Goal: Information Seeking & Learning: Find specific fact

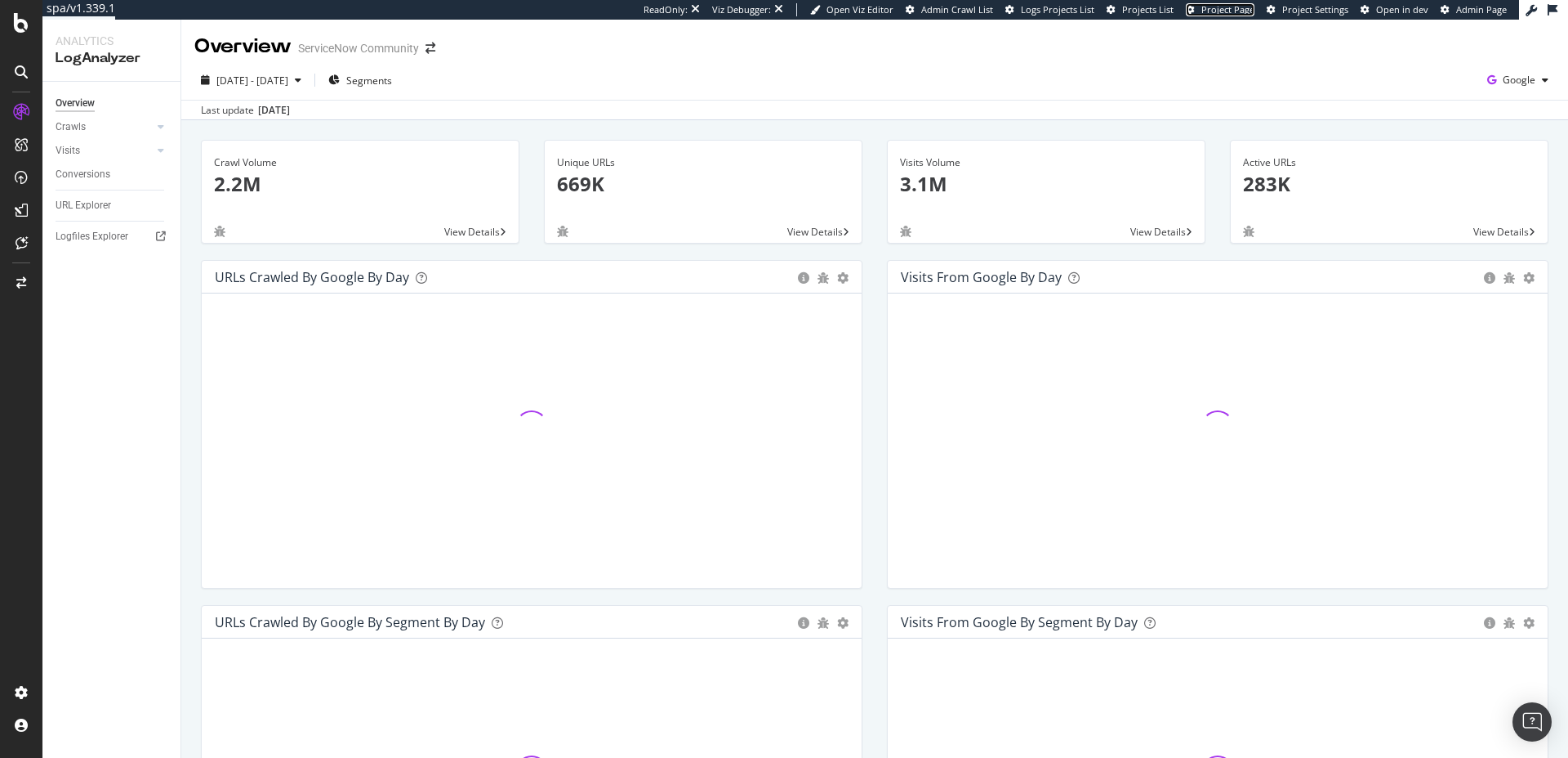
click at [1225, 8] on span "Project Page" at bounding box center [1228, 9] width 53 height 12
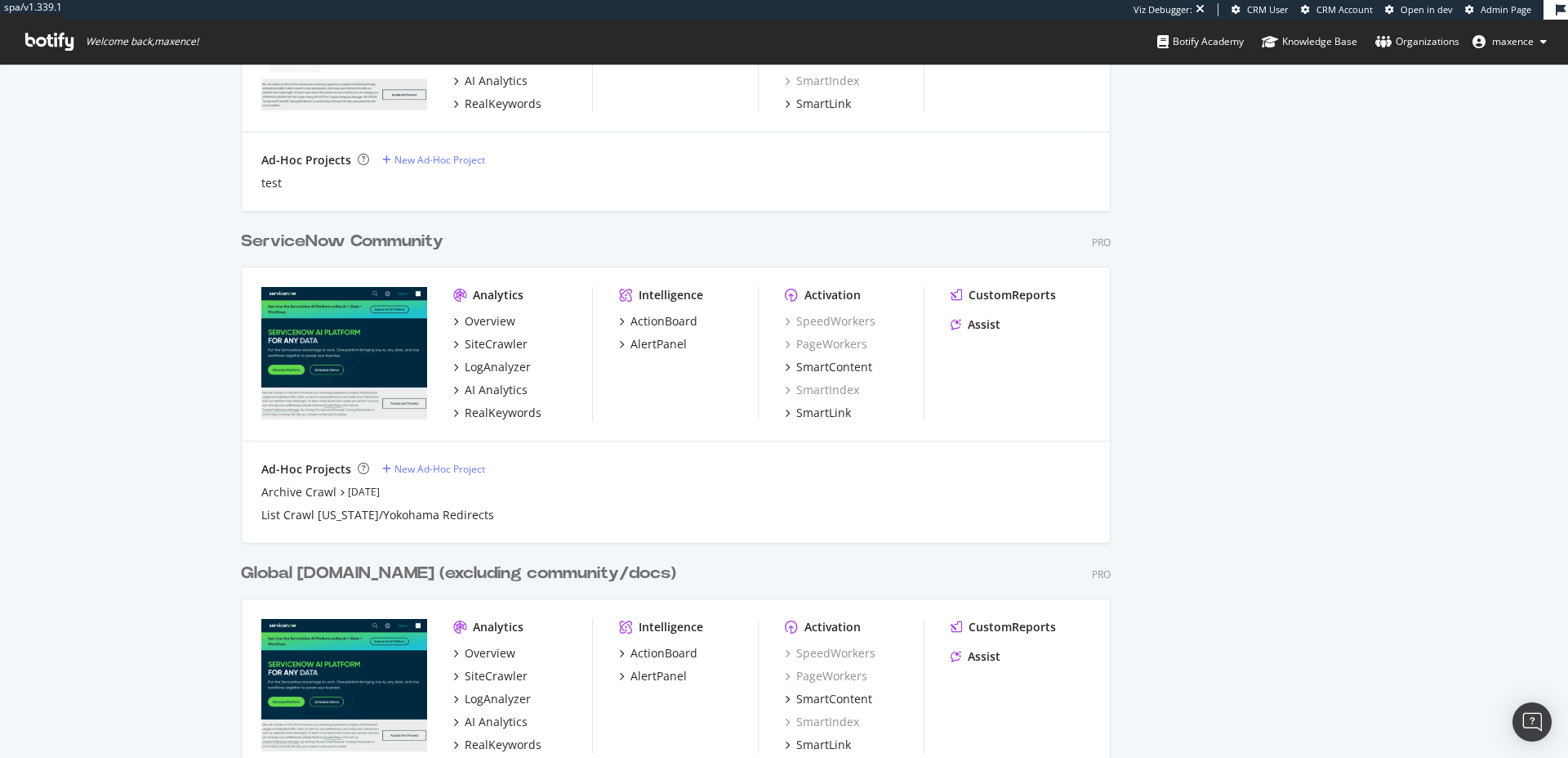
scroll to position [1354, 0]
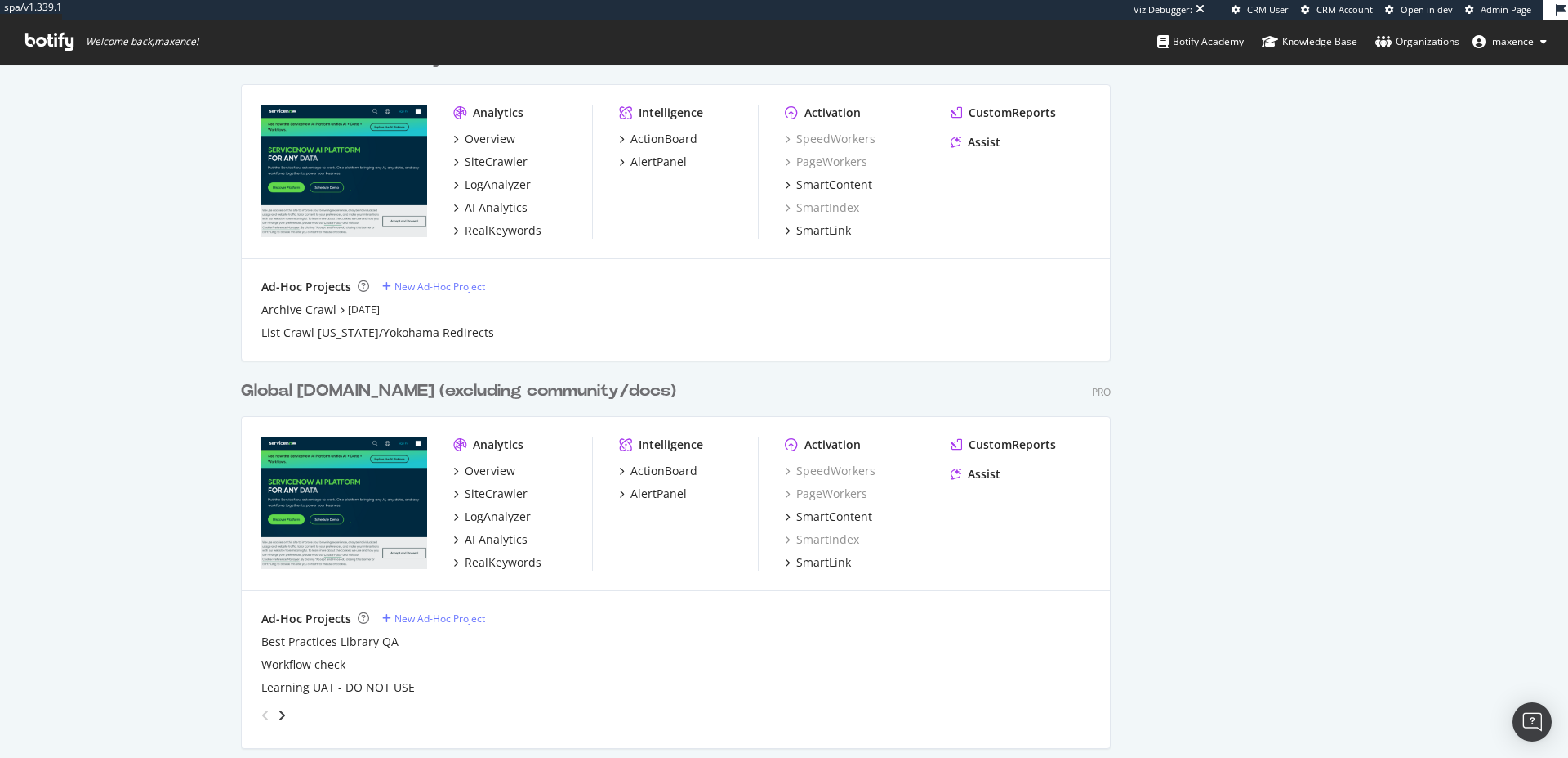
click at [495, 378] on div "Global Servicenow.com (excluding community/docs) Pro Analytics Overview SiteCra…" at bounding box center [682, 551] width 883 height 384
click at [606, 392] on div "Global Servicenow.com (excluding community/docs)" at bounding box center [459, 391] width 436 height 24
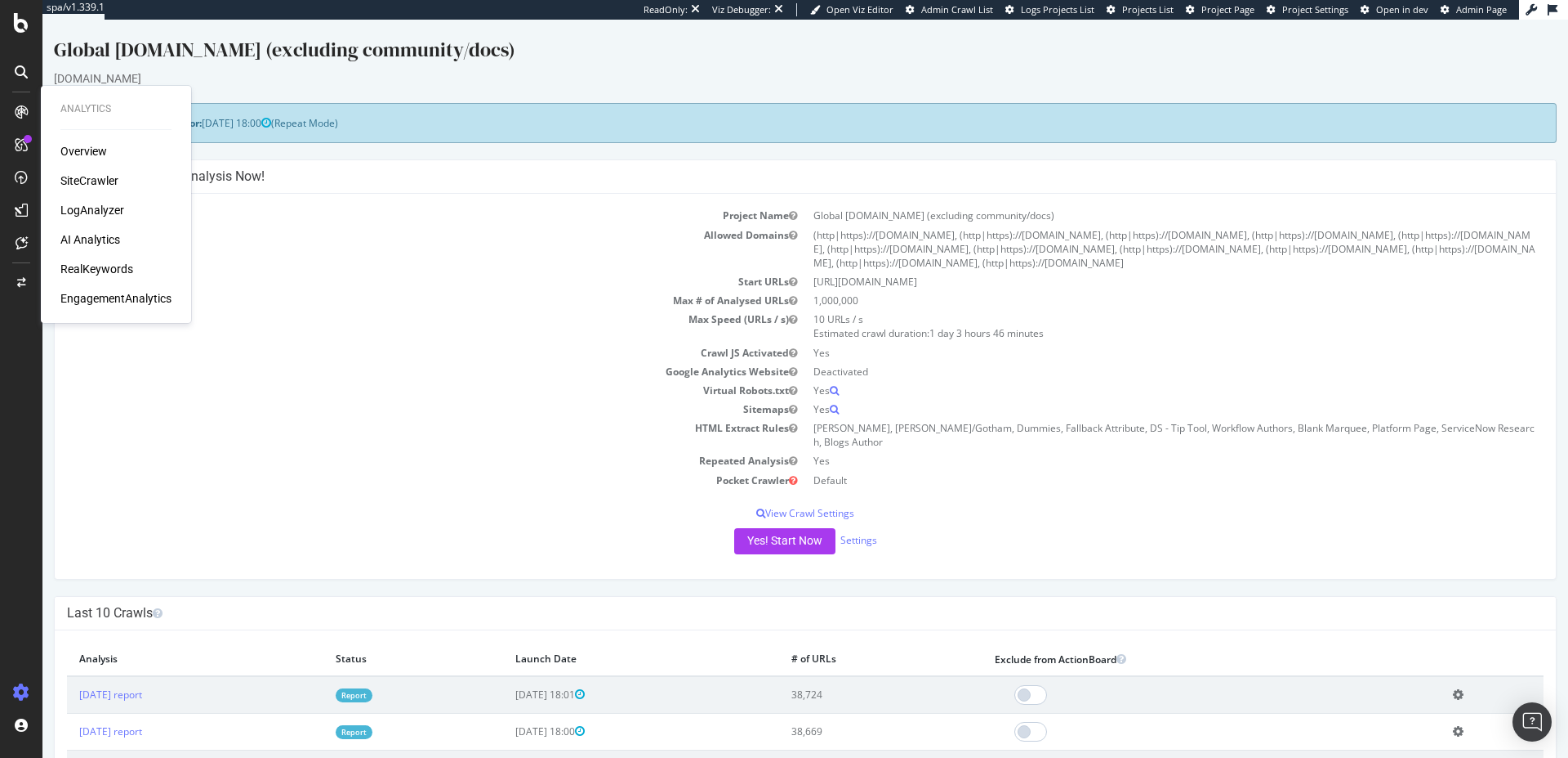
click at [97, 209] on div "LogAnalyzer" at bounding box center [92, 209] width 64 height 16
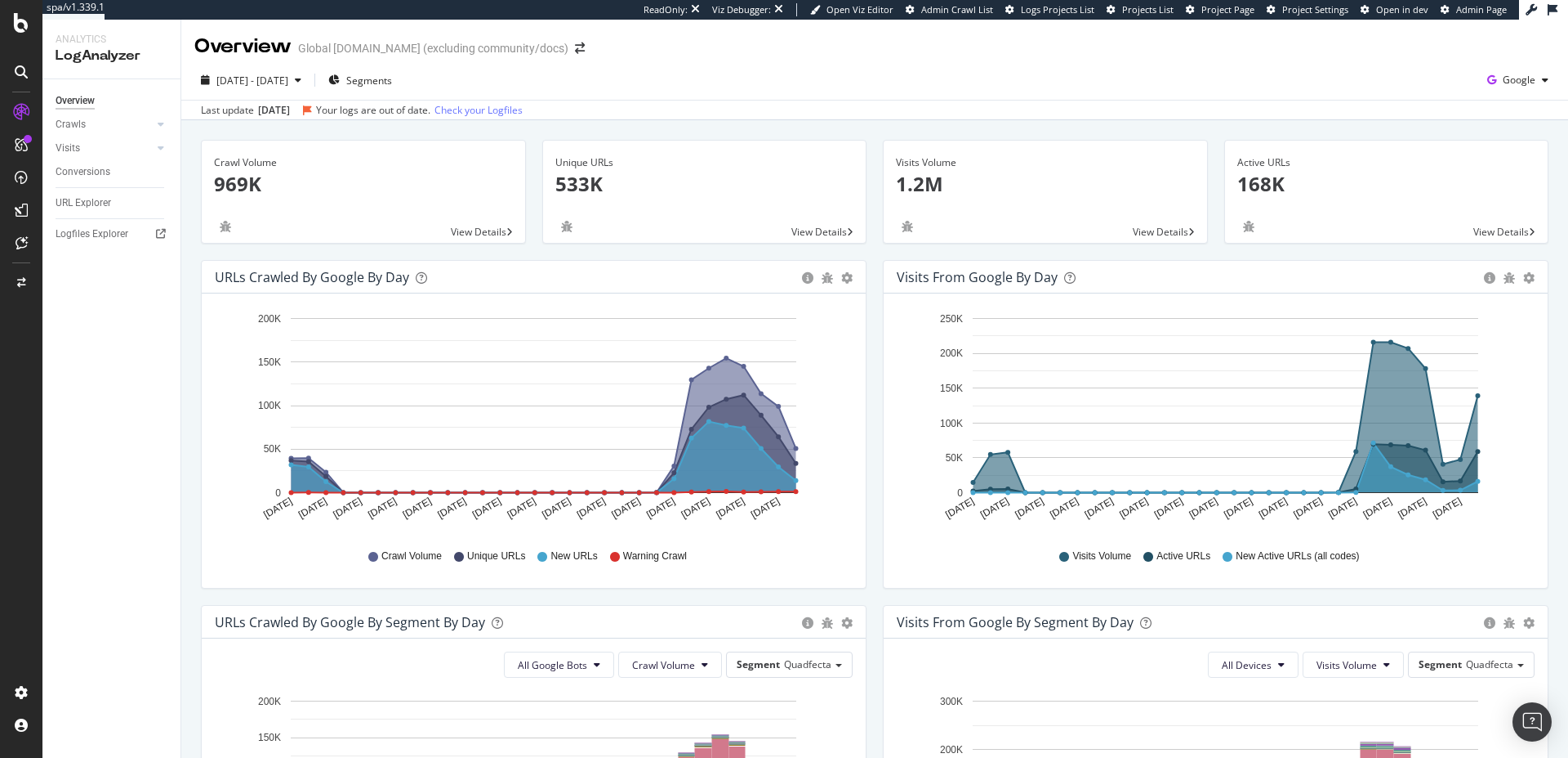
click at [1225, 9] on span "Project Page" at bounding box center [1228, 9] width 53 height 12
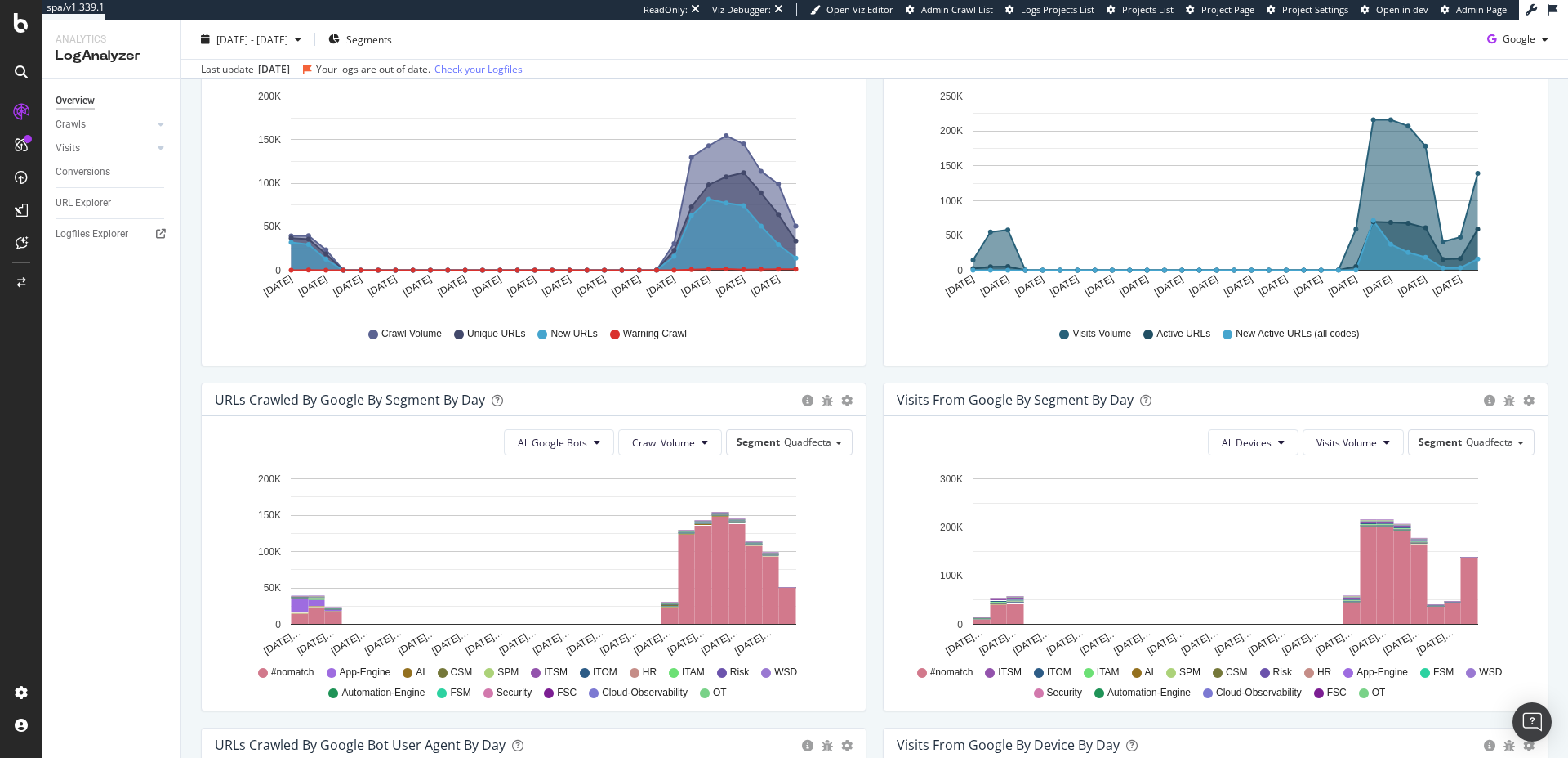
scroll to position [594, 0]
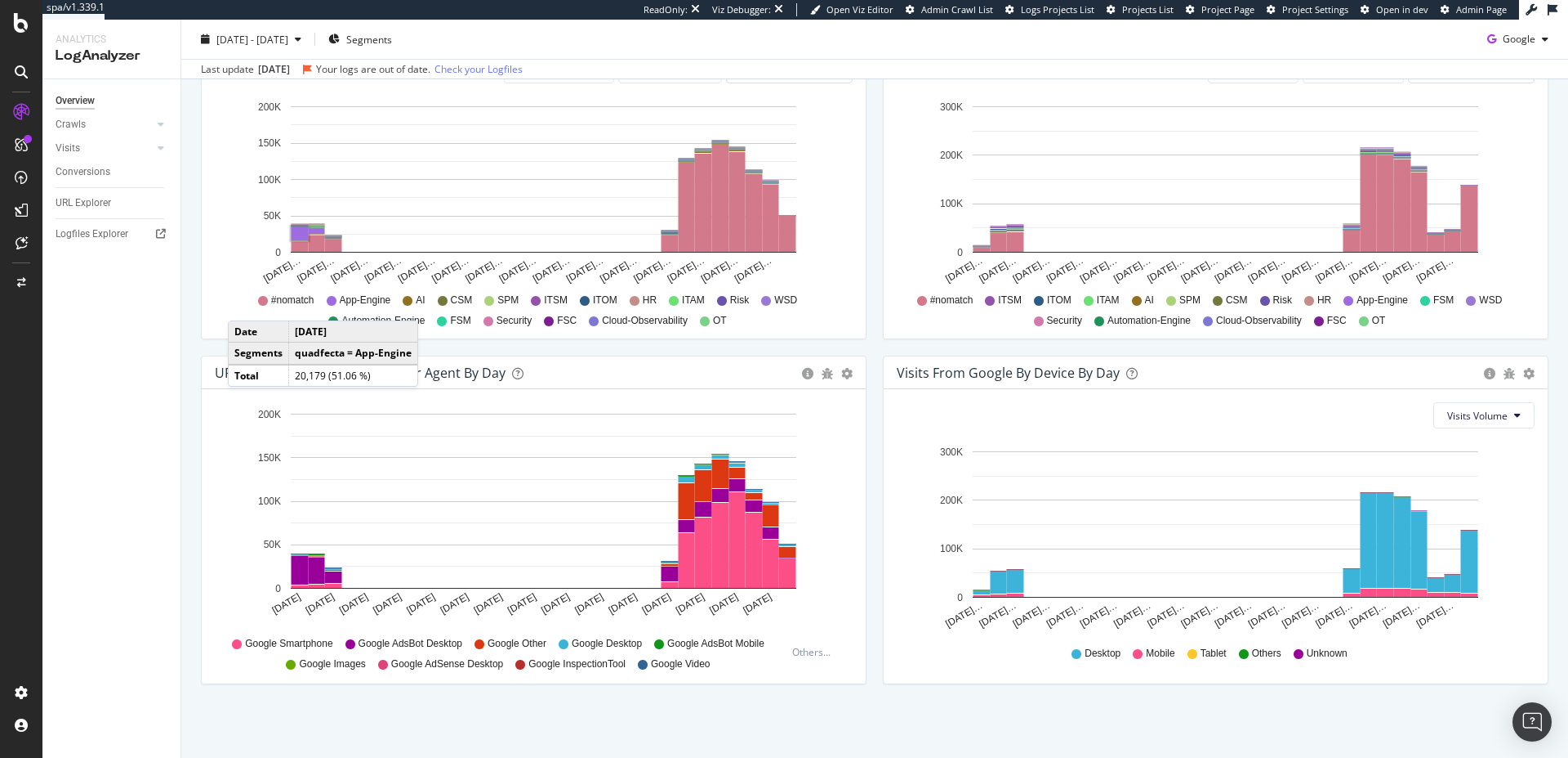
click at [866, 398] on div "URLs Crawled by Google bot User Agent By Day Timeline (by Value) Timeline (by P…" at bounding box center [534, 528] width 682 height 345
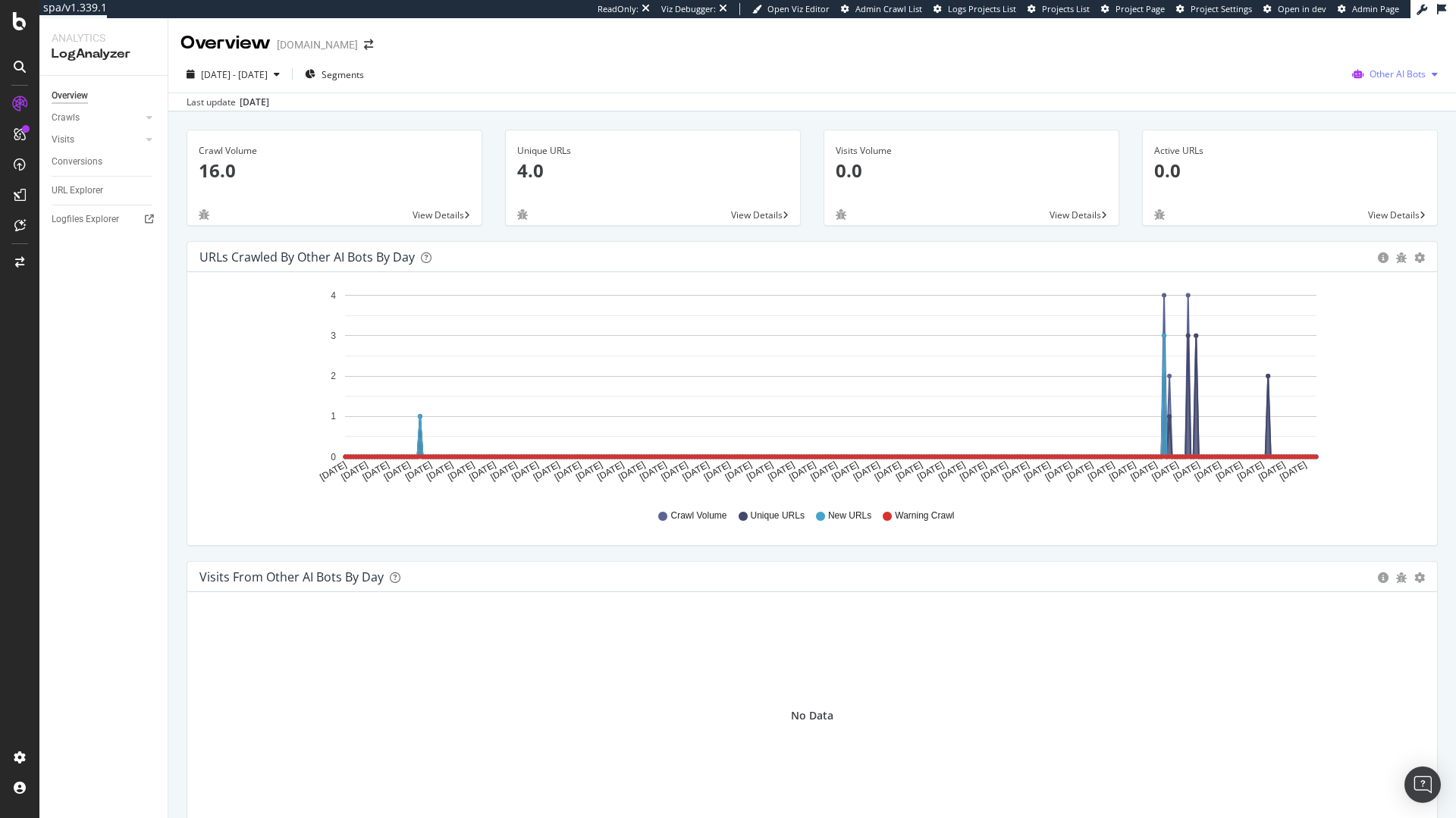
click at [1404, 75] on span "Other AI Bots" at bounding box center [1397, 74] width 56 height 13
click at [1389, 108] on span "Google" at bounding box center [1401, 104] width 59 height 13
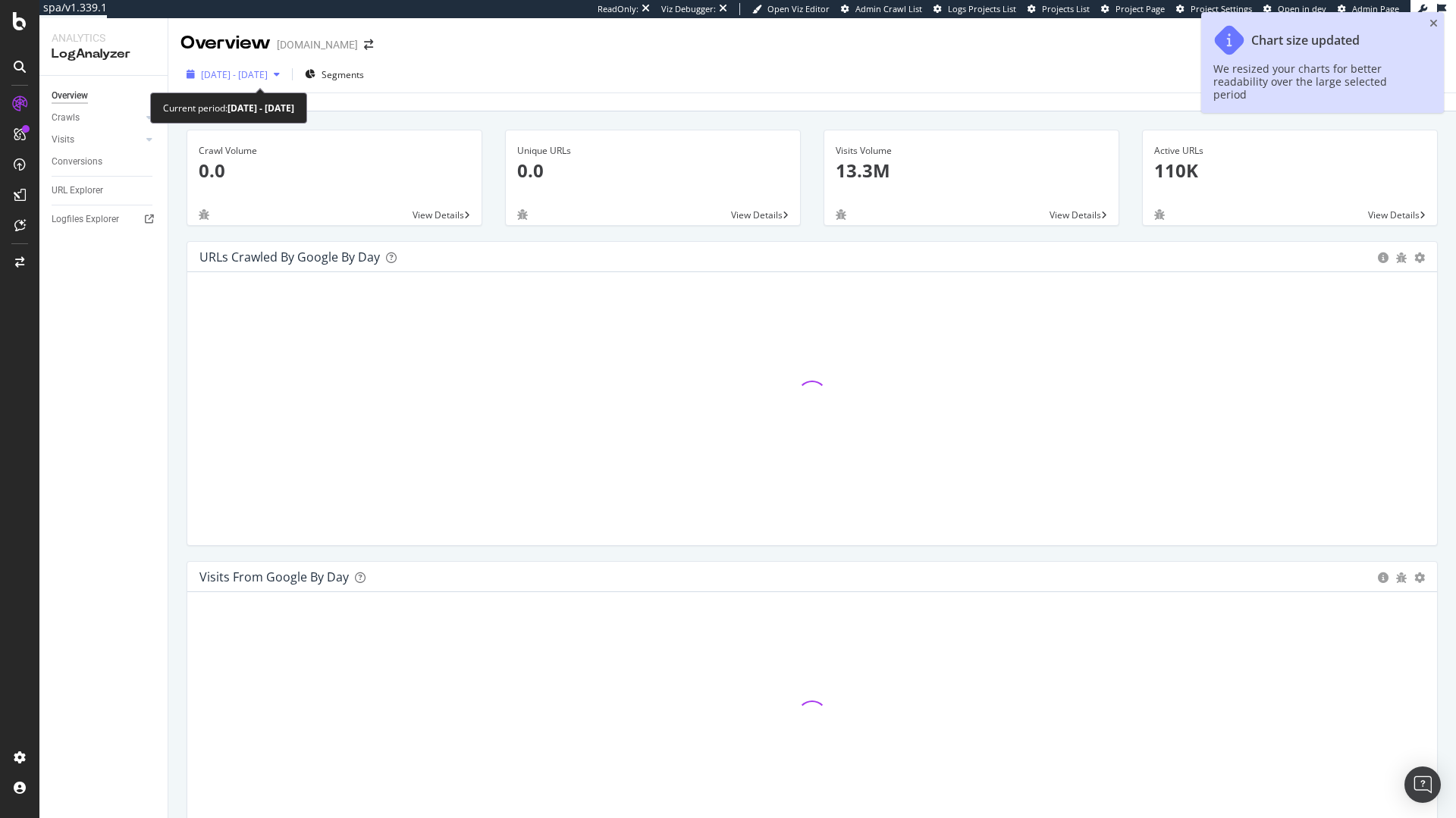
click at [263, 71] on span "2024 Oct. 8th - 2025 Oct. 7th" at bounding box center [234, 75] width 67 height 13
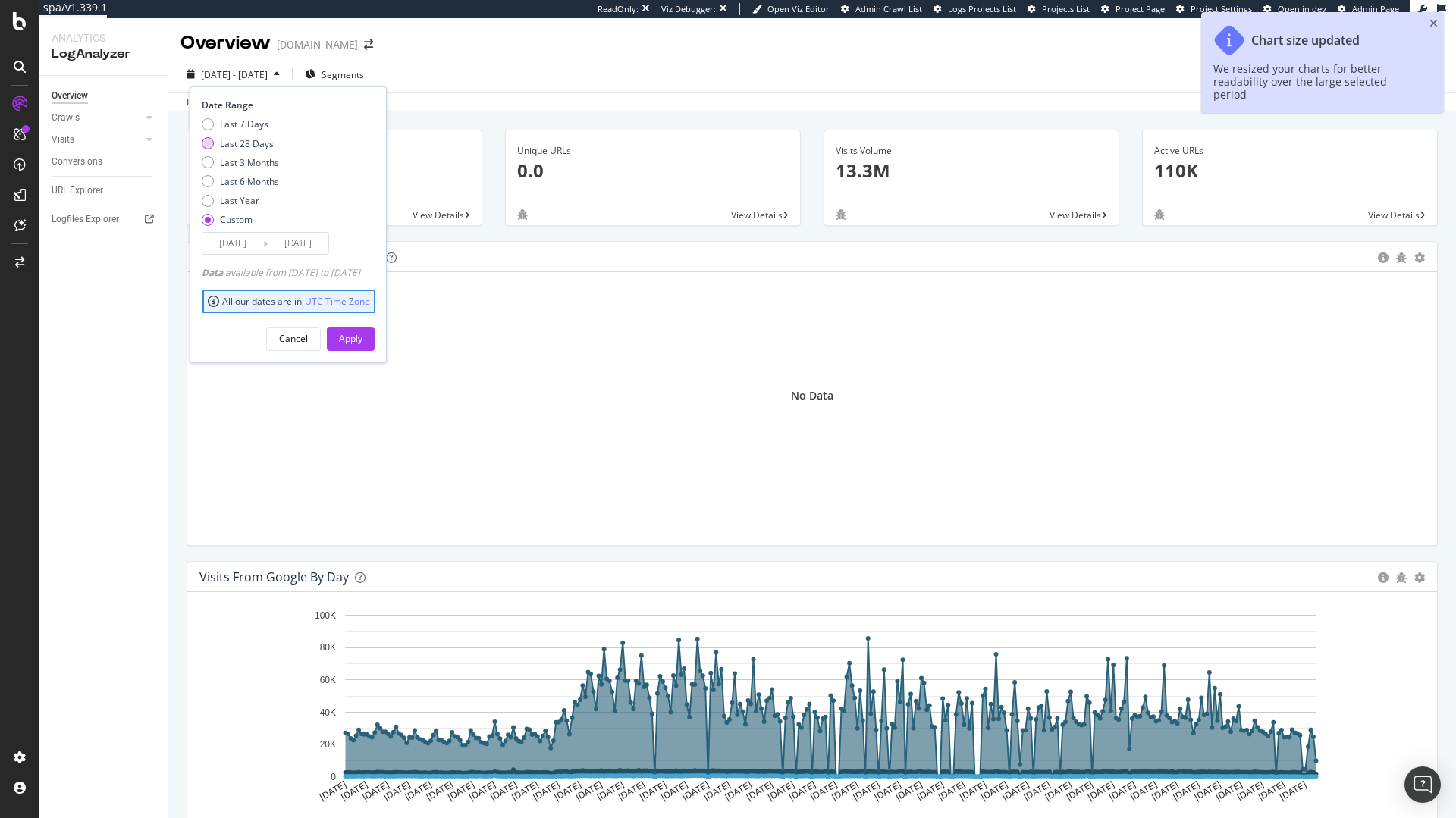
click at [247, 137] on div "Last 28 Days" at bounding box center [247, 143] width 54 height 13
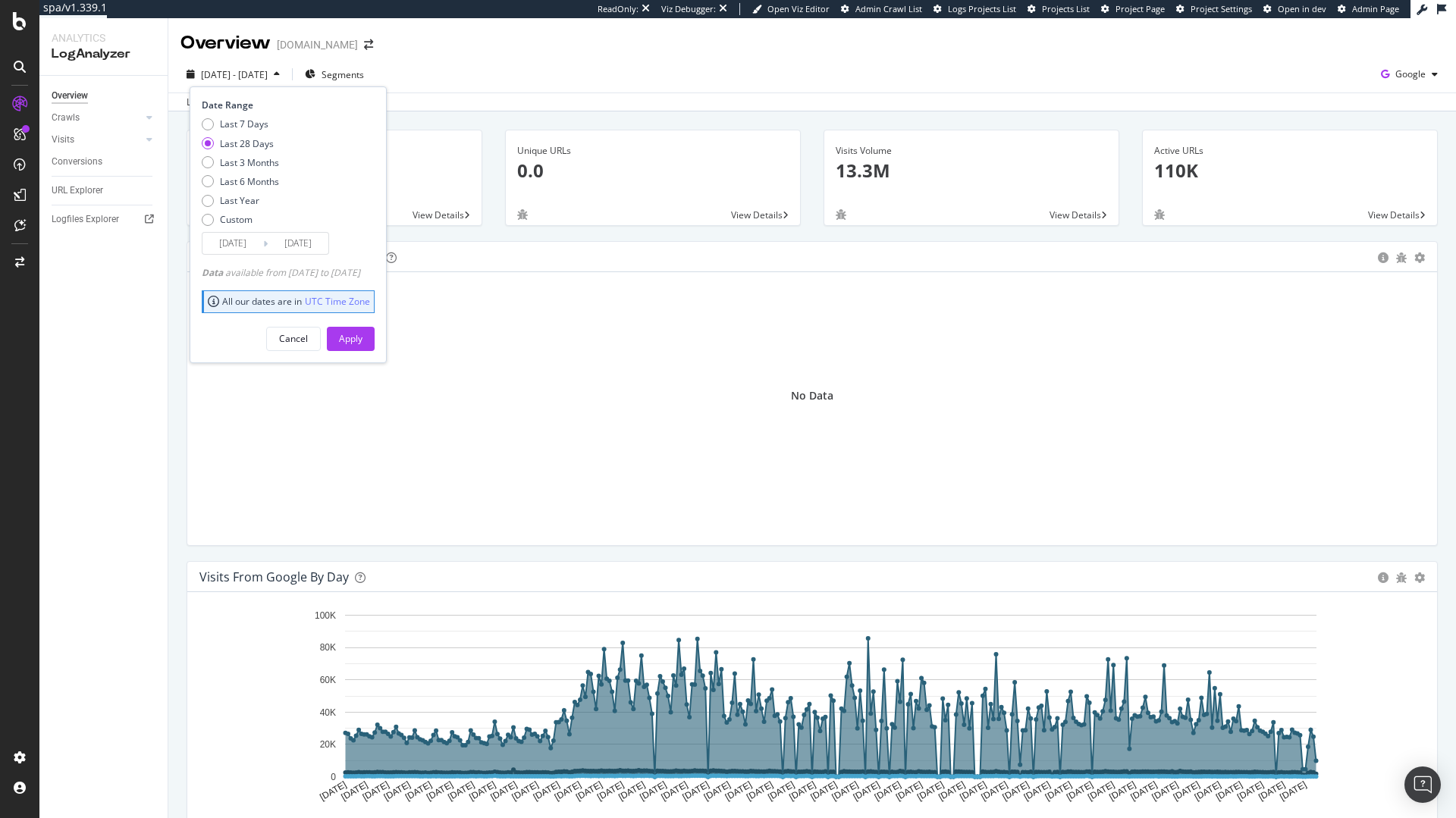
type input "2025/09/14"
type input "2025/10/11"
click at [347, 341] on div "Cancel Apply" at bounding box center [288, 333] width 173 height 36
click at [362, 338] on button "Apply" at bounding box center [351, 338] width 48 height 25
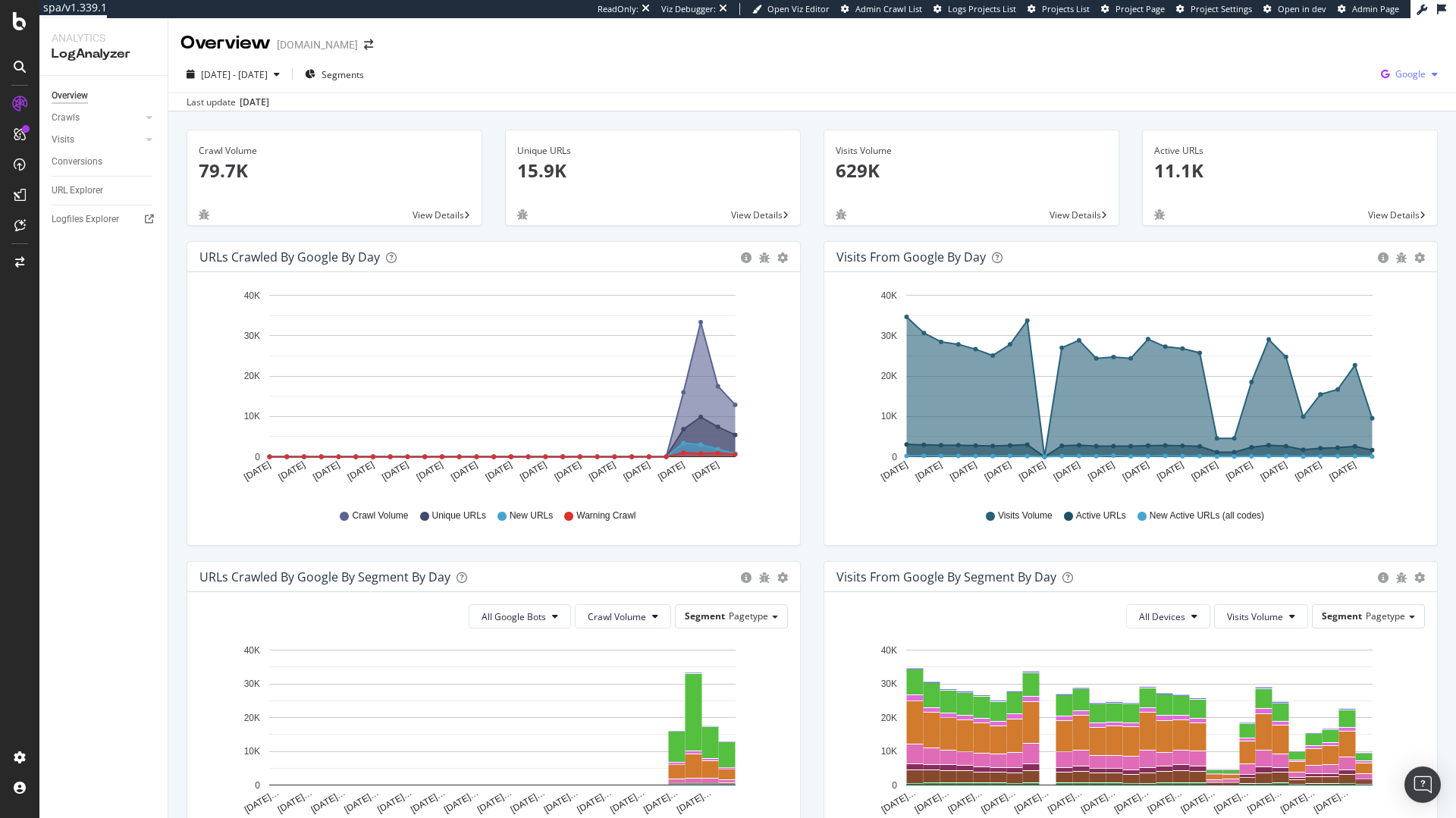
drag, startPoint x: 1424, startPoint y: 73, endPoint x: 1423, endPoint y: 82, distance: 9.1
click at [1432, 73] on icon "button" at bounding box center [1435, 74] width 6 height 9
click at [1329, 112] on span "Other AI Bots" at bounding box center [1323, 117] width 56 height 13
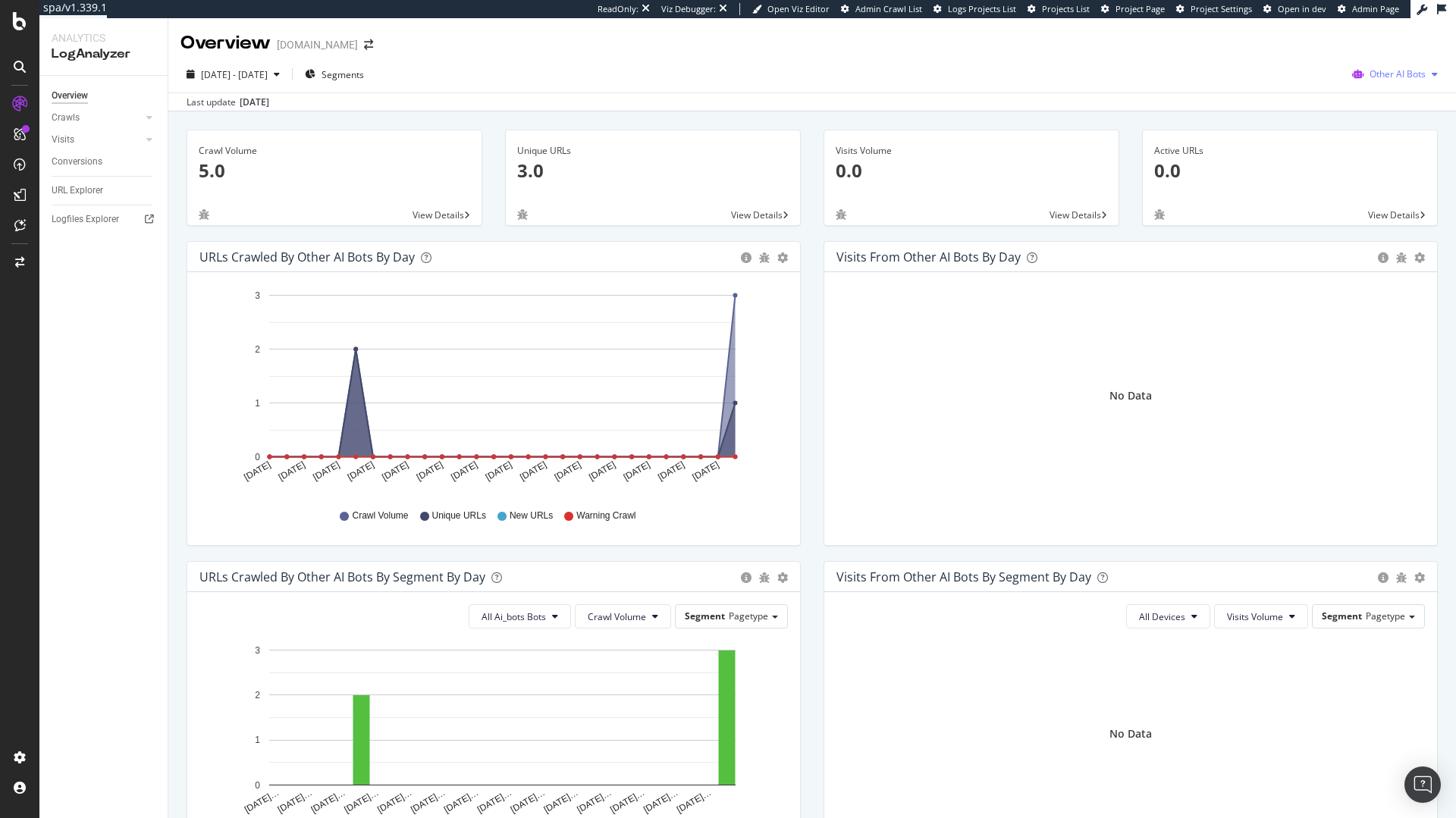
click at [1370, 71] on span "Other AI Bots" at bounding box center [1397, 74] width 56 height 13
click at [1373, 154] on span "OpenAI" at bounding box center [1401, 160] width 59 height 13
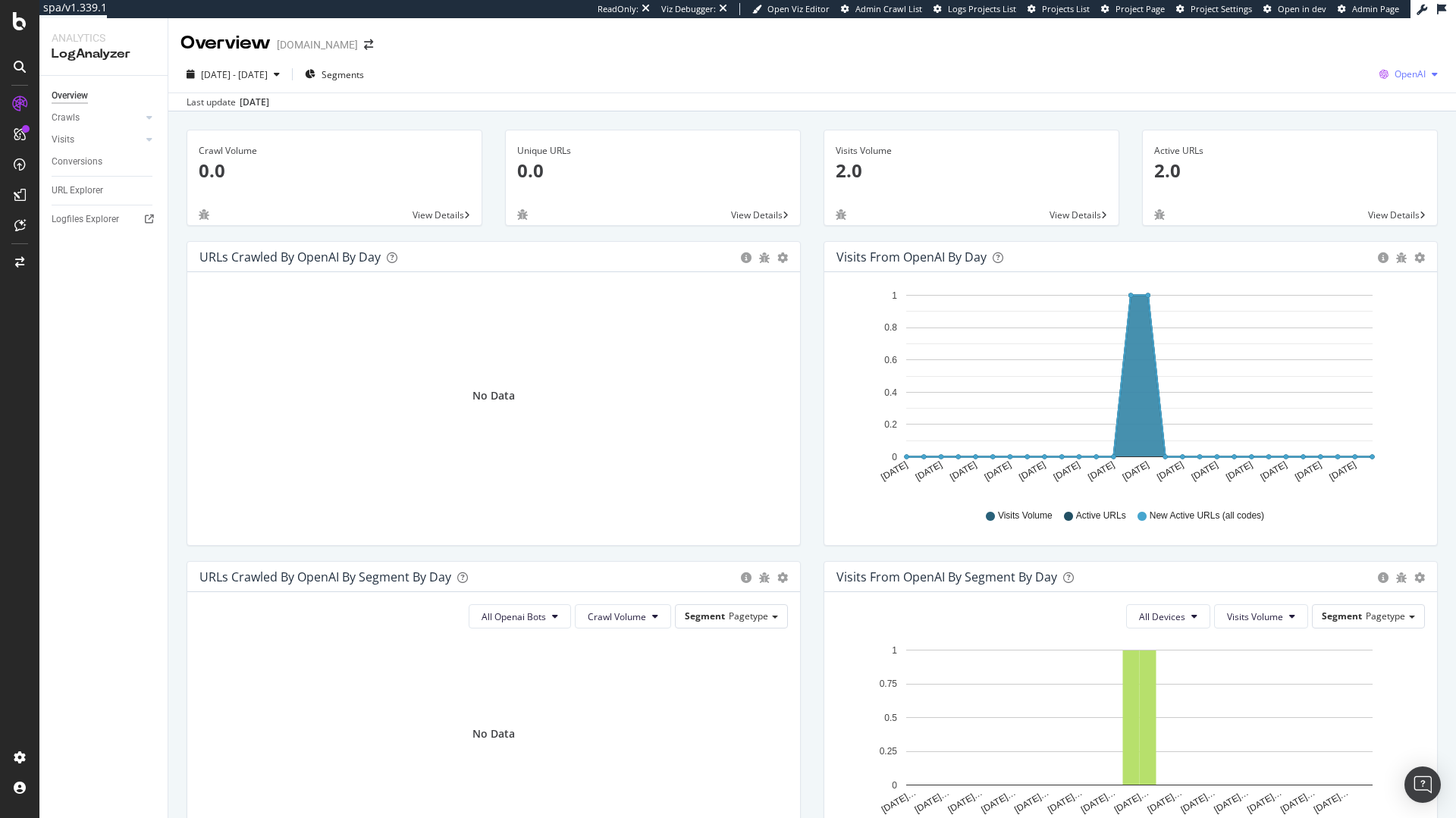
click at [1410, 73] on span "OpenAI" at bounding box center [1410, 74] width 31 height 13
click at [1324, 26] on span "Google" at bounding box center [1321, 32] width 56 height 13
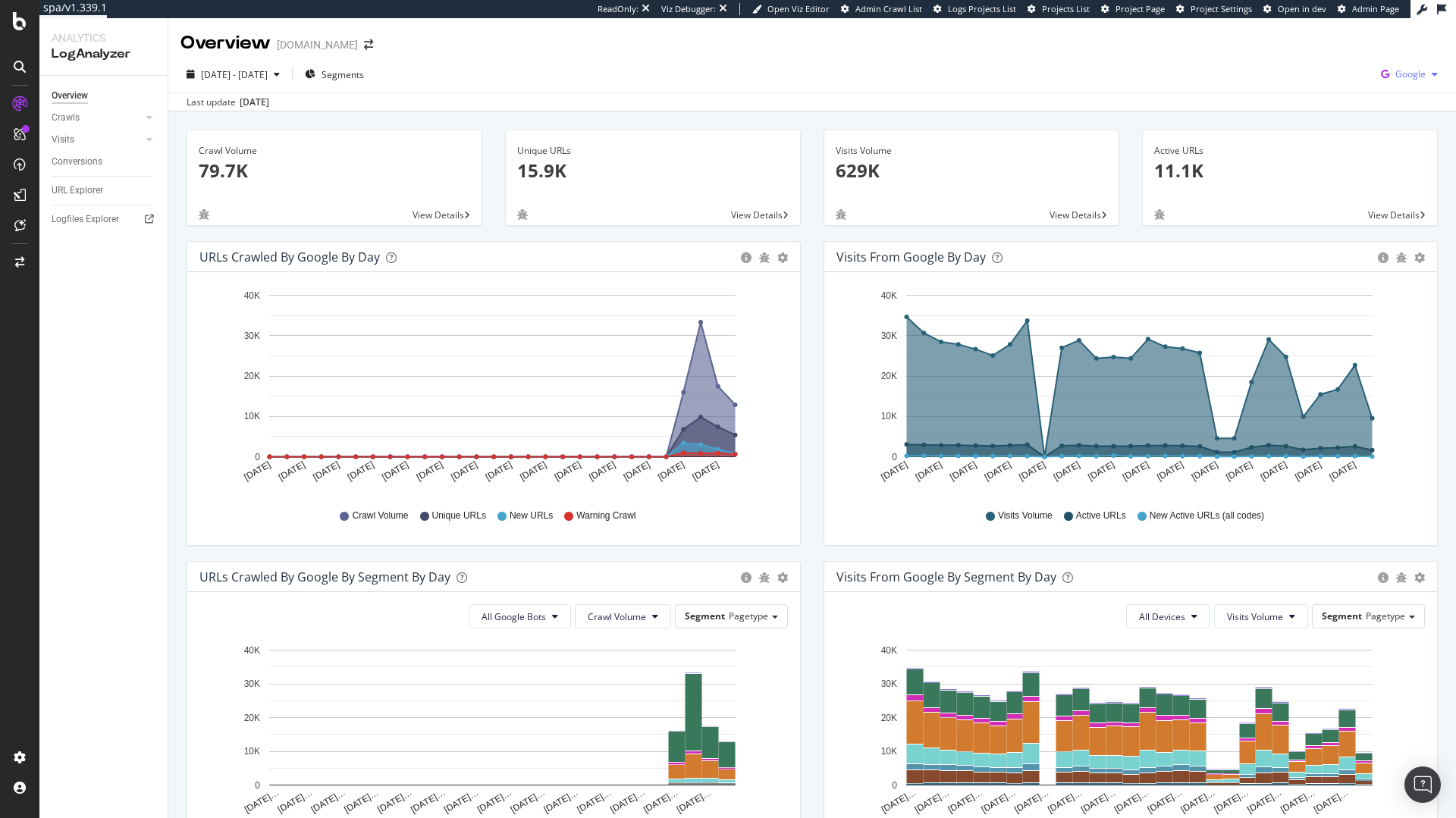
click at [1375, 78] on icon "button" at bounding box center [1385, 74] width 21 height 21
click at [1322, 121] on span "Other AI Bots" at bounding box center [1323, 117] width 56 height 13
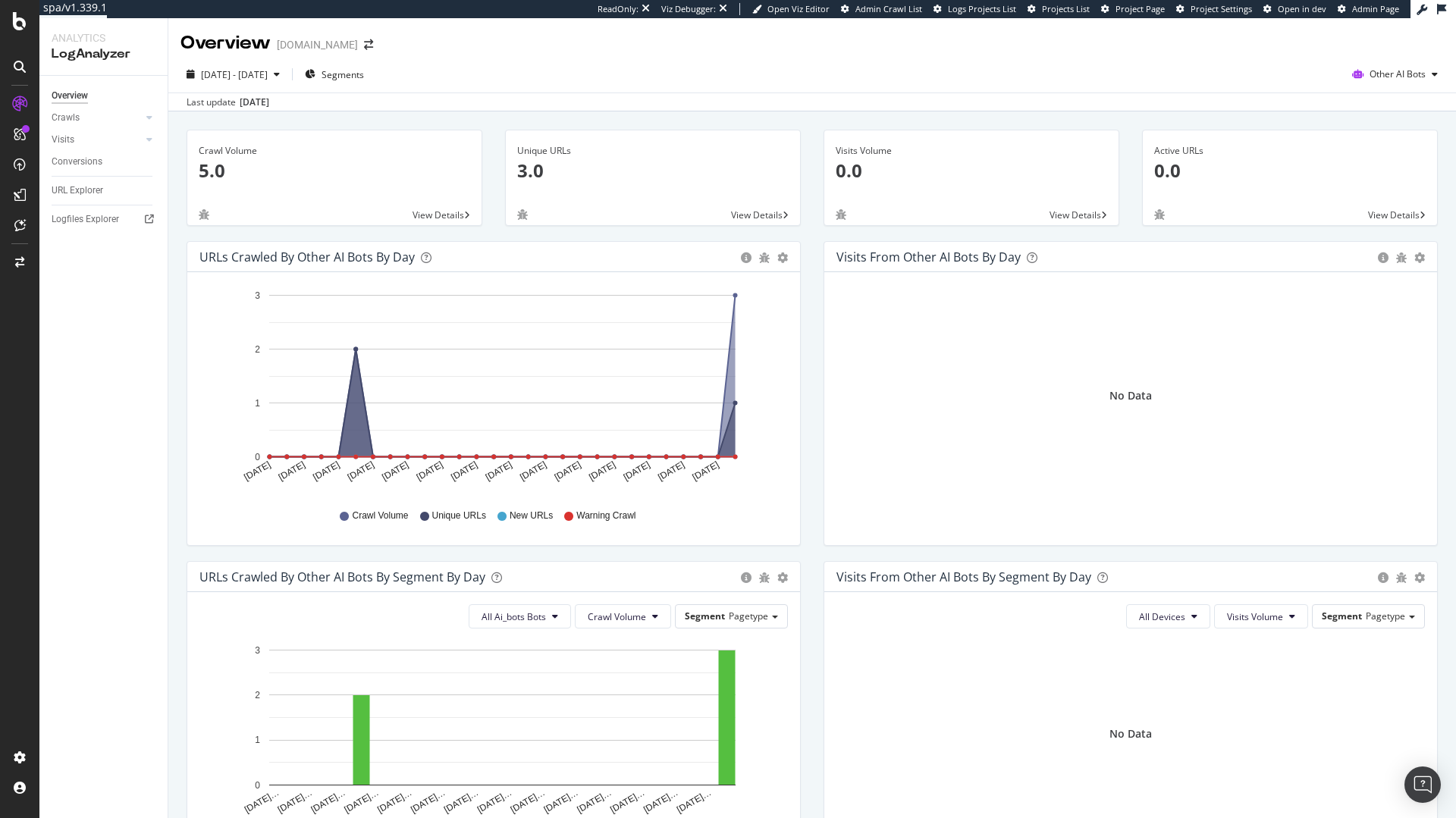
click at [1125, 2] on div "ReadOnly: Viz Debugger: Open Viz Editor Admin Crawl List Logs Projects List Pro…" at bounding box center [1004, 9] width 813 height 18
click at [1133, 10] on span "Project Page" at bounding box center [1140, 9] width 49 height 11
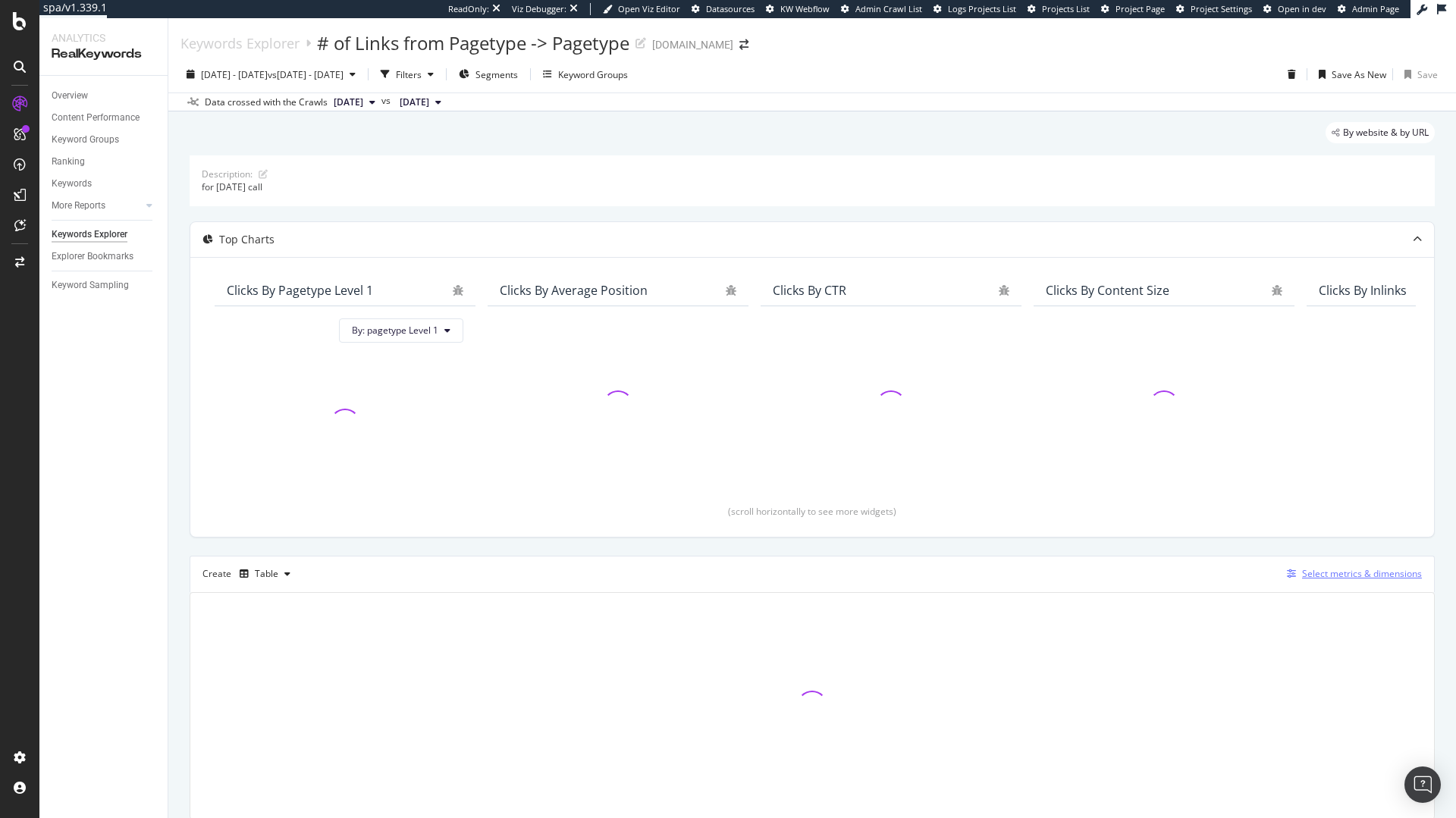
click at [1325, 573] on div "Select metrics & dimensions" at bounding box center [1362, 573] width 120 height 13
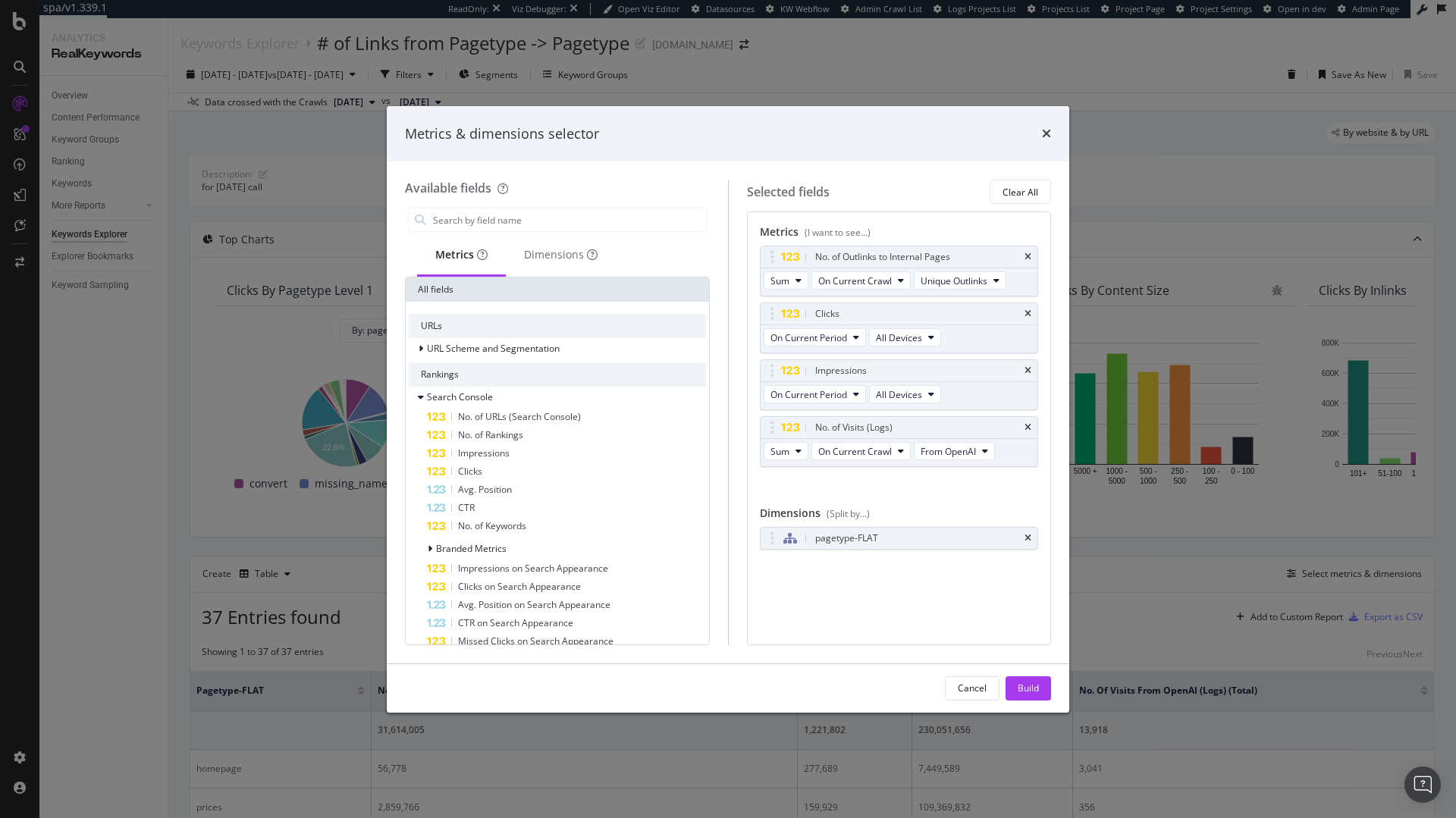
click at [1051, 128] on div "Metrics & dimensions selector" at bounding box center [728, 134] width 683 height 56
click at [527, 225] on input "modal" at bounding box center [569, 220] width 274 height 23
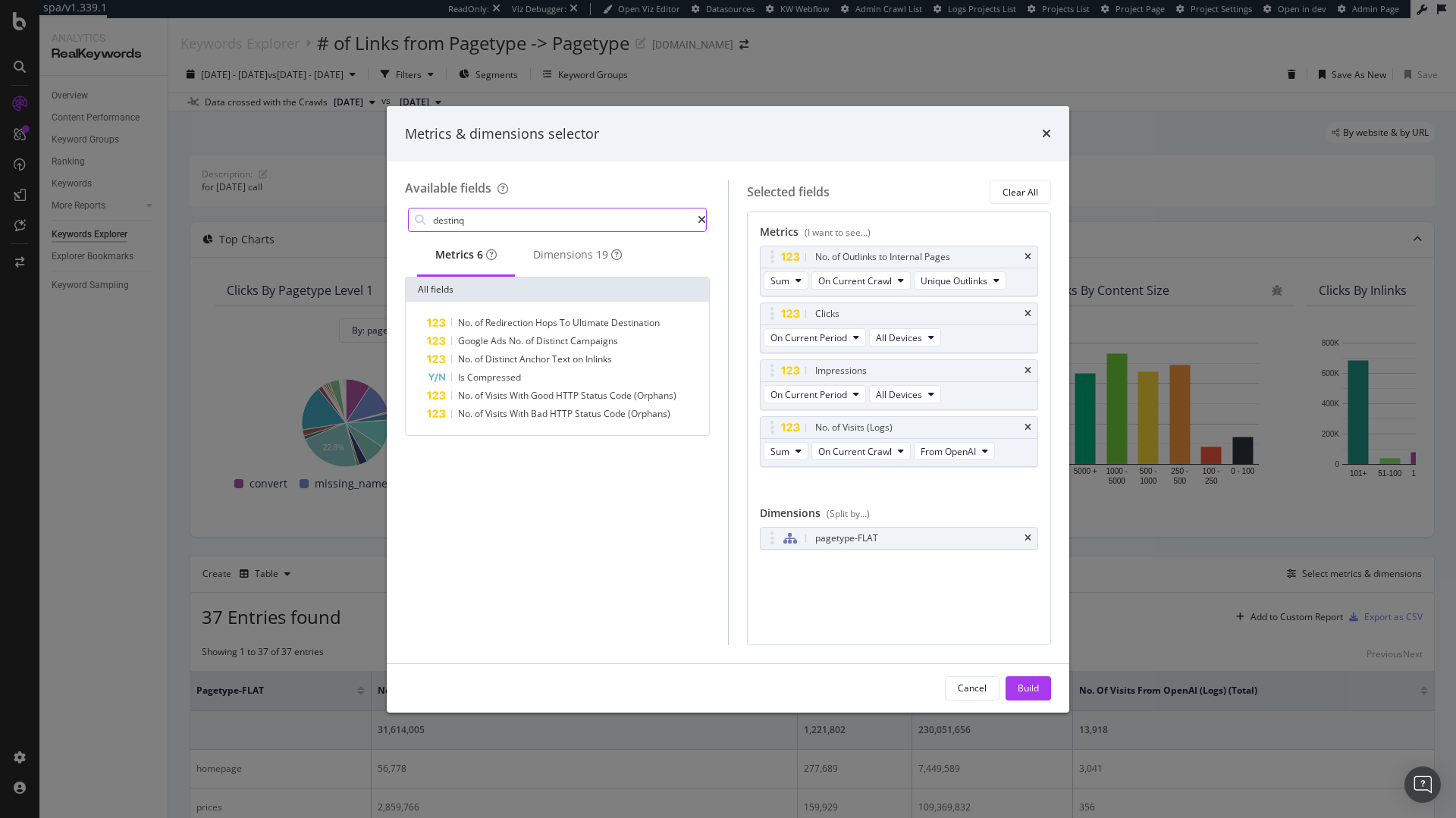
type input "destinq"
drag, startPoint x: 1035, startPoint y: 123, endPoint x: 1048, endPoint y: 139, distance: 20.6
click at [1035, 124] on div "Metrics & dimensions selector" at bounding box center [728, 134] width 646 height 20
click at [1050, 130] on icon "times" at bounding box center [1046, 133] width 9 height 12
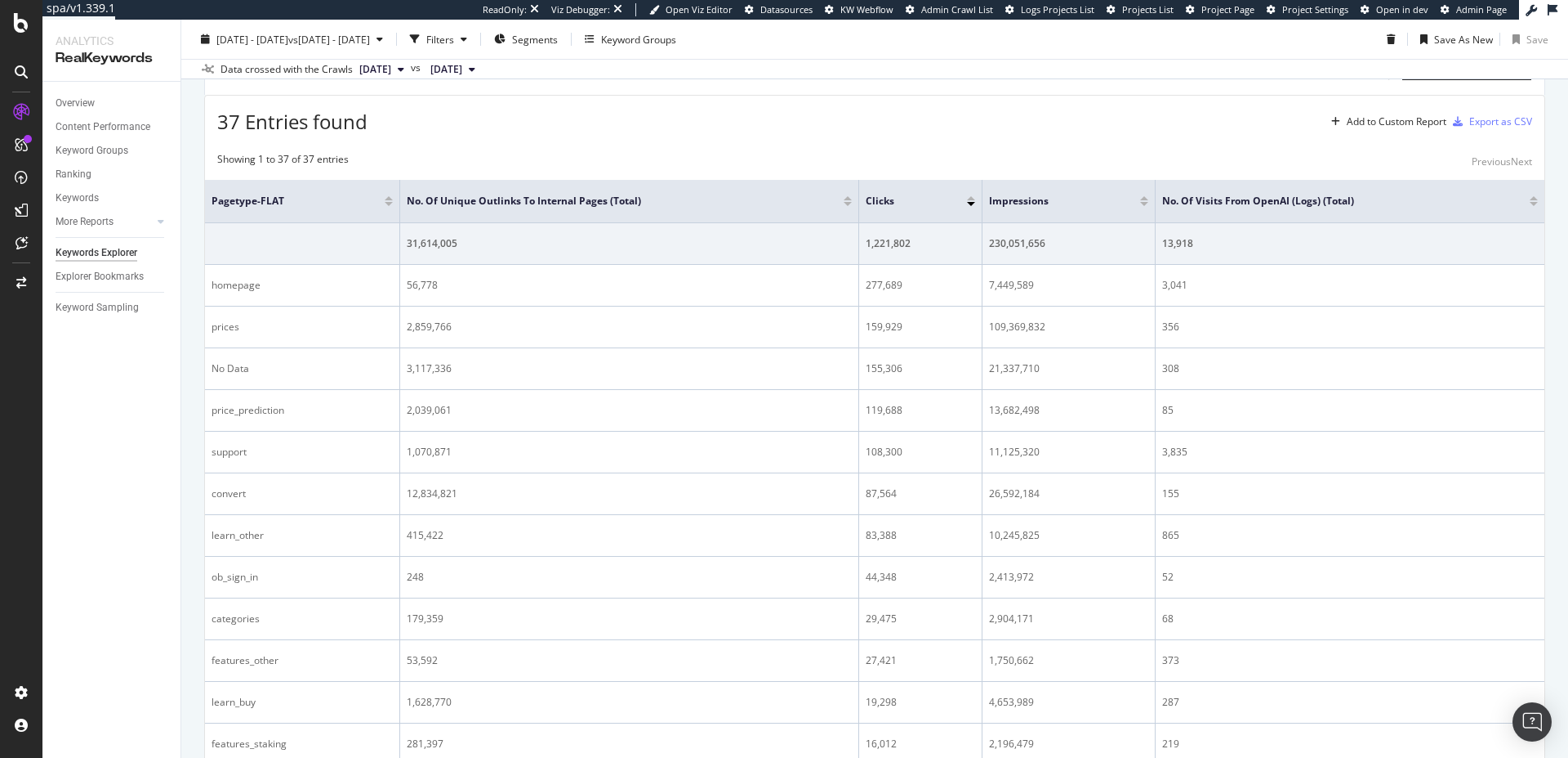
scroll to position [510, 0]
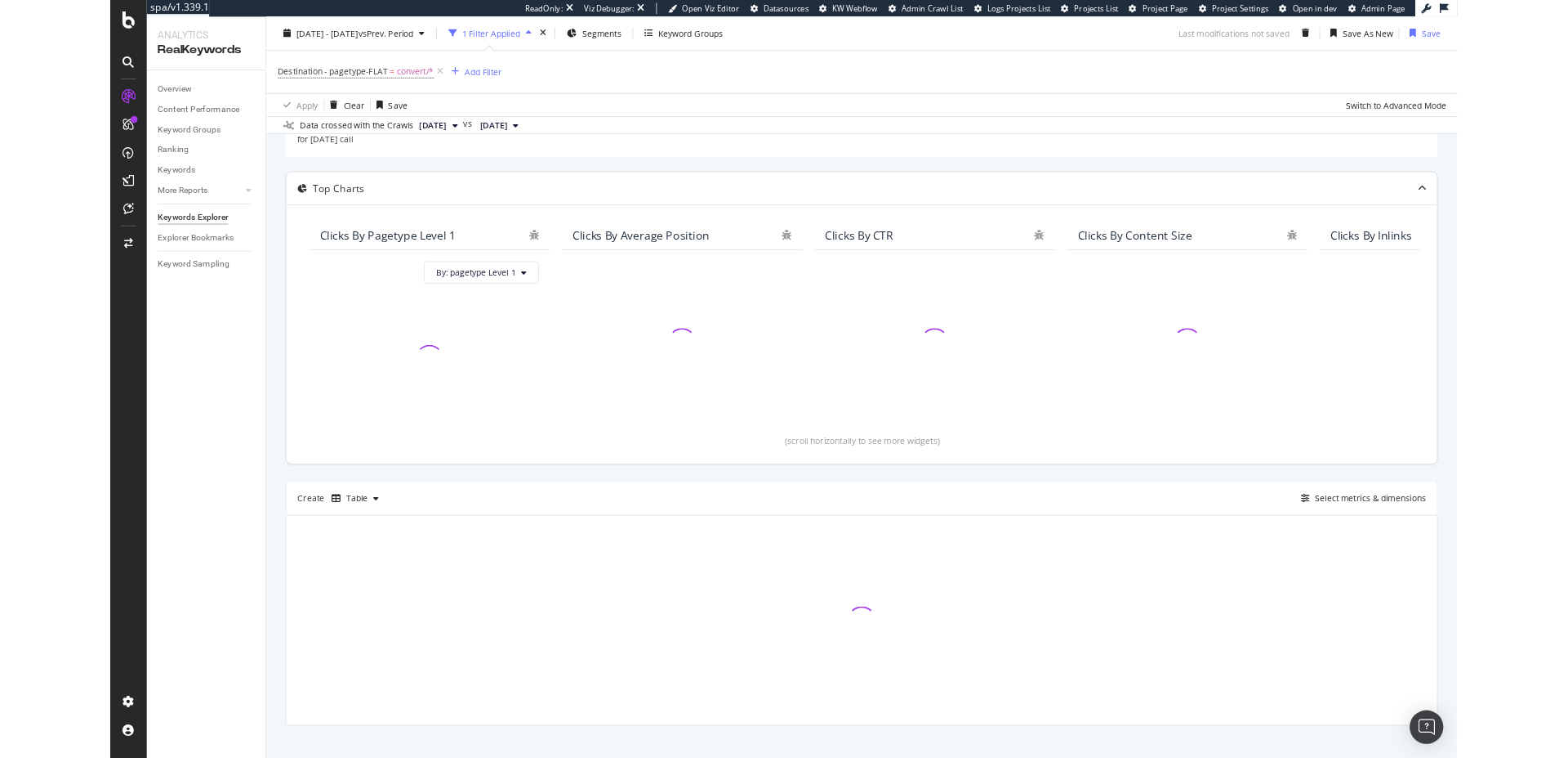
scroll to position [136, 0]
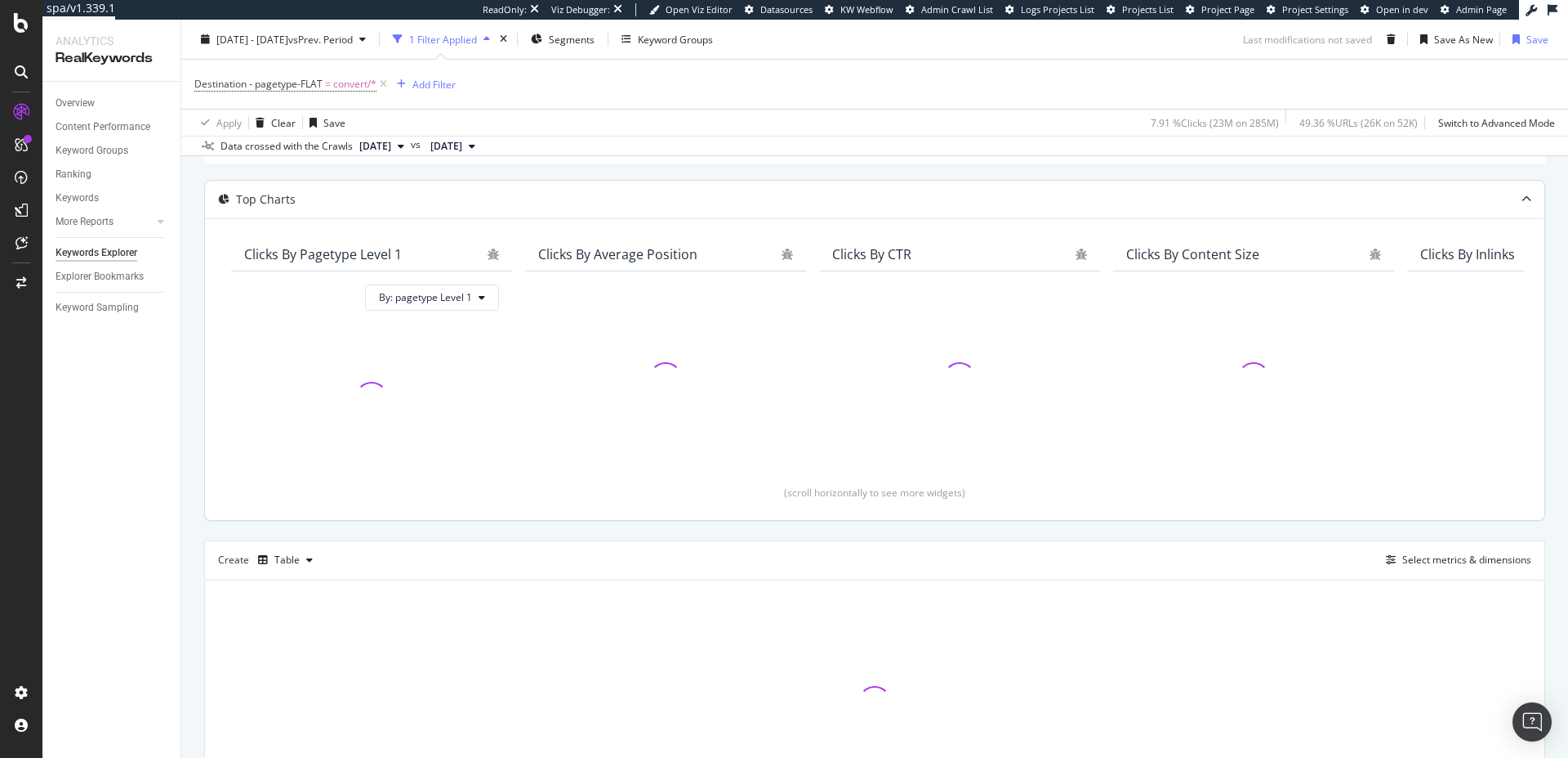
click at [211, 553] on div "Description: for [DATE] call Top Charts Clicks By pagetype Level 1 By: pagetype…" at bounding box center [875, 466] width 1341 height 715
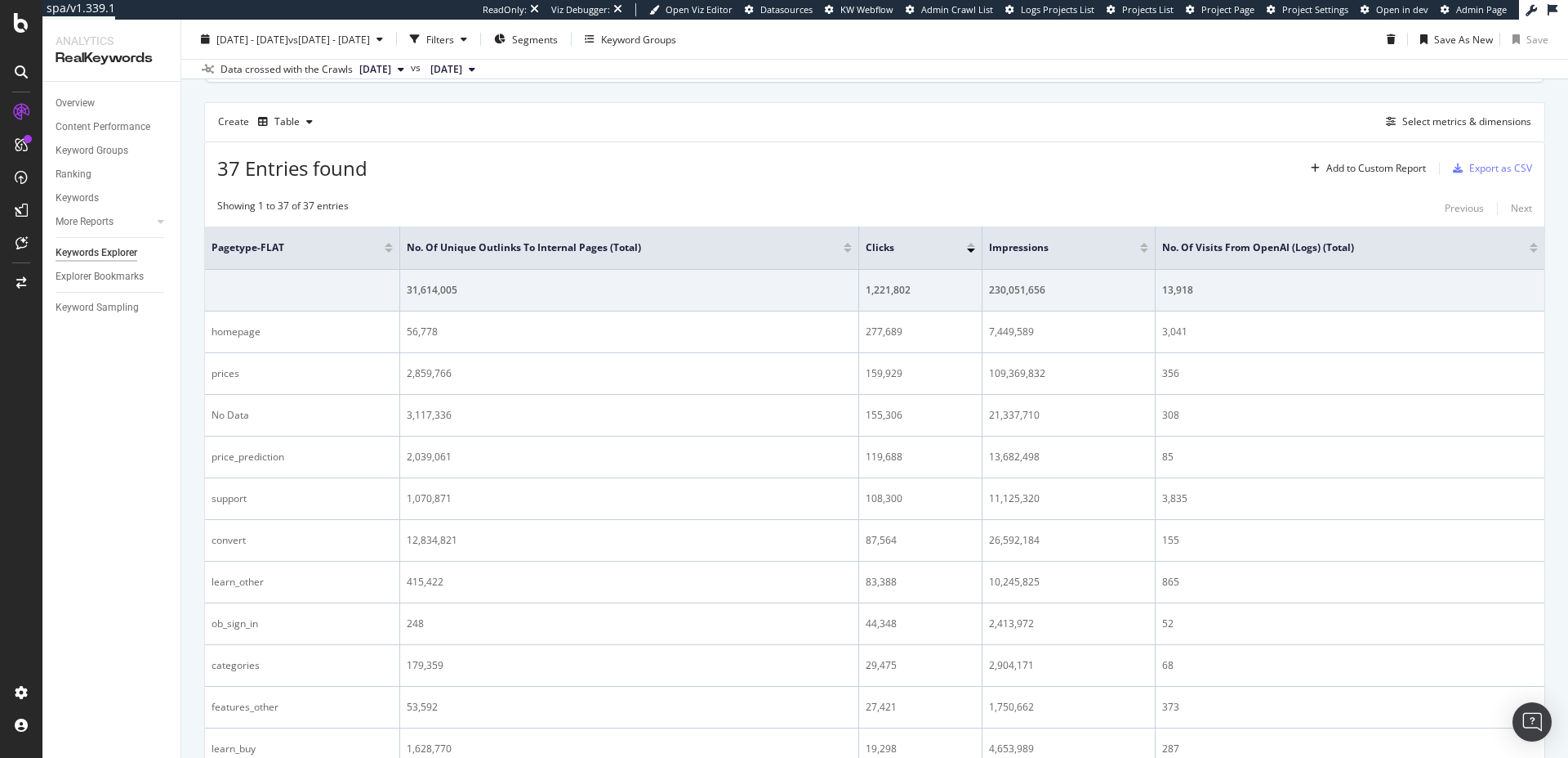
scroll to position [373, 0]
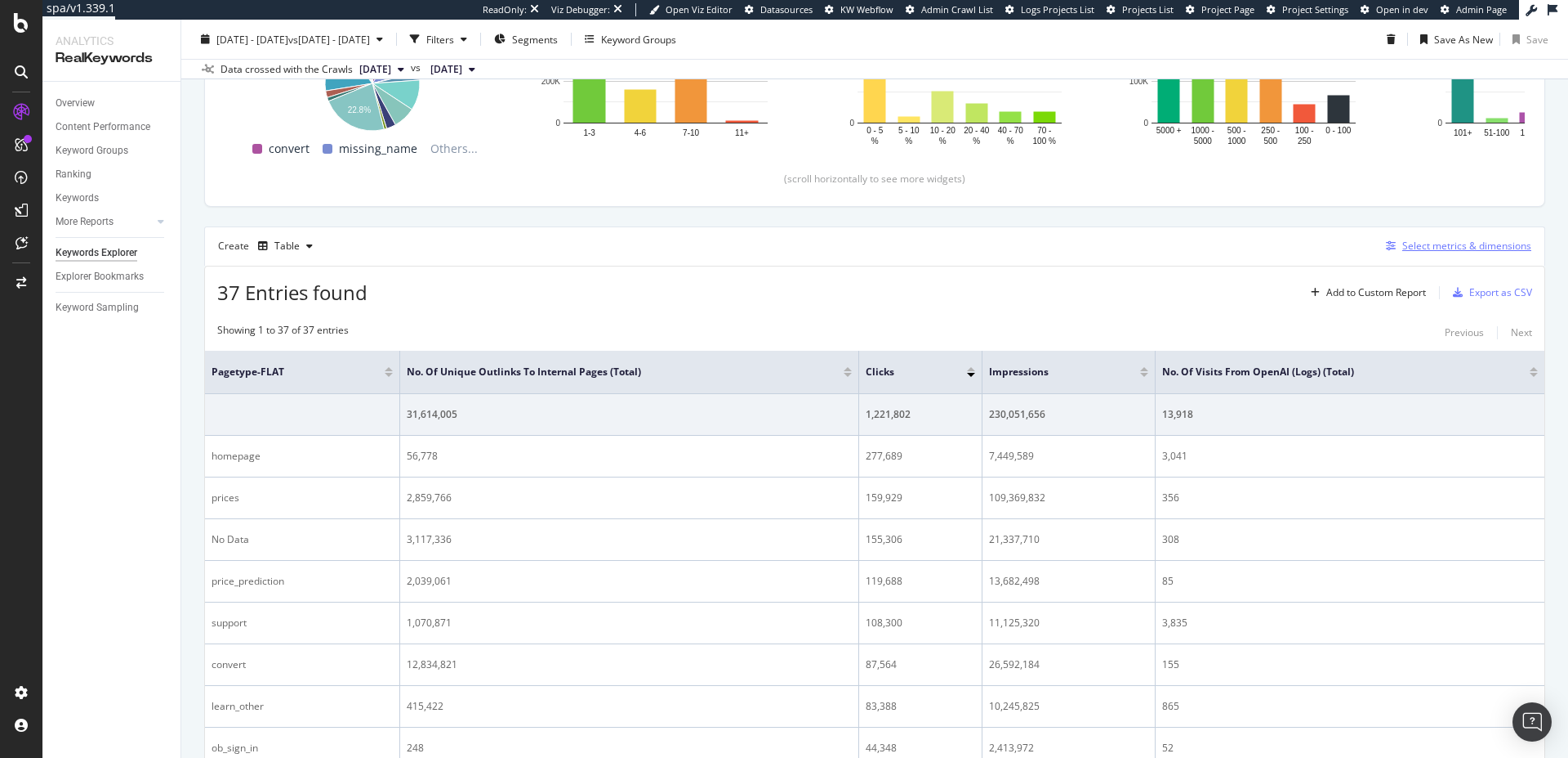
click at [1444, 247] on div "Select metrics & dimensions" at bounding box center [1466, 245] width 129 height 14
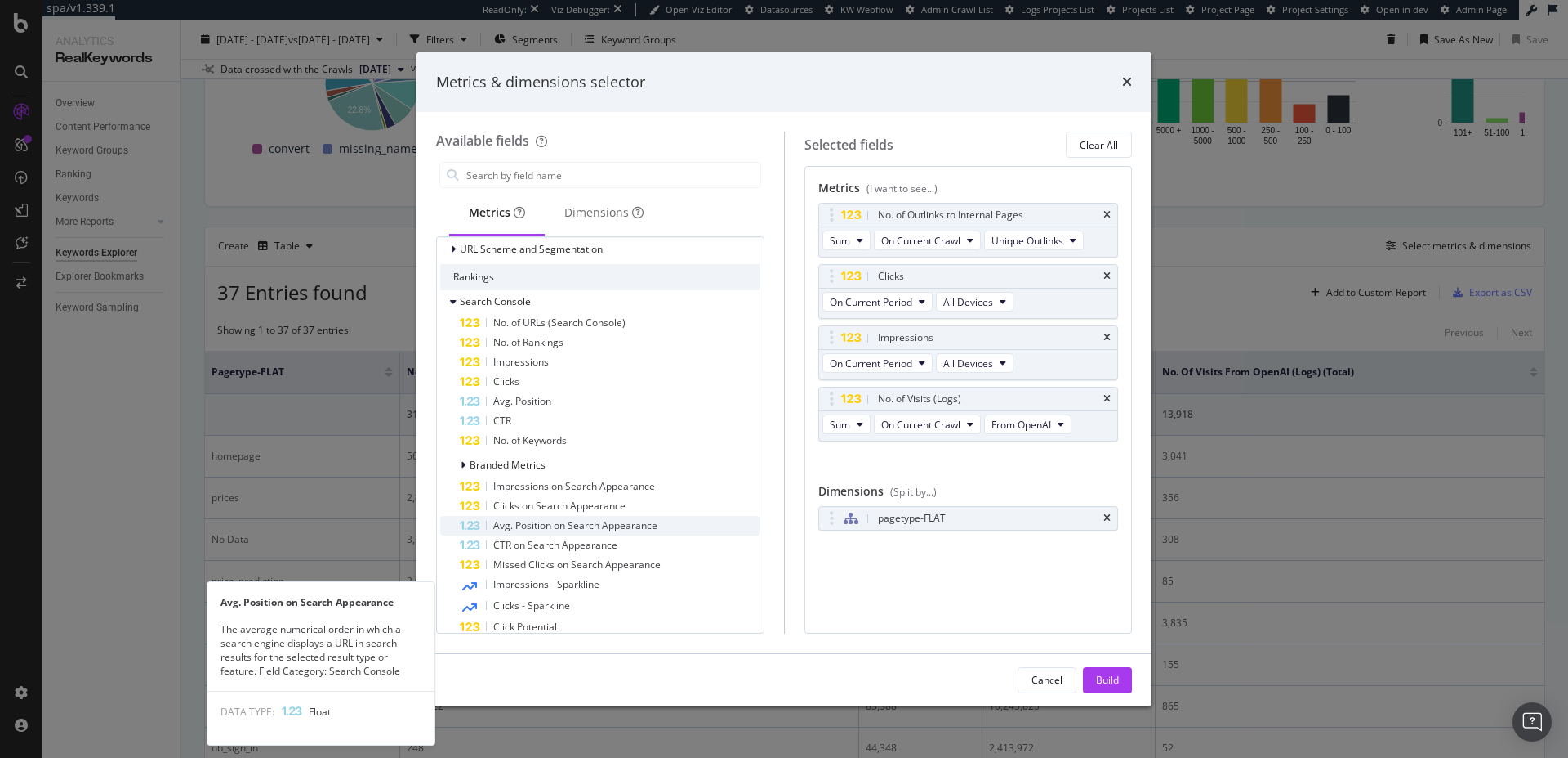
scroll to position [0, 0]
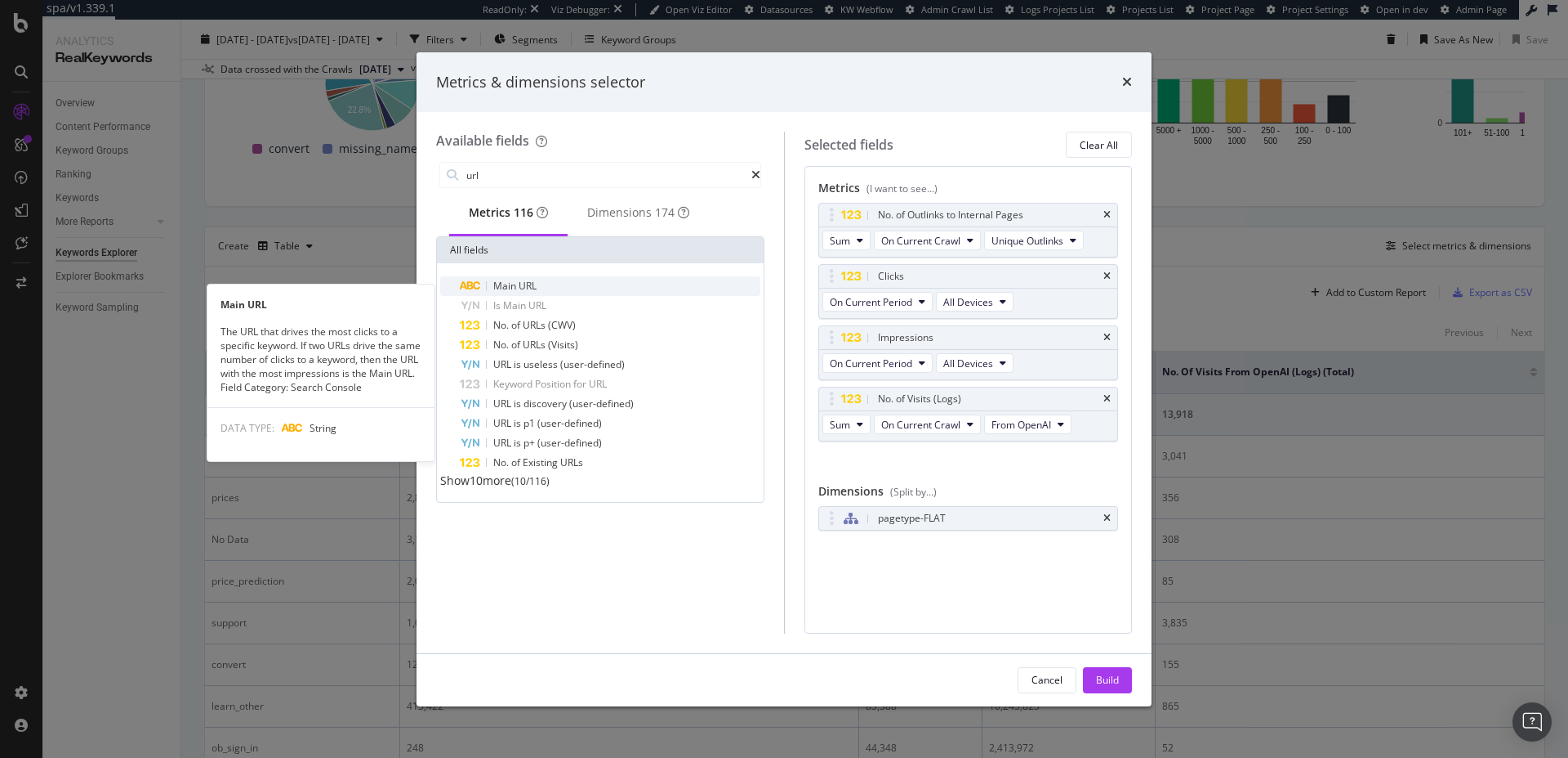
type input "url"
click at [544, 296] on div "Main URL" at bounding box center [610, 285] width 301 height 20
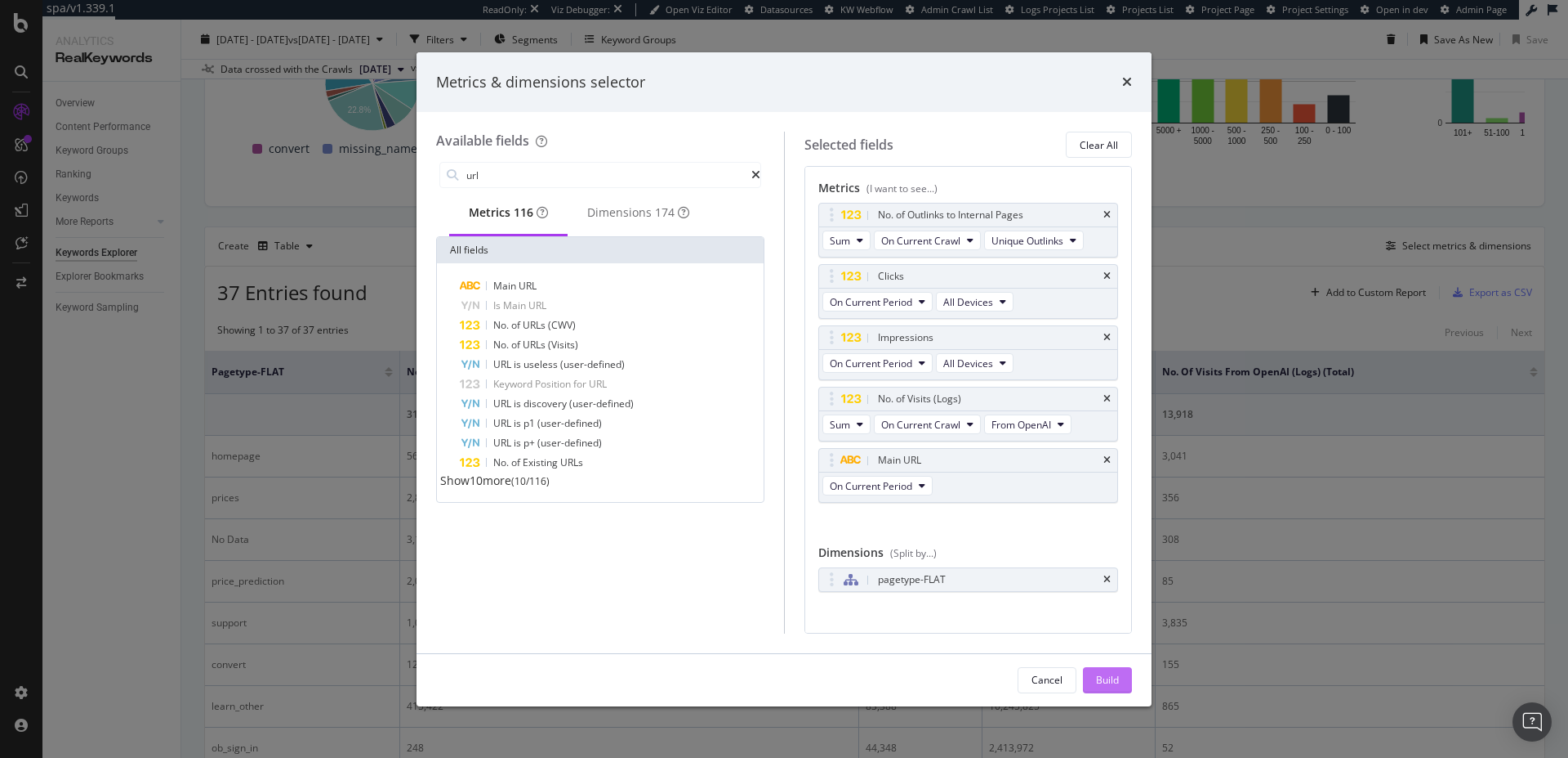
click at [1110, 686] on div "Build" at bounding box center [1107, 679] width 23 height 25
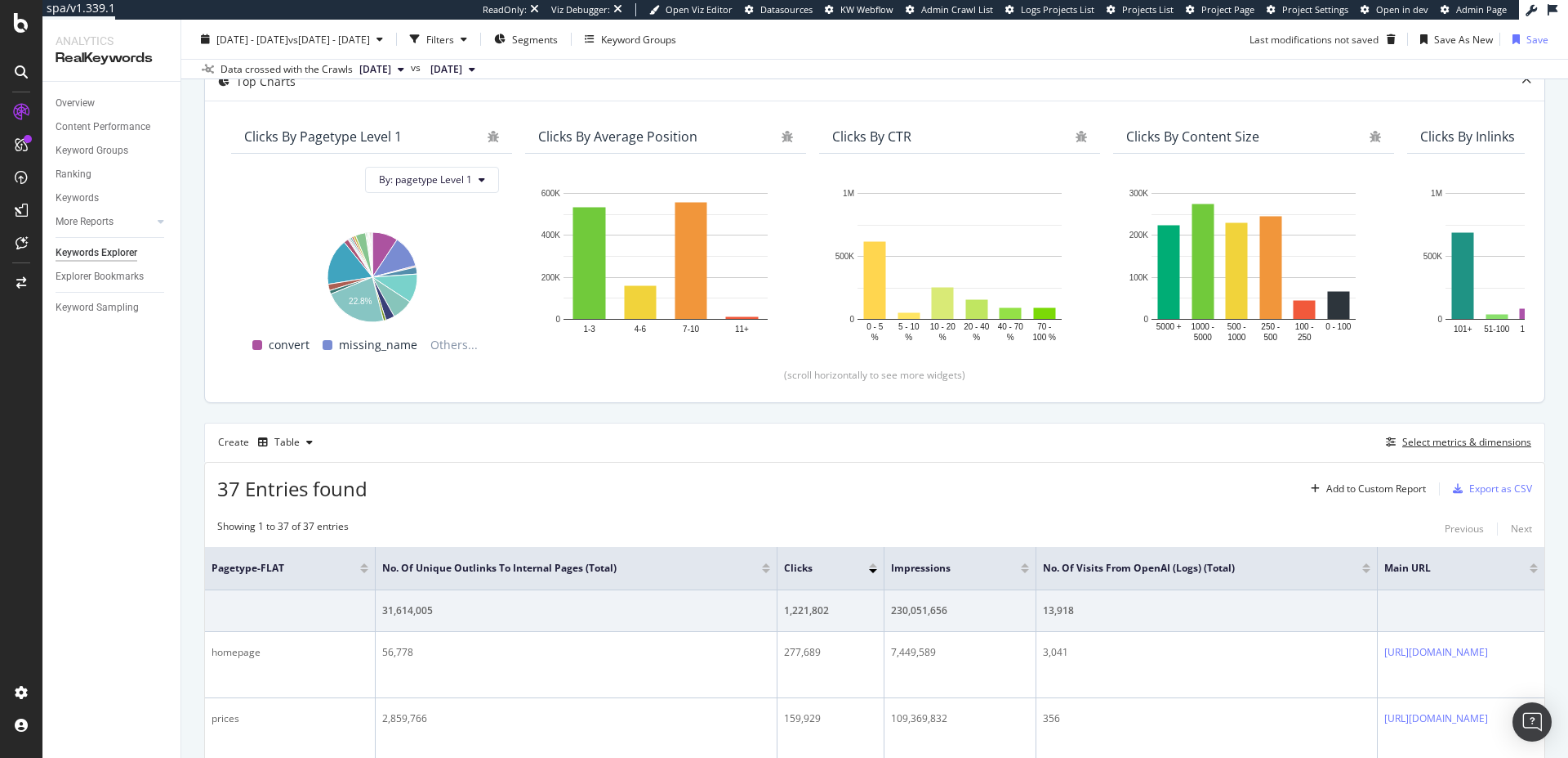
scroll to position [183, 0]
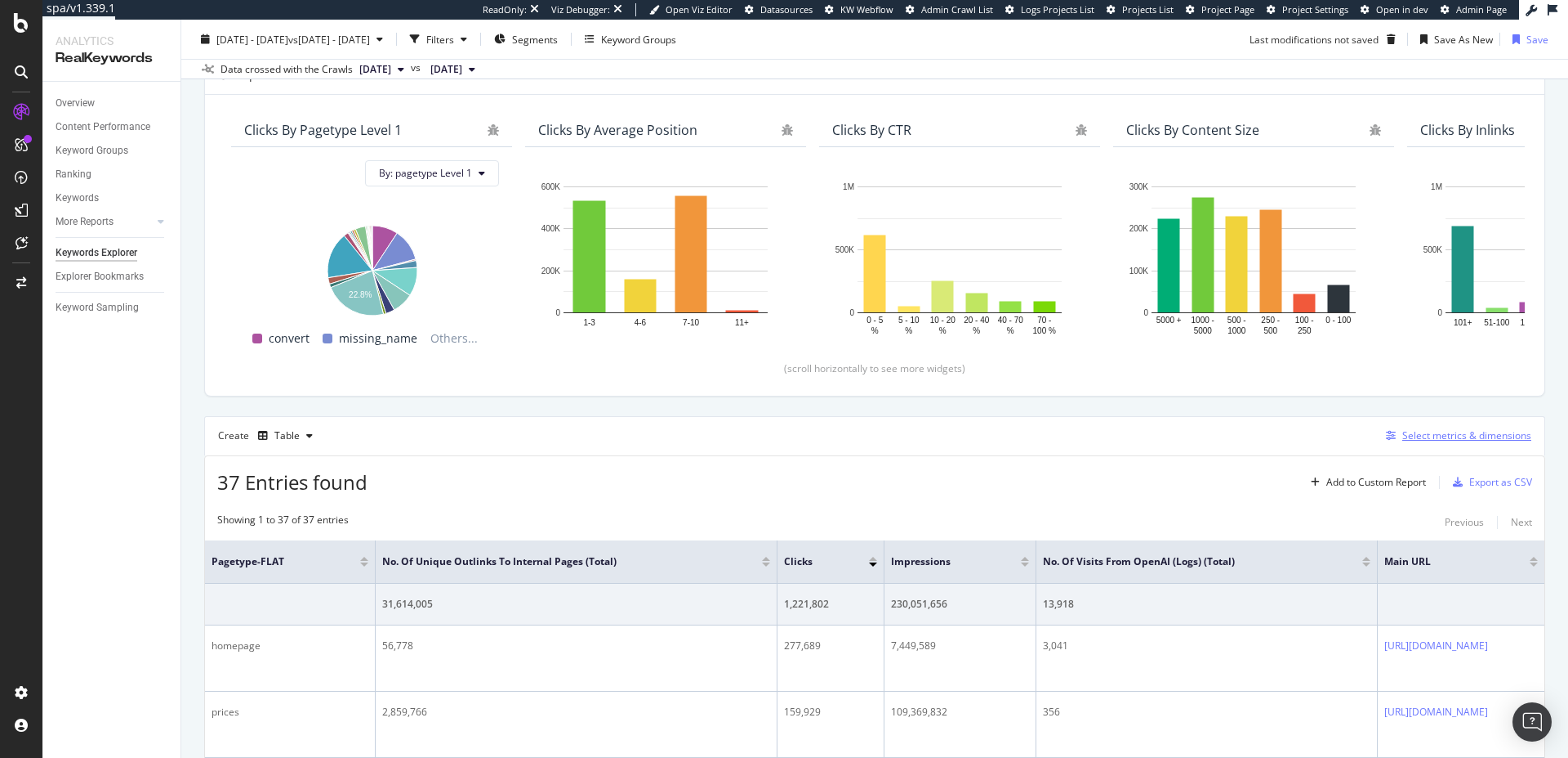
click at [1461, 432] on div "Select metrics & dimensions" at bounding box center [1466, 435] width 129 height 14
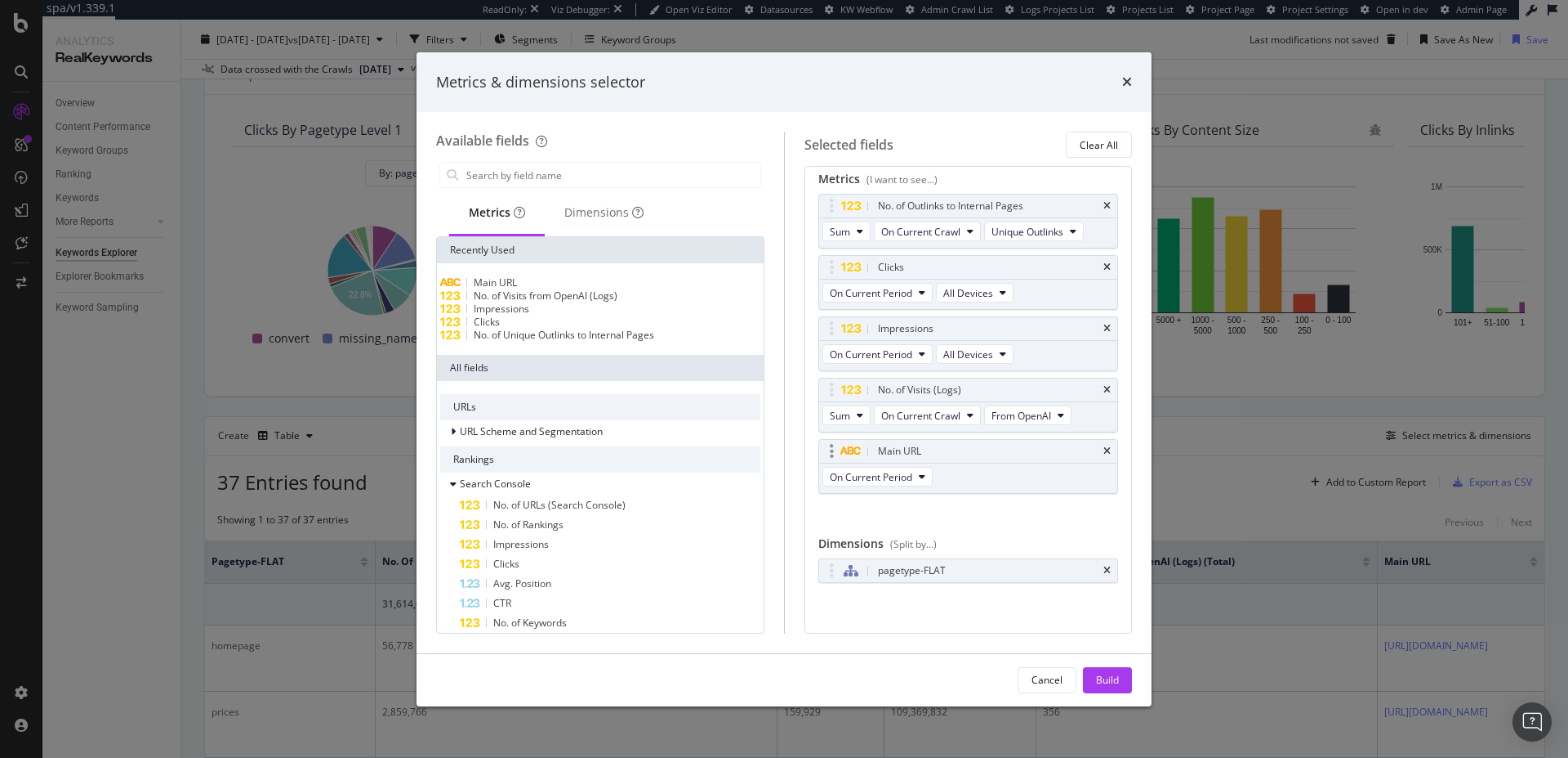
scroll to position [14, 0]
click at [1103, 444] on icon "times" at bounding box center [1107, 445] width 8 height 9
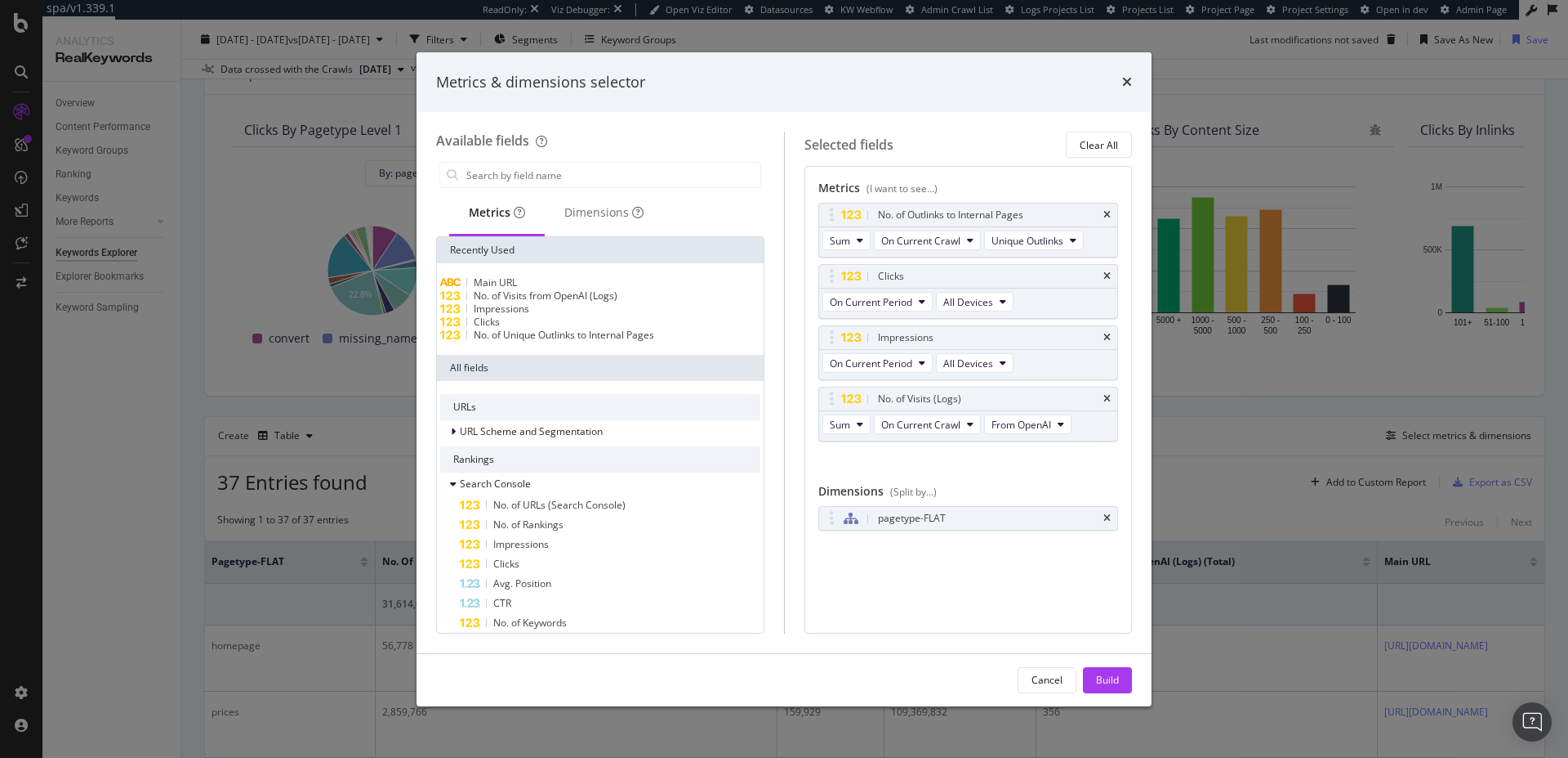
scroll to position [0, 0]
click at [1103, 692] on div "Cancel Build" at bounding box center [784, 679] width 735 height 52
click at [1103, 688] on div "Build" at bounding box center [1107, 679] width 23 height 25
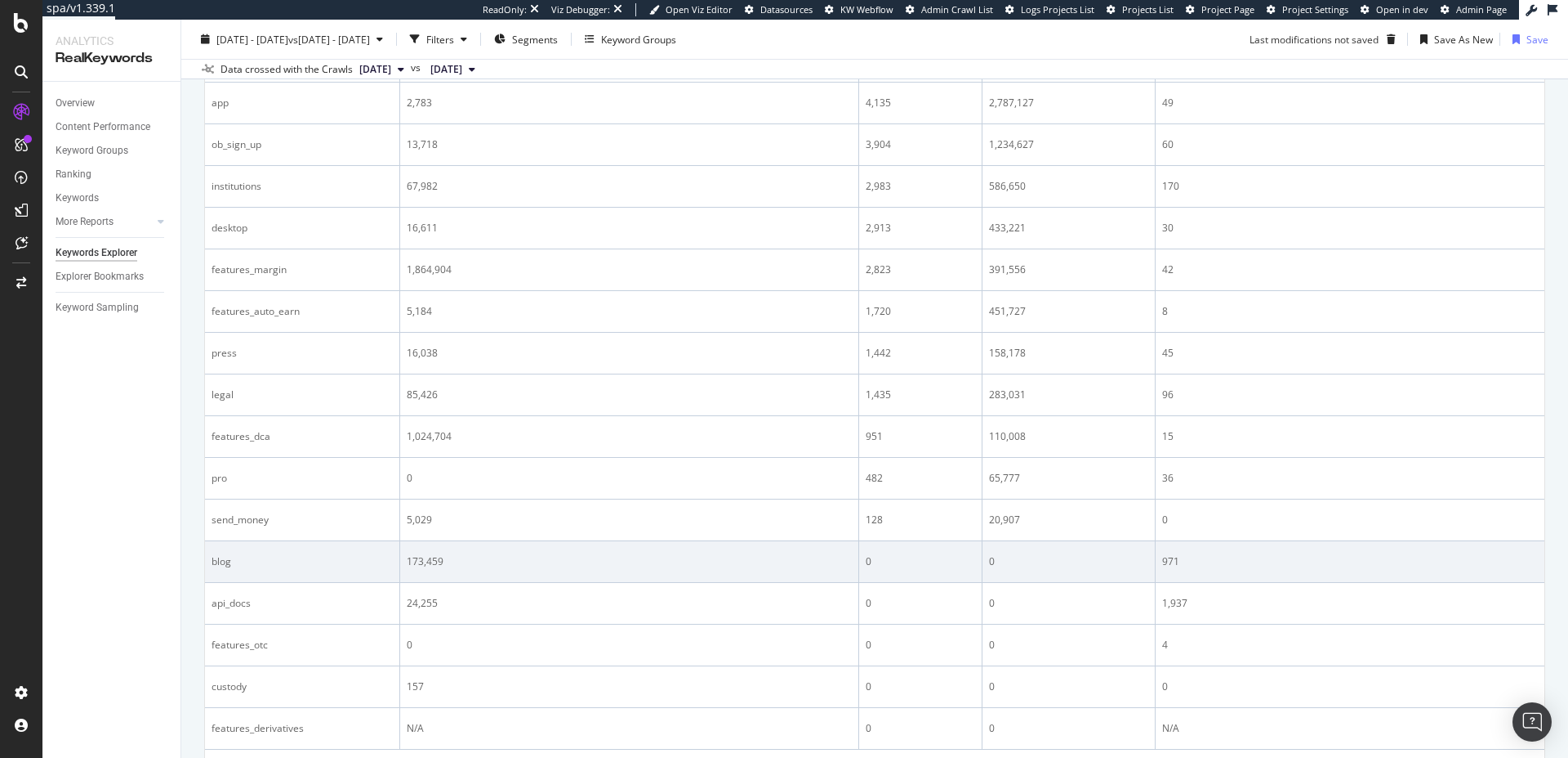
scroll to position [1687, 0]
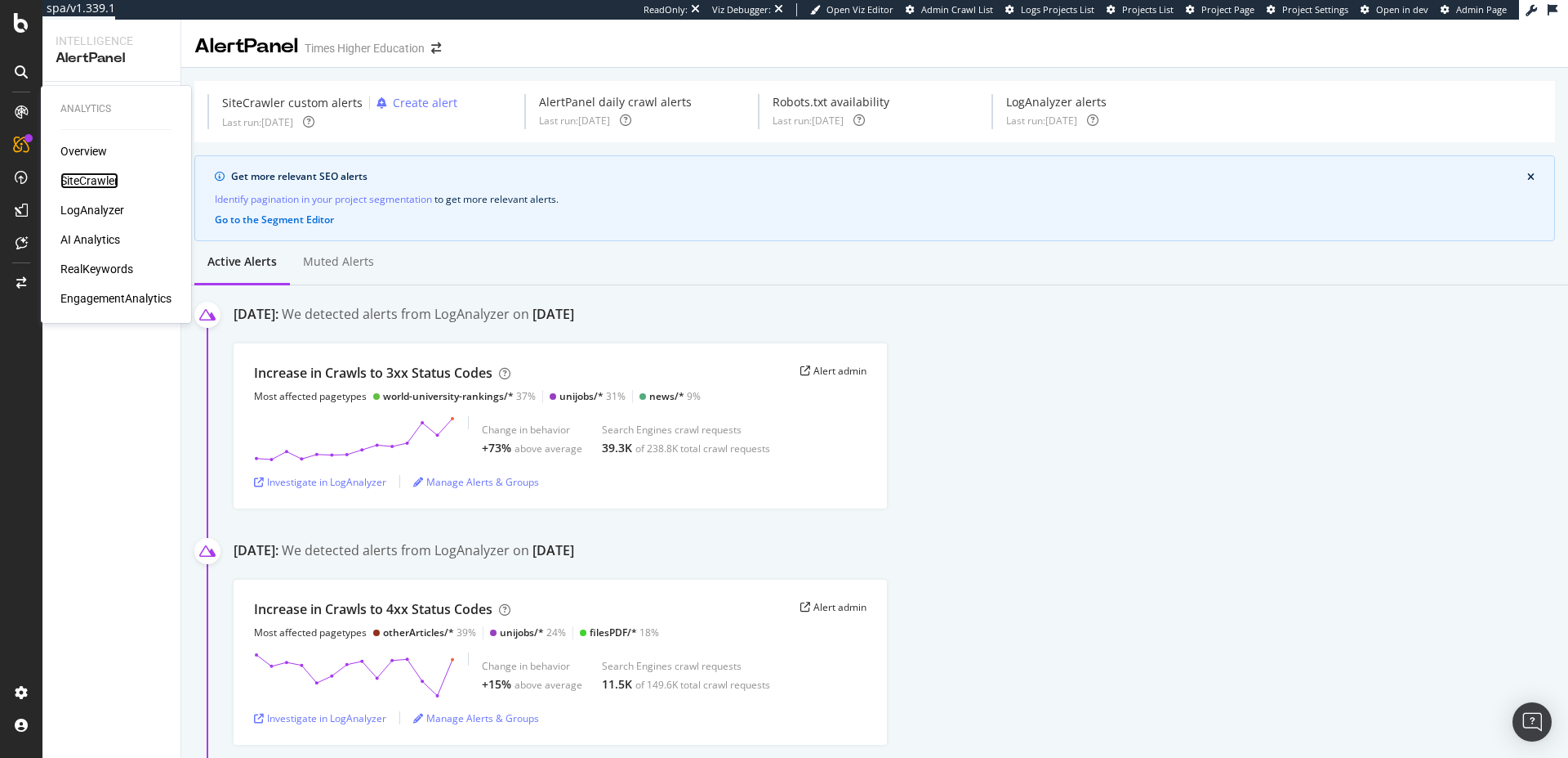
click at [91, 182] on div "SiteCrawler" at bounding box center [90, 180] width 58 height 16
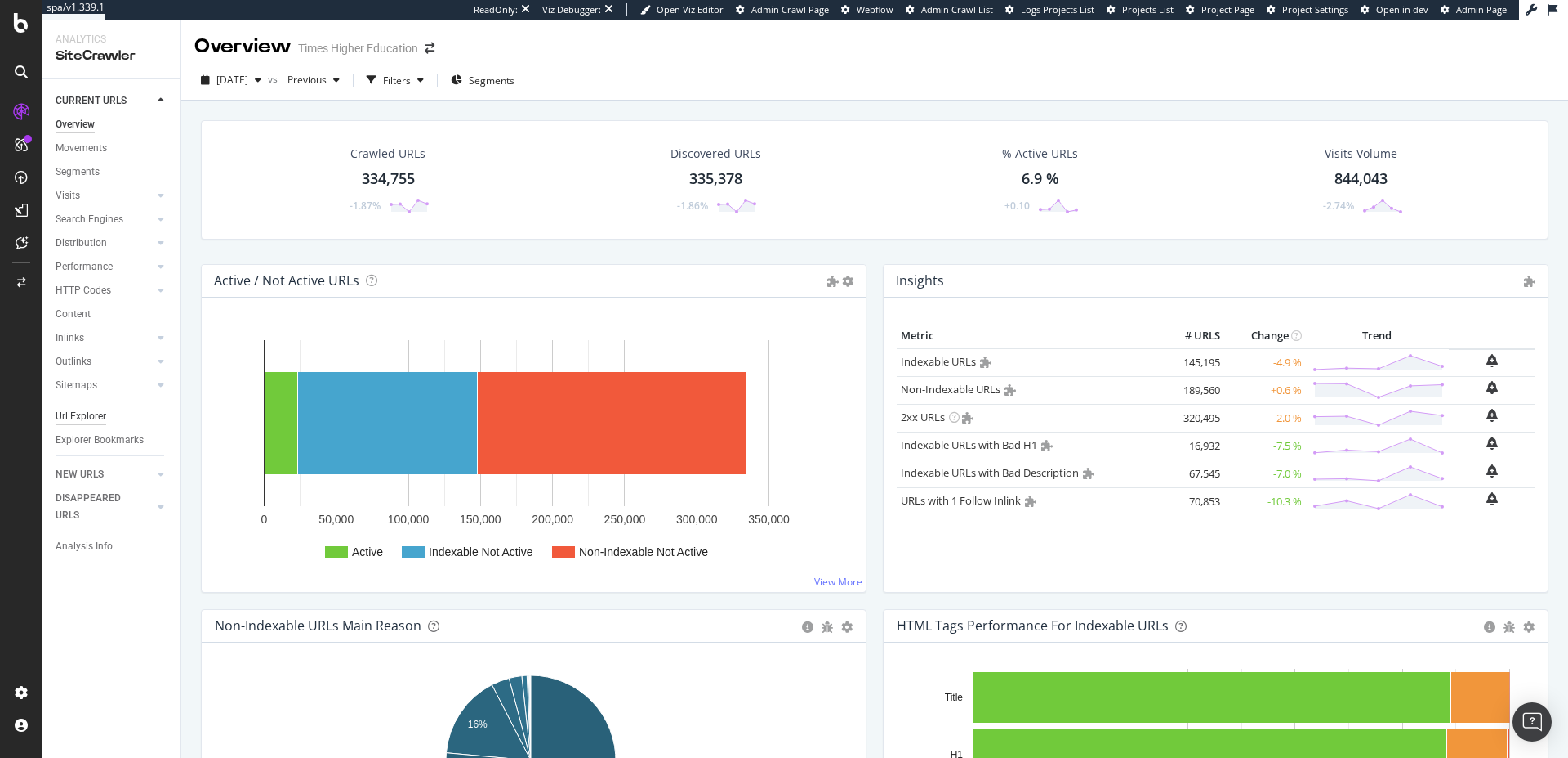
click at [85, 421] on div "Url Explorer" at bounding box center [80, 416] width 50 height 17
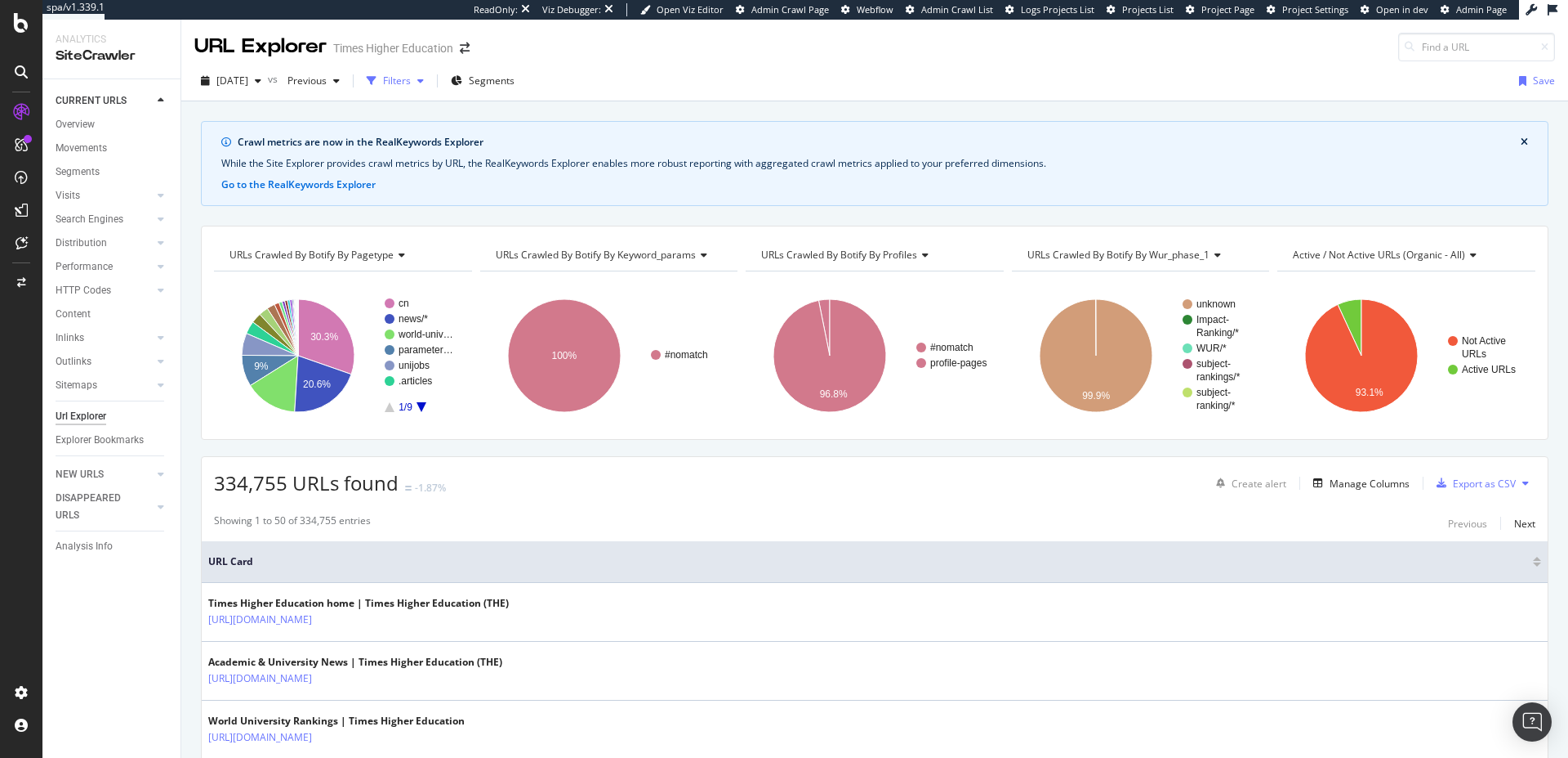
click at [420, 71] on div "Filters" at bounding box center [395, 80] width 70 height 25
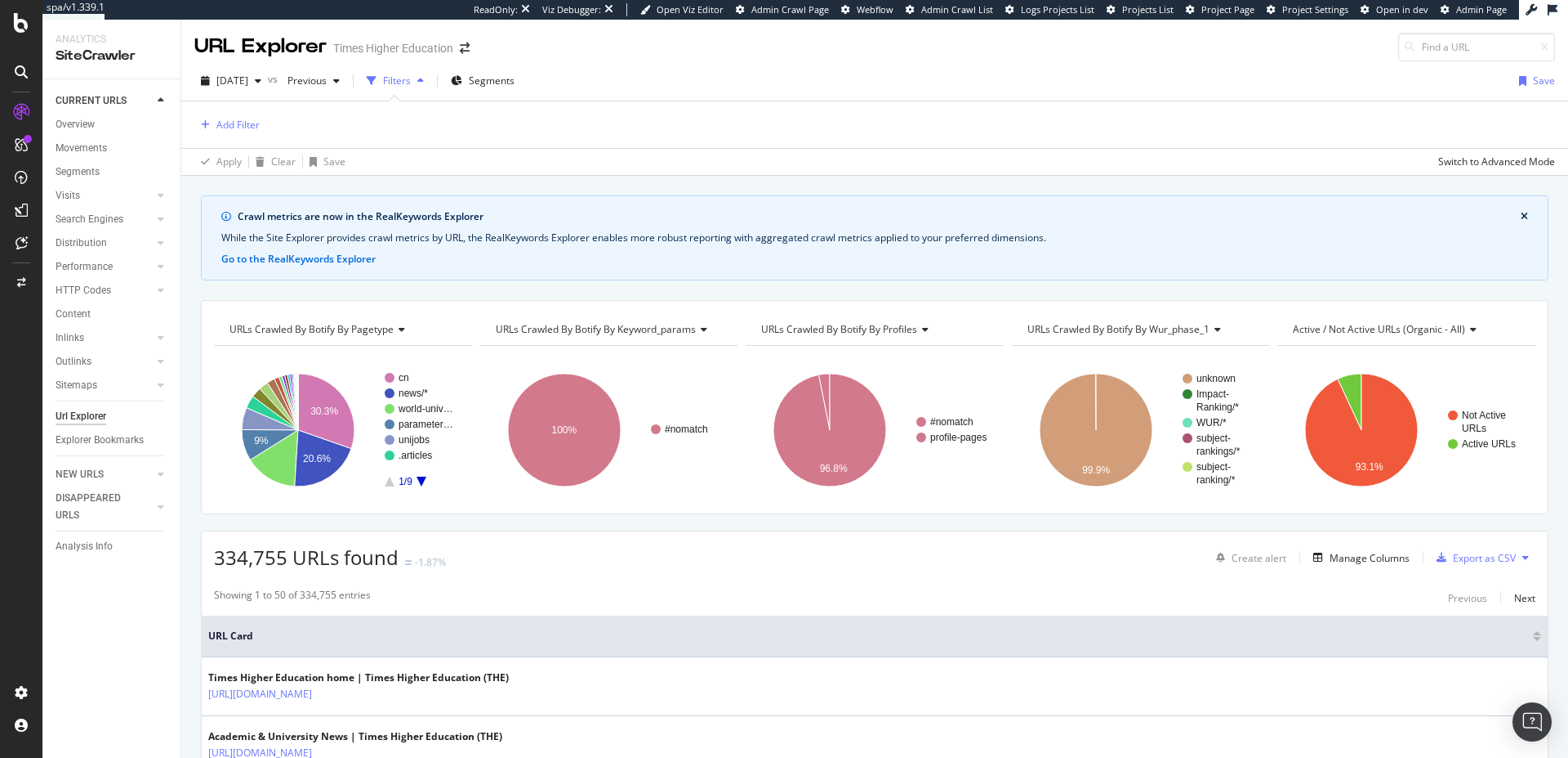
click at [227, 136] on div "Add Filter" at bounding box center [875, 125] width 1360 height 47
click at [233, 125] on div "Add Filter" at bounding box center [237, 125] width 44 height 14
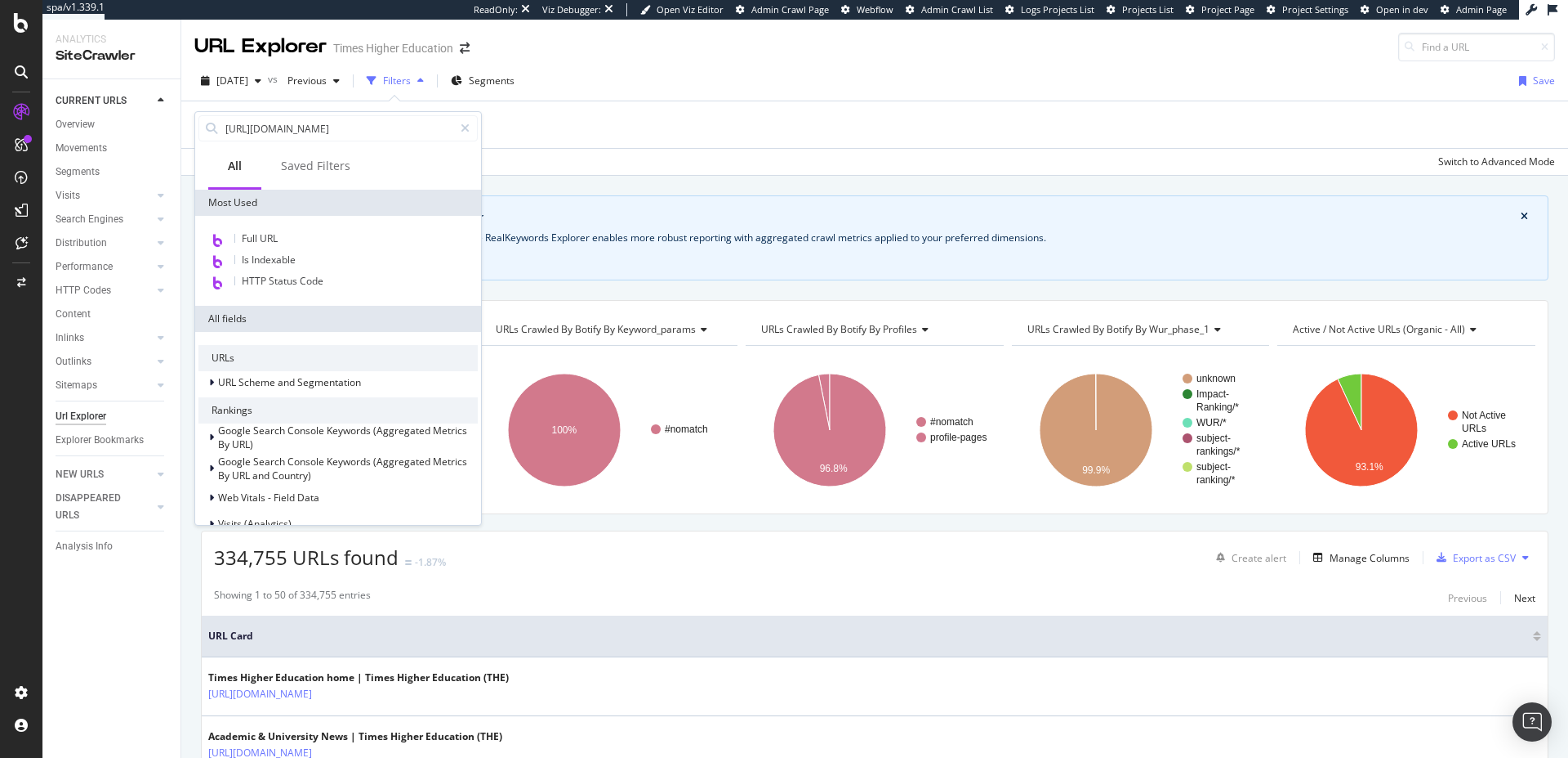
scroll to position [0, 301]
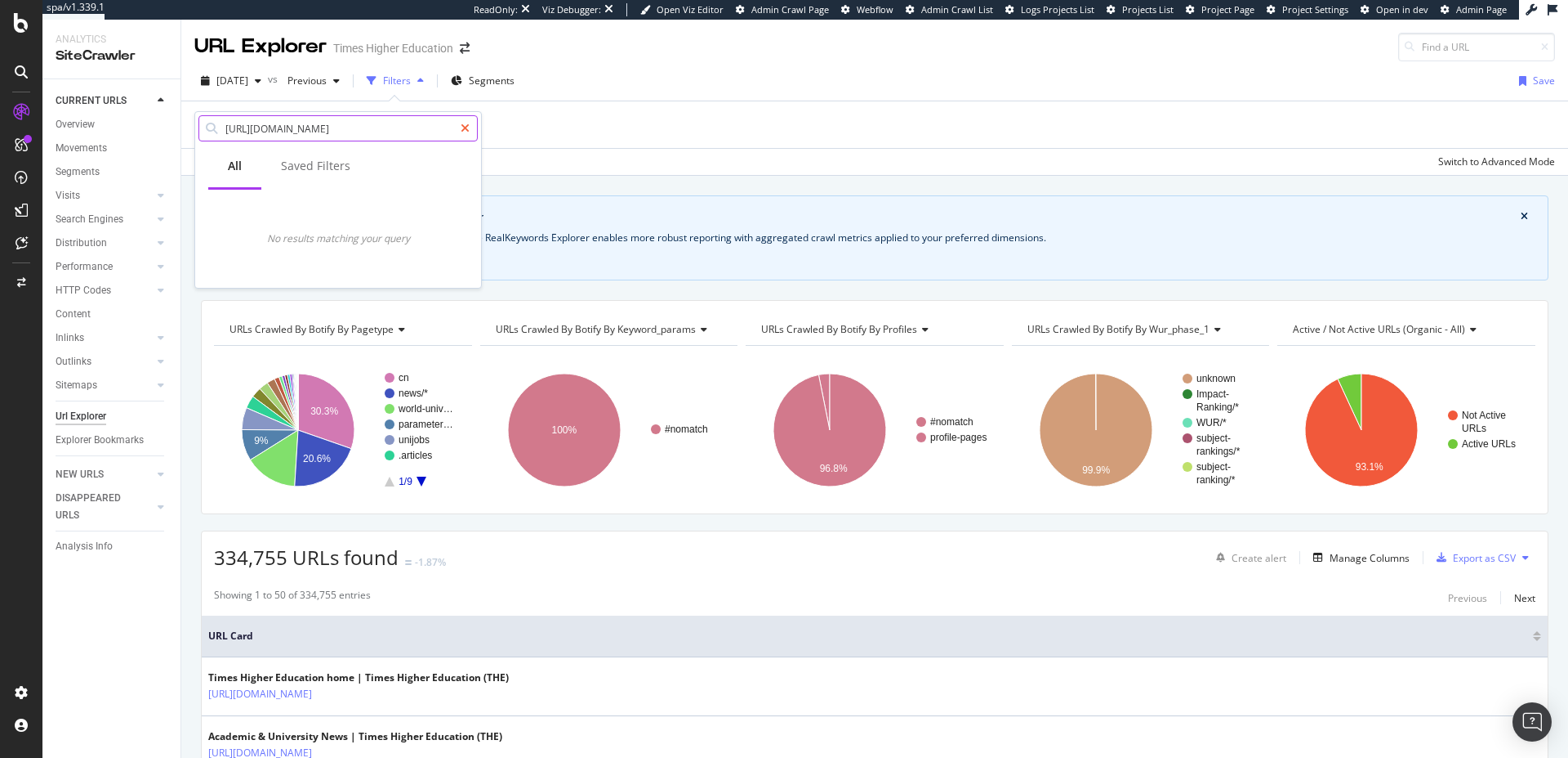
type input "[URL][DOMAIN_NAME]"
drag, startPoint x: 466, startPoint y: 124, endPoint x: 446, endPoint y: 126, distance: 20.1
click at [466, 123] on icon at bounding box center [465, 127] width 9 height 11
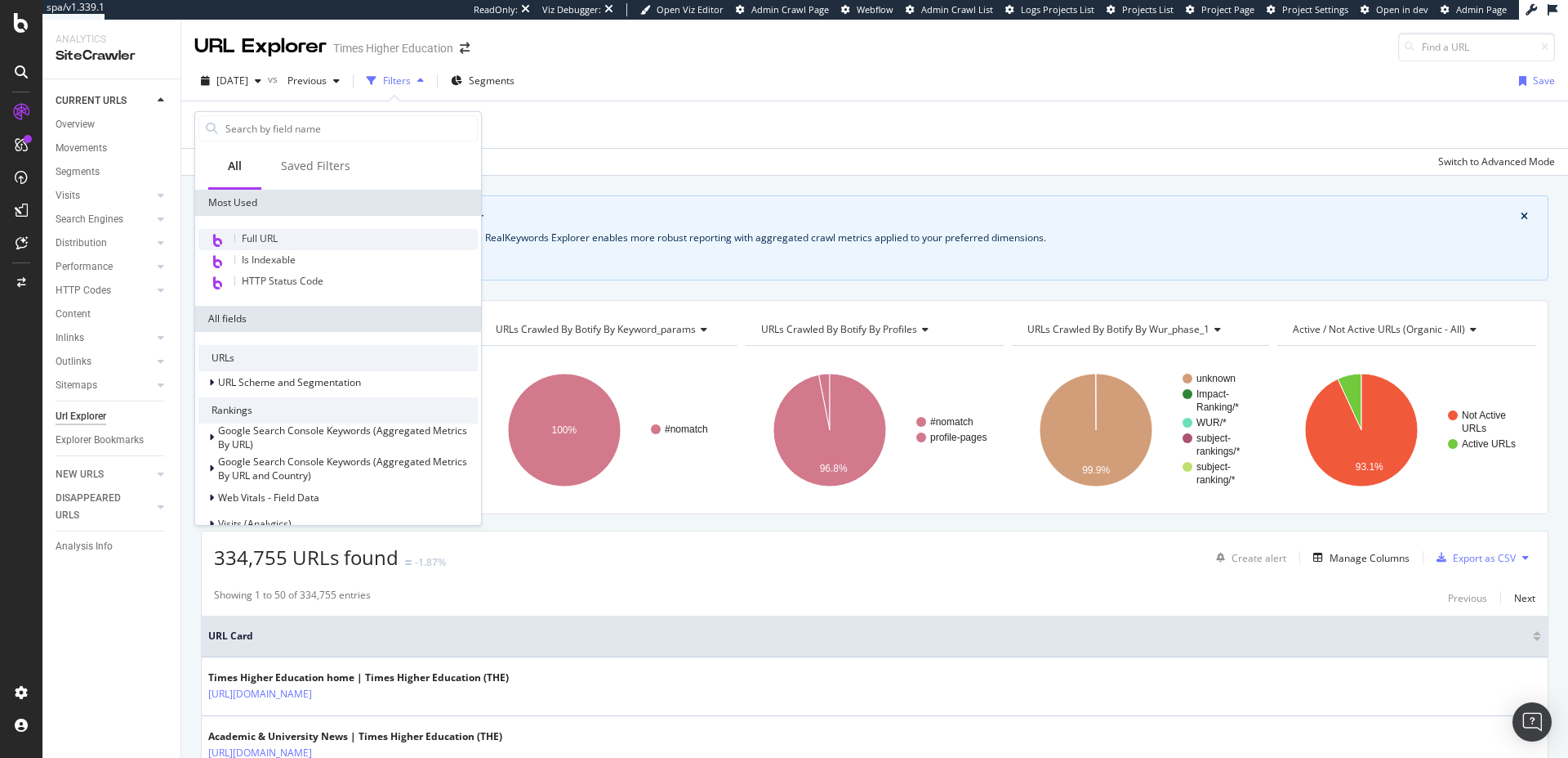
click at [260, 232] on span "Full URL" at bounding box center [260, 238] width 36 height 14
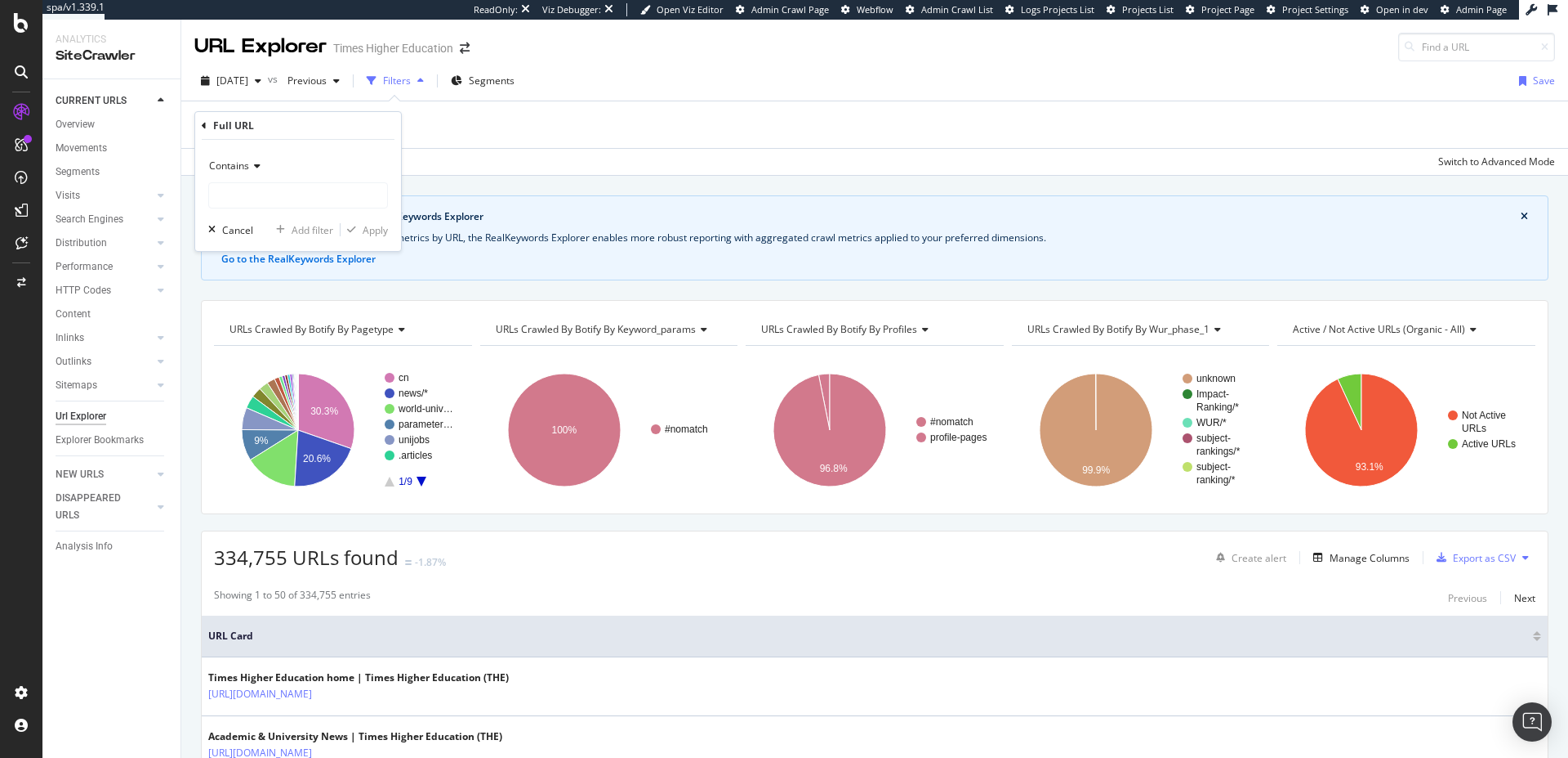
click at [242, 167] on span "Contains" at bounding box center [229, 166] width 40 height 14
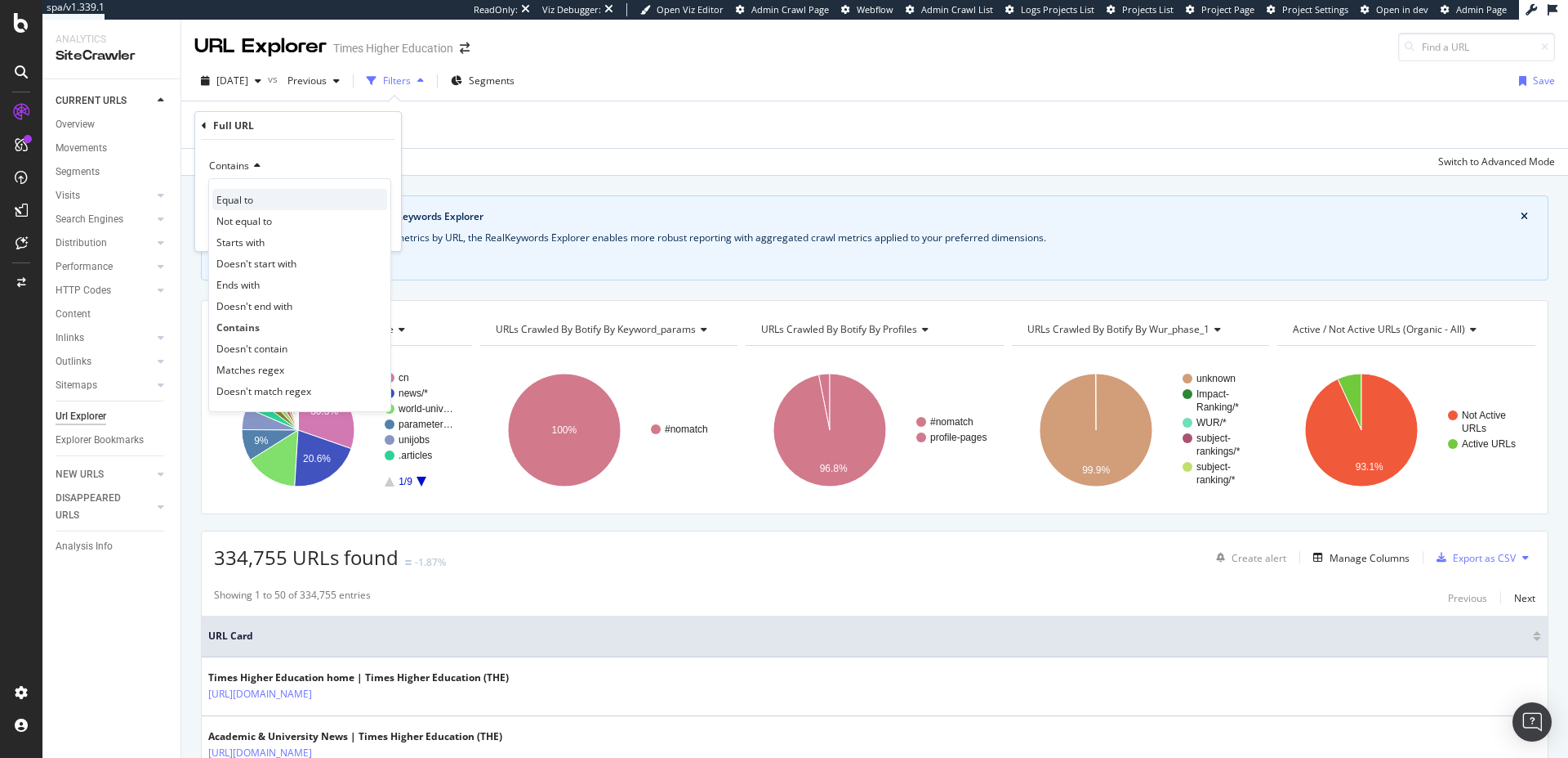
click at [250, 200] on span "Equal to" at bounding box center [234, 200] width 37 height 14
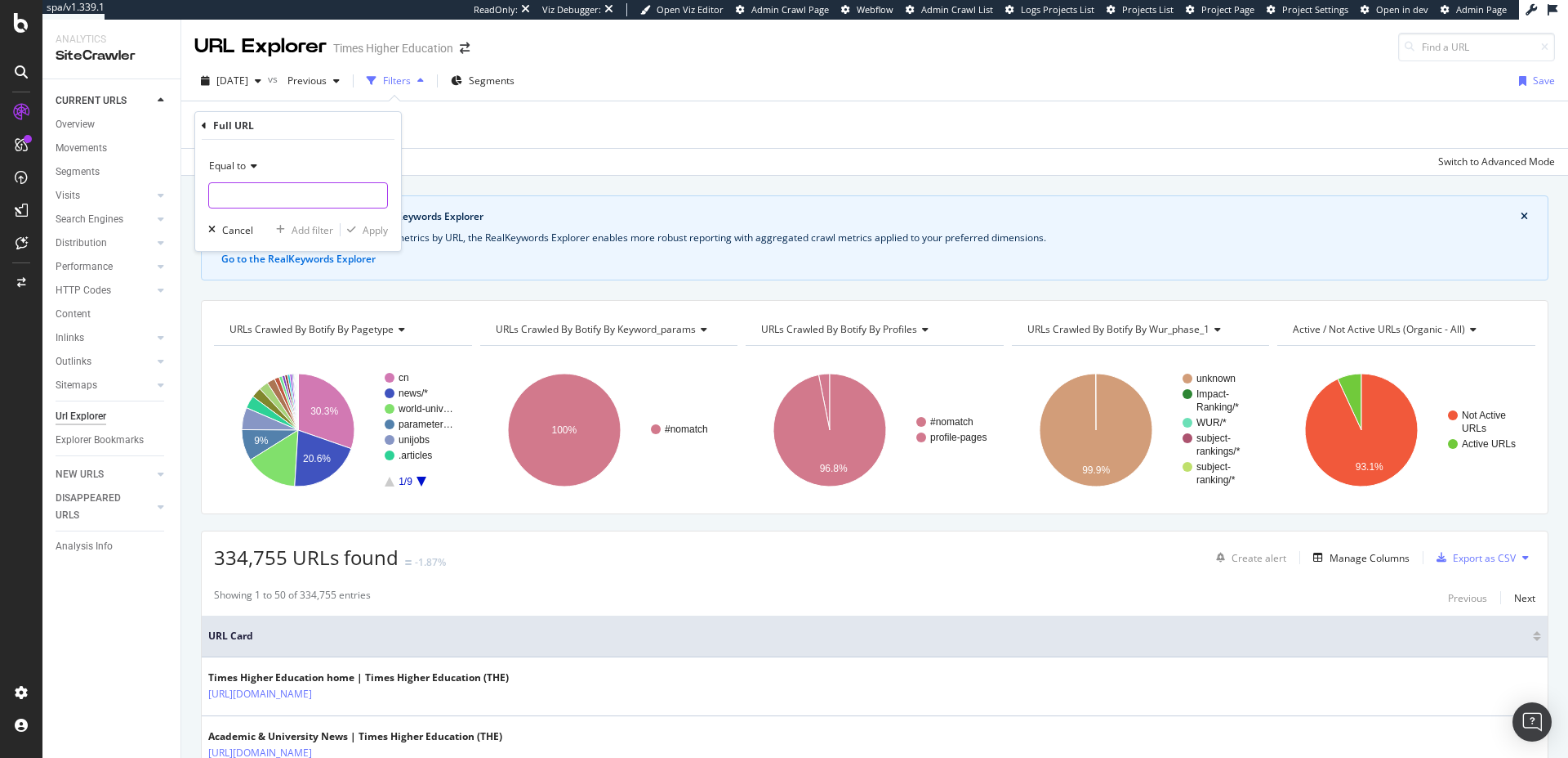
click at [247, 209] on input "text" at bounding box center [298, 195] width 178 height 26
paste input "[URL][DOMAIN_NAME]"
type input "[URL][DOMAIN_NAME]"
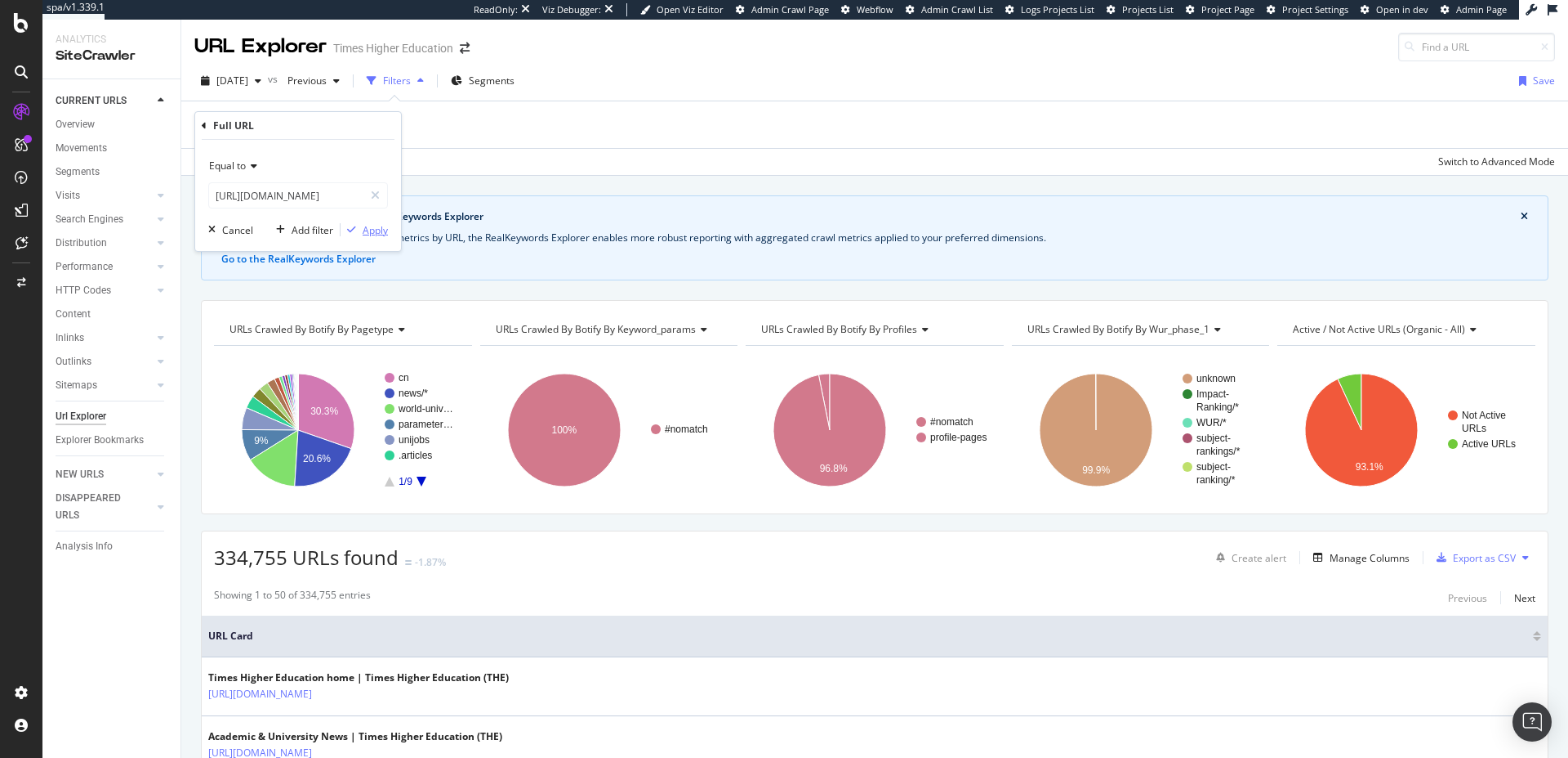
click at [370, 232] on div "Apply" at bounding box center [376, 230] width 26 height 14
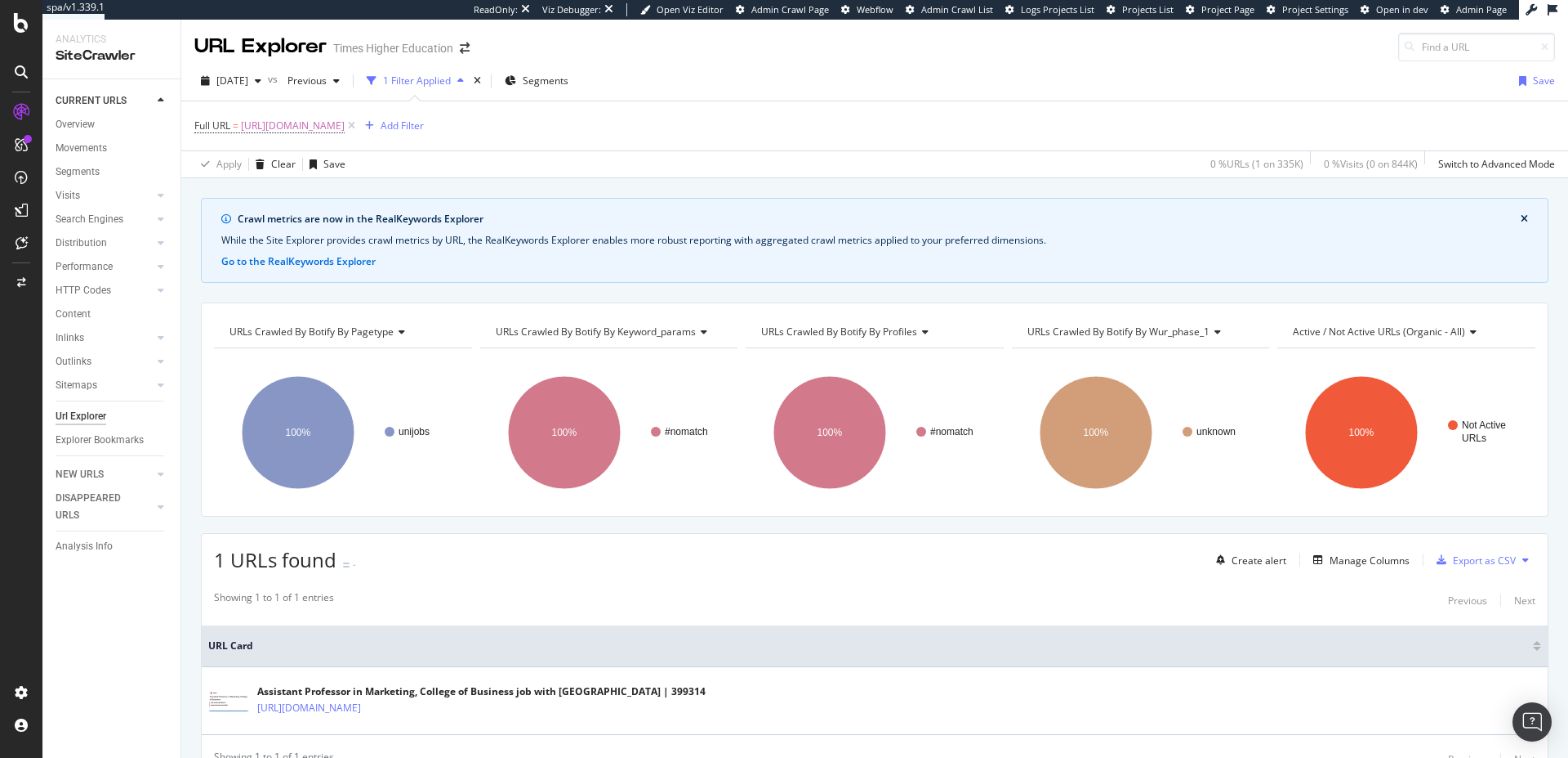
scroll to position [78, 0]
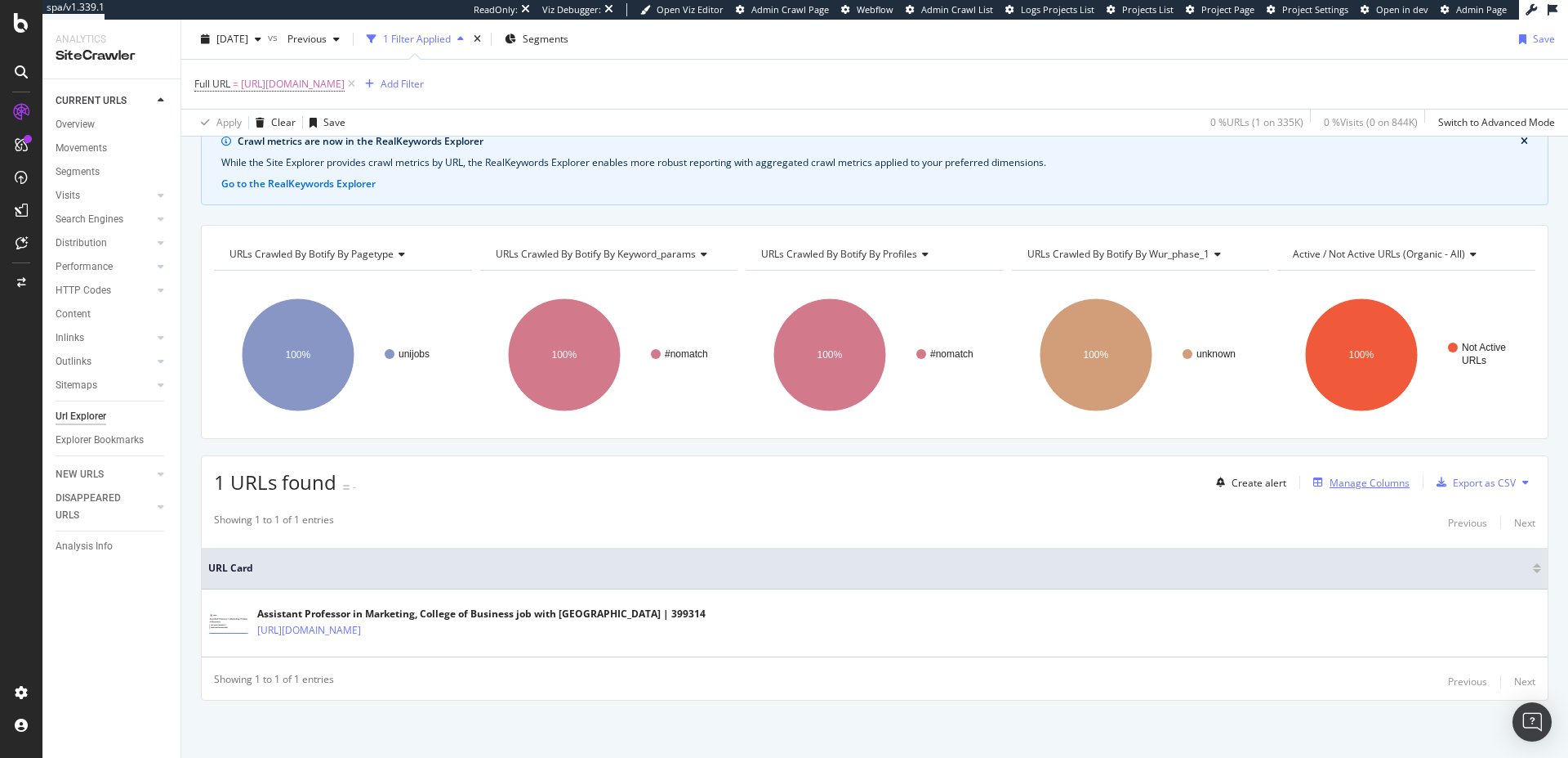
click at [1330, 476] on div "Manage Columns" at bounding box center [1370, 483] width 80 height 14
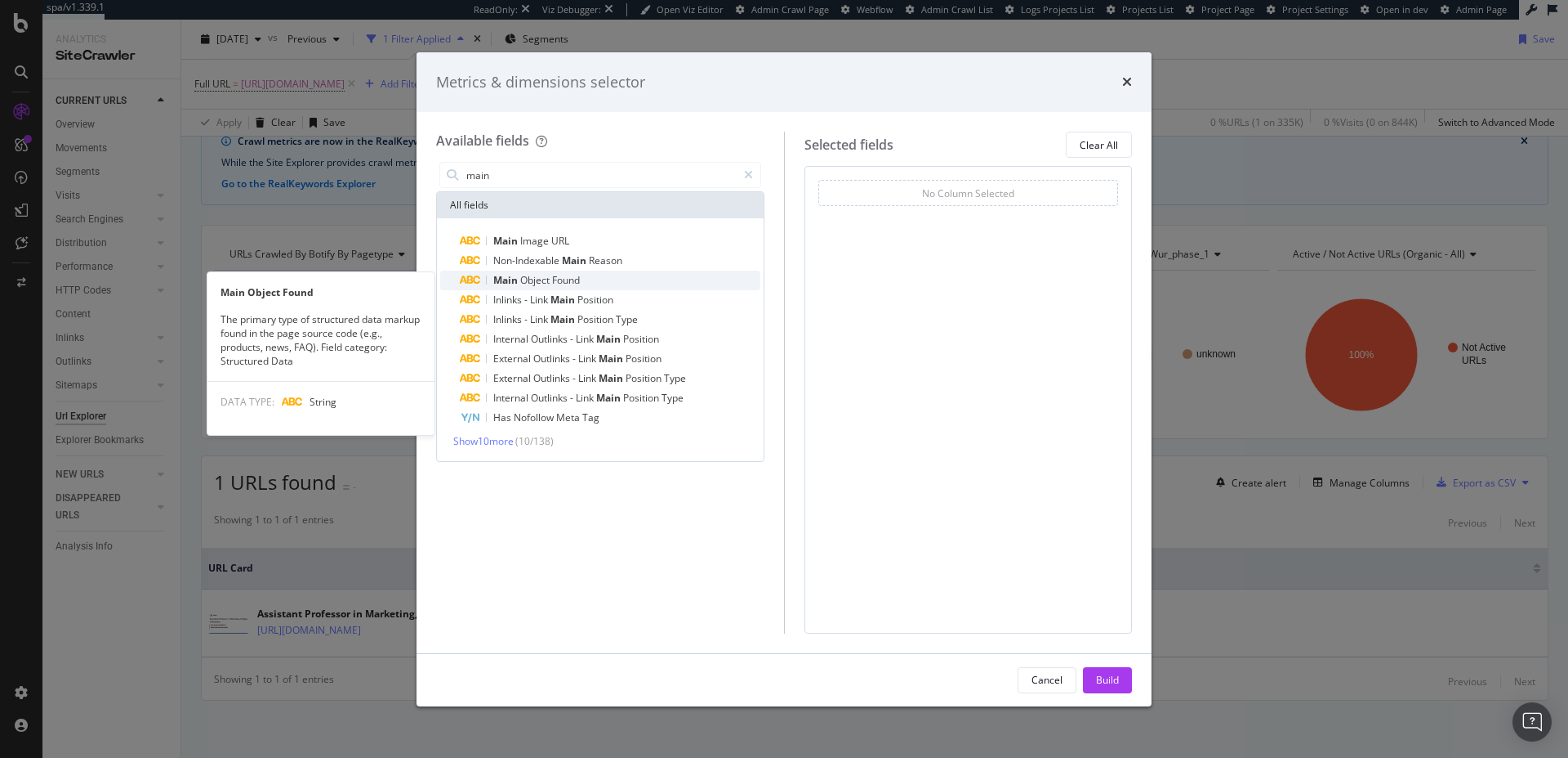
type input "main"
click at [546, 285] on span "Object" at bounding box center [535, 279] width 32 height 14
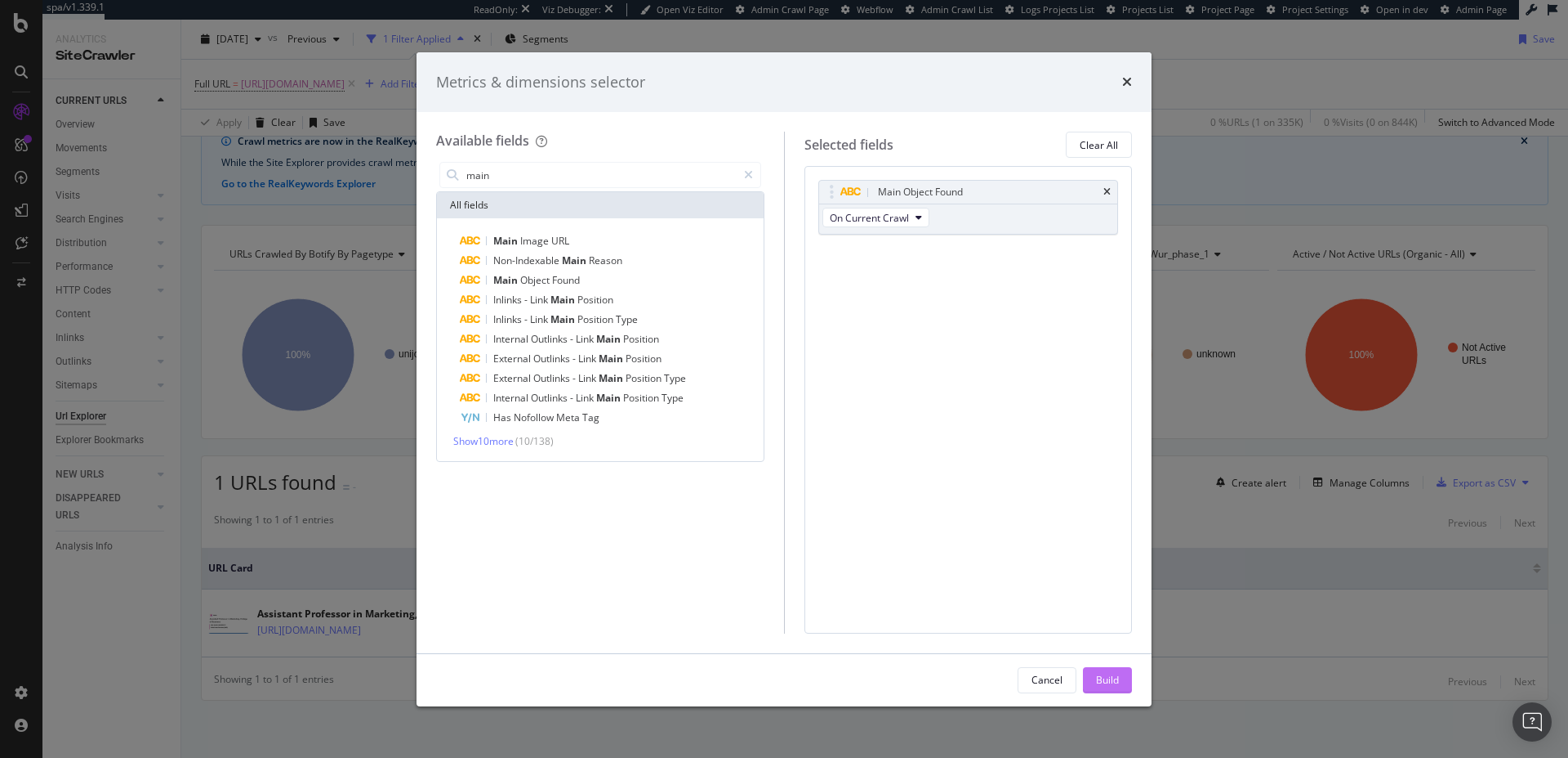
click at [1094, 682] on button "Build" at bounding box center [1107, 679] width 49 height 26
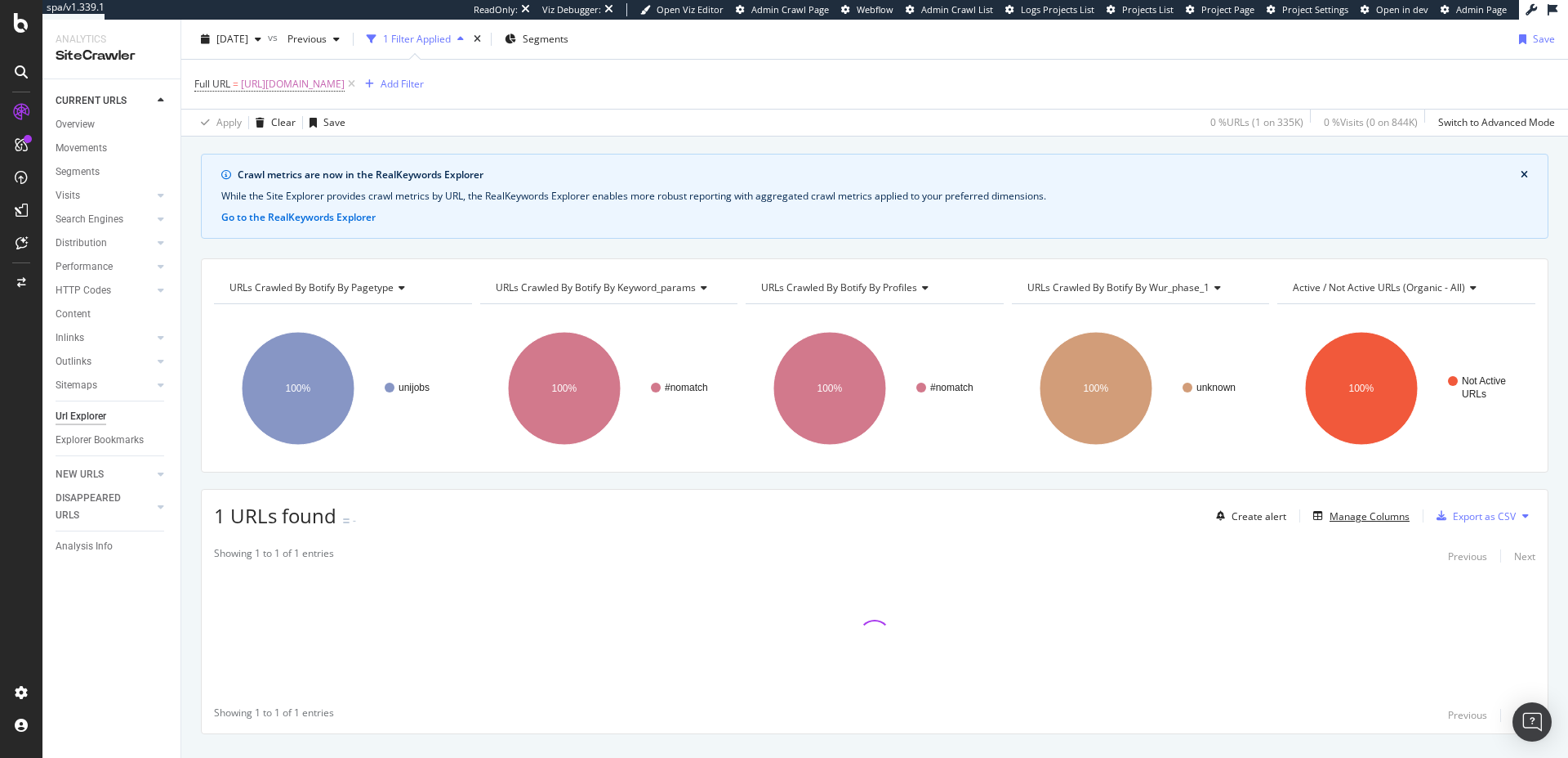
scroll to position [78, 0]
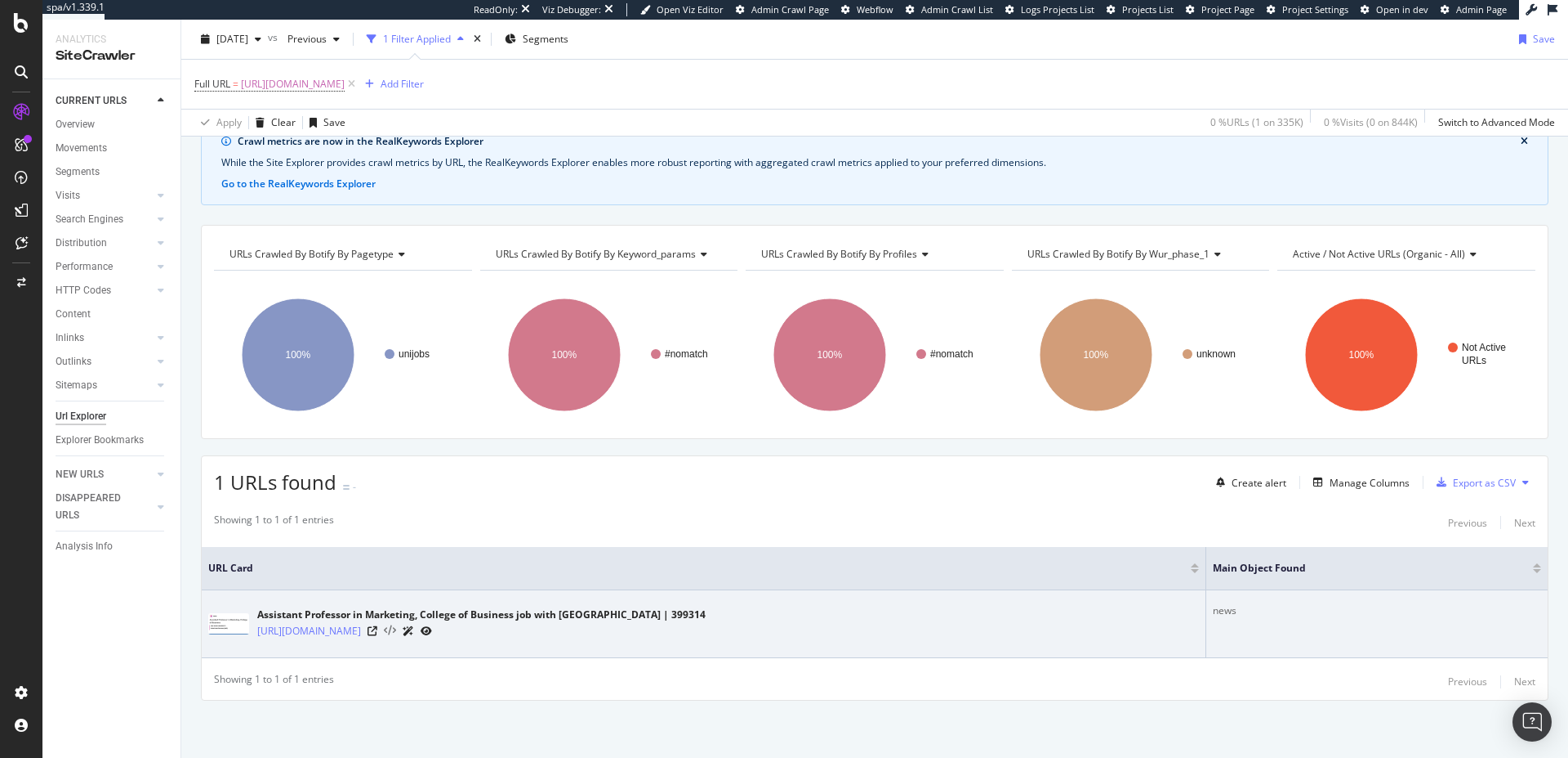
click at [396, 627] on icon at bounding box center [389, 631] width 12 height 11
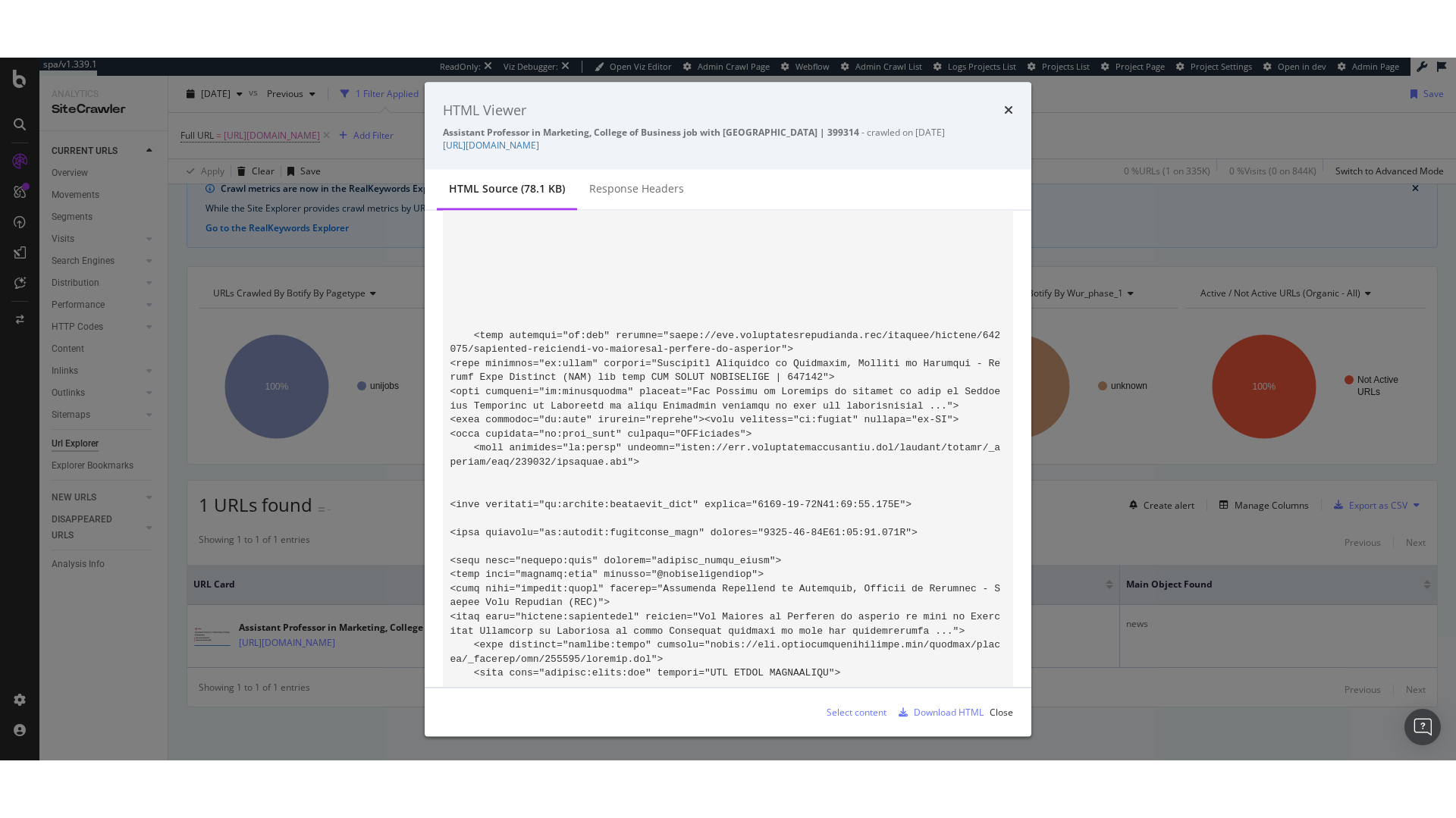
scroll to position [425, 0]
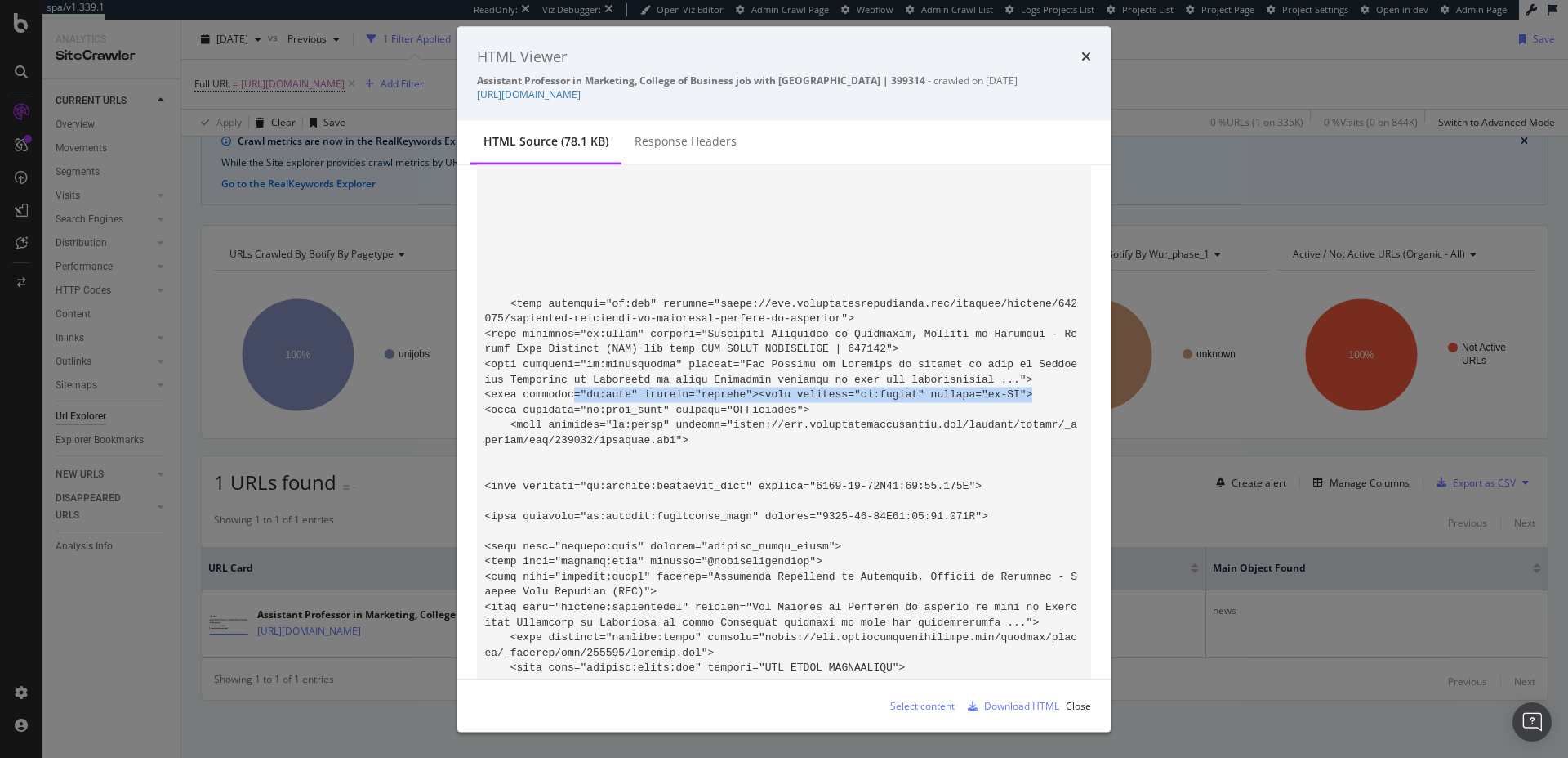
drag, startPoint x: 571, startPoint y: 387, endPoint x: 1043, endPoint y: 399, distance: 472.2
drag, startPoint x: 707, startPoint y: 391, endPoint x: 724, endPoint y: 396, distance: 17.7
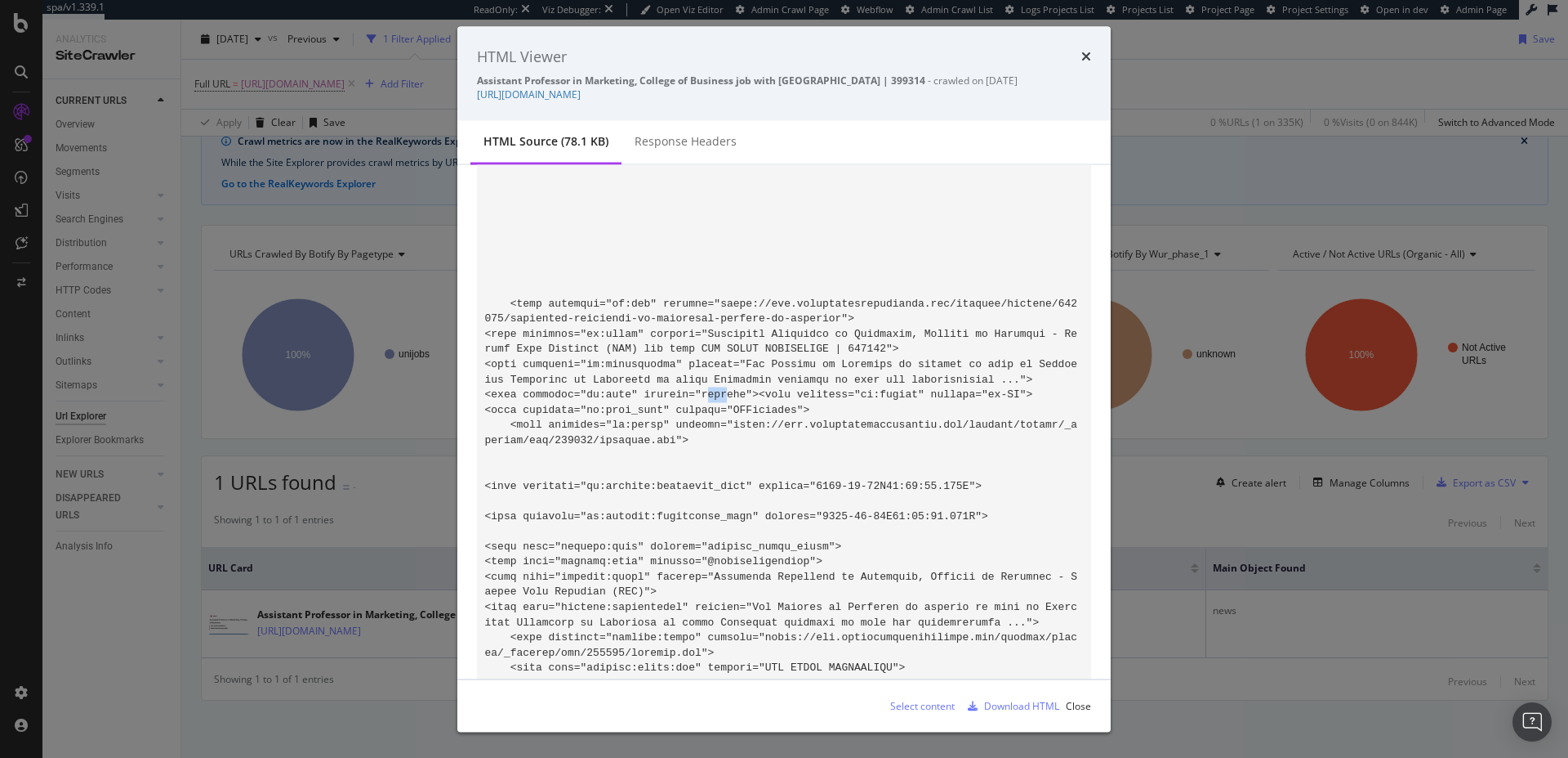
drag, startPoint x: 702, startPoint y: 391, endPoint x: 747, endPoint y: 397, distance: 45.4
copy code "article"
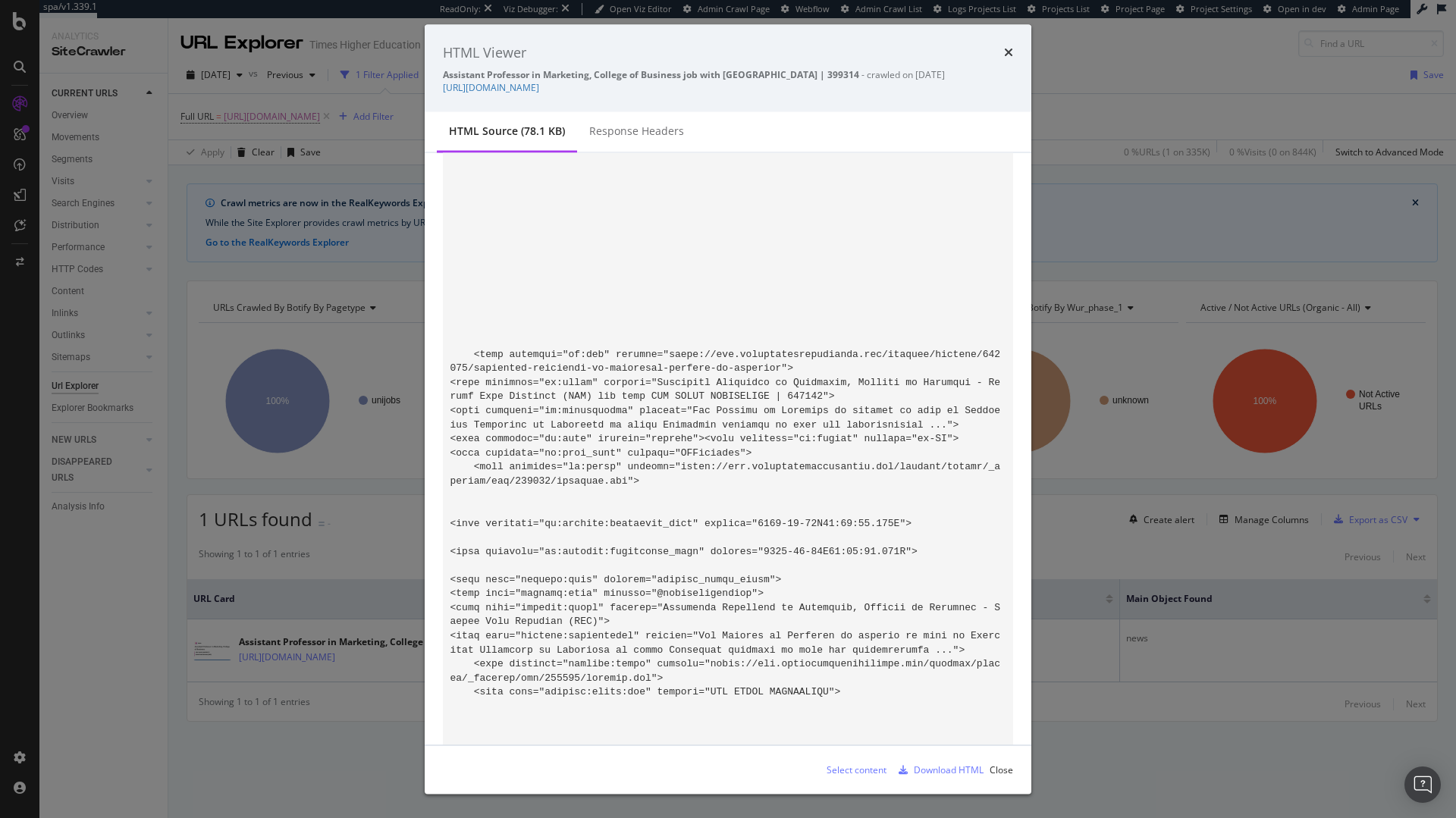
scroll to position [346, 0]
drag, startPoint x: 456, startPoint y: 412, endPoint x: 603, endPoint y: 418, distance: 147.1
drag, startPoint x: 449, startPoint y: 387, endPoint x: 598, endPoint y: 384, distance: 149.0
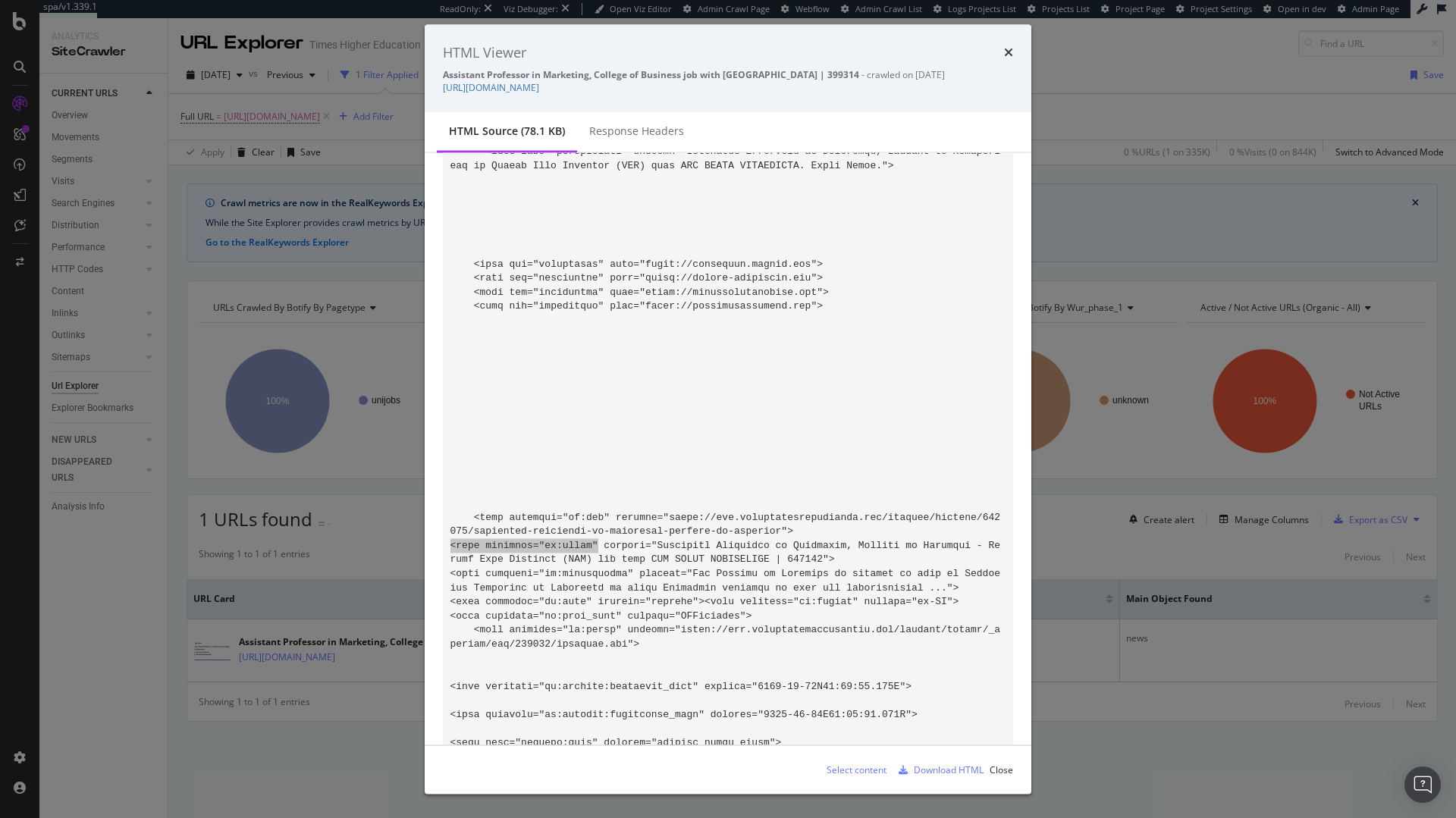
scroll to position [200, 0]
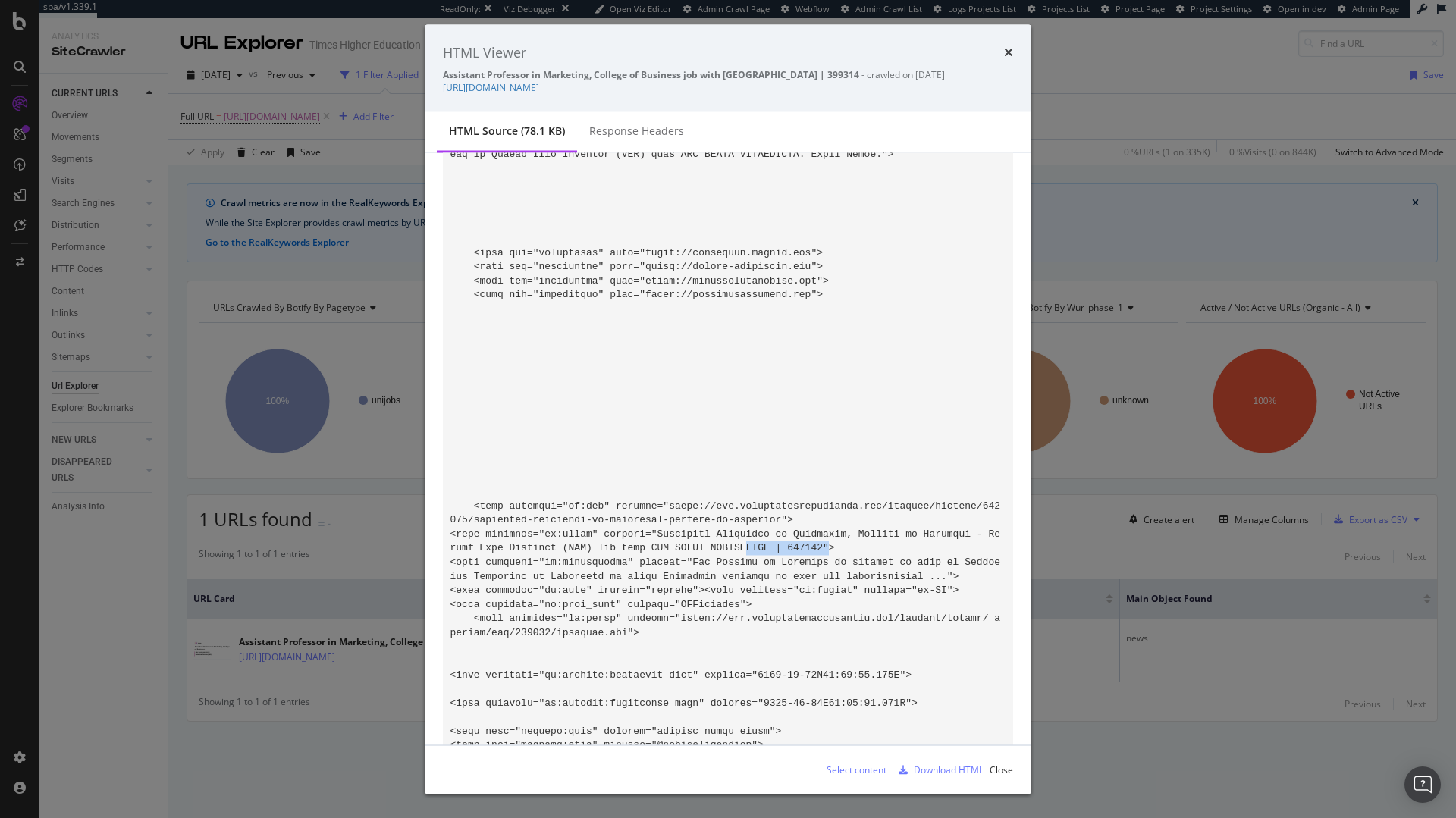
drag, startPoint x: 837, startPoint y: 545, endPoint x: 743, endPoint y: 549, distance: 94.1
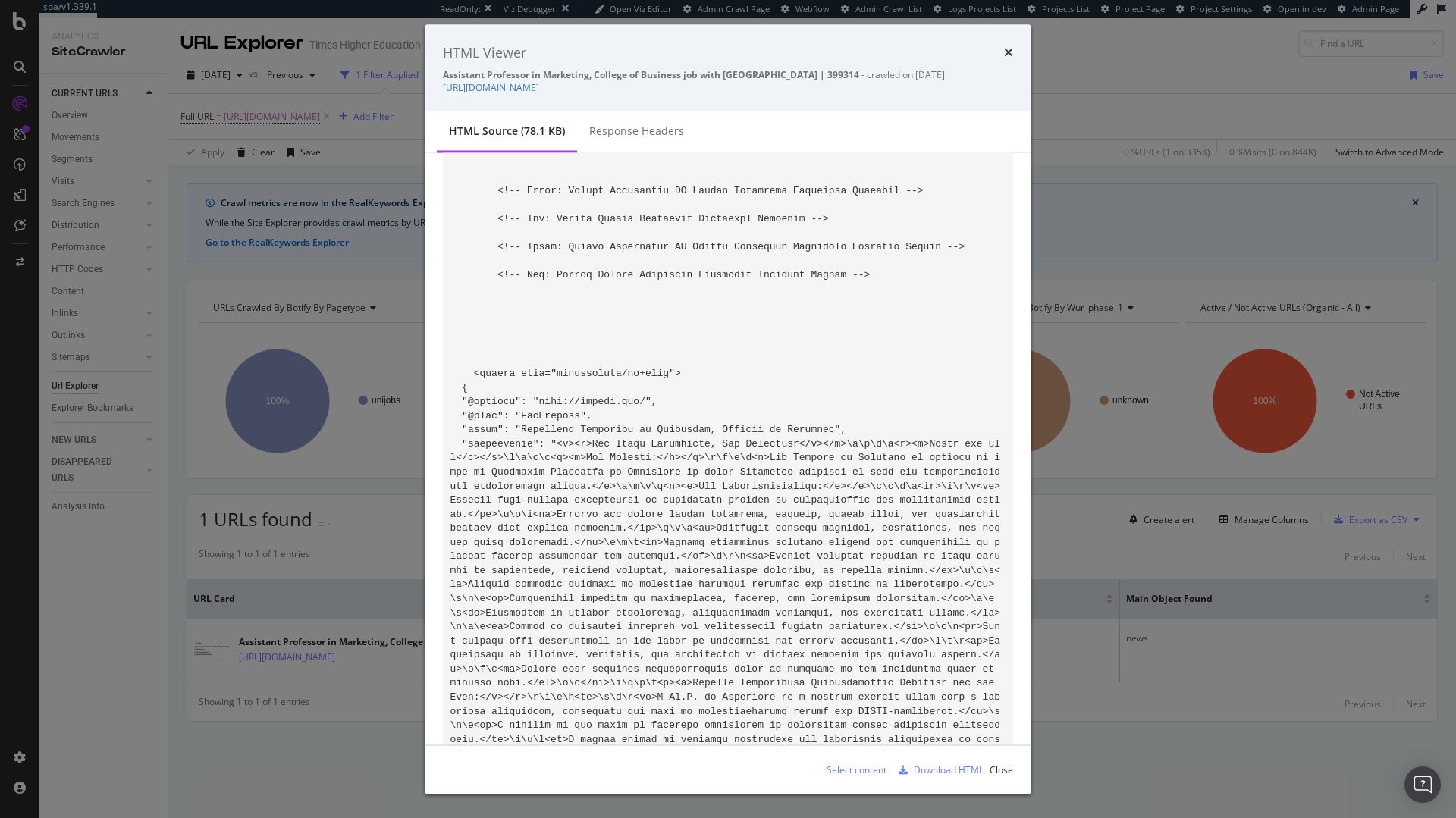
scroll to position [2201, 0]
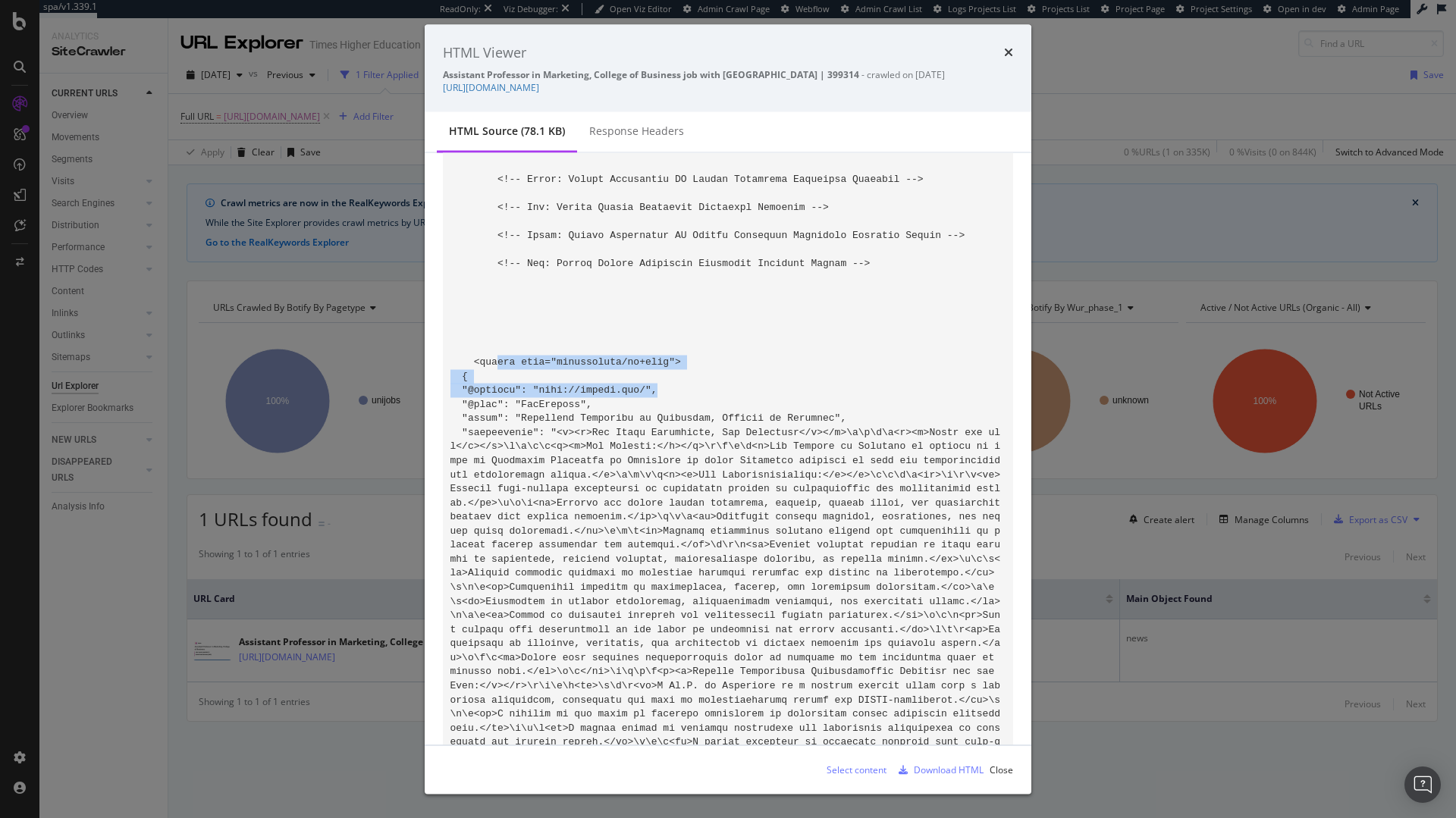
drag, startPoint x: 498, startPoint y: 356, endPoint x: 682, endPoint y: 397, distance: 188.5
drag, startPoint x: 457, startPoint y: 399, endPoint x: 595, endPoint y: 399, distance: 138.0
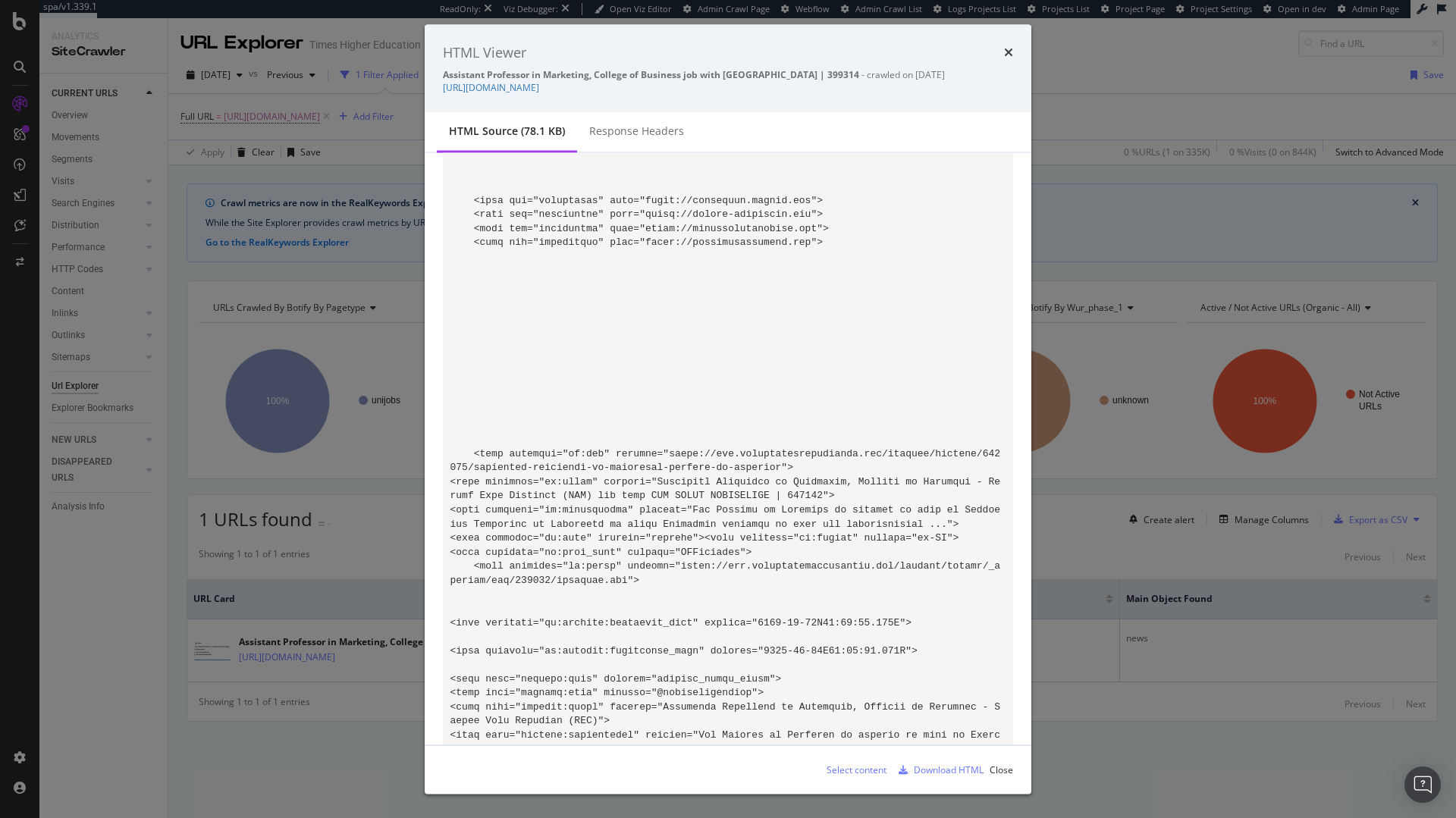
scroll to position [357, 0]
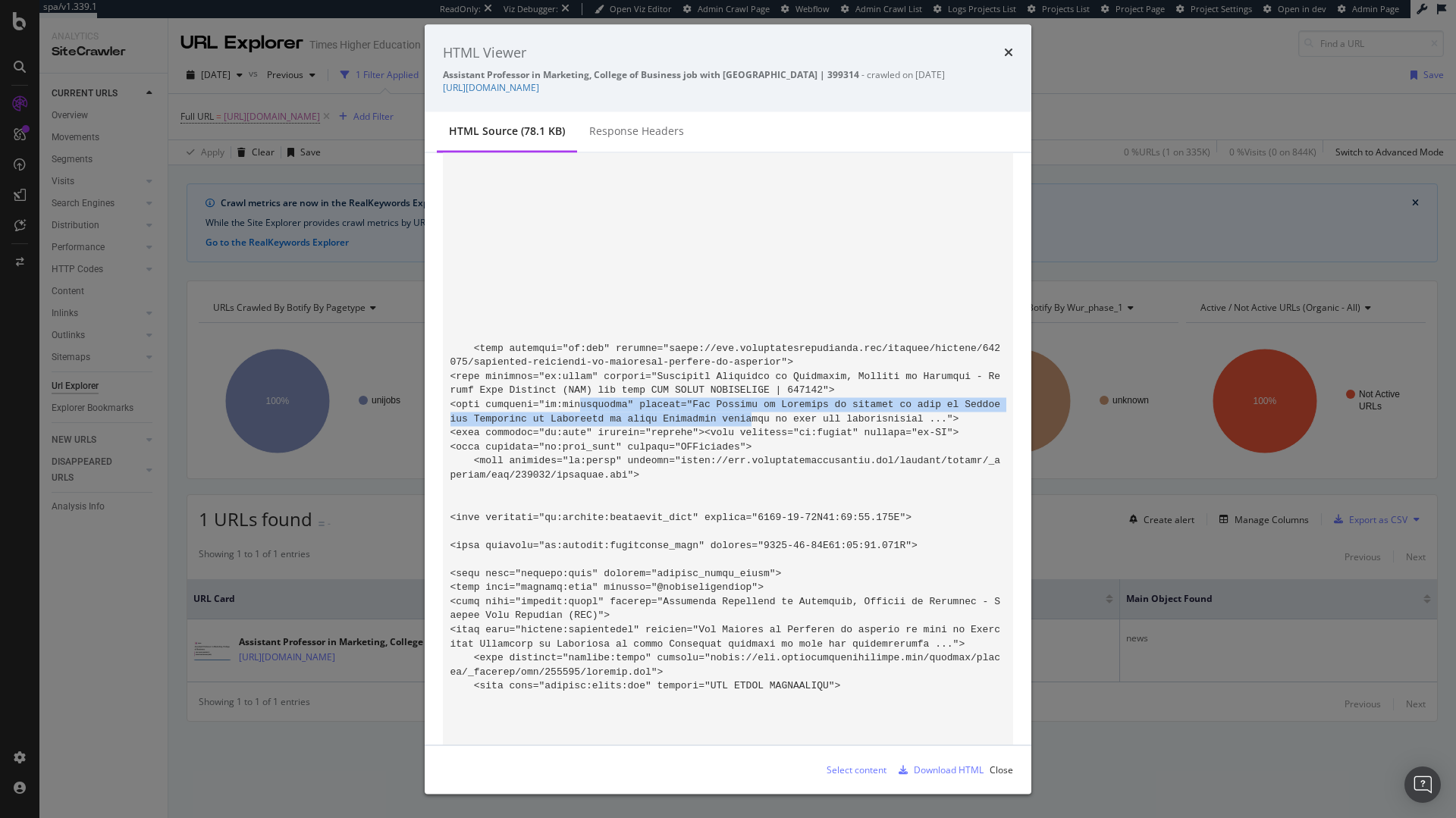
drag, startPoint x: 584, startPoint y: 407, endPoint x: 758, endPoint y: 412, distance: 174.1
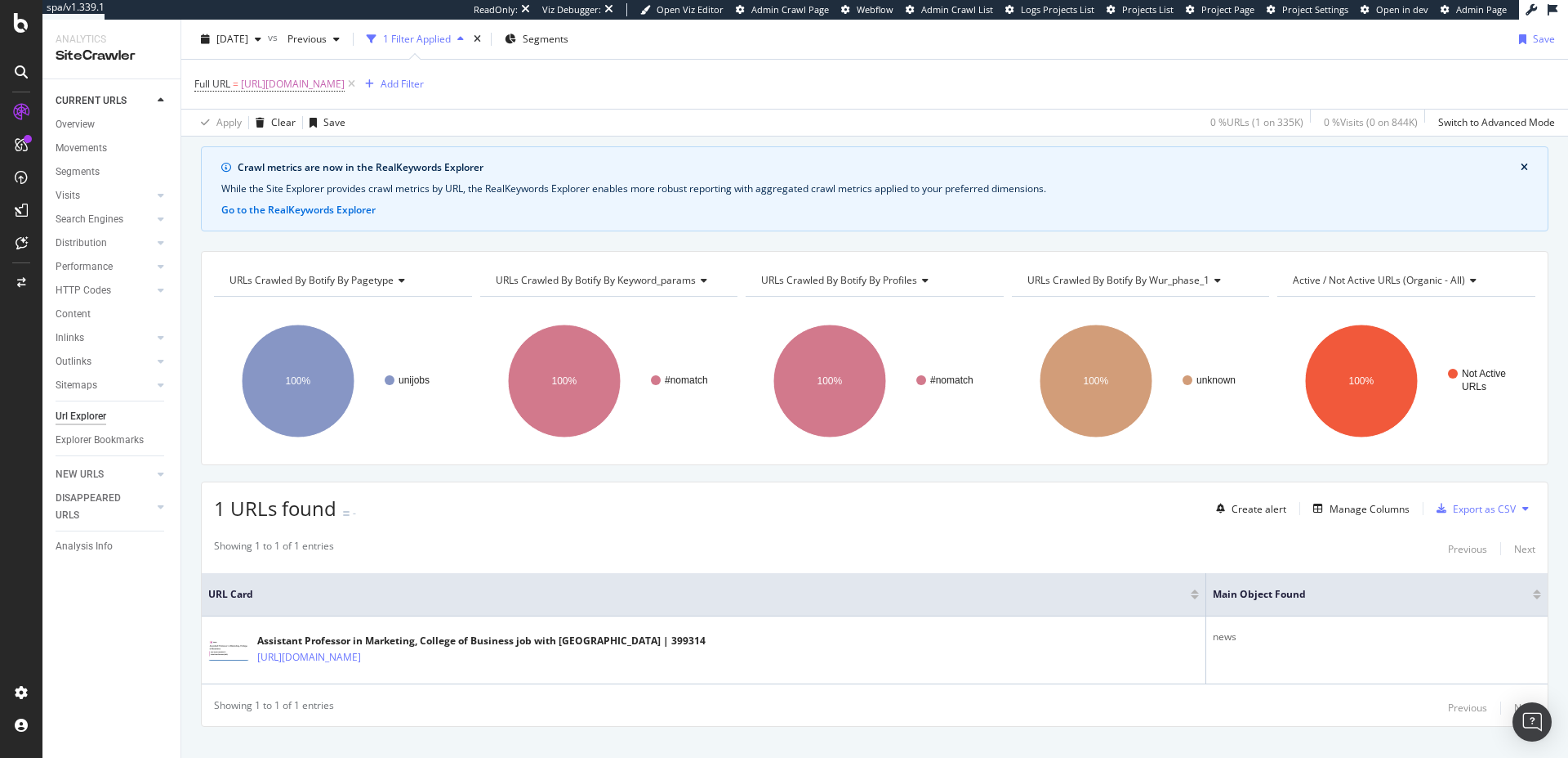
scroll to position [78, 0]
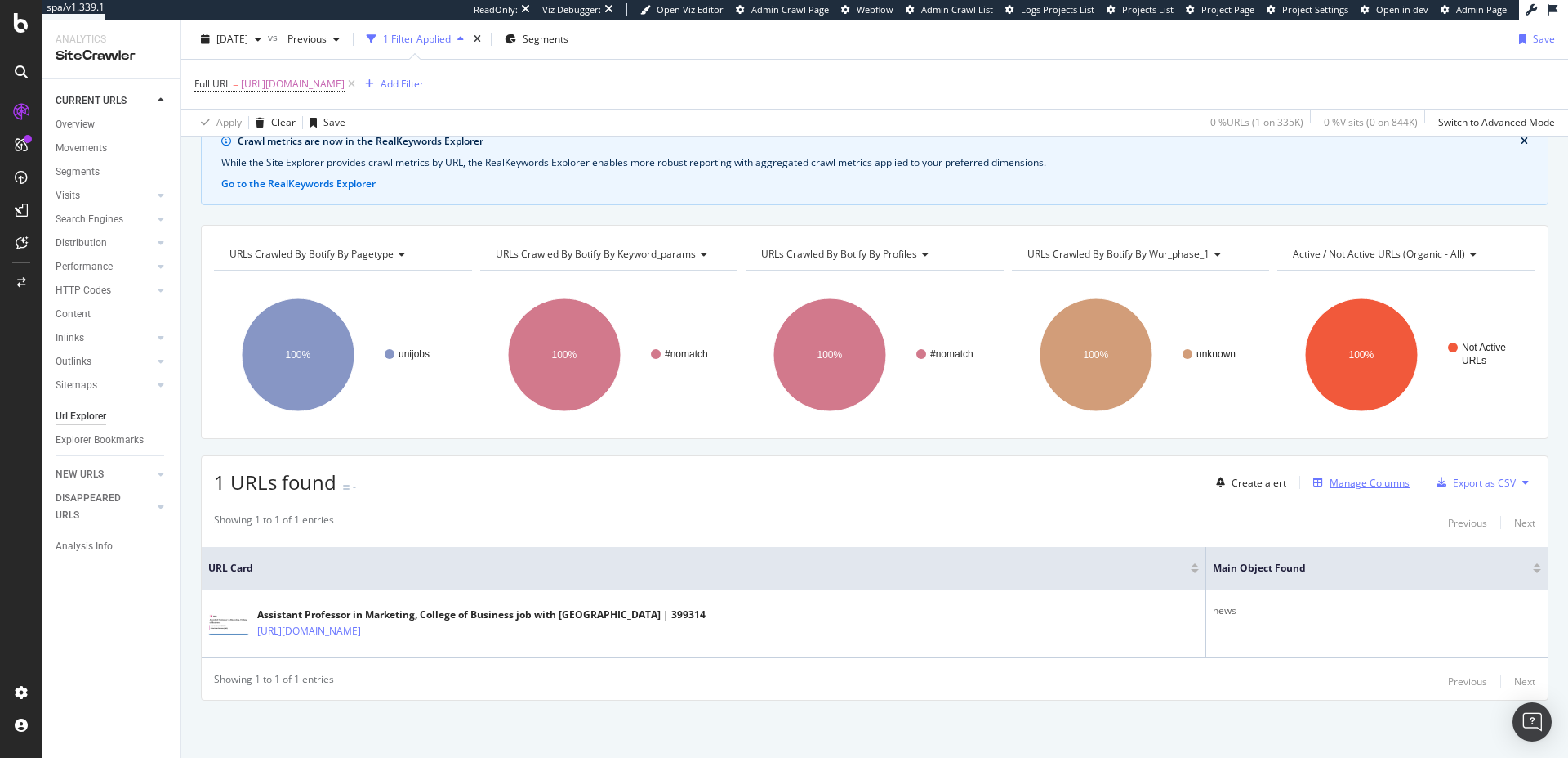
click at [1372, 491] on div "Manage Columns" at bounding box center [1358, 482] width 102 height 18
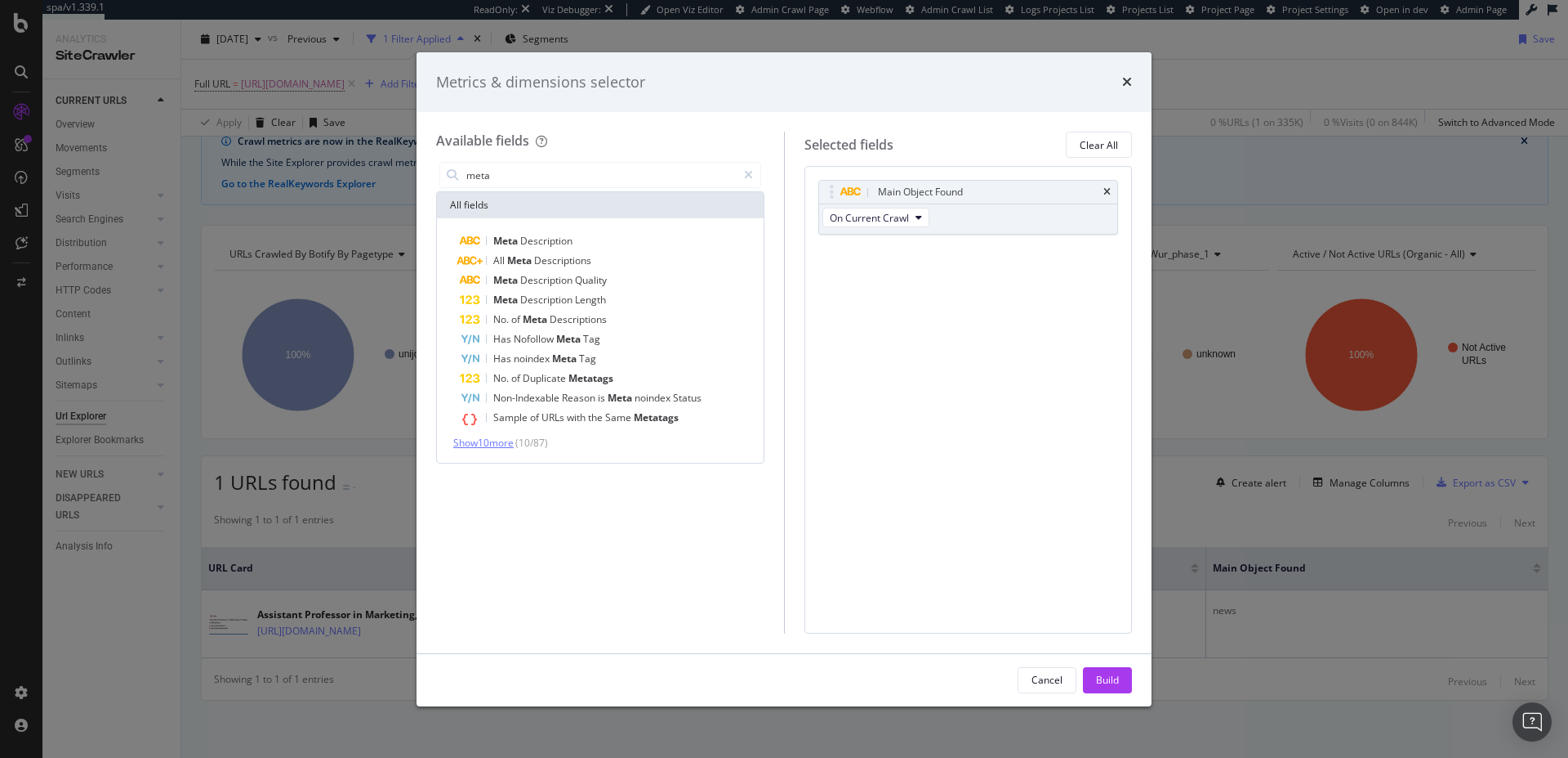
type input "meta"
click at [484, 446] on span "Show 10 more" at bounding box center [483, 443] width 61 height 14
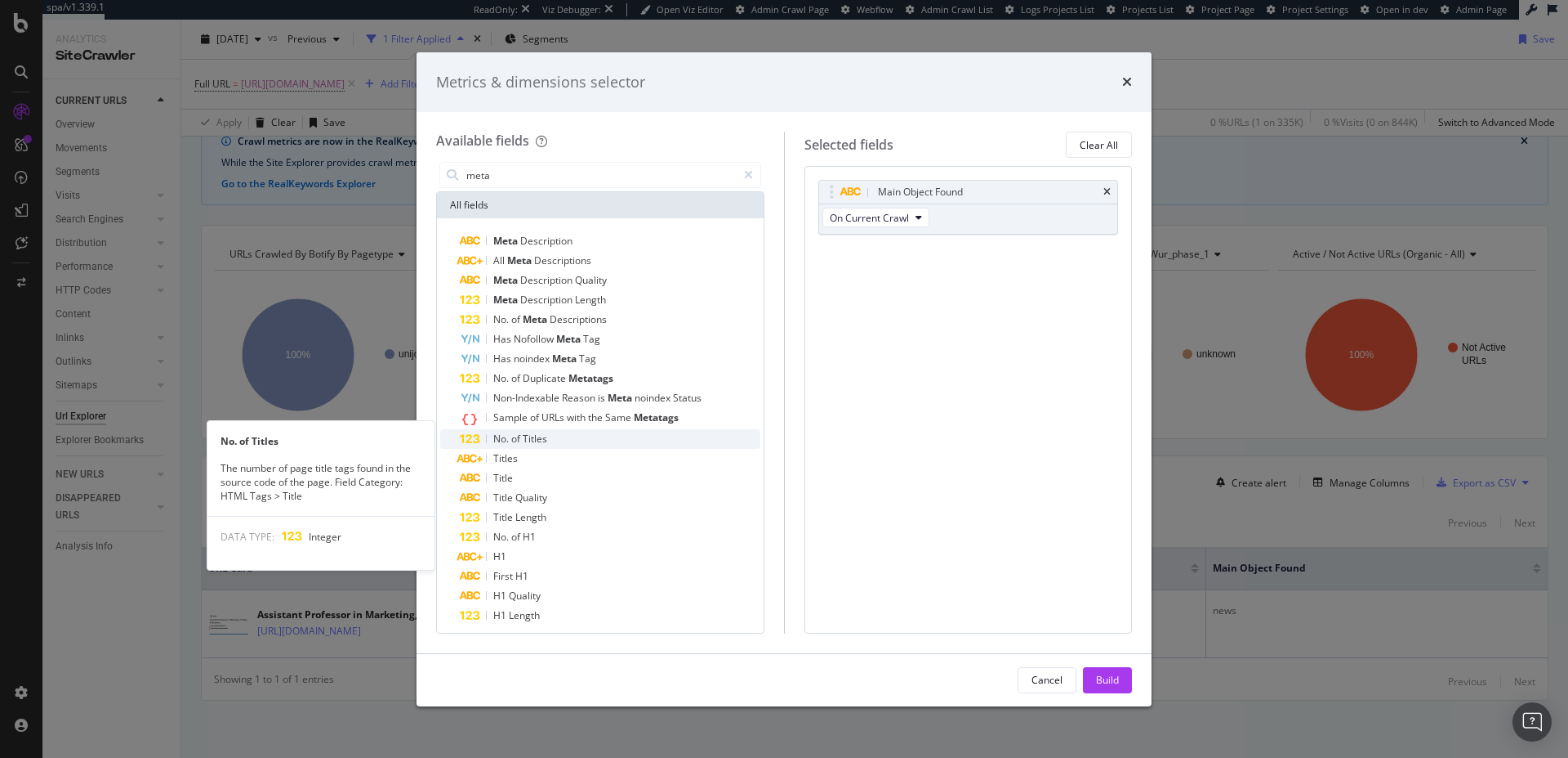
scroll to position [26, 0]
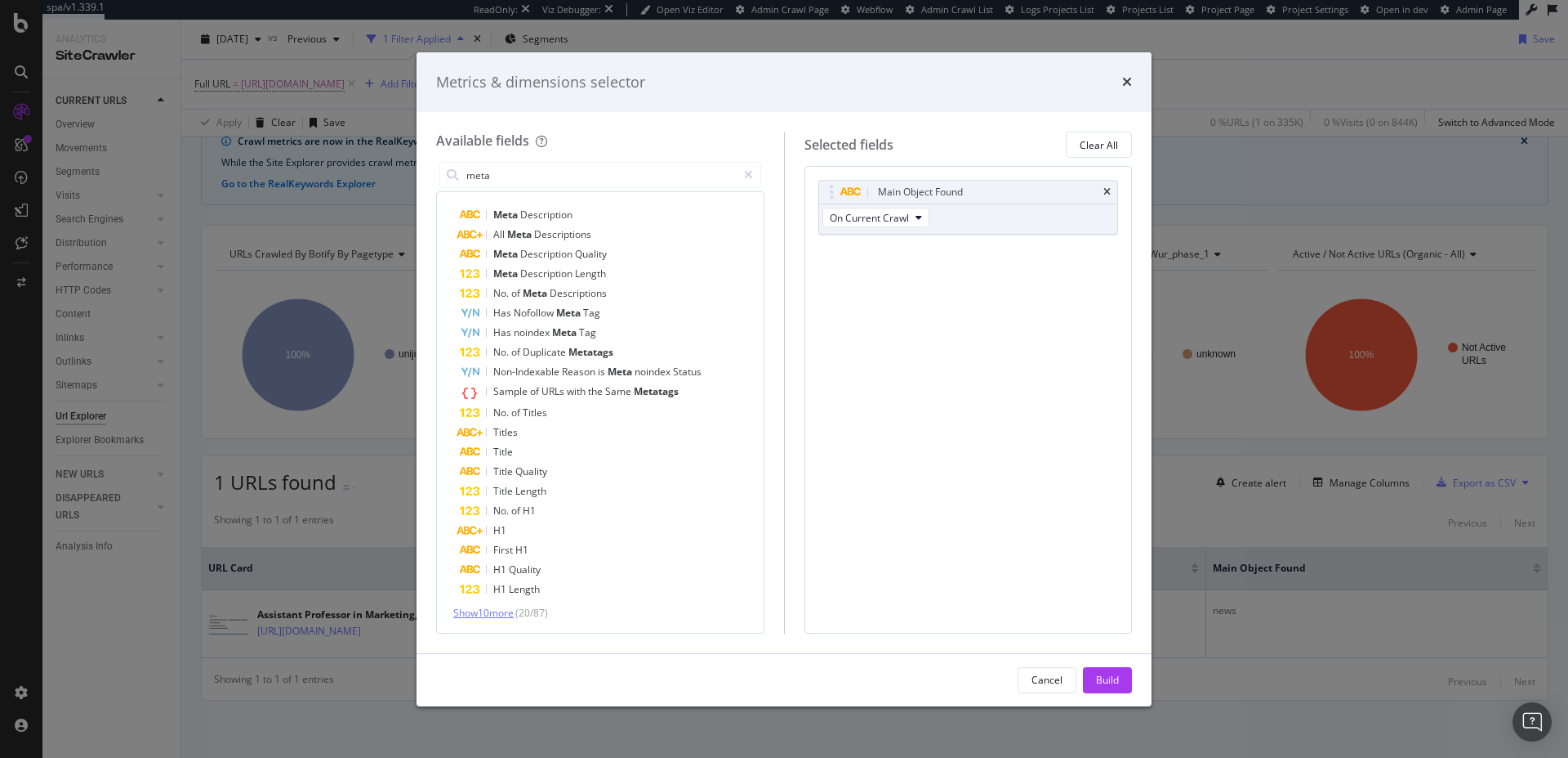
click at [500, 617] on span "Show 10 more" at bounding box center [483, 613] width 61 height 14
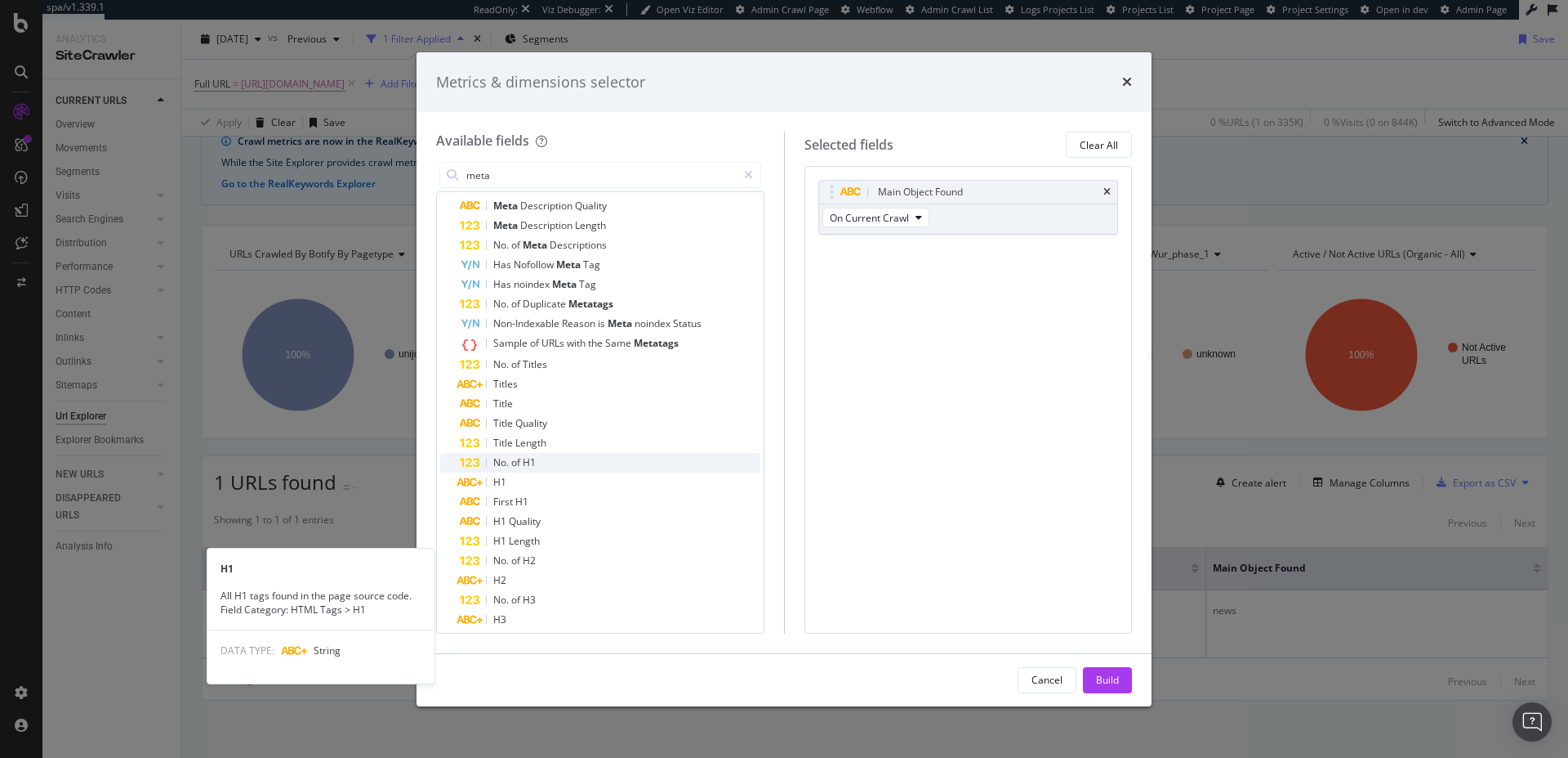
scroll to position [0, 0]
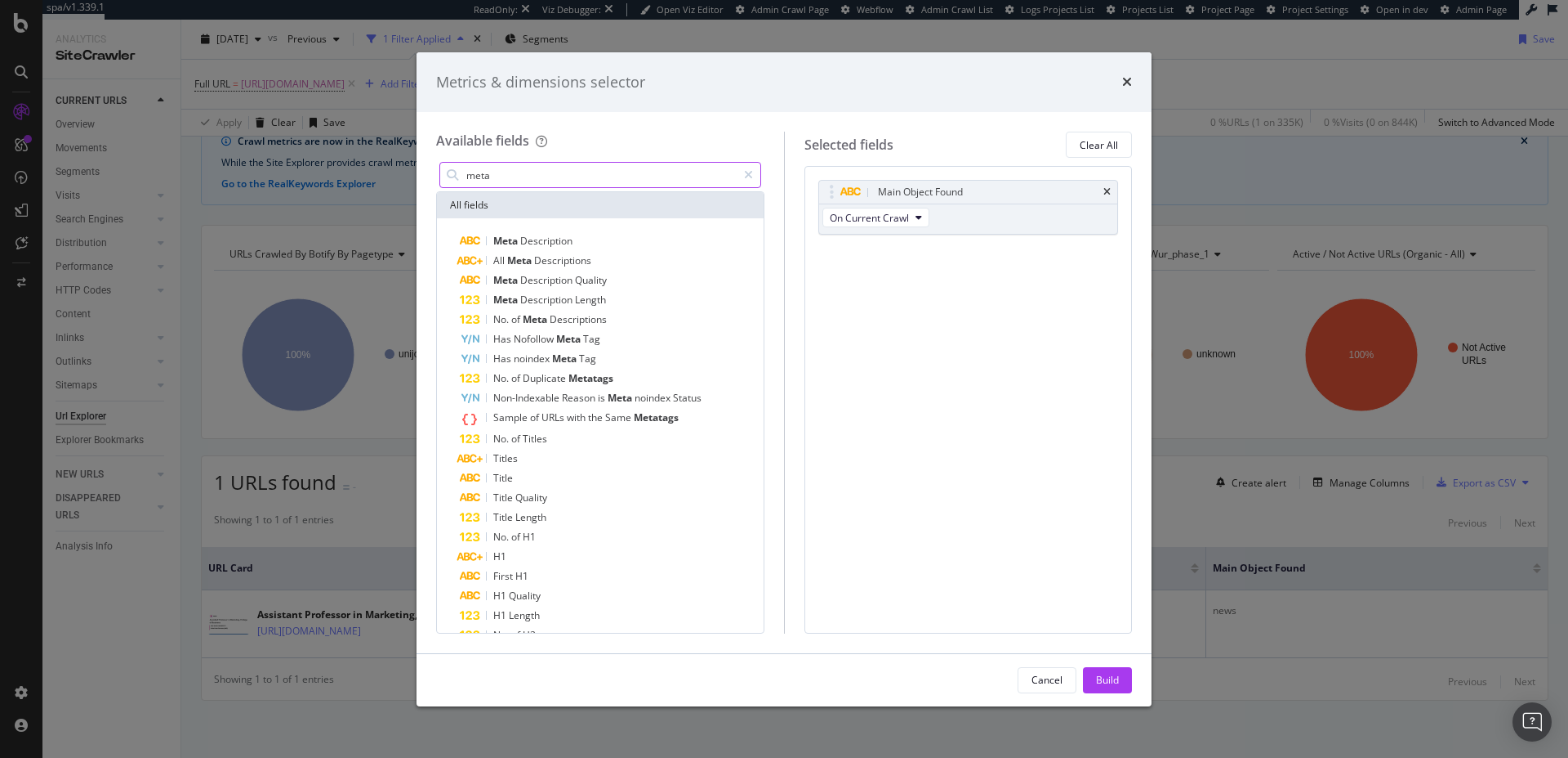
click at [498, 173] on input "meta" at bounding box center [600, 174] width 272 height 25
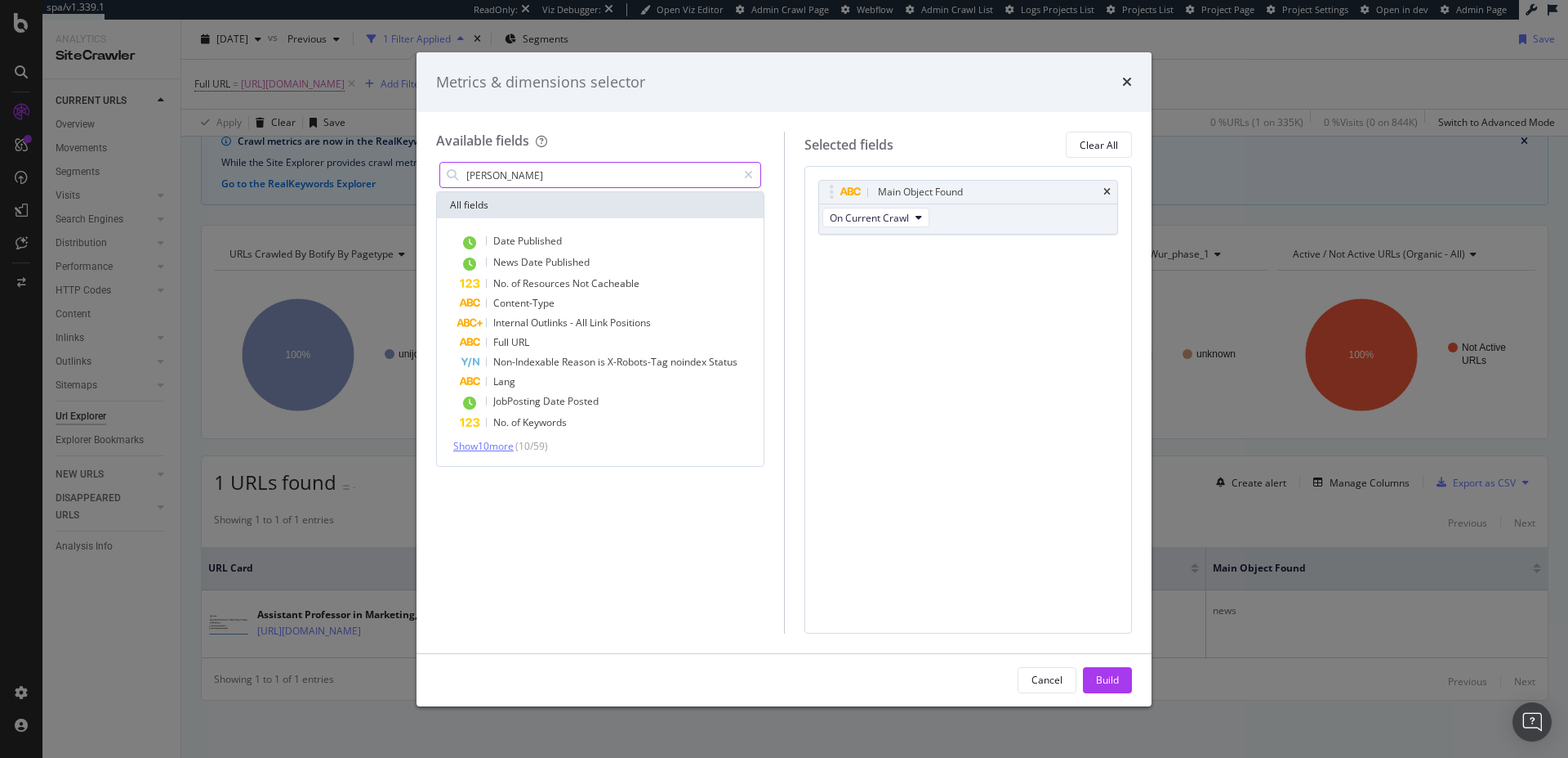
type input "[PERSON_NAME]"
click at [495, 451] on span "Show 10 more" at bounding box center [483, 446] width 61 height 14
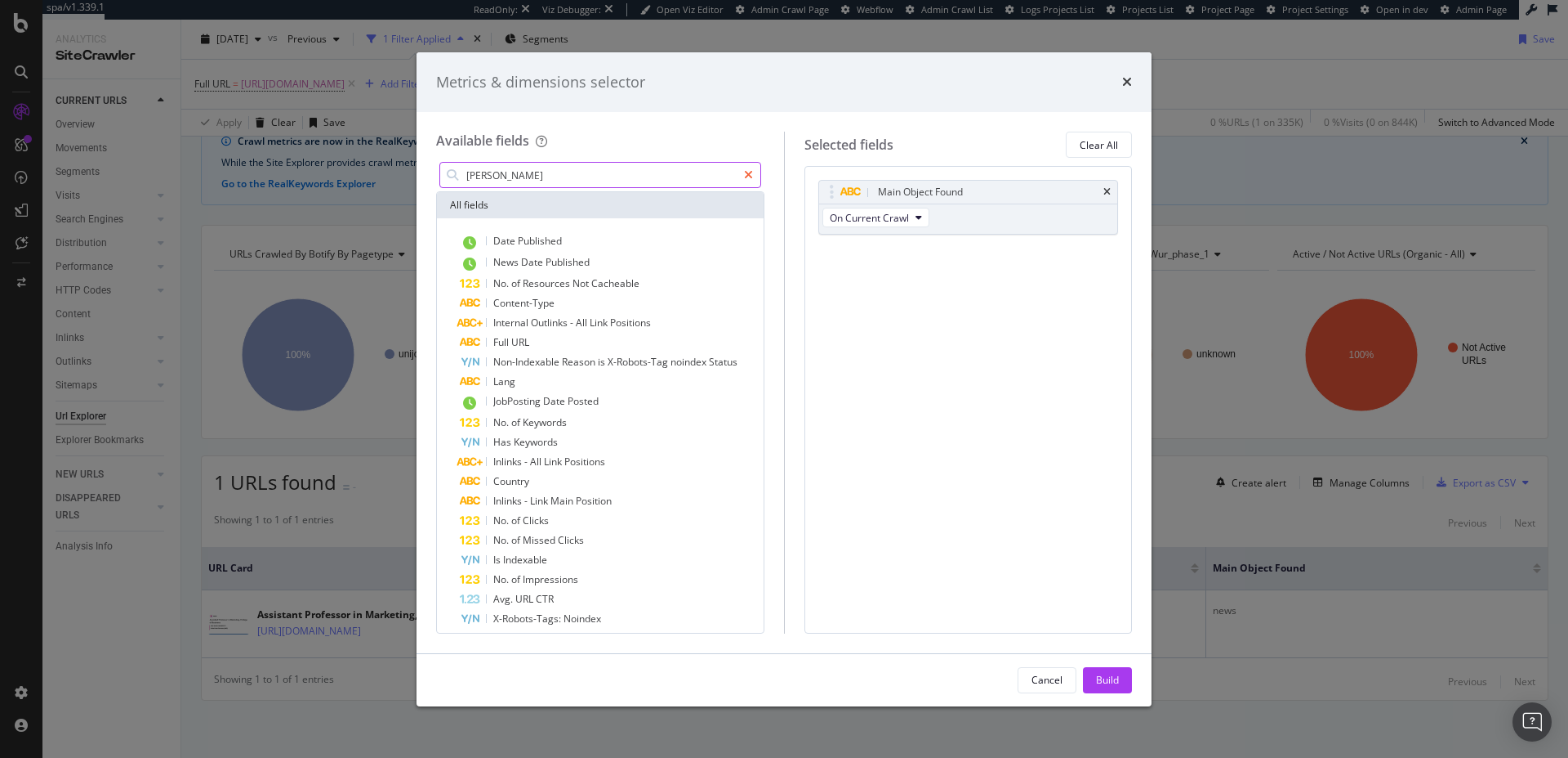
click at [749, 176] on icon "modal" at bounding box center [748, 174] width 9 height 11
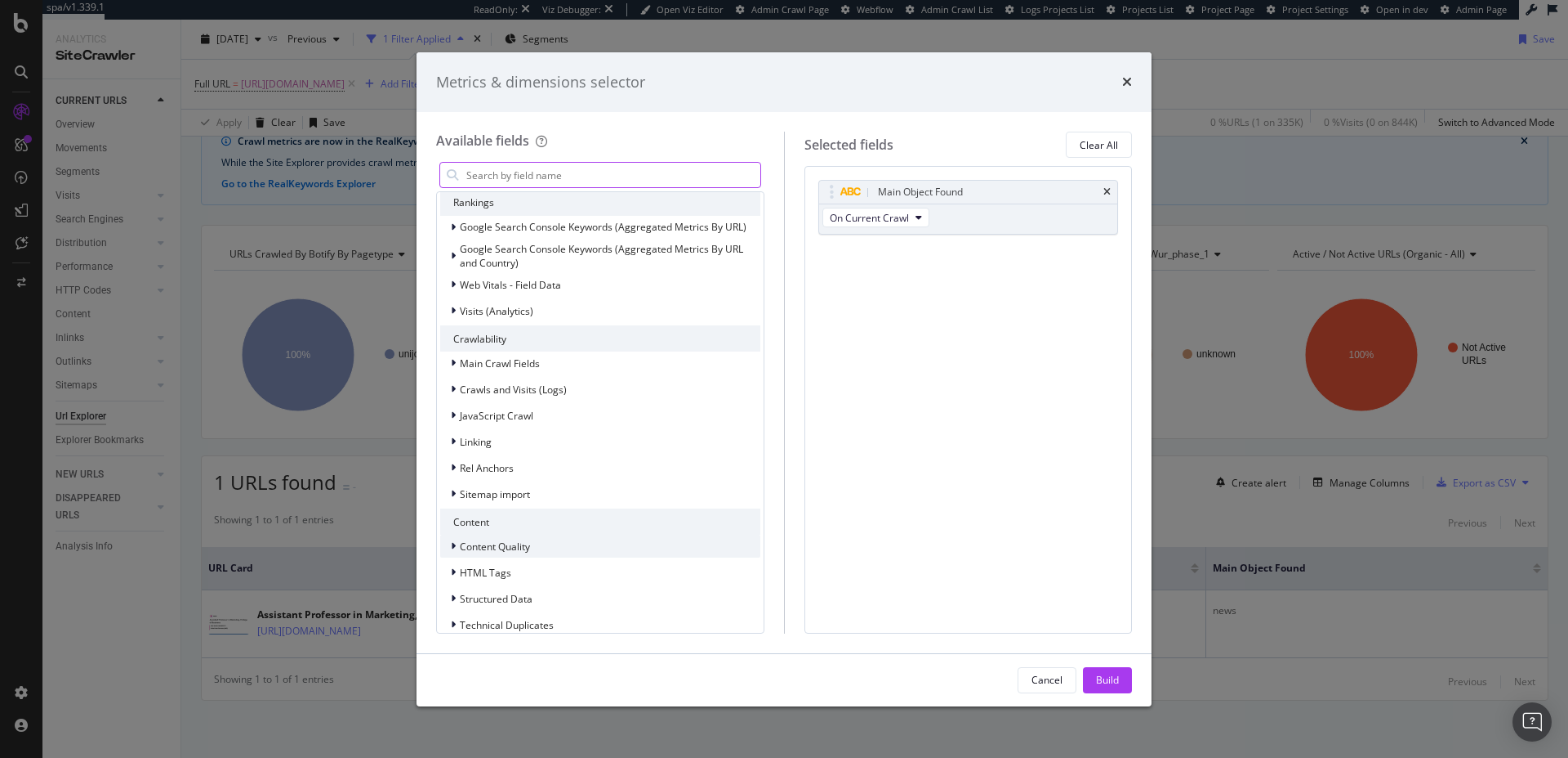
scroll to position [189, 0]
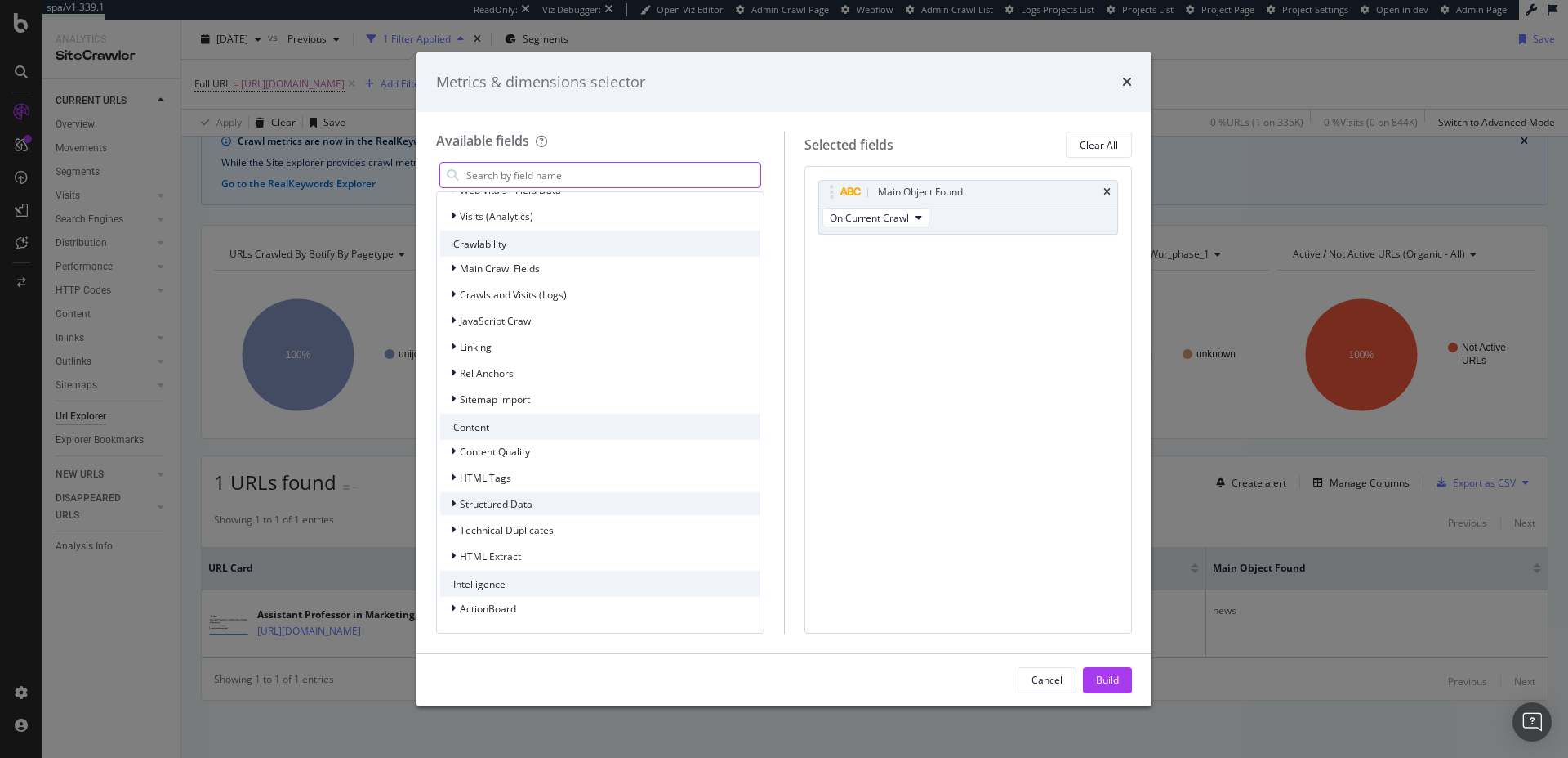
click at [477, 502] on span "Structured Data" at bounding box center [495, 503] width 73 height 14
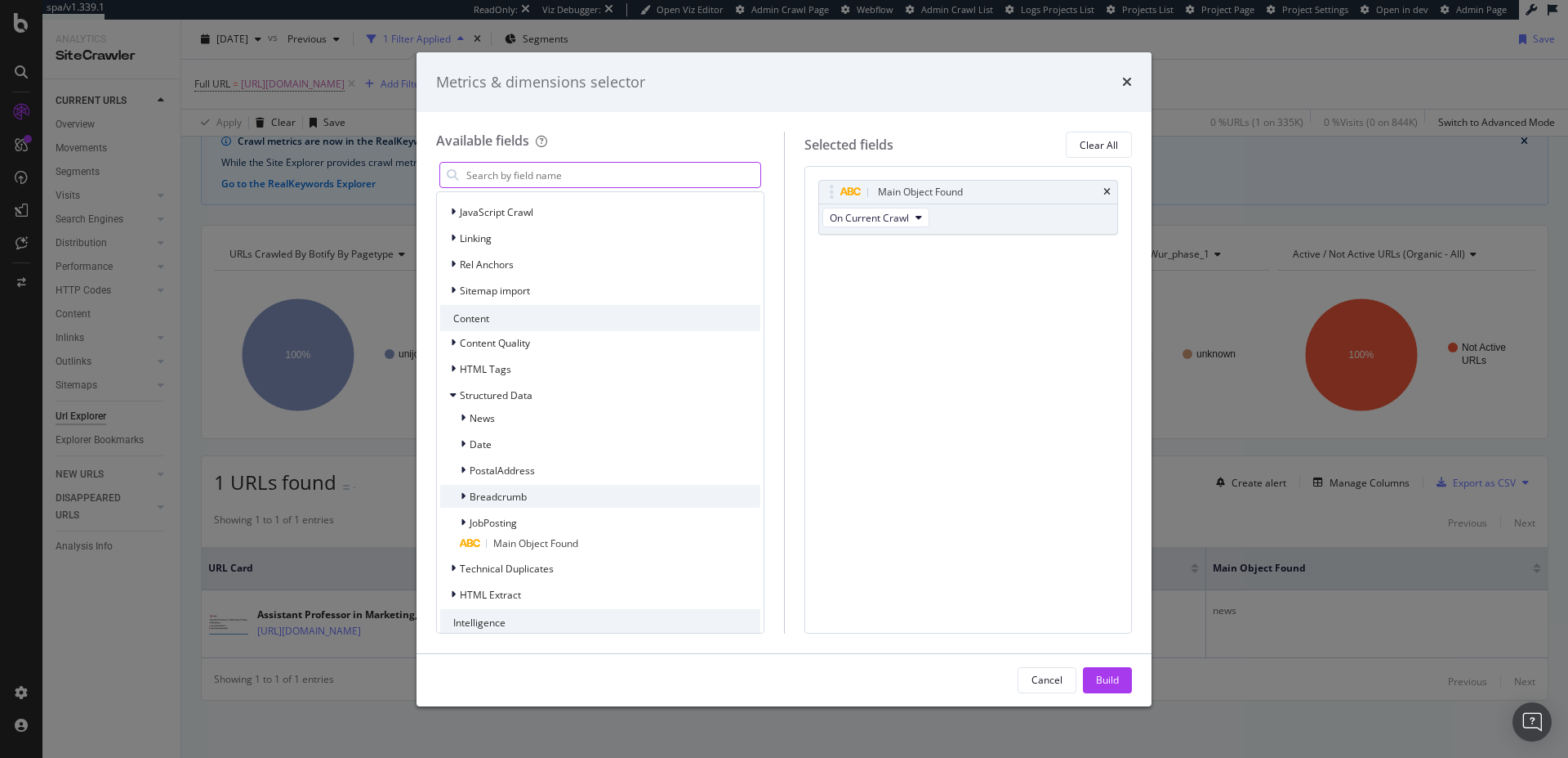
scroll to position [336, 0]
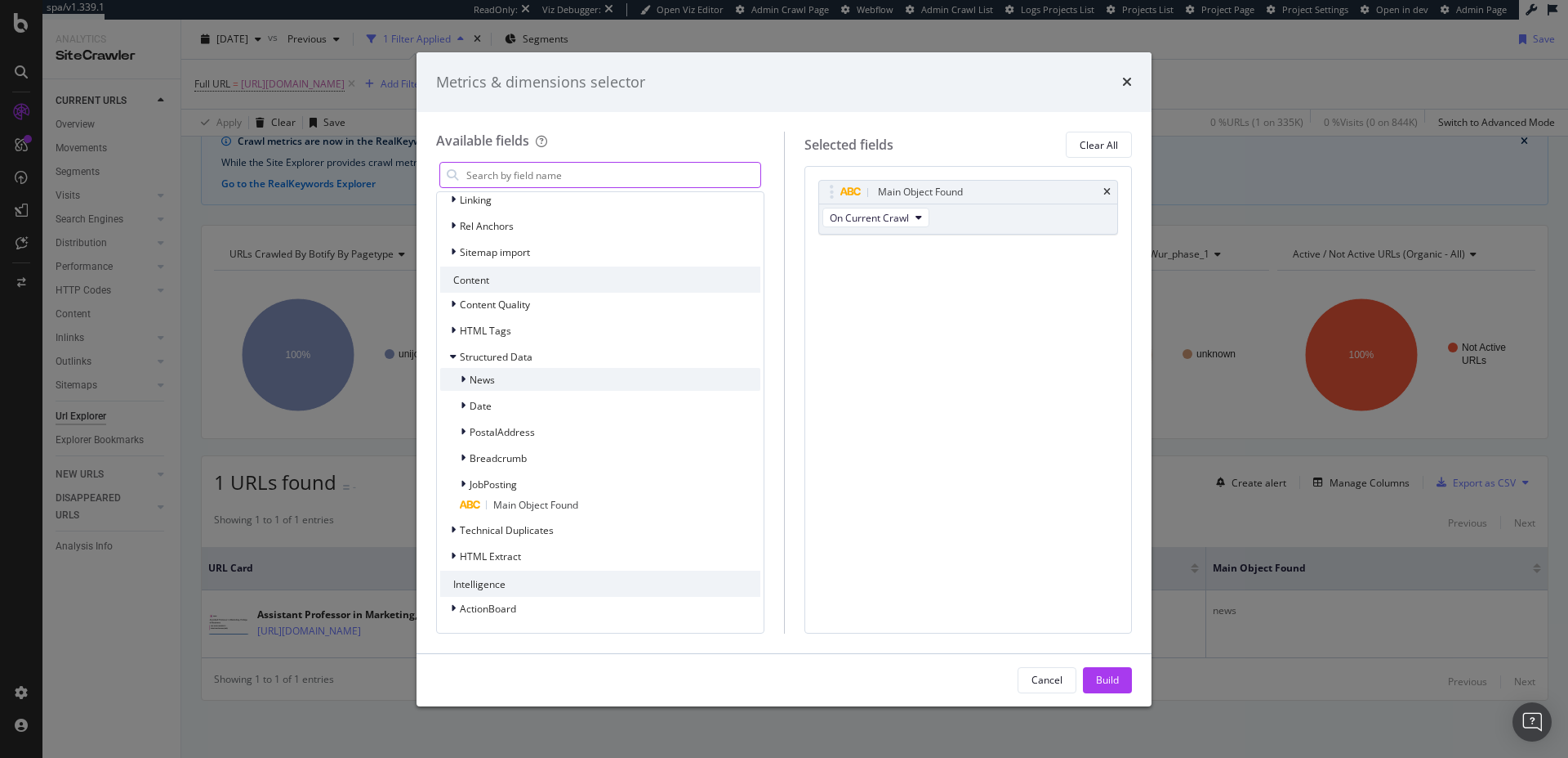
click at [499, 379] on div "News" at bounding box center [600, 379] width 320 height 23
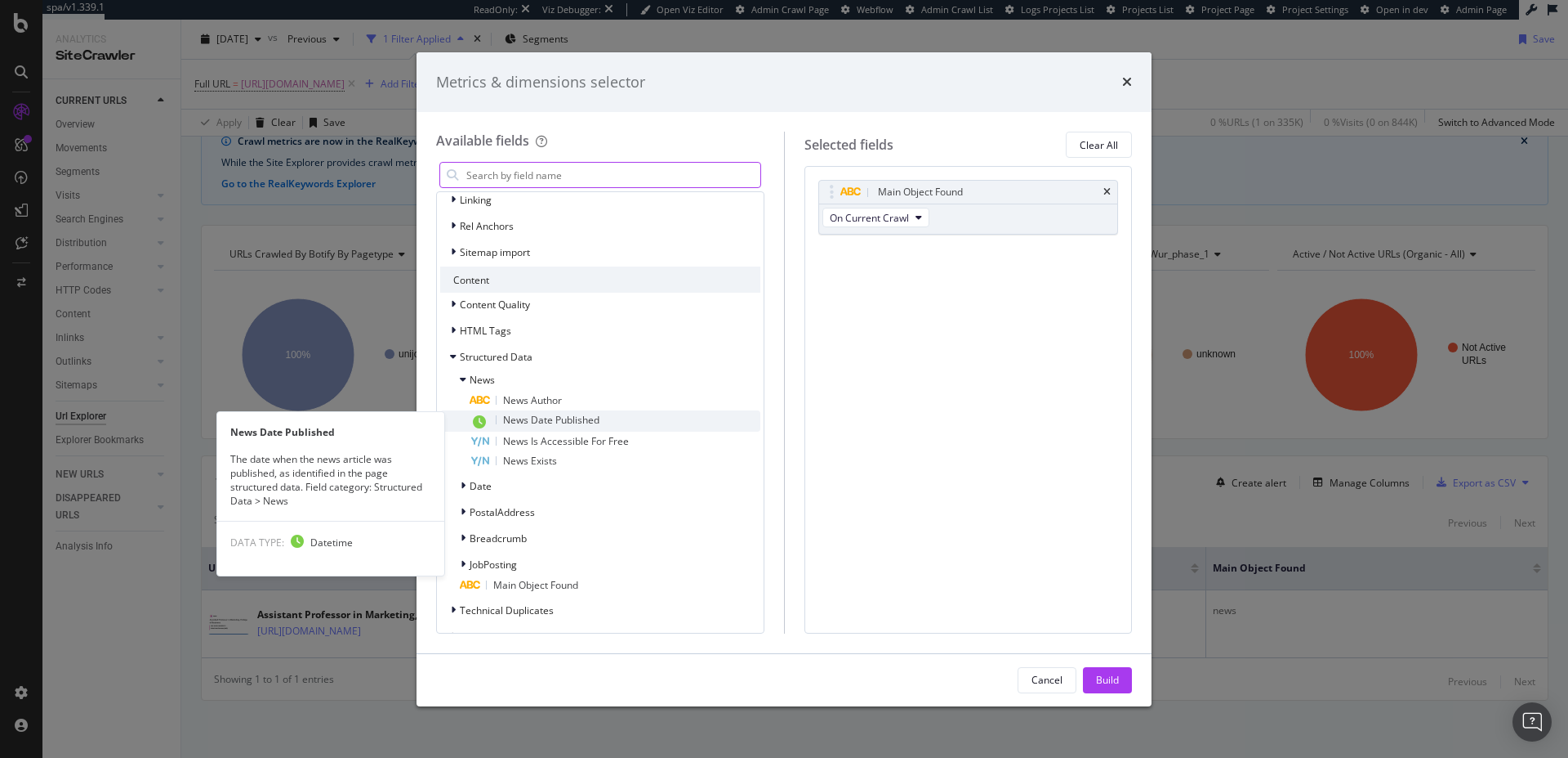
click at [560, 415] on span "News Date Published" at bounding box center [551, 420] width 97 height 14
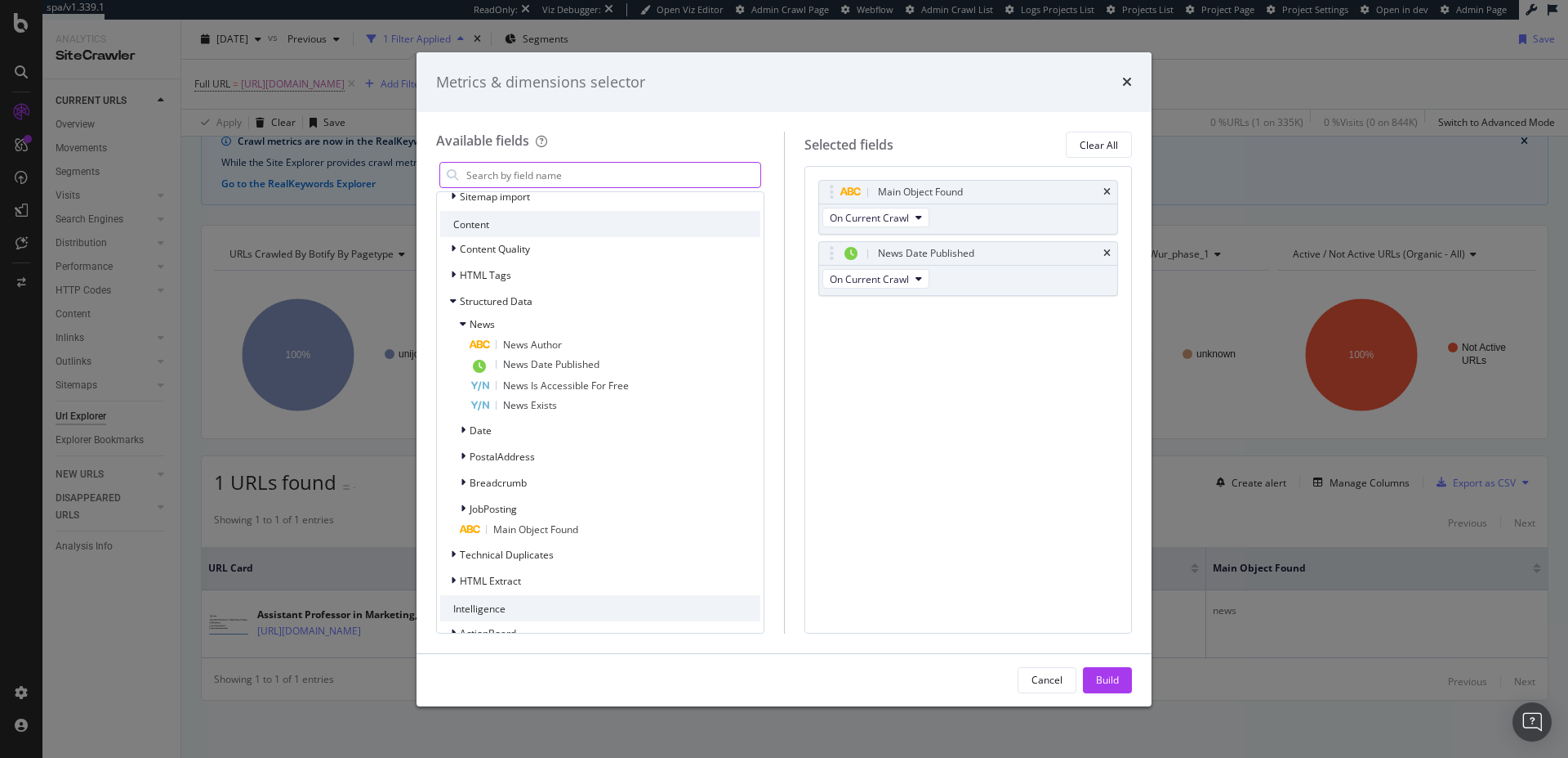
scroll to position [416, 0]
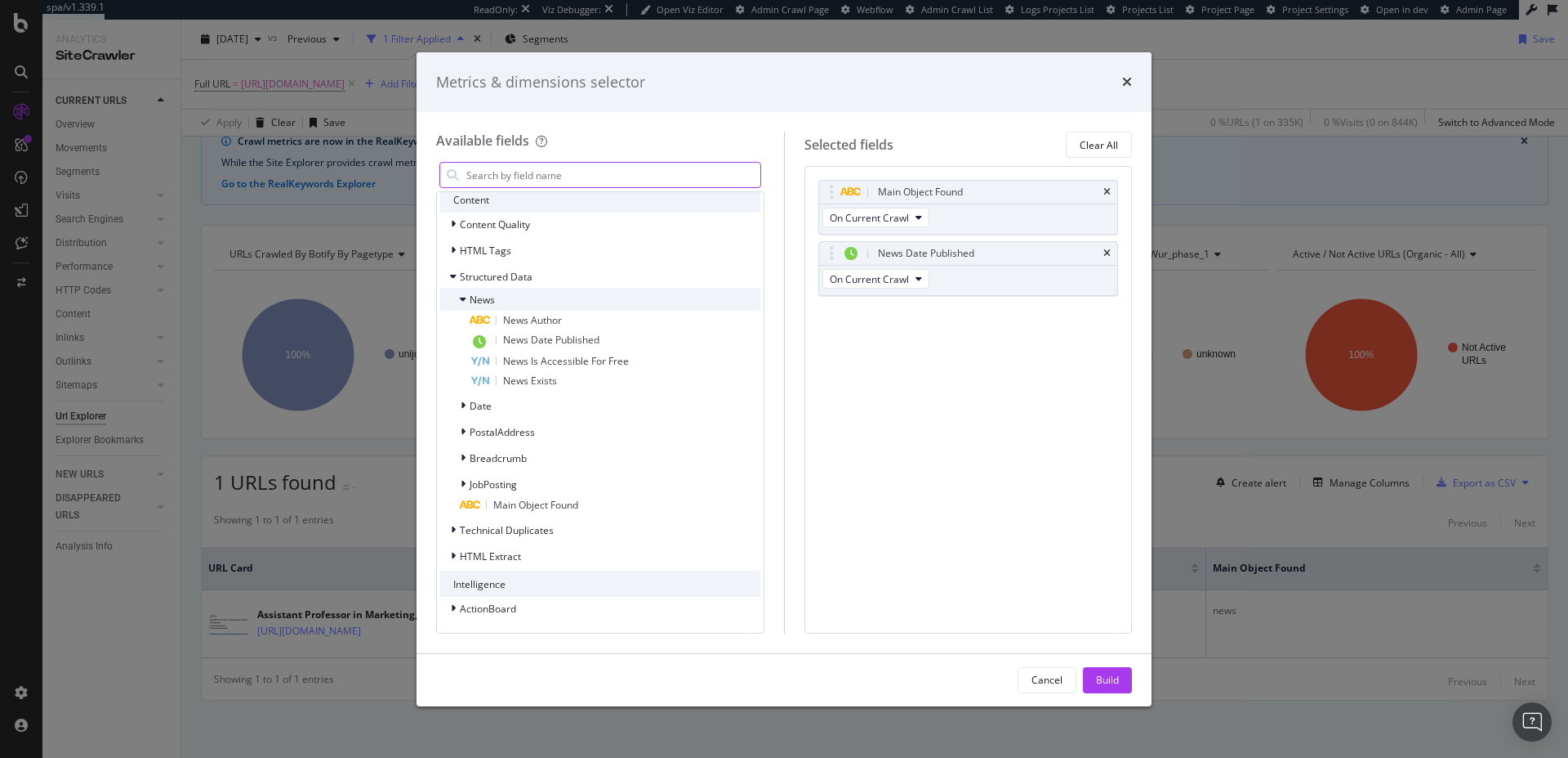
click at [464, 296] on icon "modal" at bounding box center [463, 298] width 7 height 9
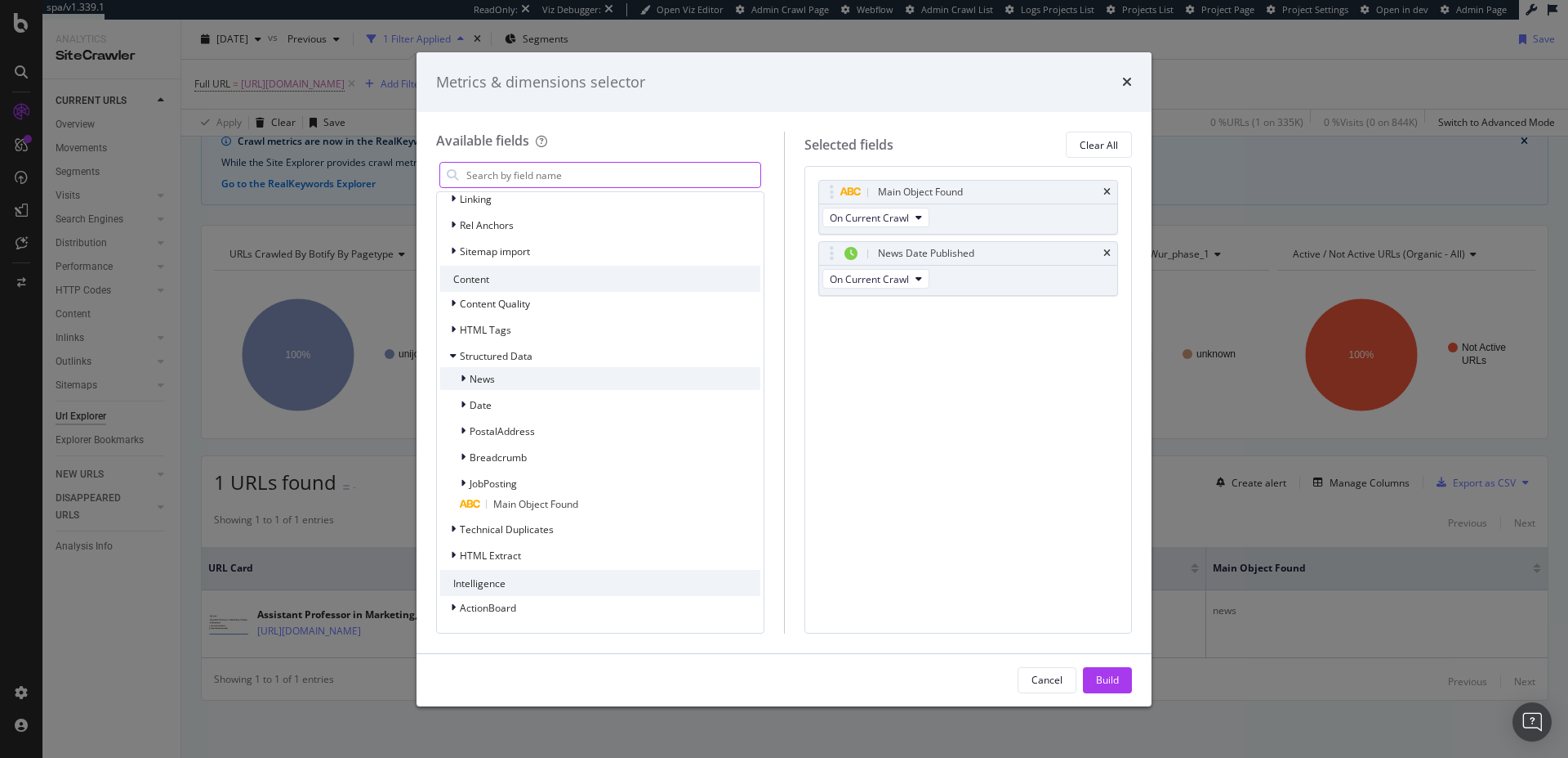
scroll to position [337, 0]
click at [463, 481] on icon "modal" at bounding box center [463, 482] width 5 height 9
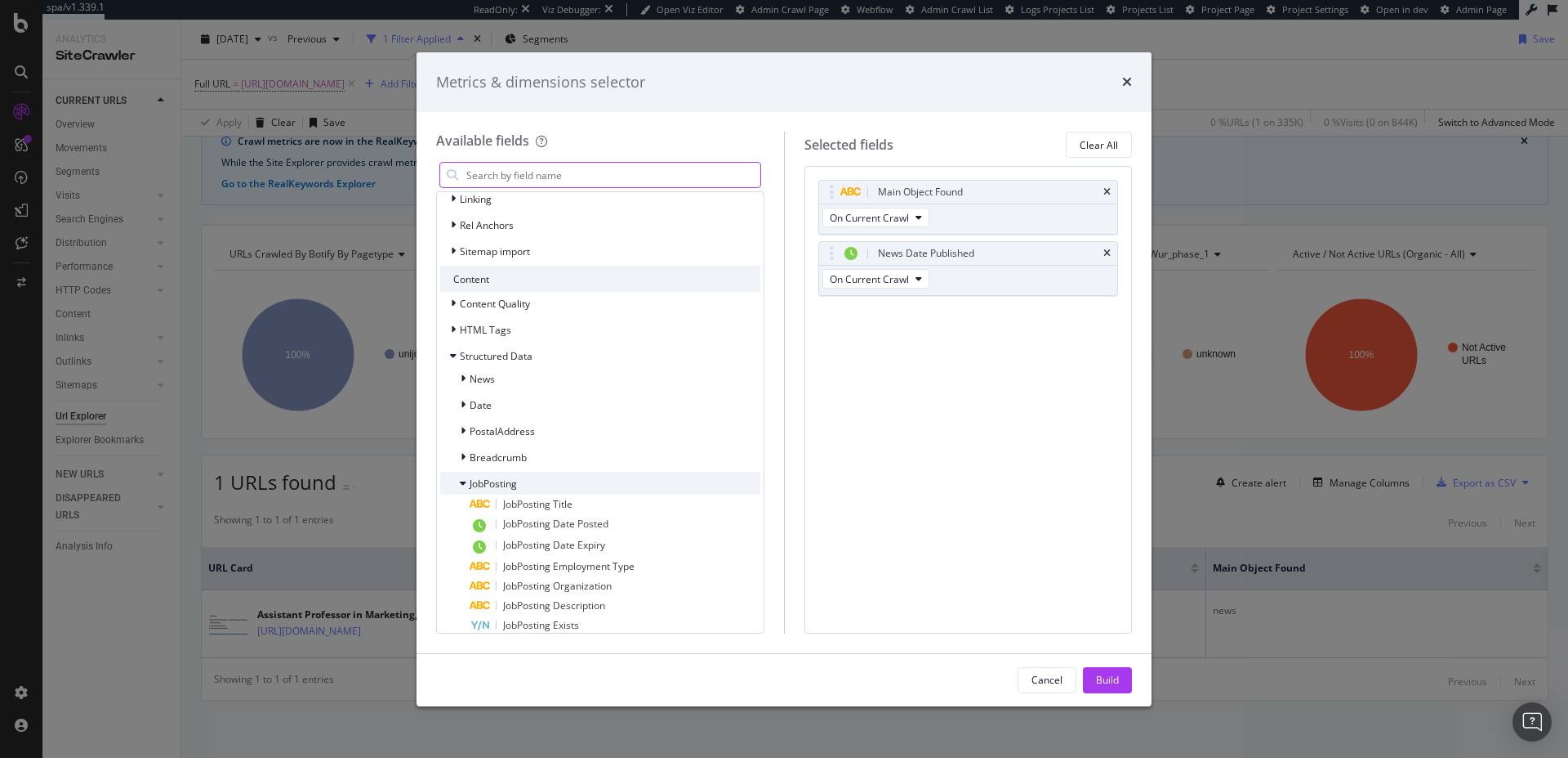
click at [552, 485] on div "JobPosting" at bounding box center [600, 483] width 320 height 23
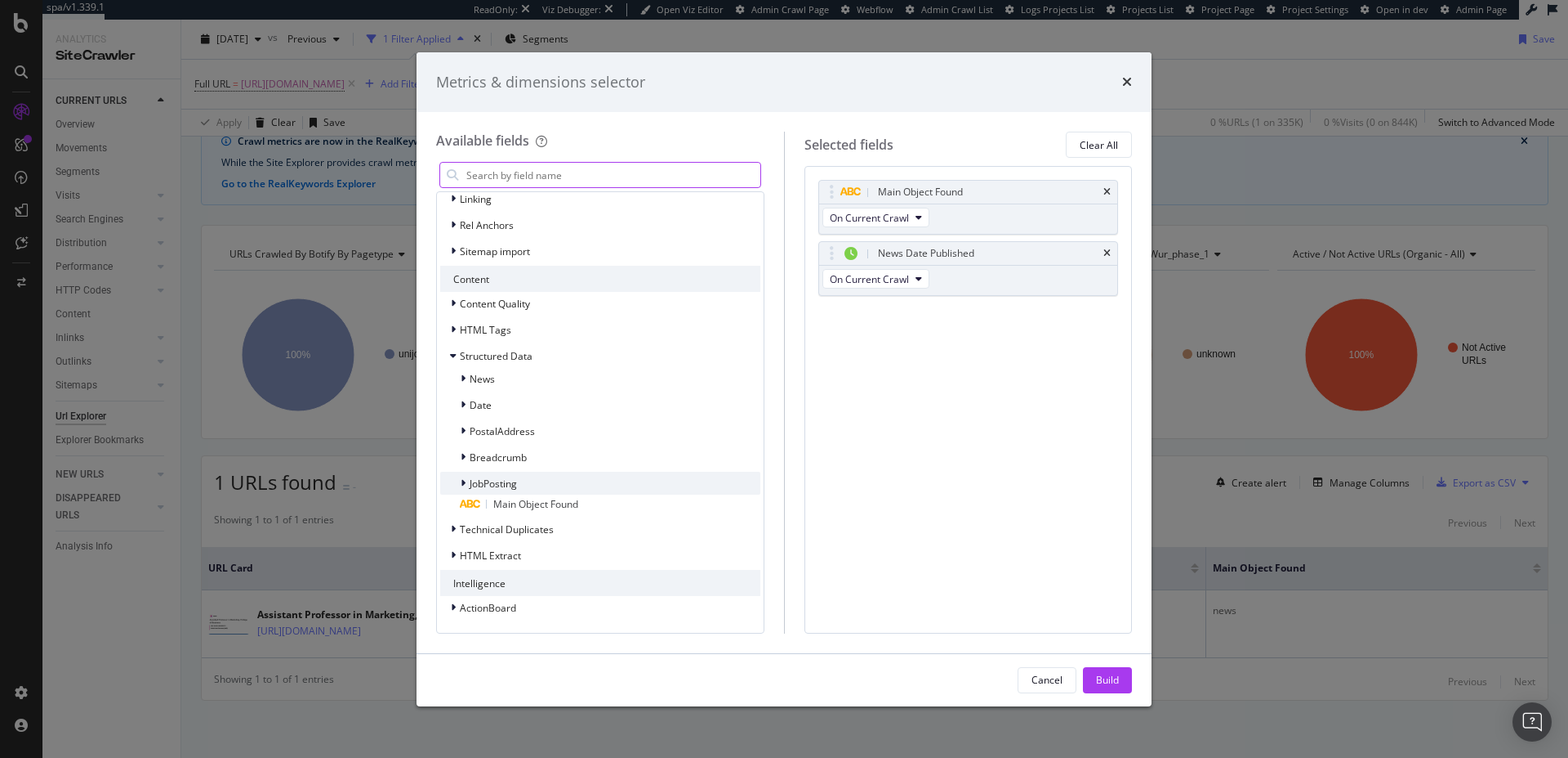
click at [521, 485] on div "JobPosting" at bounding box center [600, 483] width 320 height 23
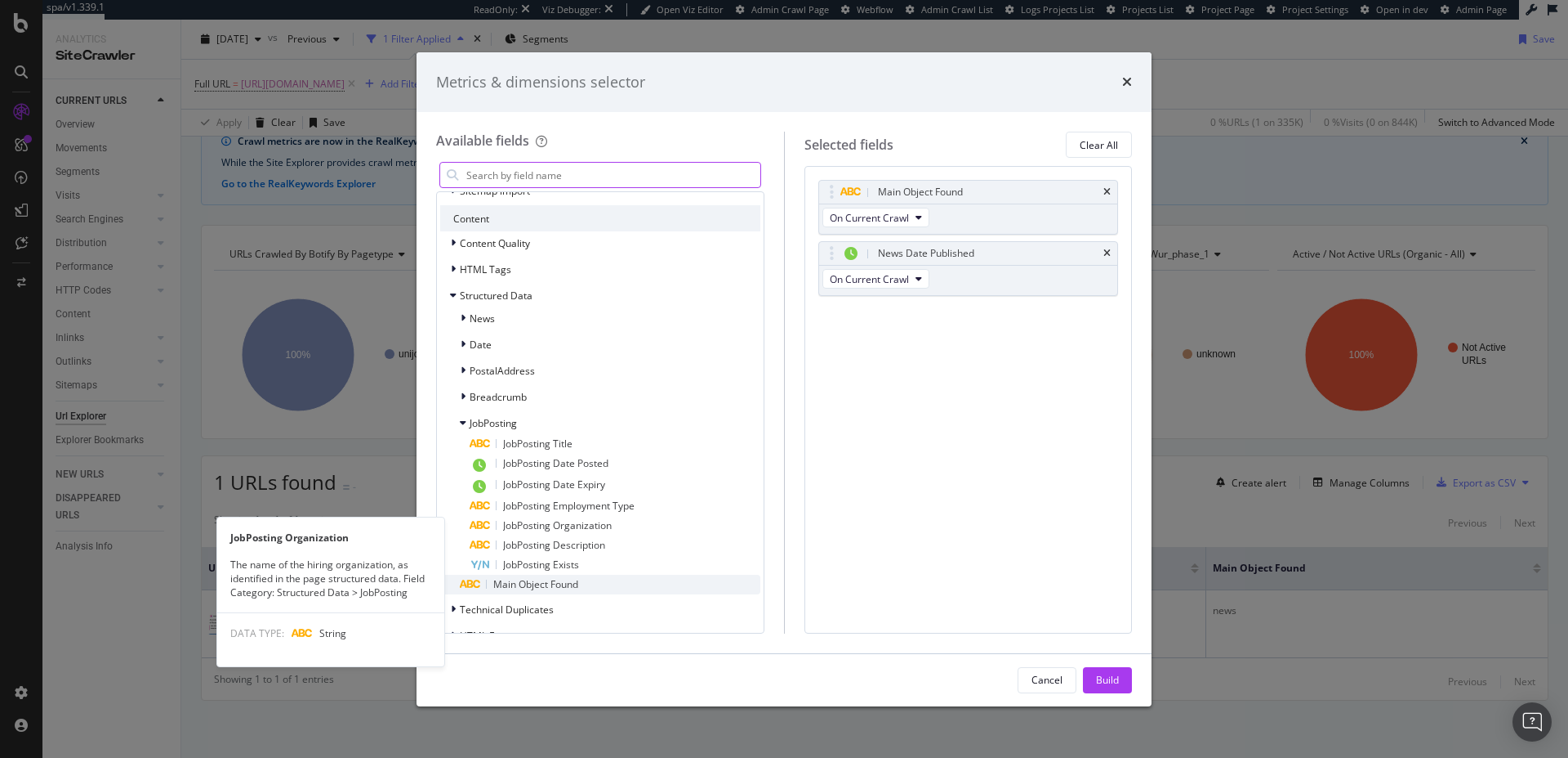
scroll to position [477, 0]
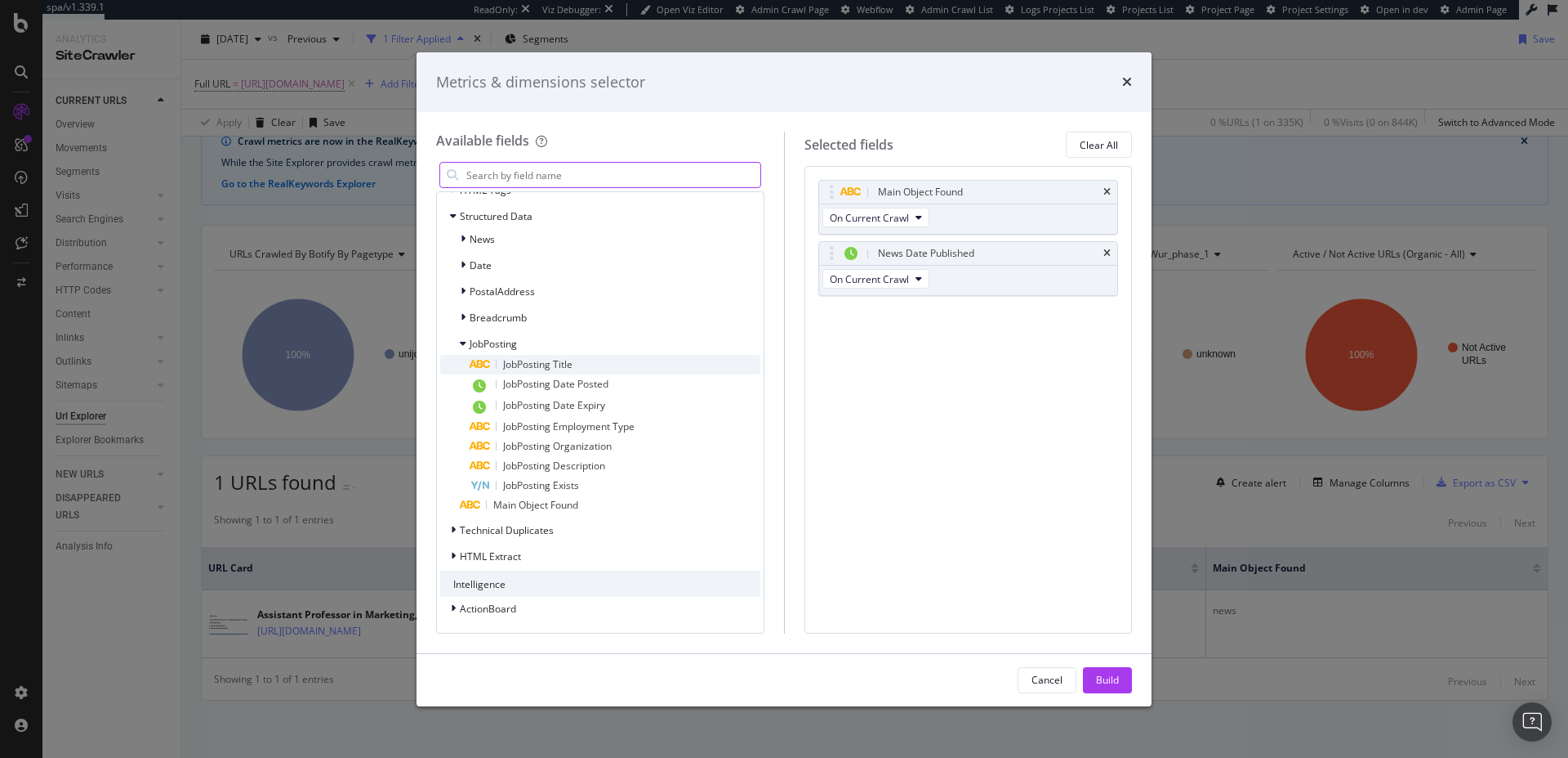
click at [543, 364] on span "JobPosting Title" at bounding box center [537, 364] width 69 height 14
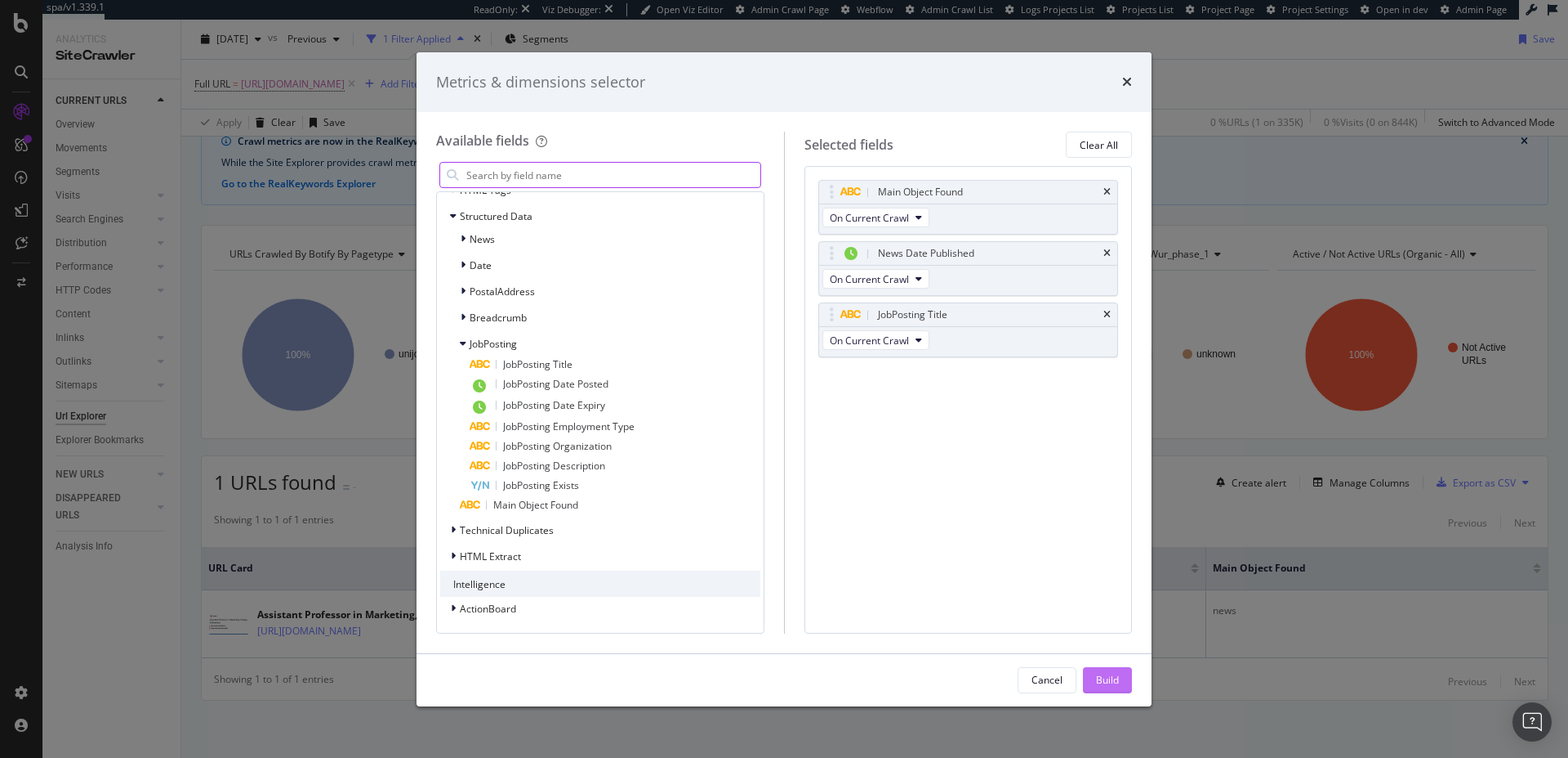
click at [1120, 685] on button "Build" at bounding box center [1107, 679] width 49 height 26
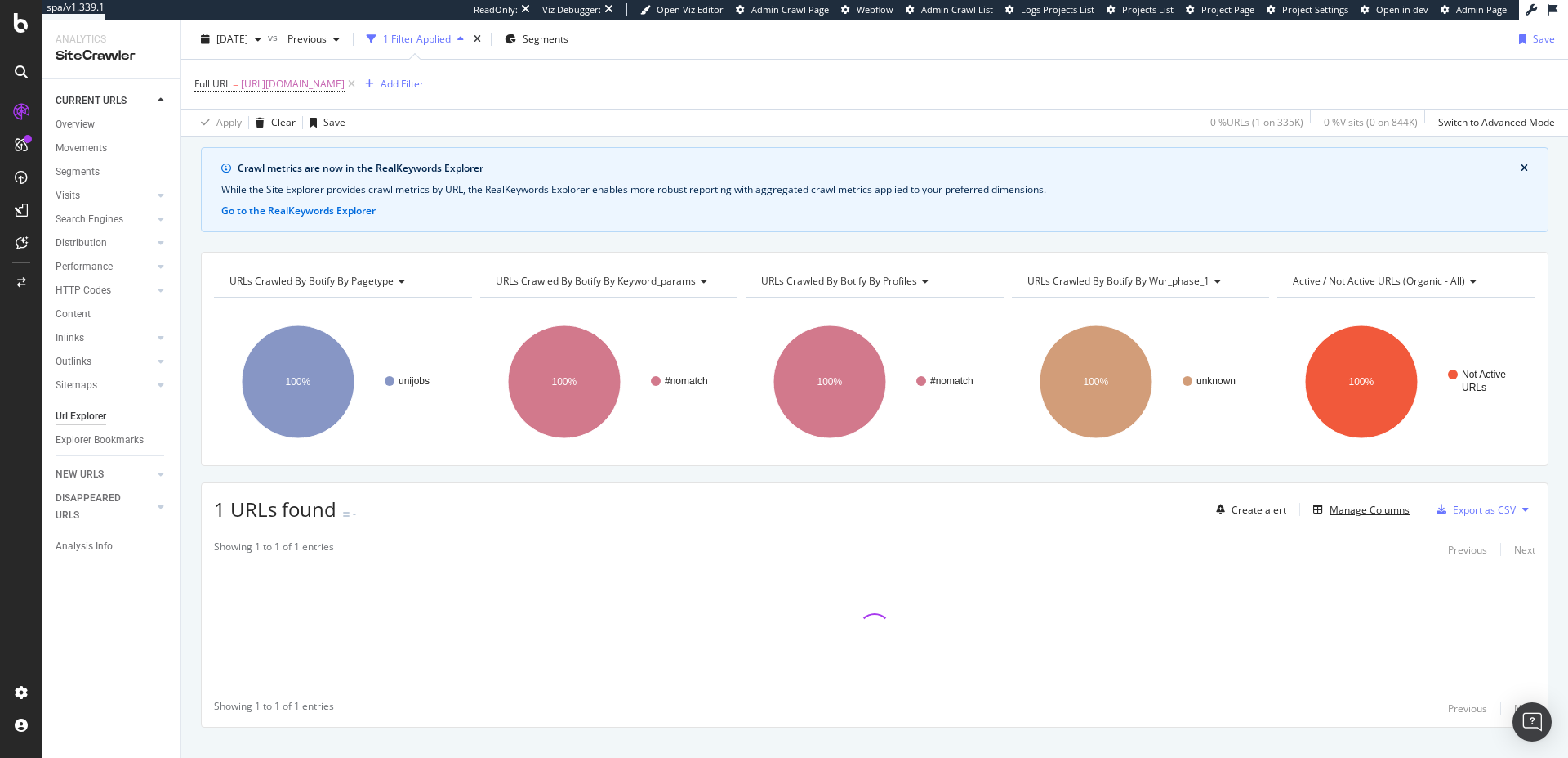
scroll to position [78, 0]
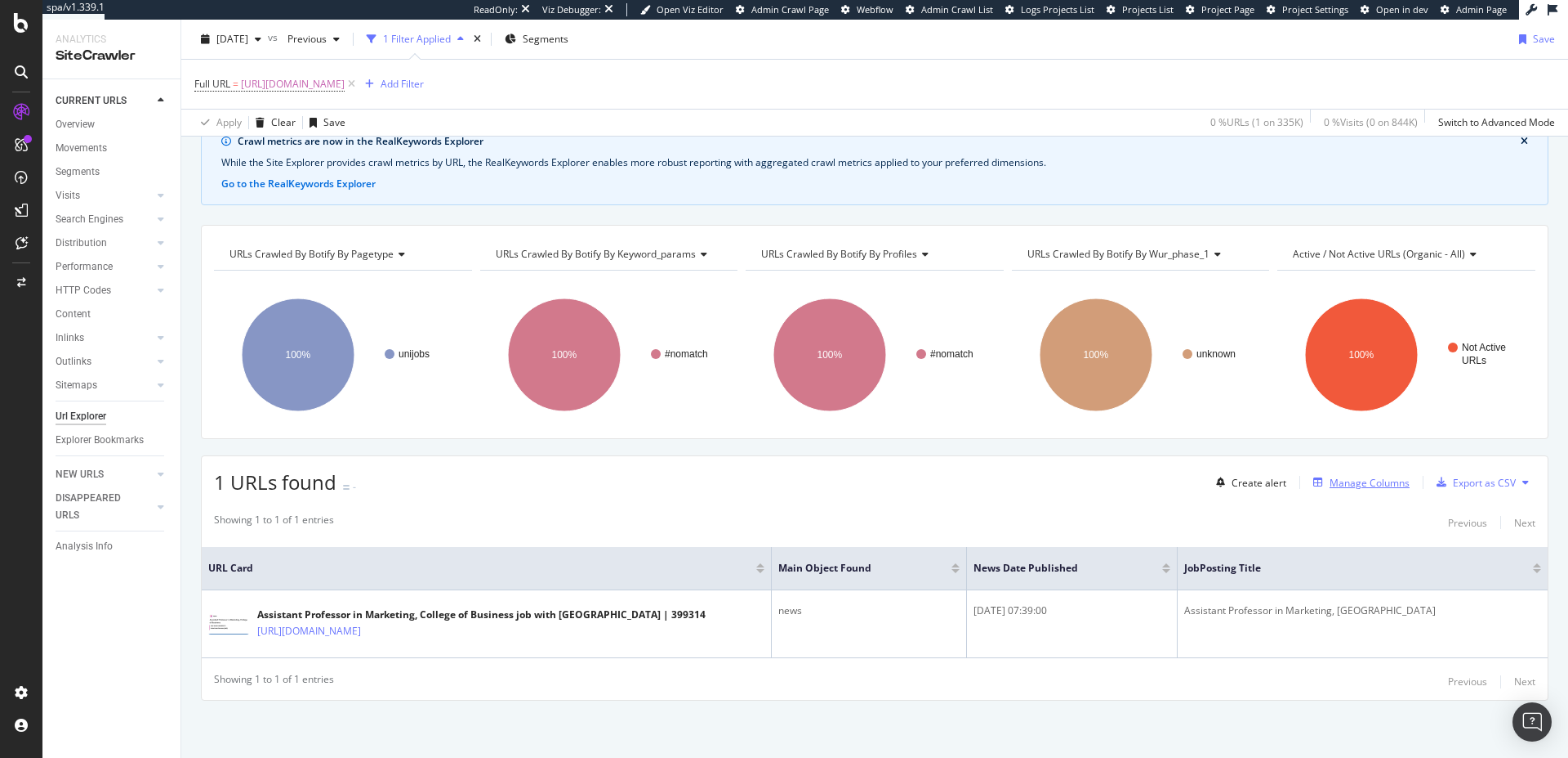
click at [1366, 478] on div "Manage Columns" at bounding box center [1370, 483] width 80 height 14
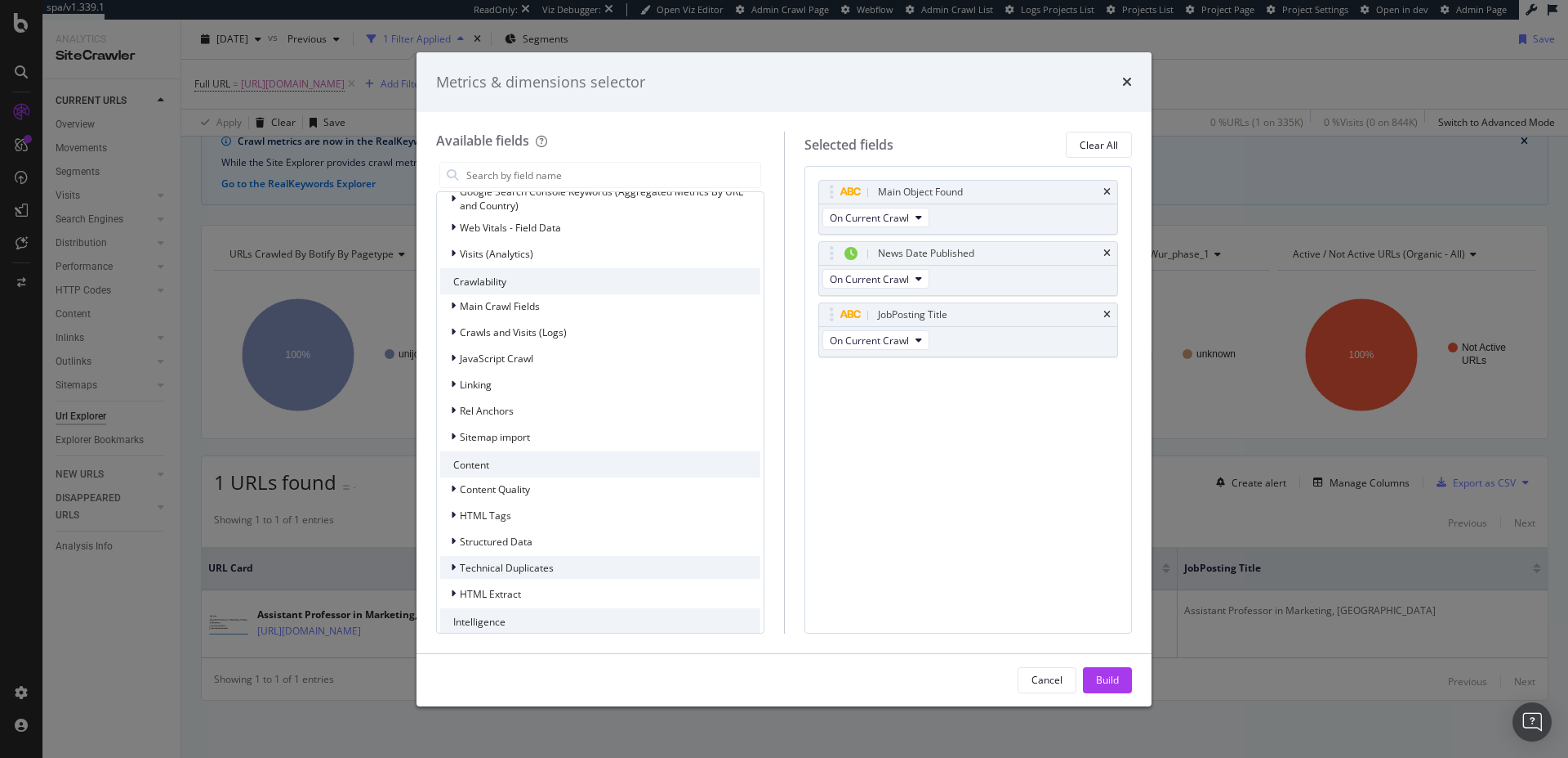
scroll to position [189, 0]
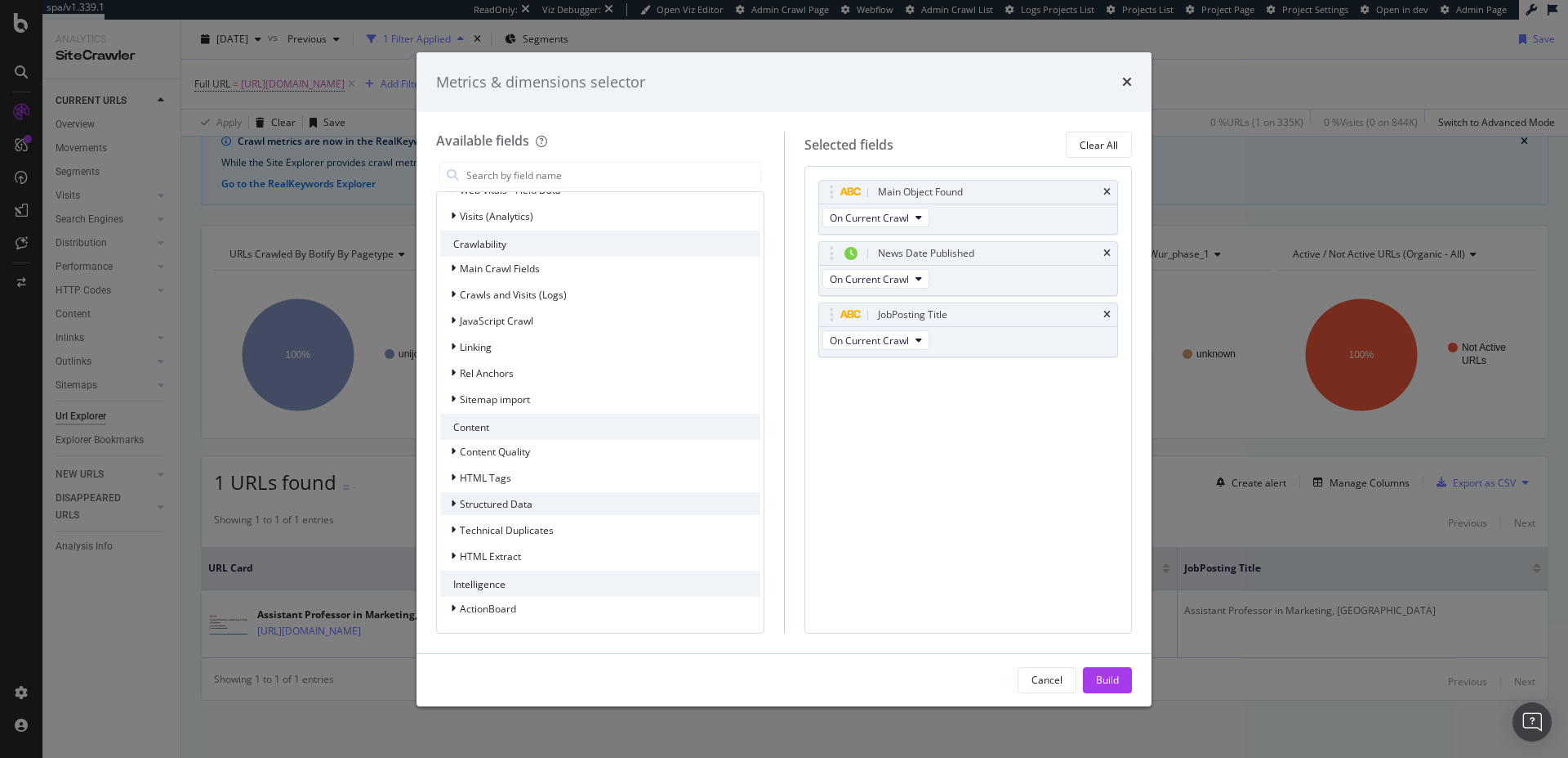
click at [455, 498] on icon "modal" at bounding box center [453, 502] width 5 height 9
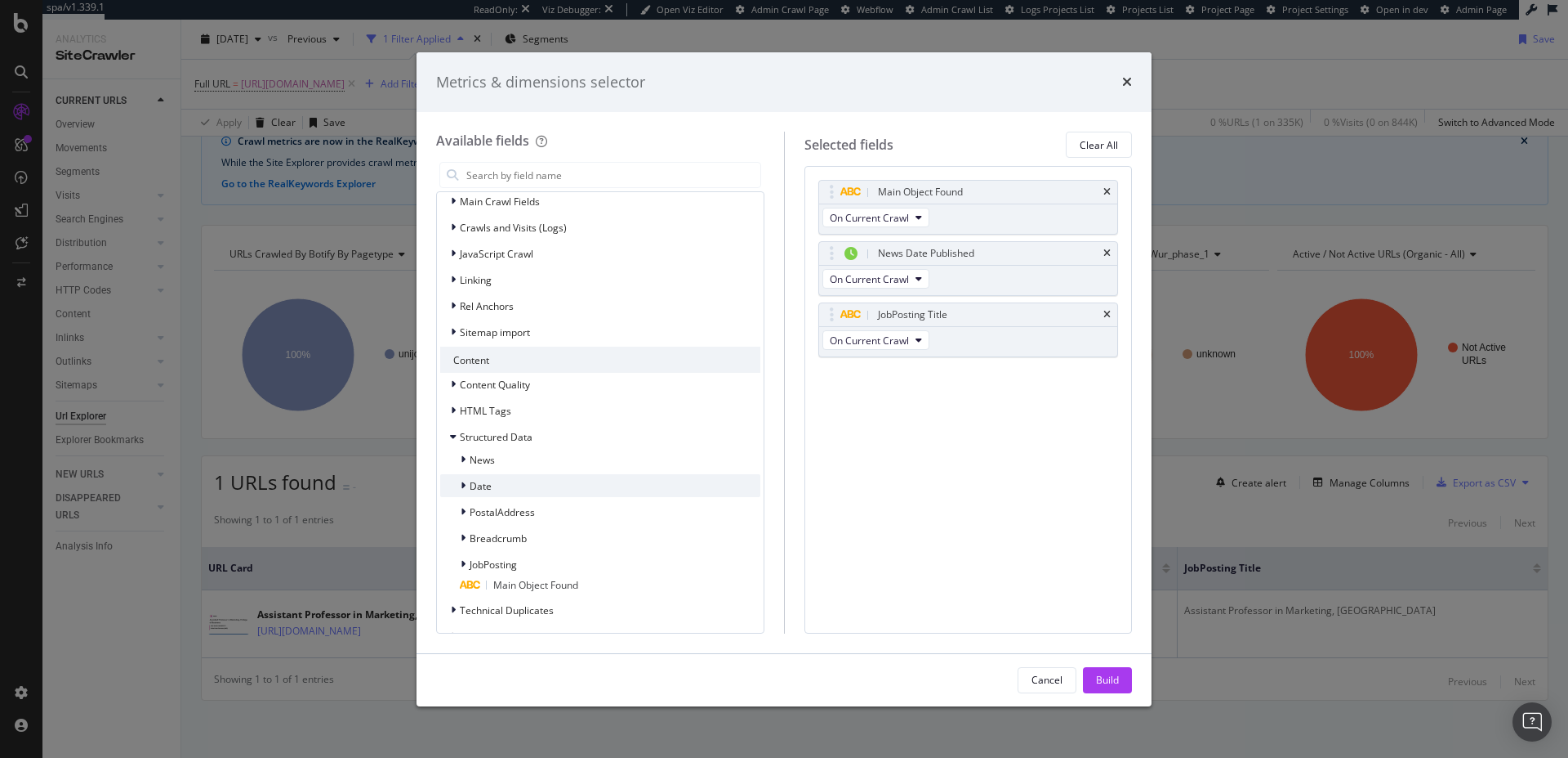
scroll to position [336, 0]
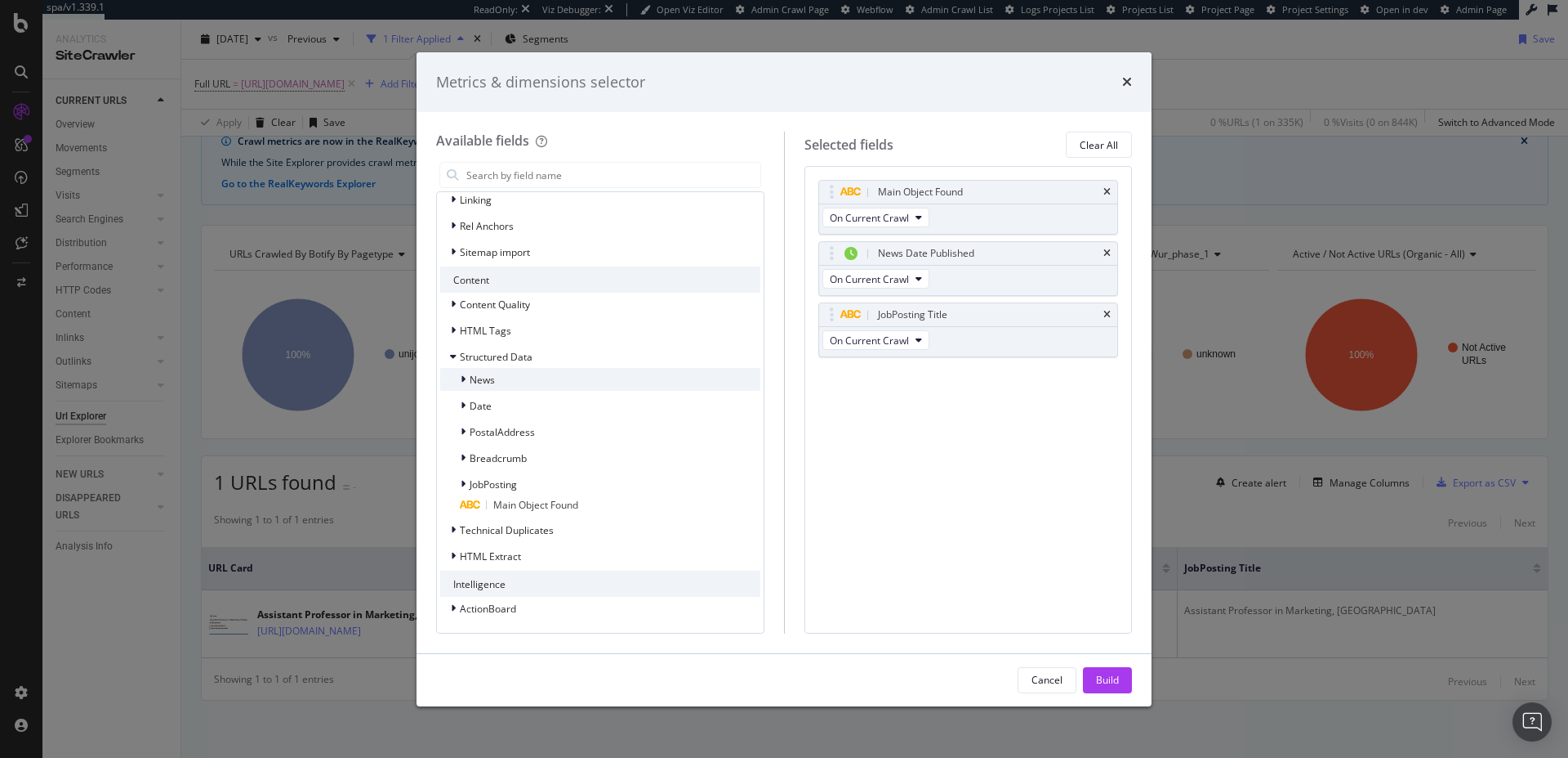
click at [500, 378] on div "News" at bounding box center [600, 379] width 320 height 23
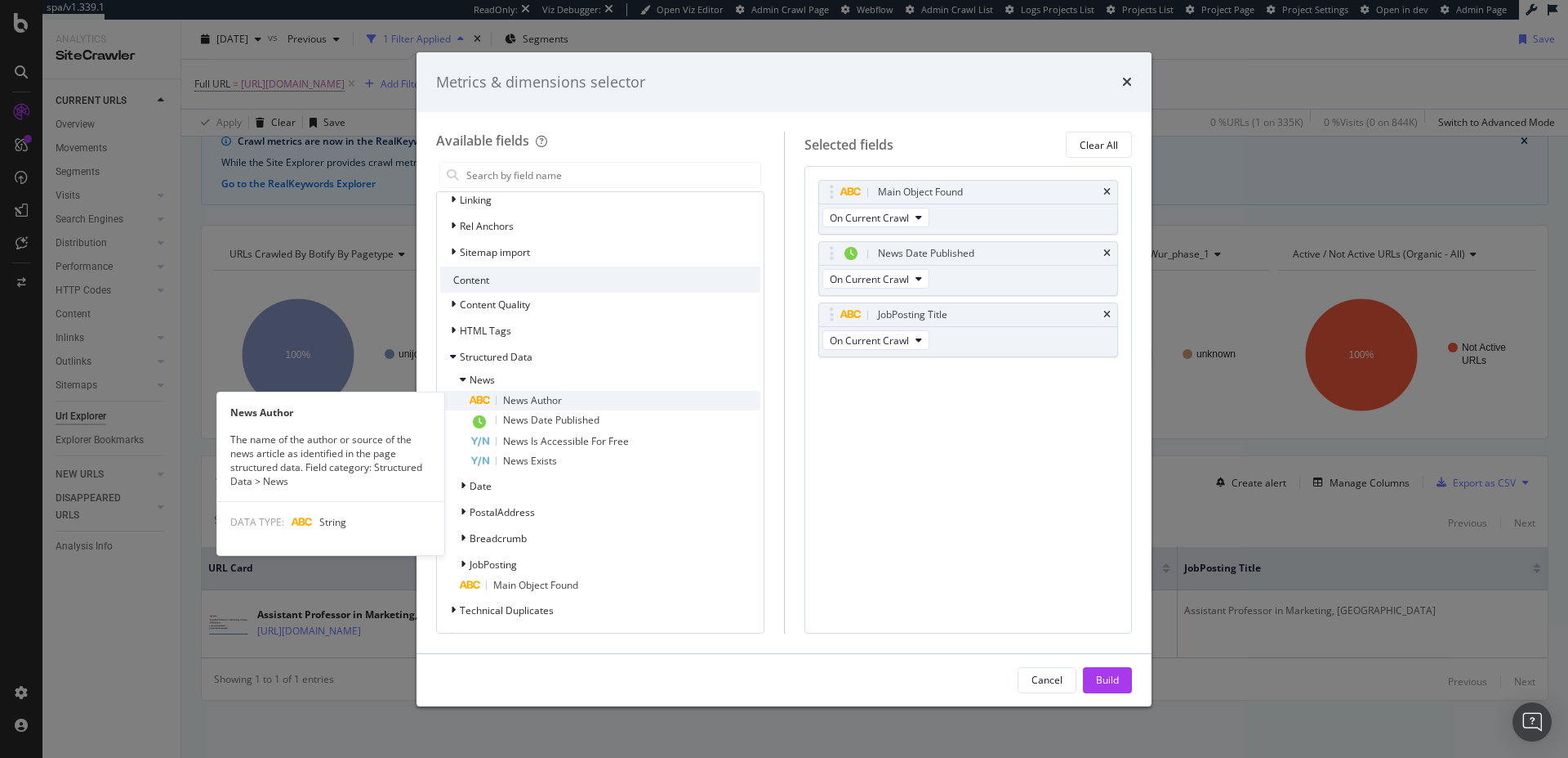
click at [603, 403] on div "News Author" at bounding box center [615, 400] width 290 height 20
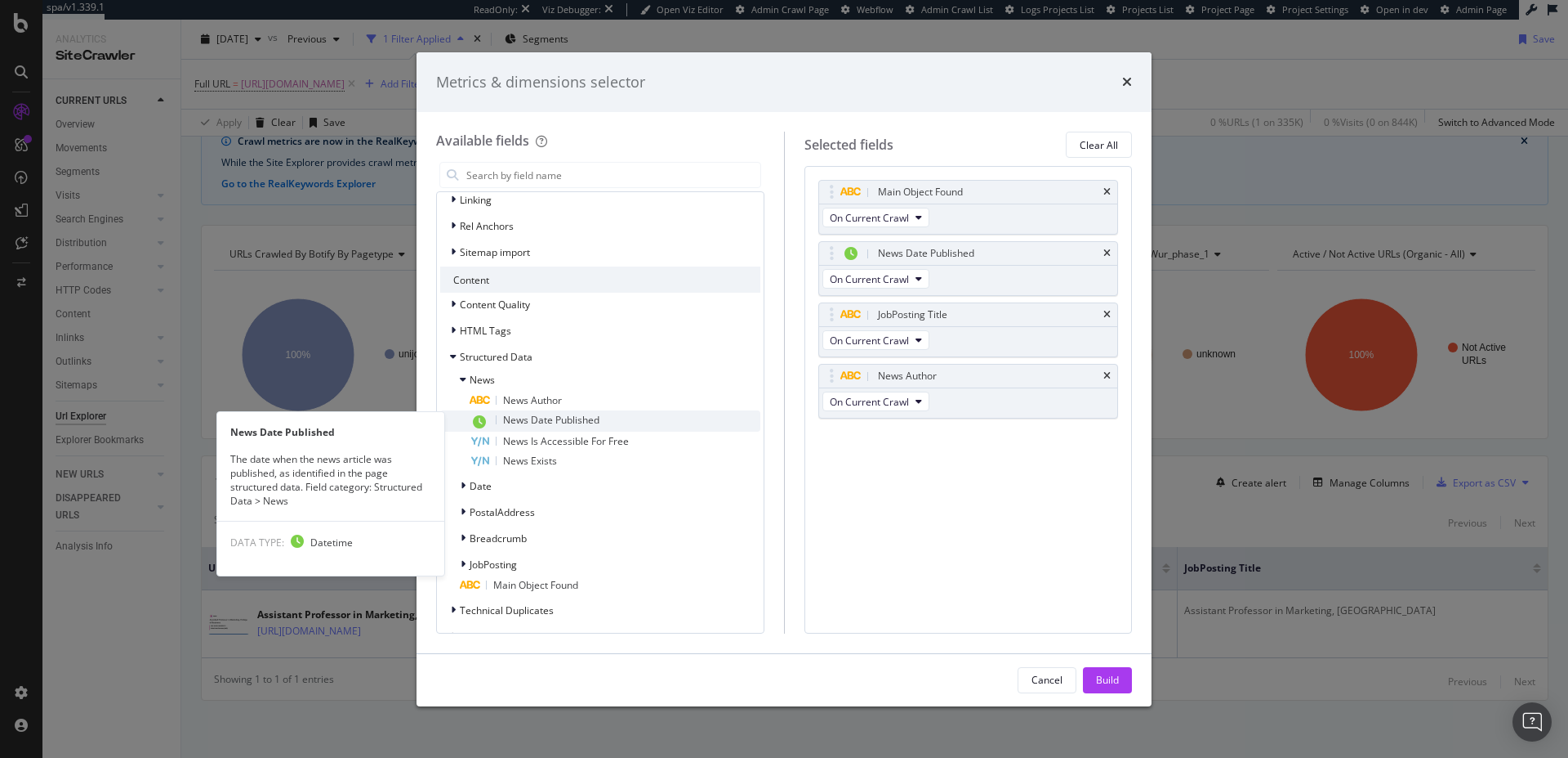
click at [609, 420] on div "News Date Published" at bounding box center [615, 420] width 290 height 21
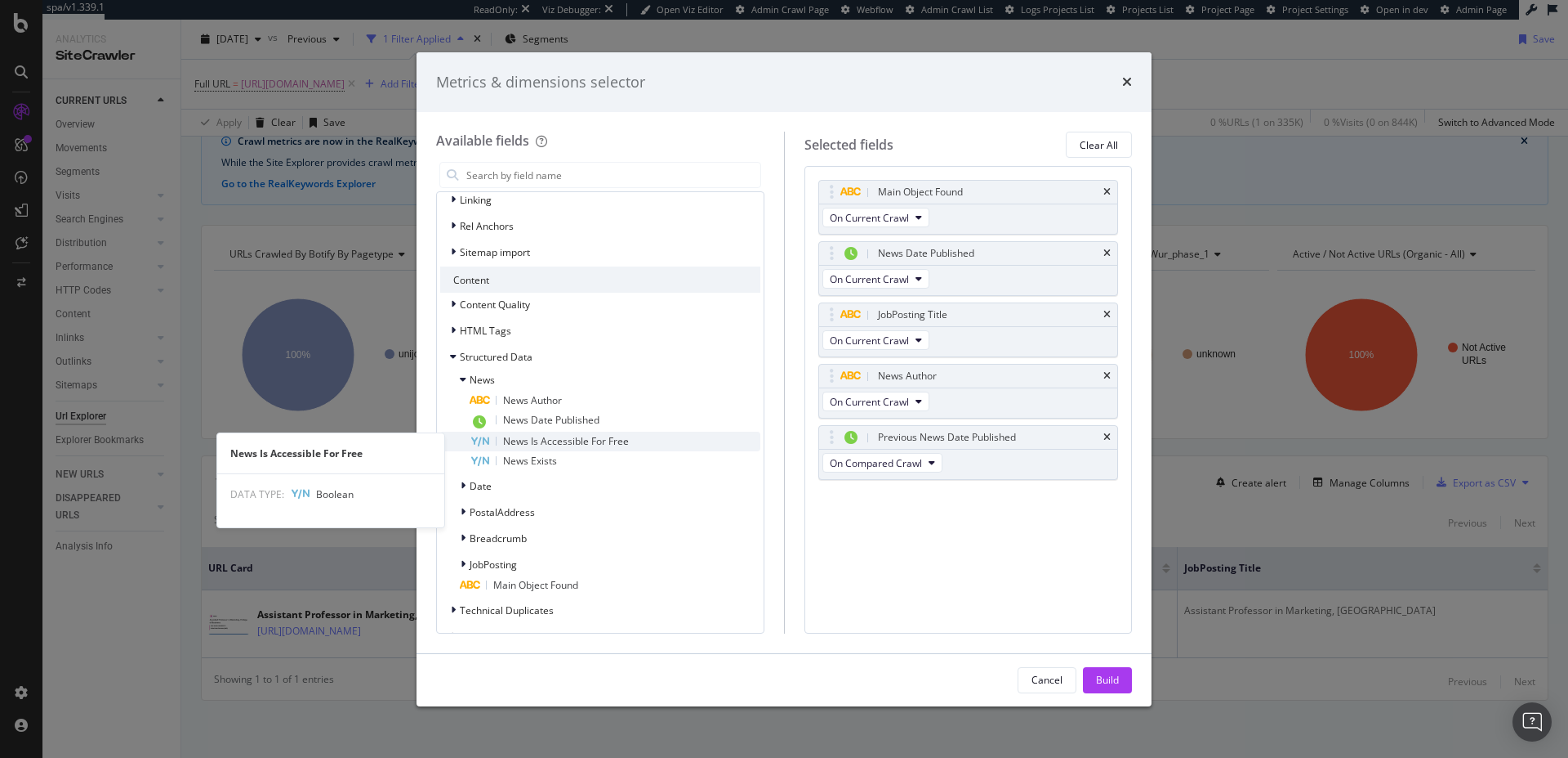
click at [611, 440] on span "News Is Accessible For Free" at bounding box center [565, 441] width 126 height 14
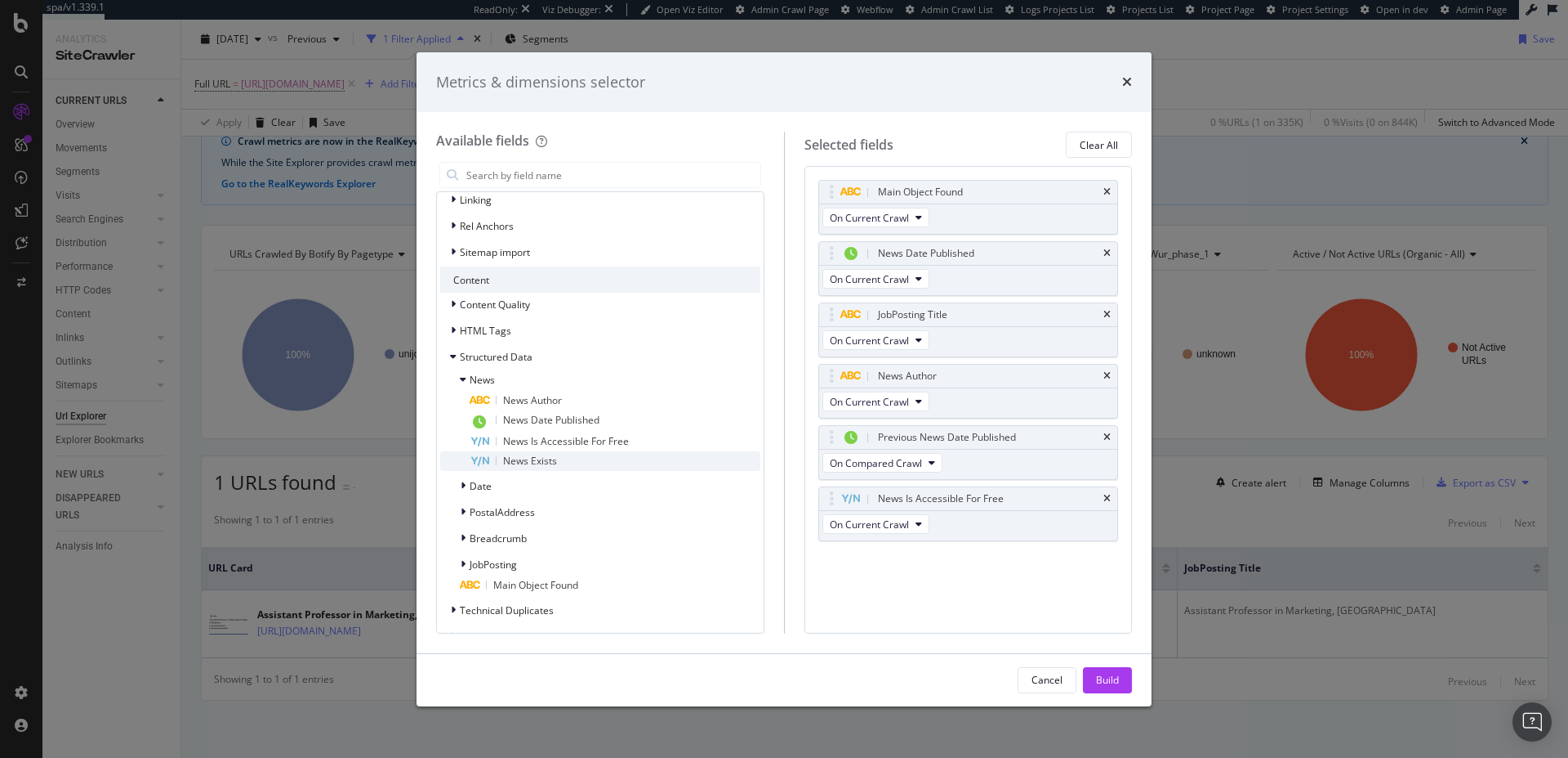
click at [584, 467] on div "News Exists" at bounding box center [615, 461] width 290 height 20
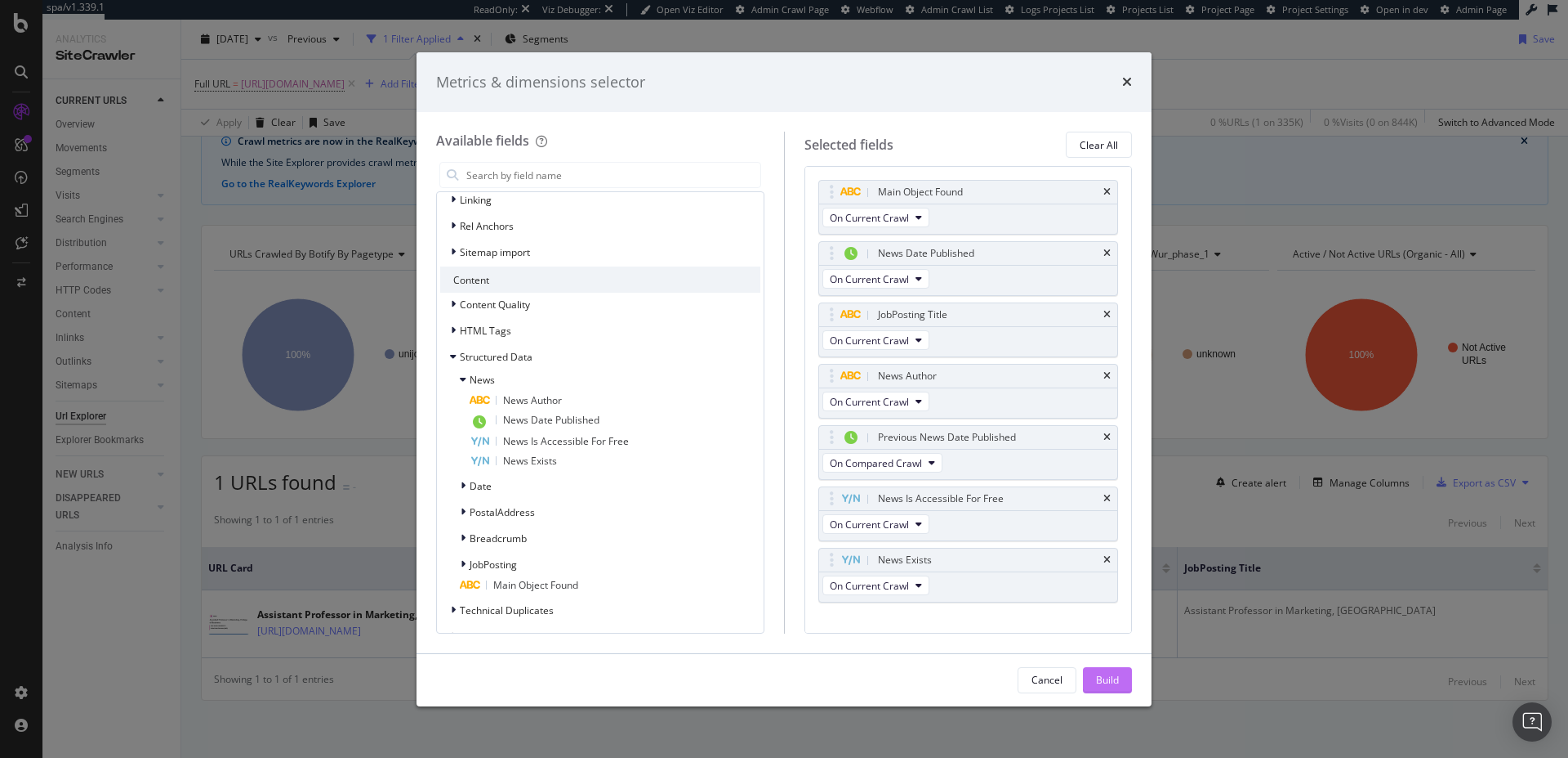
click at [1123, 682] on button "Build" at bounding box center [1107, 679] width 49 height 26
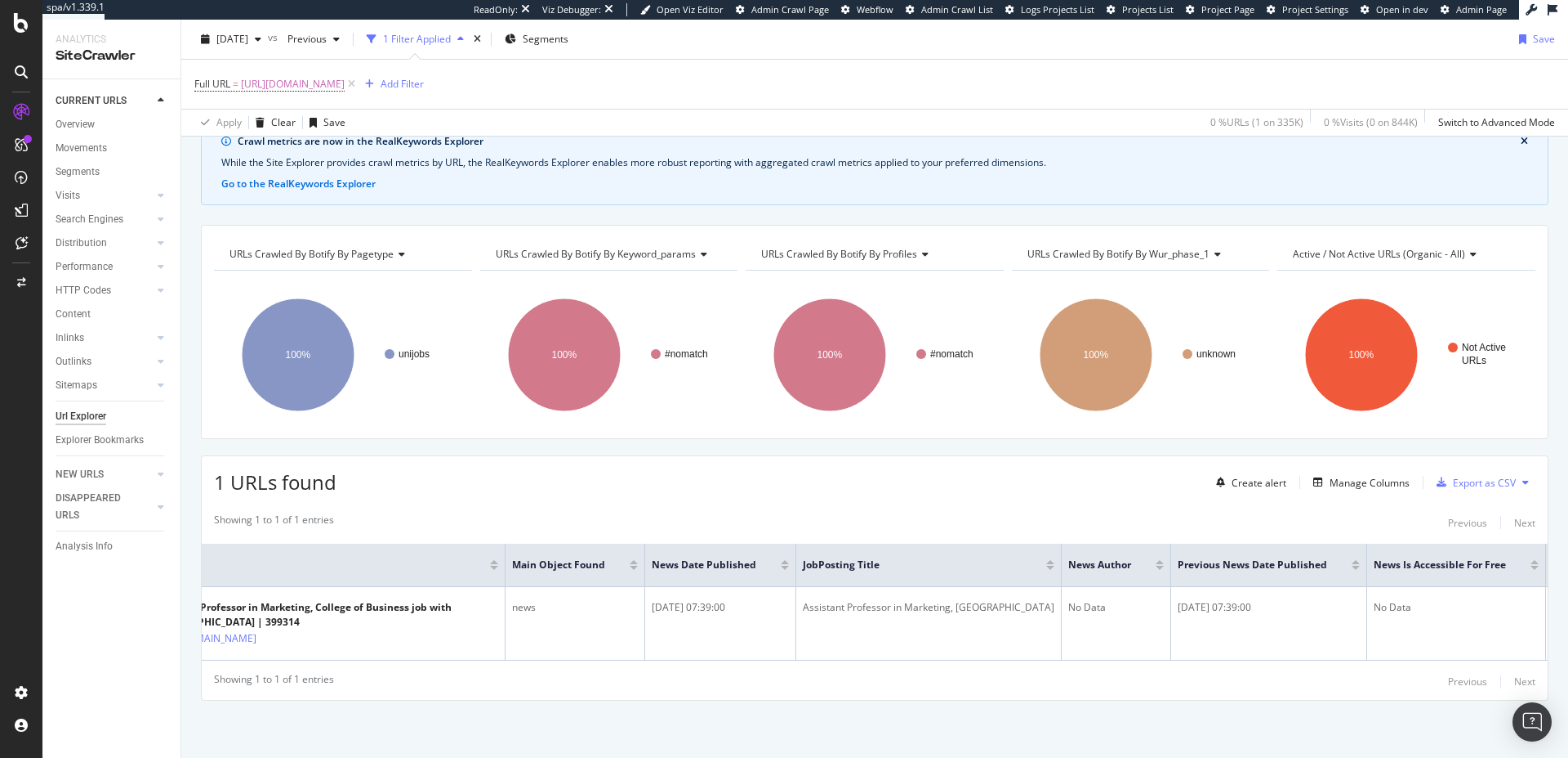
scroll to position [0, 206]
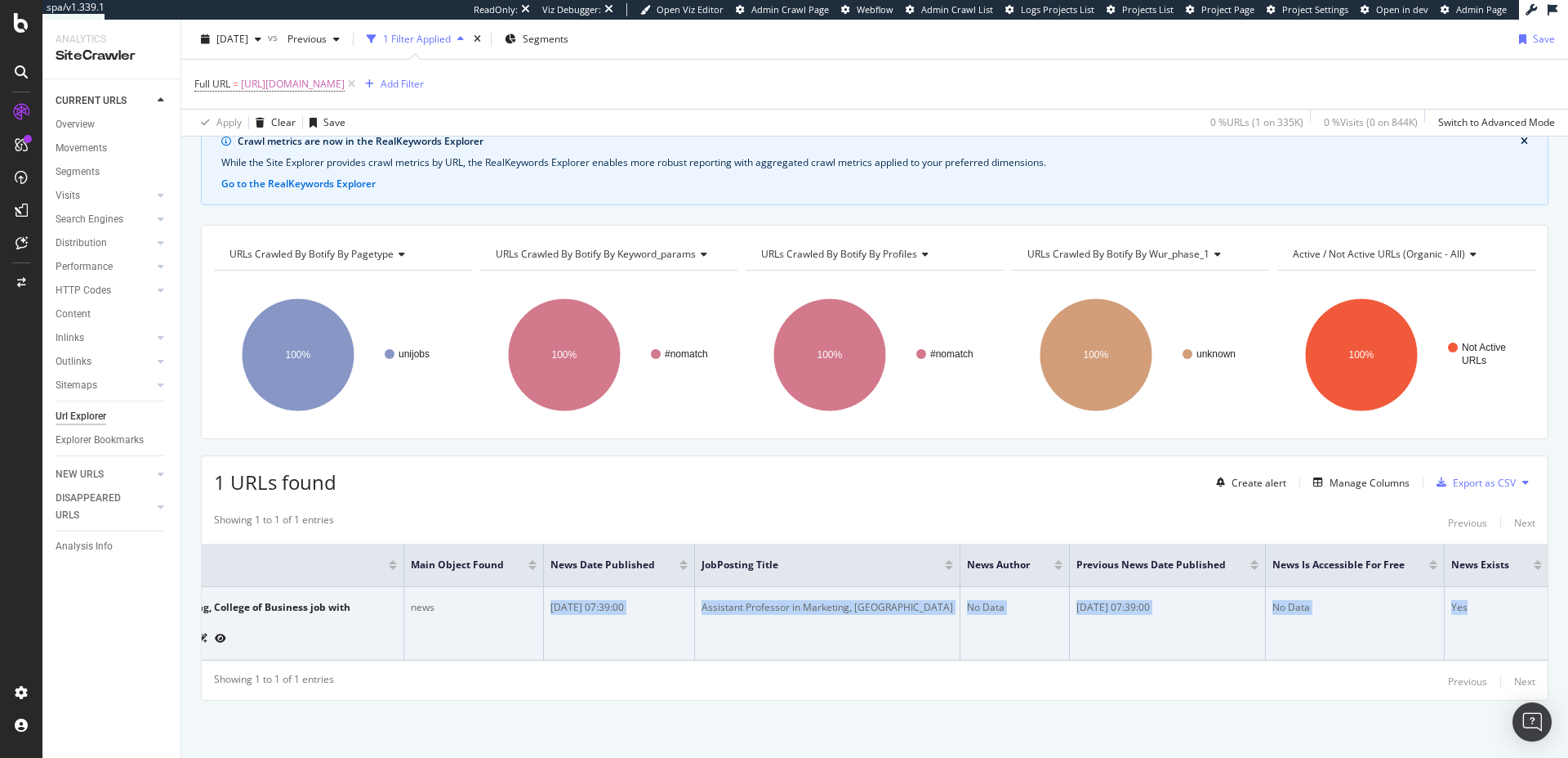
drag, startPoint x: 1469, startPoint y: 591, endPoint x: 612, endPoint y: 584, distance: 857.0
click at [608, 587] on tr "Assistant Professor in Marketing, College of Business job with ABU DHABI UNIVER…" at bounding box center [772, 624] width 1553 height 73
click at [739, 646] on td "Assistant Professor in Marketing, College of Business" at bounding box center [828, 624] width 266 height 73
drag, startPoint x: 957, startPoint y: 597, endPoint x: 1494, endPoint y: 605, distance: 537.1
click at [1494, 605] on tr "Assistant Professor in Marketing, College of Business job with ABU DHABI UNIVER…" at bounding box center [772, 624] width 1553 height 73
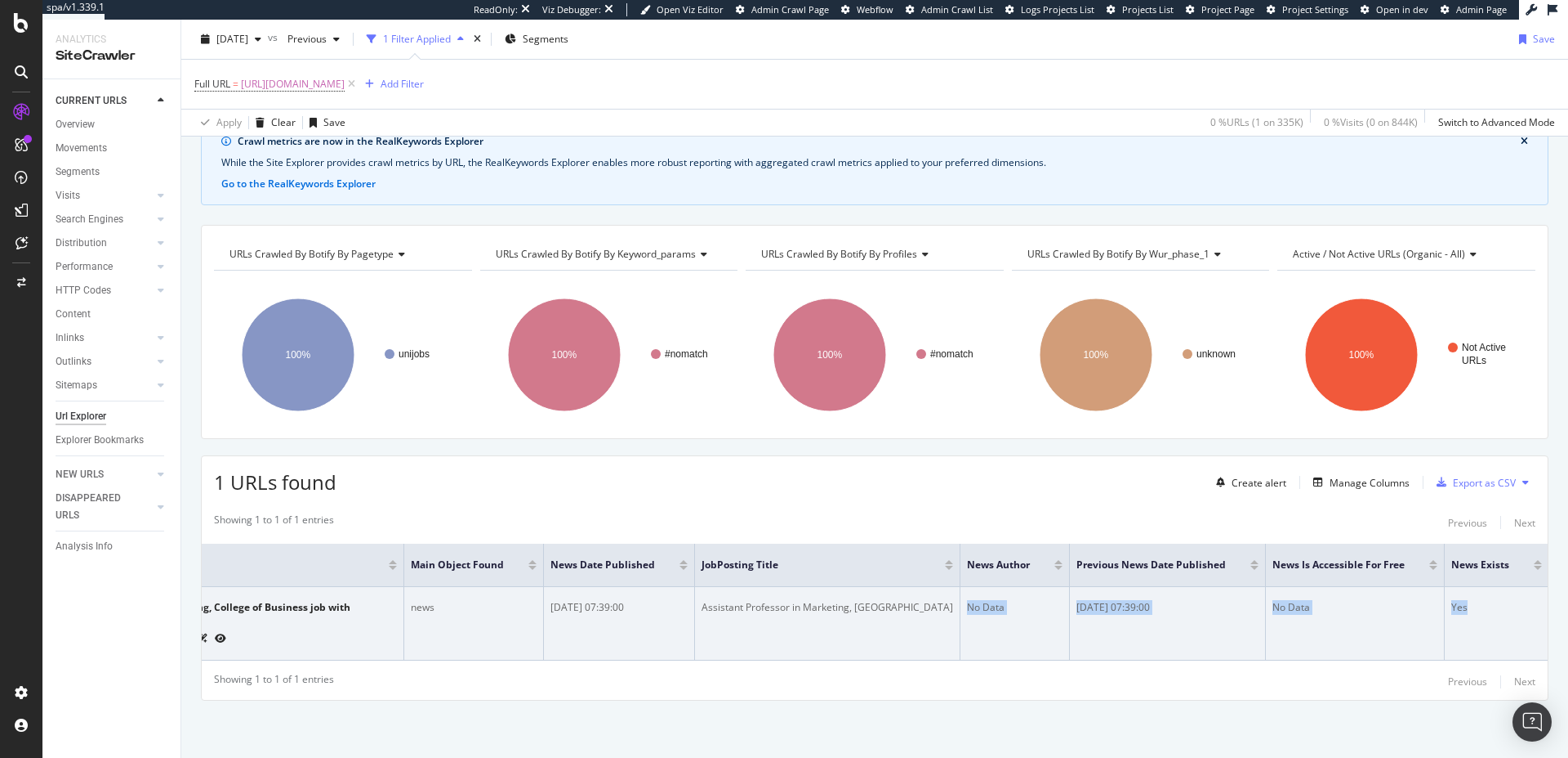
click at [1494, 605] on td "Yes" at bounding box center [1496, 624] width 103 height 73
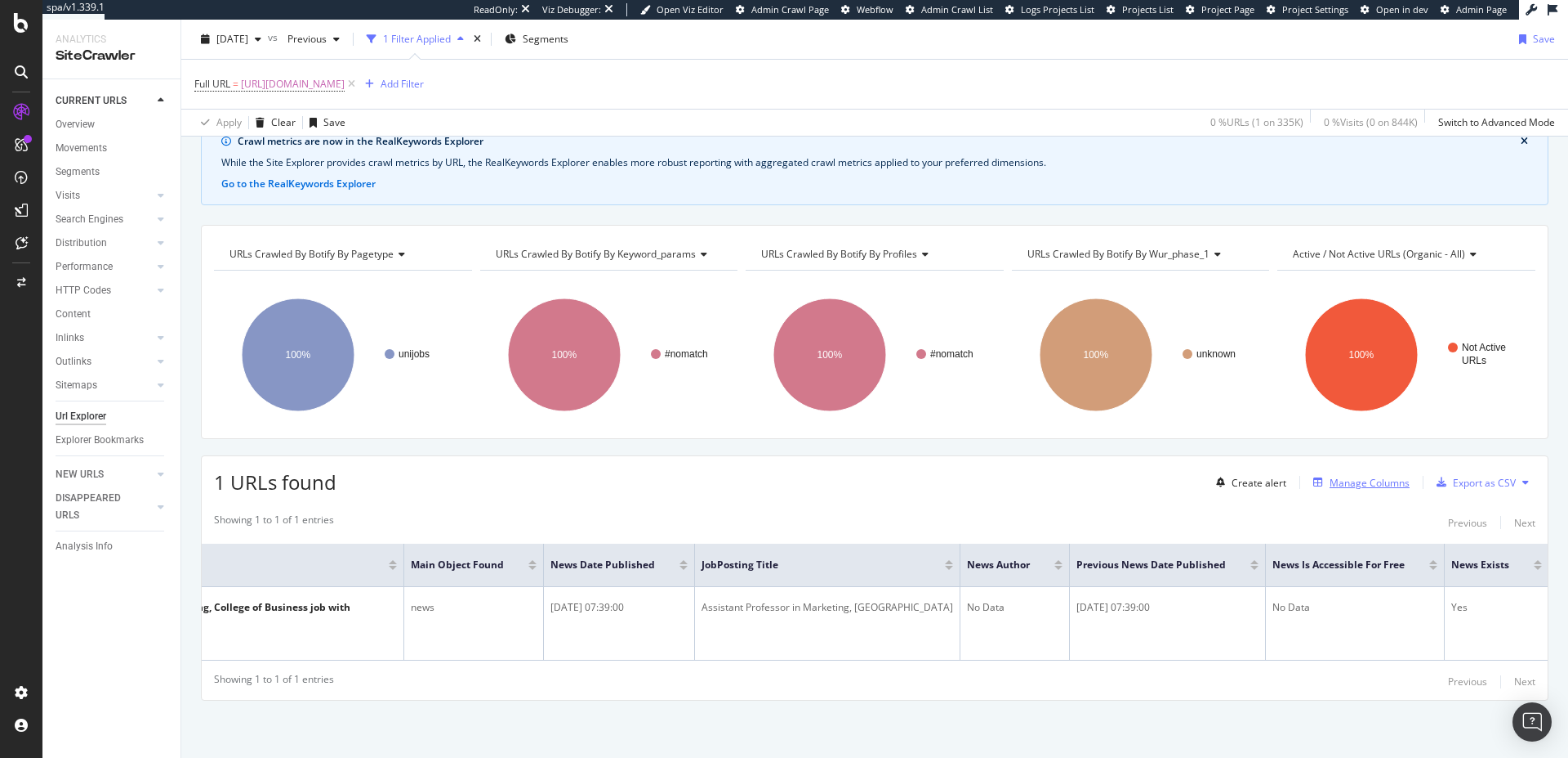
click at [1355, 476] on div "Manage Columns" at bounding box center [1370, 483] width 80 height 14
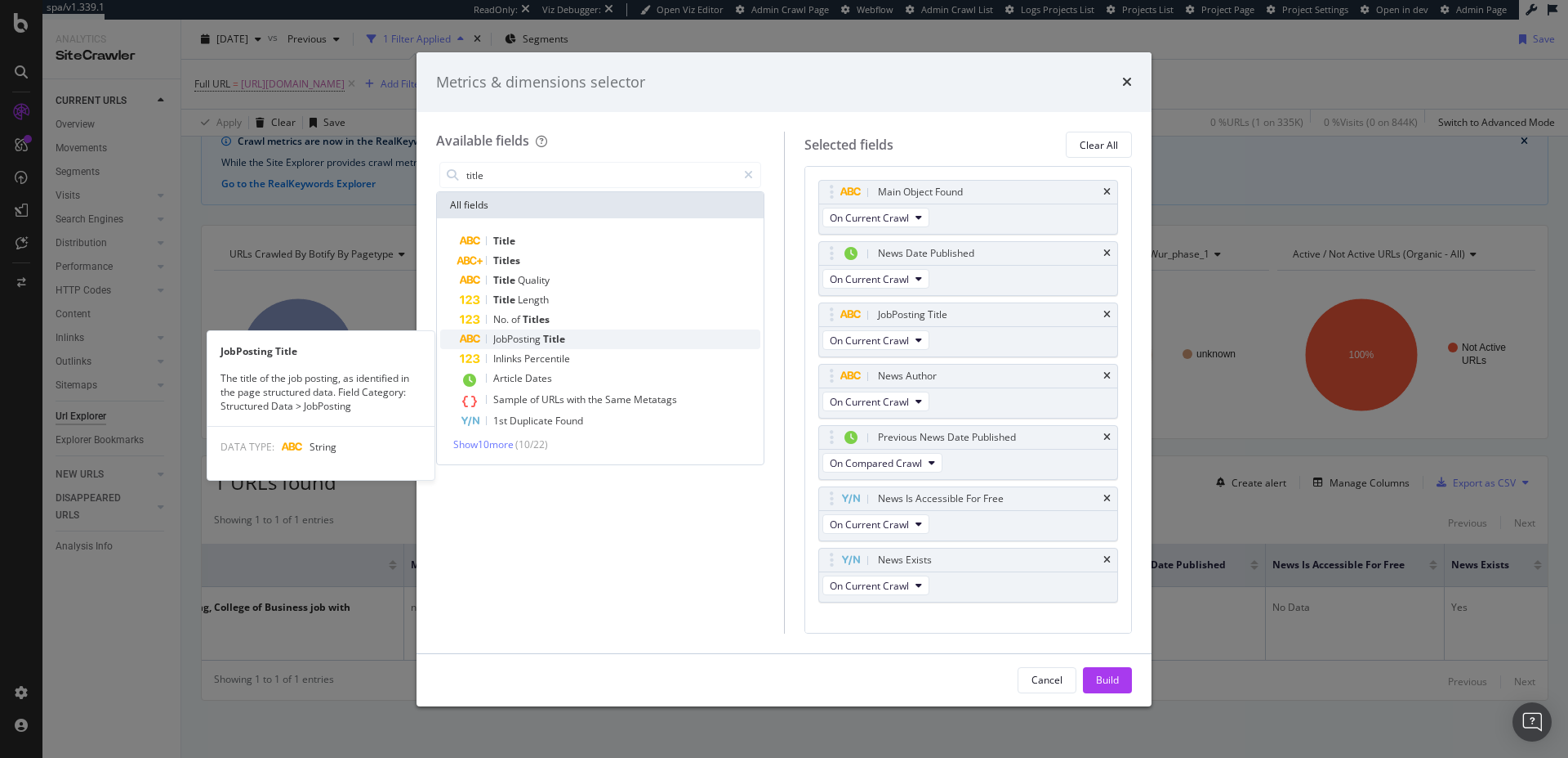
type input "title"
click at [567, 346] on div "JobPosting Title" at bounding box center [610, 338] width 301 height 20
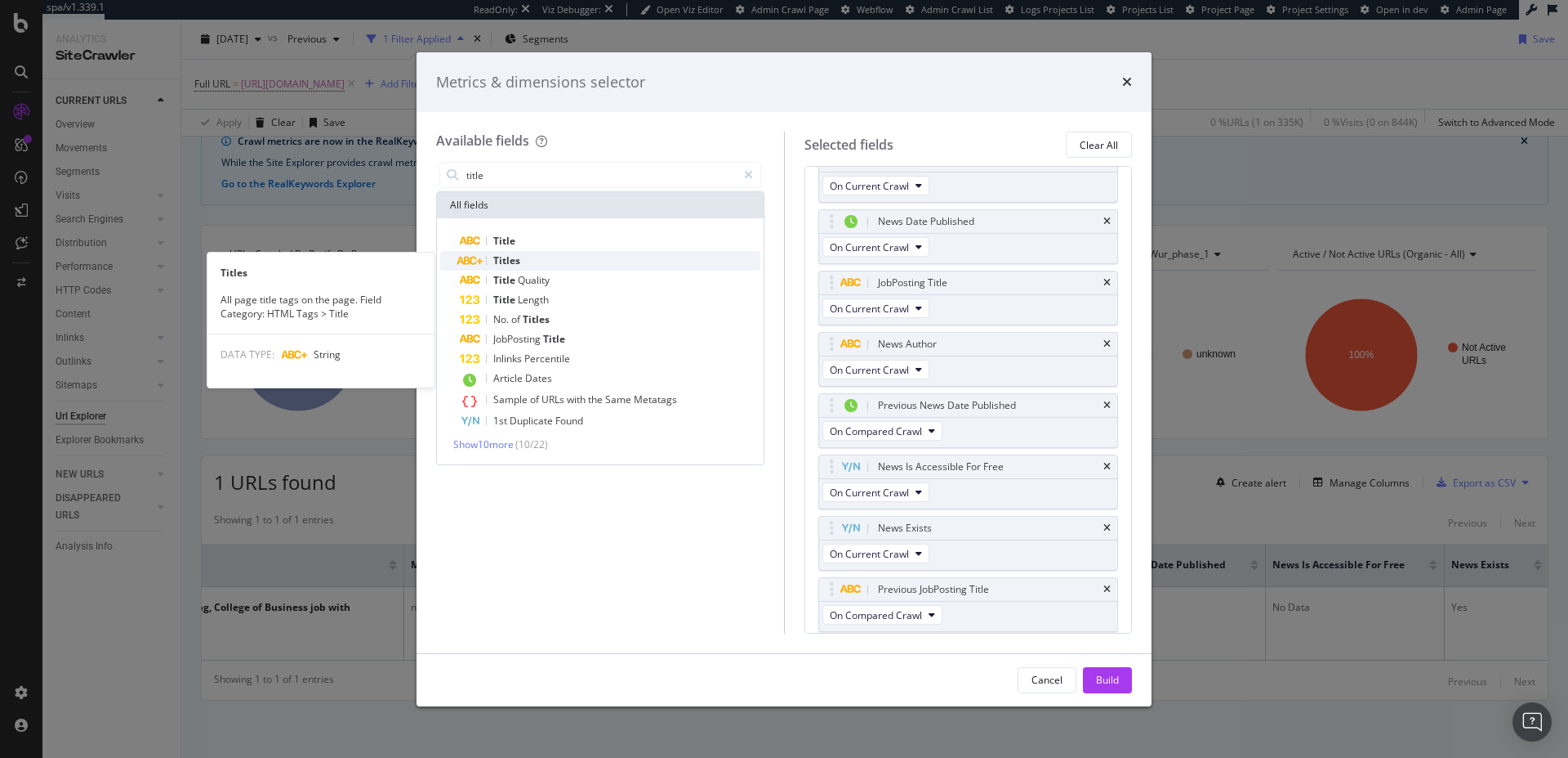
click at [515, 261] on span "Titles" at bounding box center [507, 260] width 27 height 14
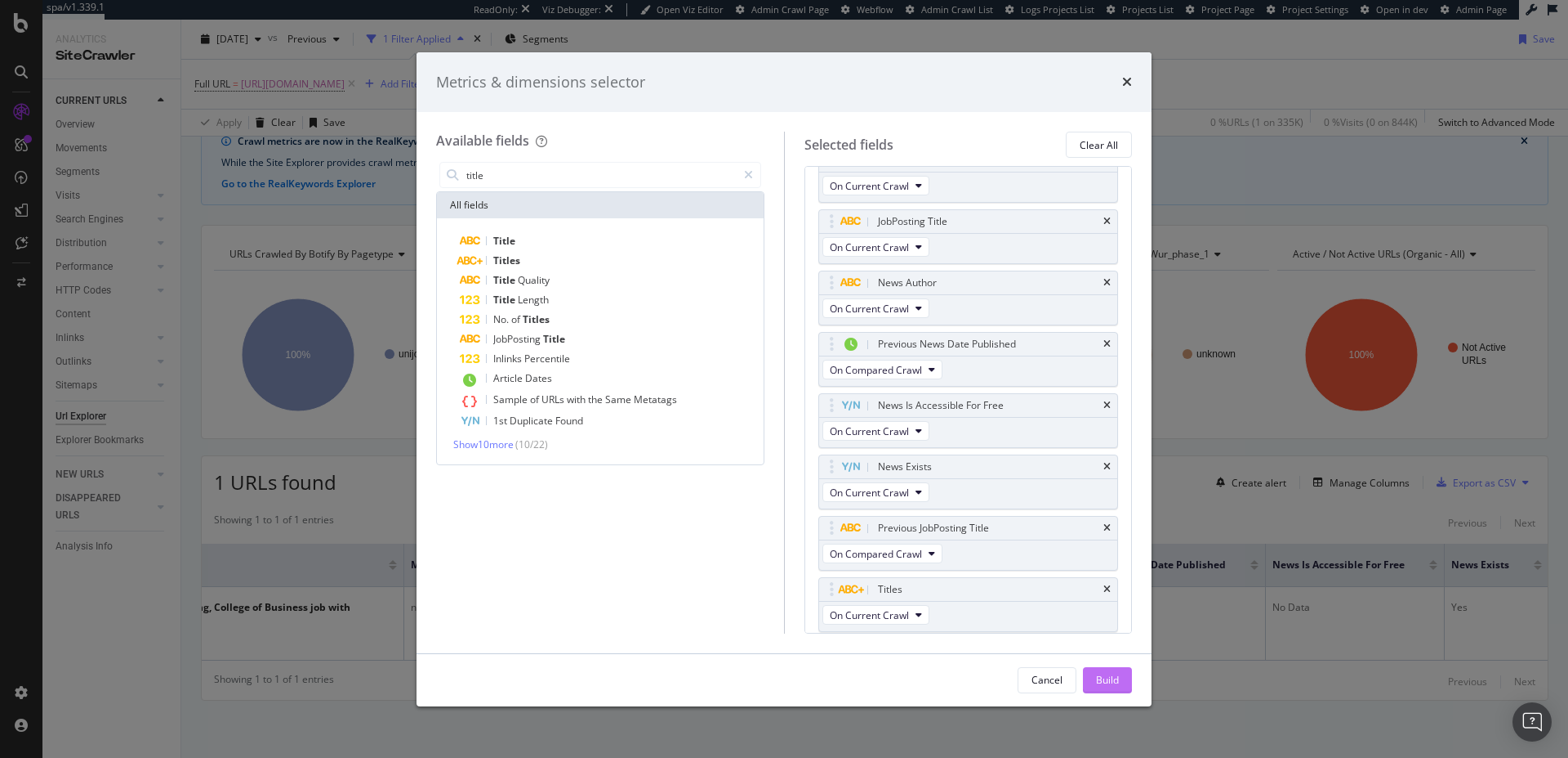
click at [1085, 669] on button "Build" at bounding box center [1107, 679] width 49 height 26
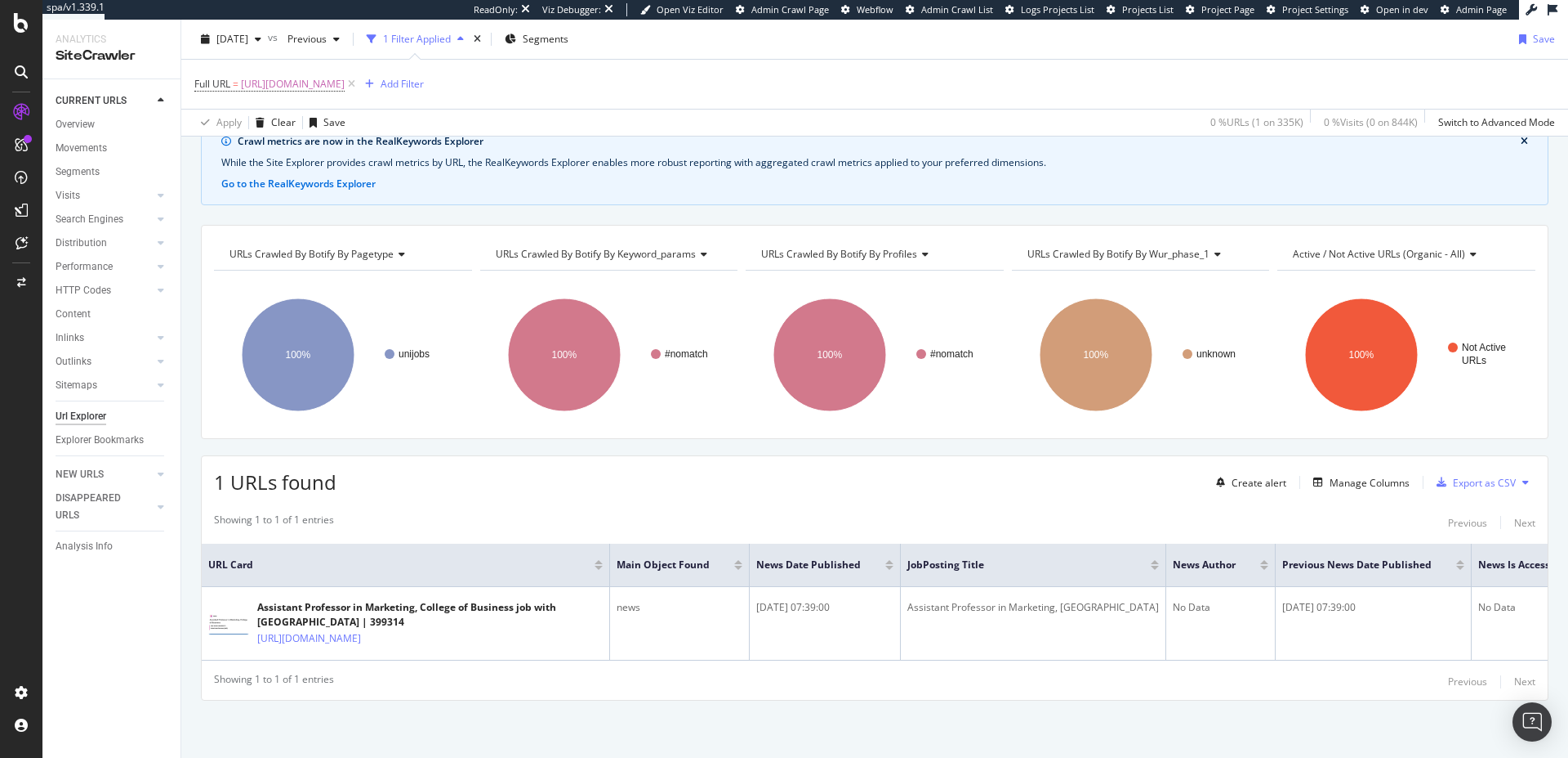
scroll to position [0, 869]
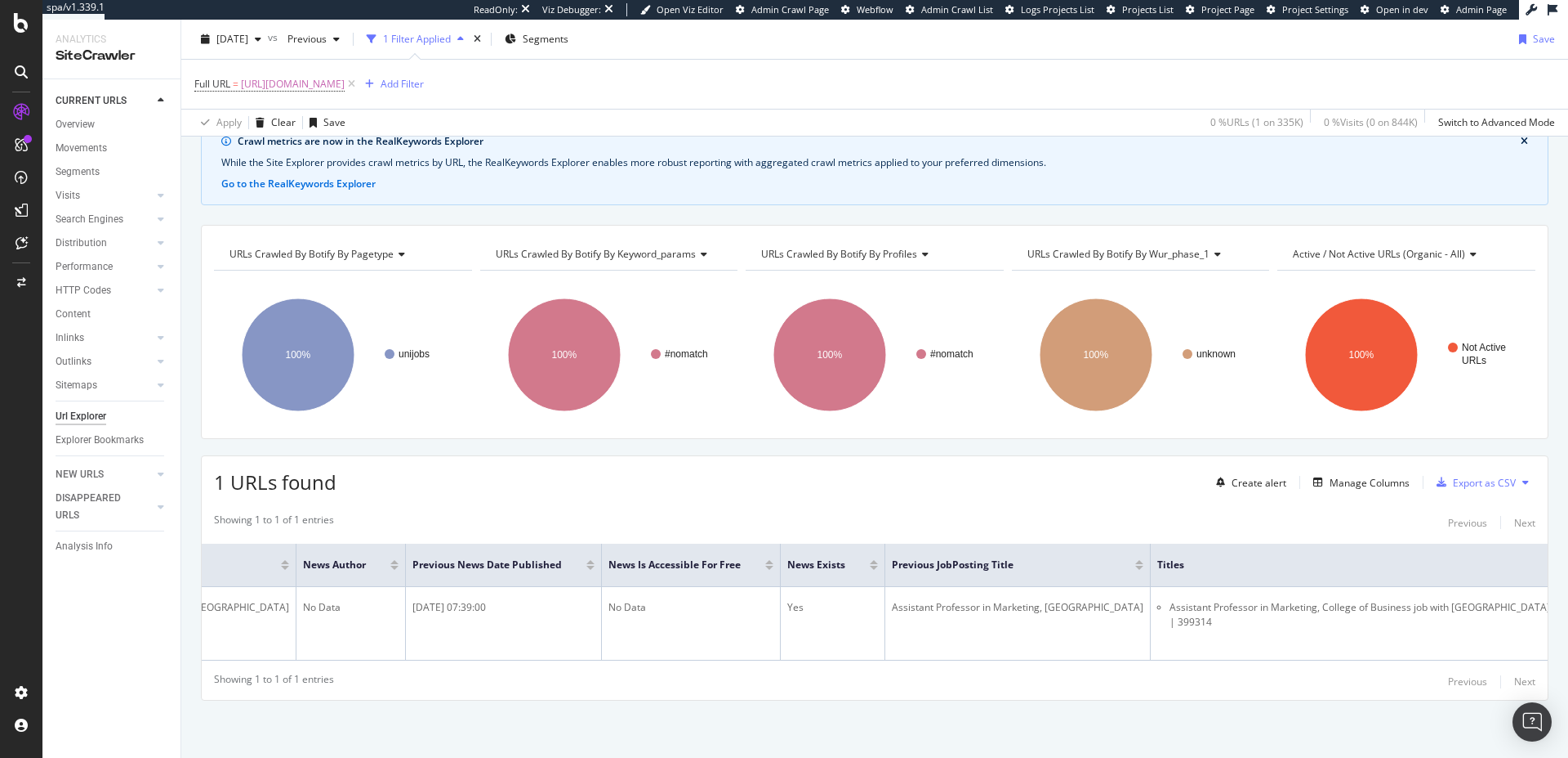
drag, startPoint x: 1007, startPoint y: 662, endPoint x: 1067, endPoint y: 665, distance: 60.1
click at [1067, 665] on div "Showing 1 to 1 of 1 entries Previous Next URL Card Main Object Found News Date …" at bounding box center [875, 602] width 1346 height 196
click at [1069, 670] on div "Showing 1 to 1 of 1 entries Previous Next URL Card Main Object Found News Date …" at bounding box center [875, 602] width 1346 height 196
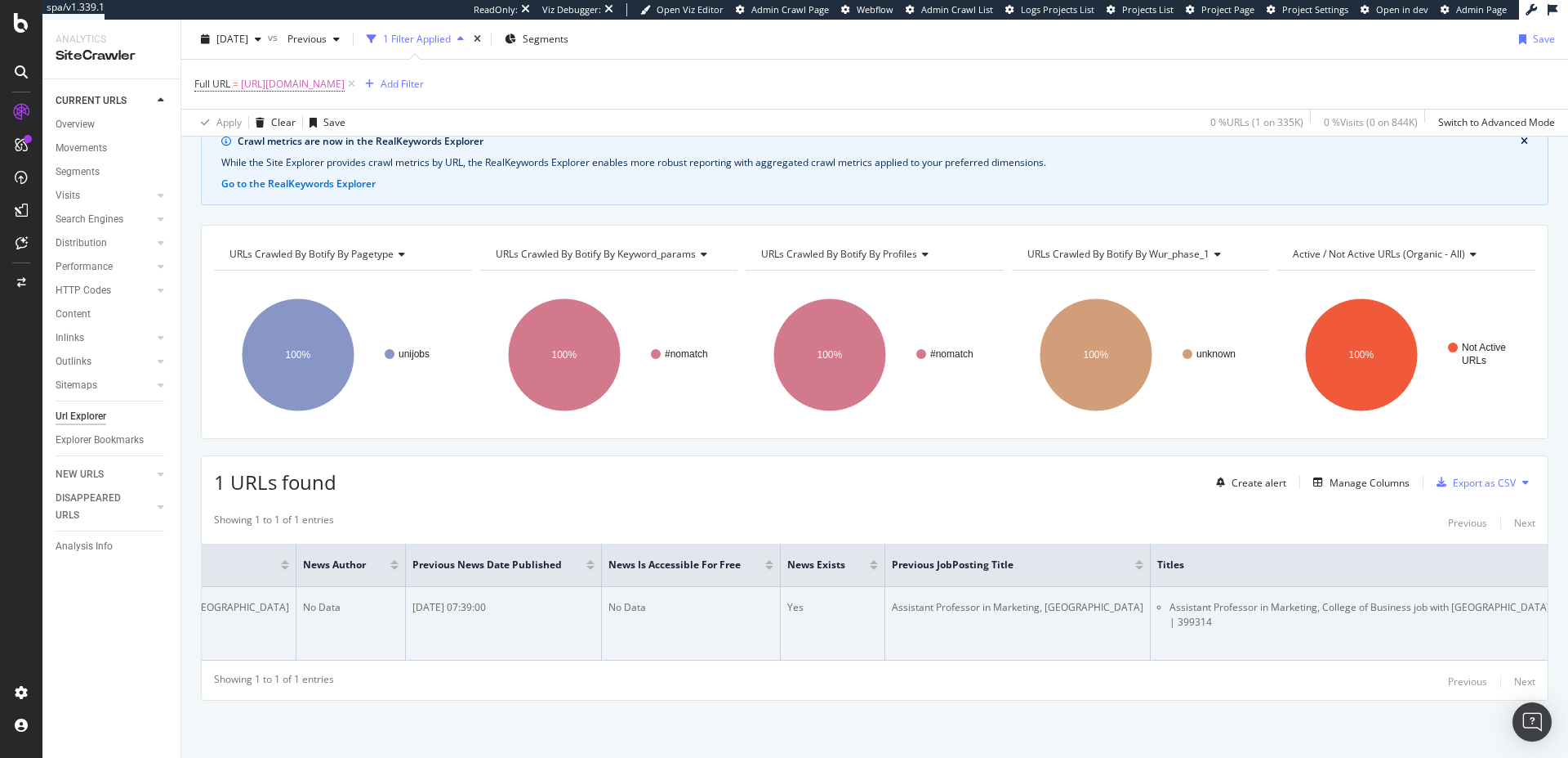
click at [1228, 626] on td "Assistant Professor in Marketing, College of Business job with [GEOGRAPHIC_DATA…" at bounding box center [1354, 624] width 408 height 73
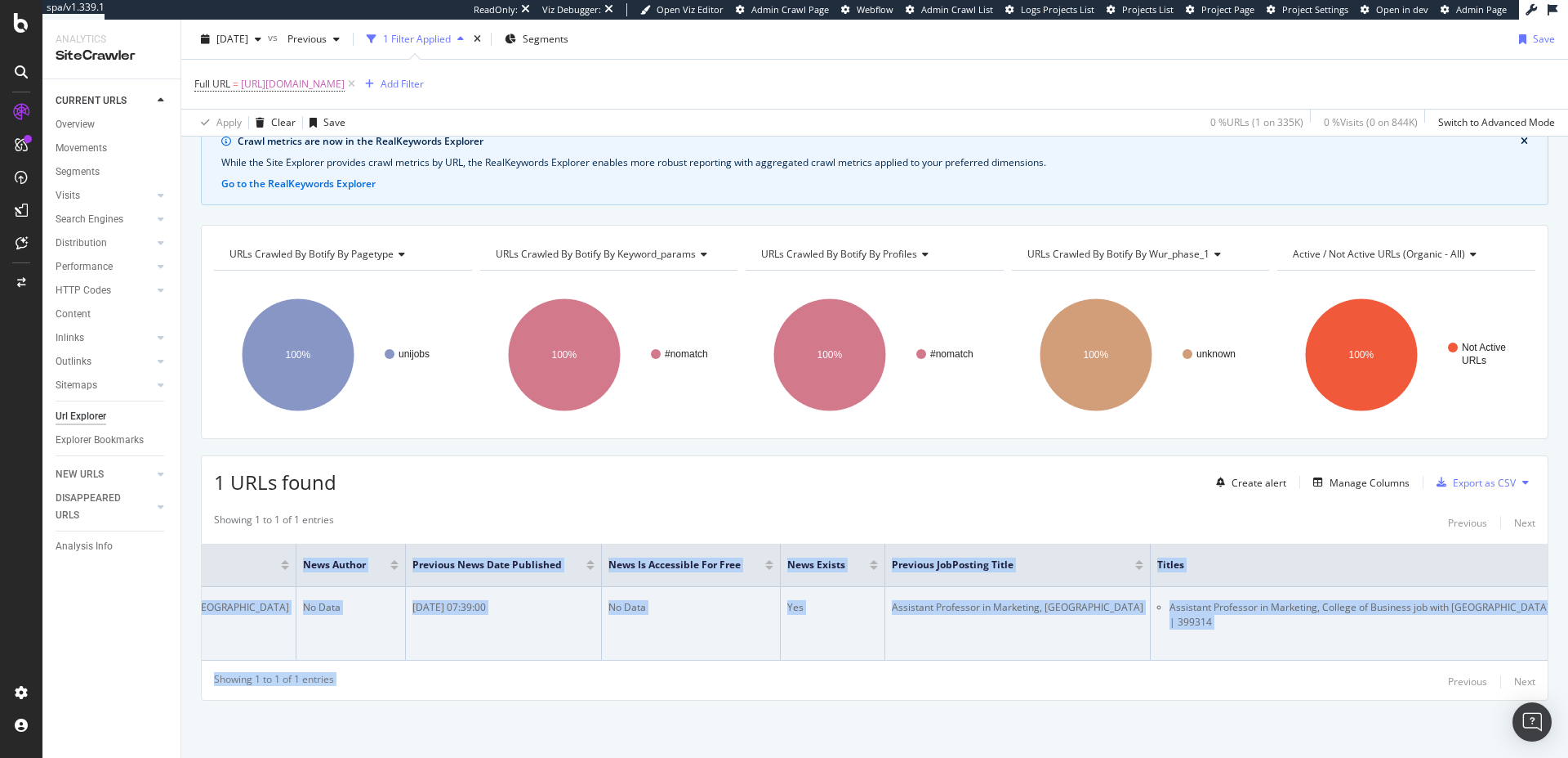
drag, startPoint x: 896, startPoint y: 670, endPoint x: 1233, endPoint y: 617, distance: 341.1
click at [1050, 661] on div "Showing 1 to 1 of 1 entries Previous Next URL Card Main Object Found News Date …" at bounding box center [875, 602] width 1346 height 196
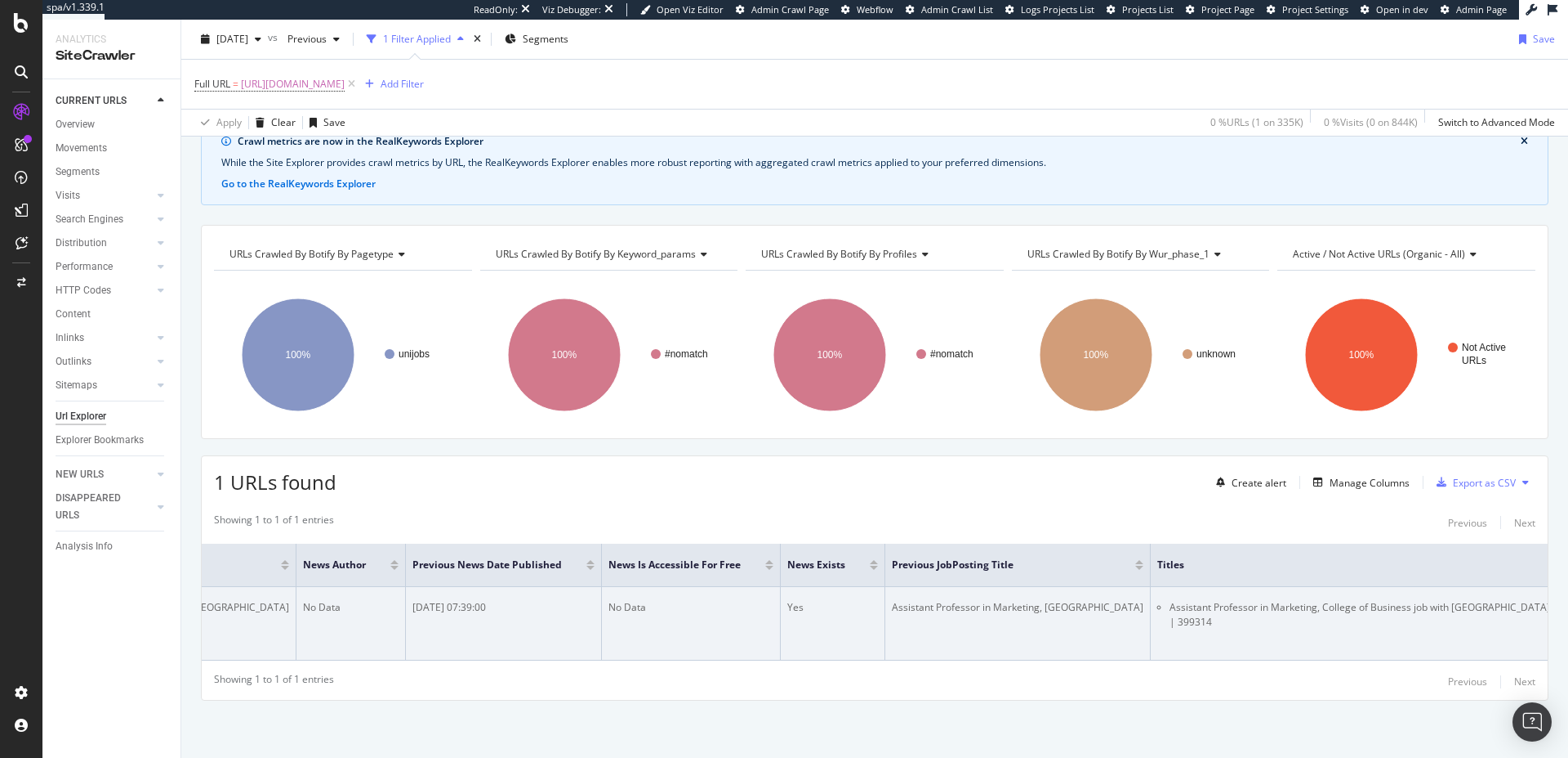
click at [1264, 609] on td "Assistant Professor in Marketing, College of Business job with [GEOGRAPHIC_DATA…" at bounding box center [1354, 624] width 408 height 73
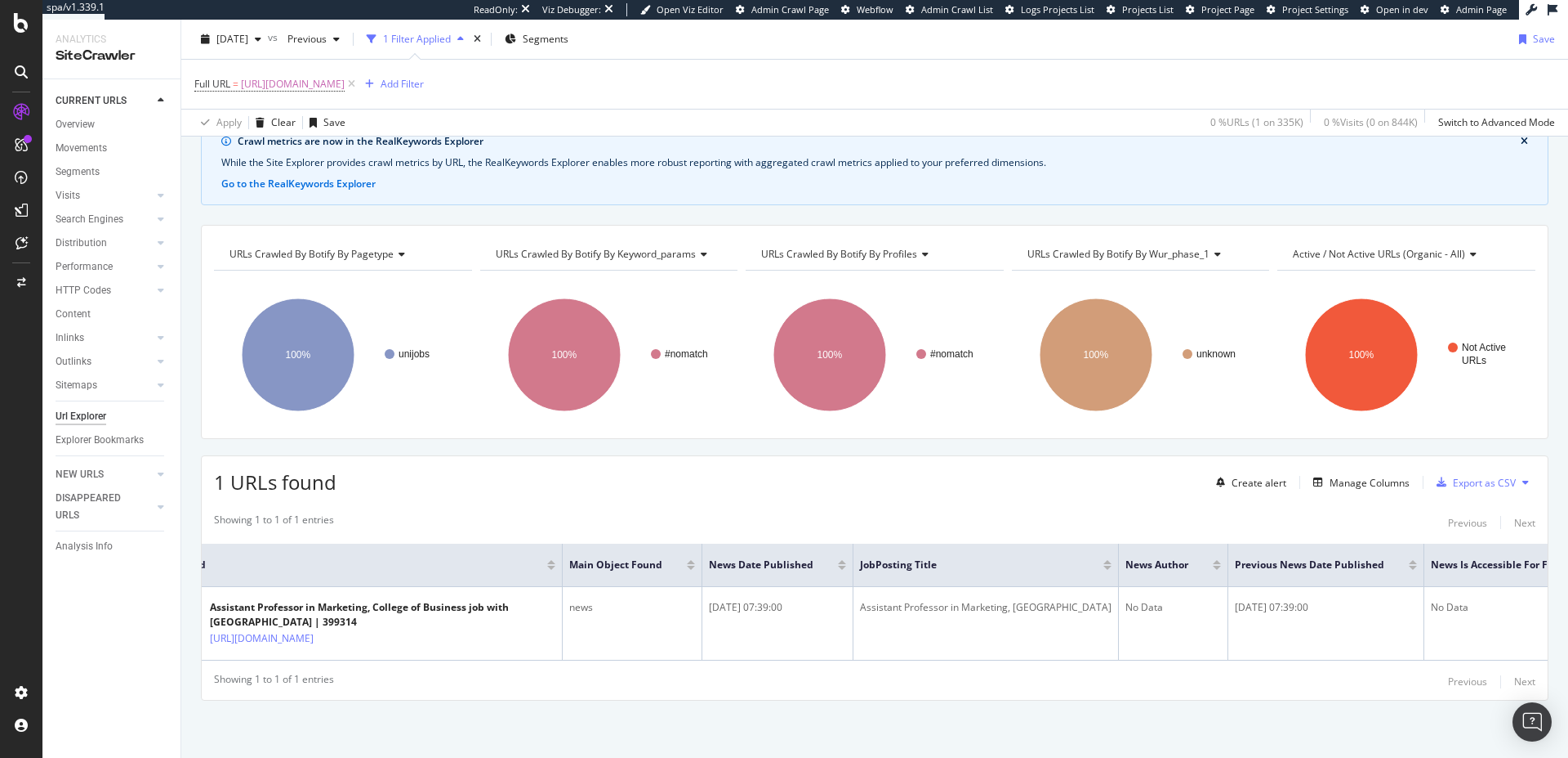
scroll to position [0, 0]
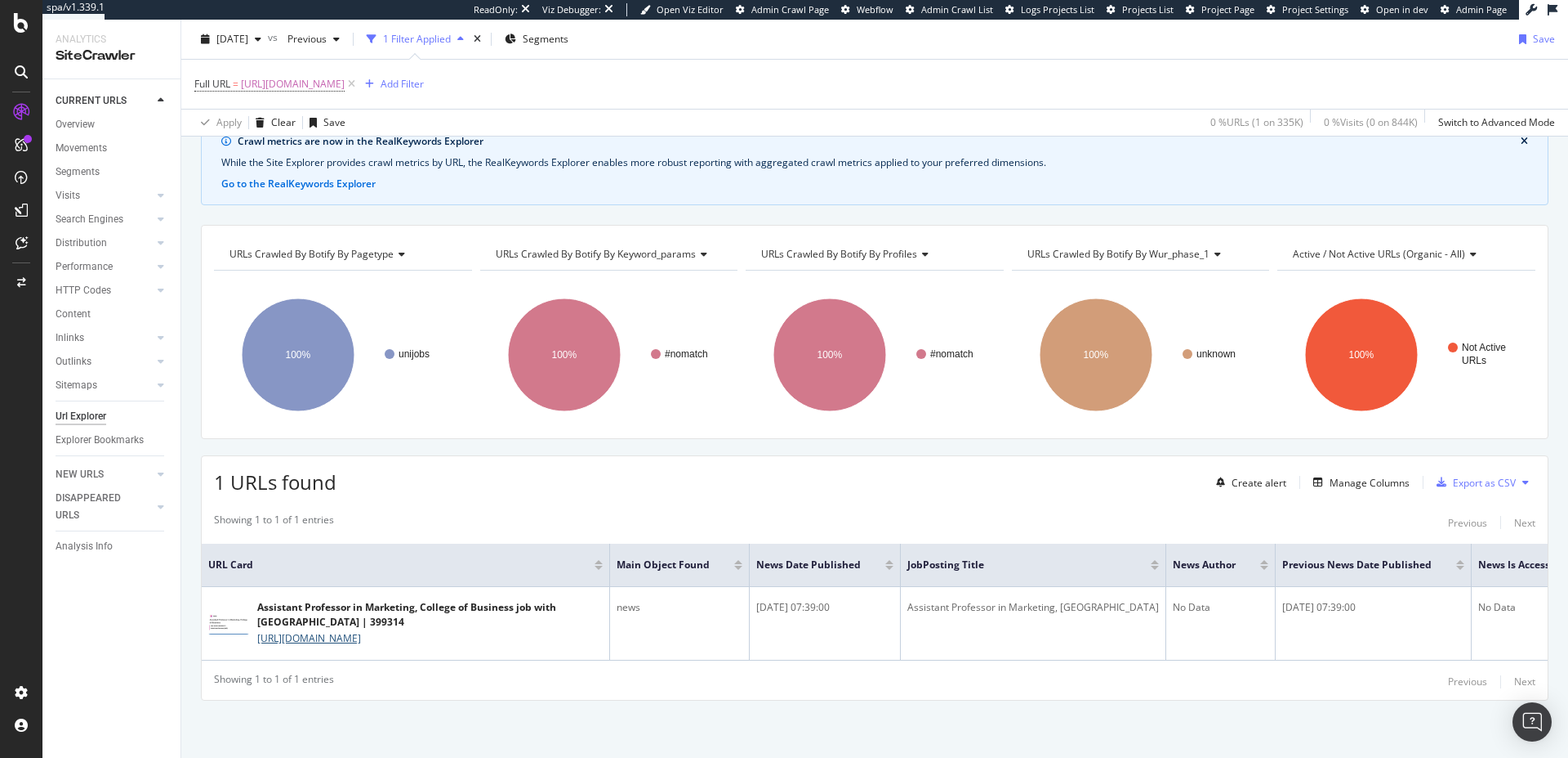
drag, startPoint x: 395, startPoint y: 623, endPoint x: 427, endPoint y: 677, distance: 62.8
click at [427, 677] on div "Showing 1 to 1 of 1 entries Previous Next URL Card Main Object Found News Date …" at bounding box center [875, 602] width 1346 height 196
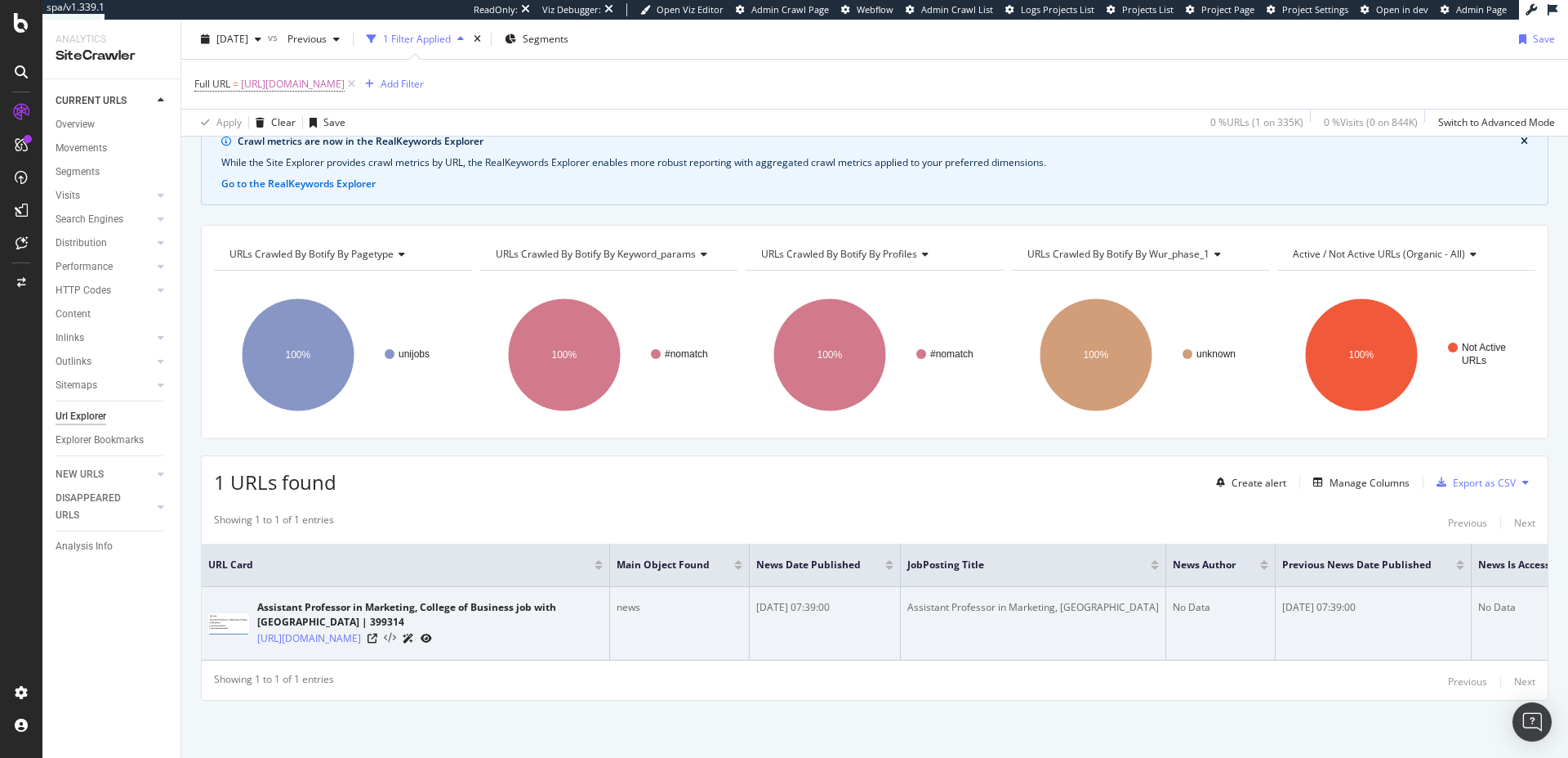
click at [396, 632] on icon at bounding box center [389, 638] width 12 height 11
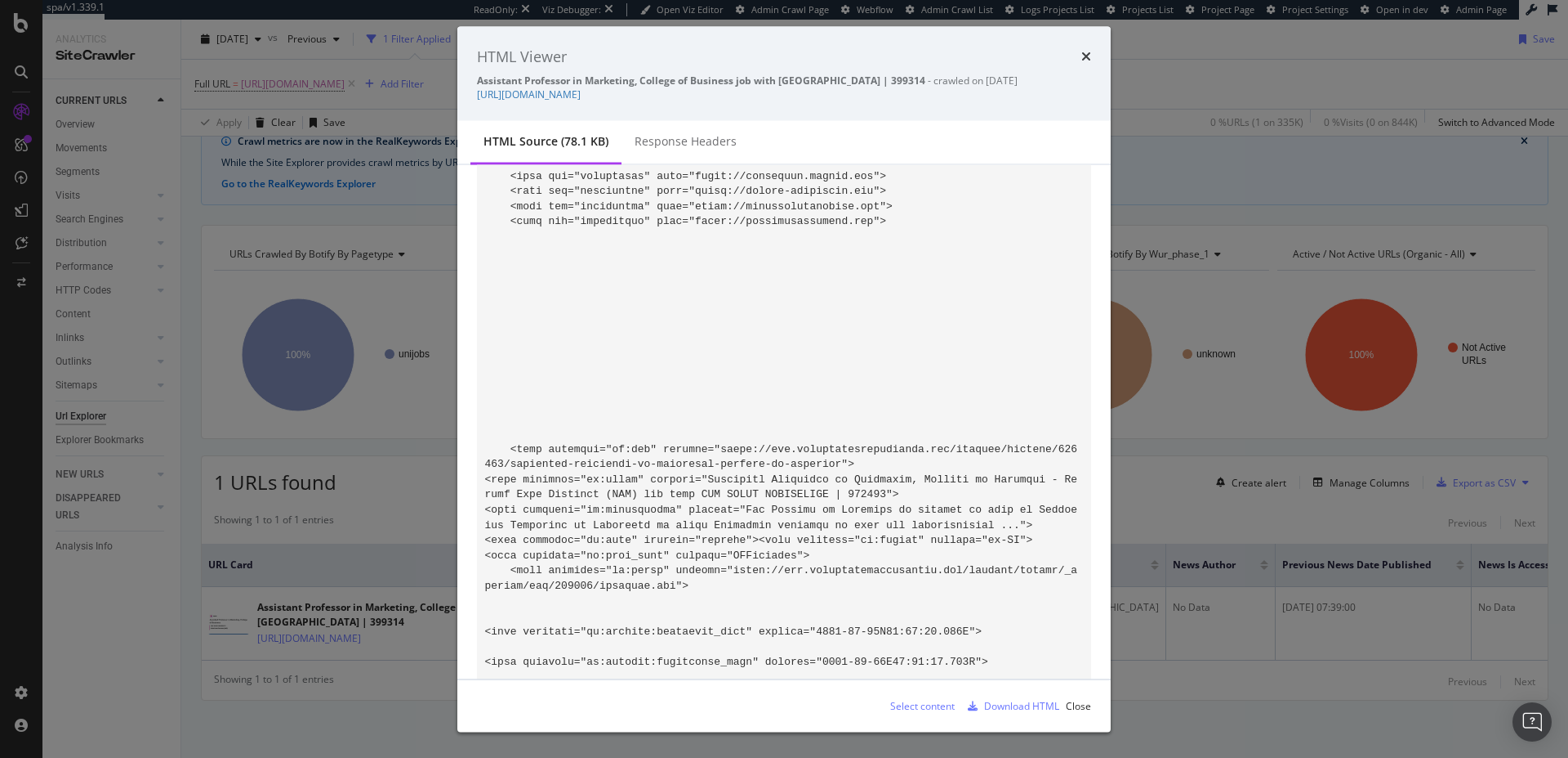
scroll to position [314, 0]
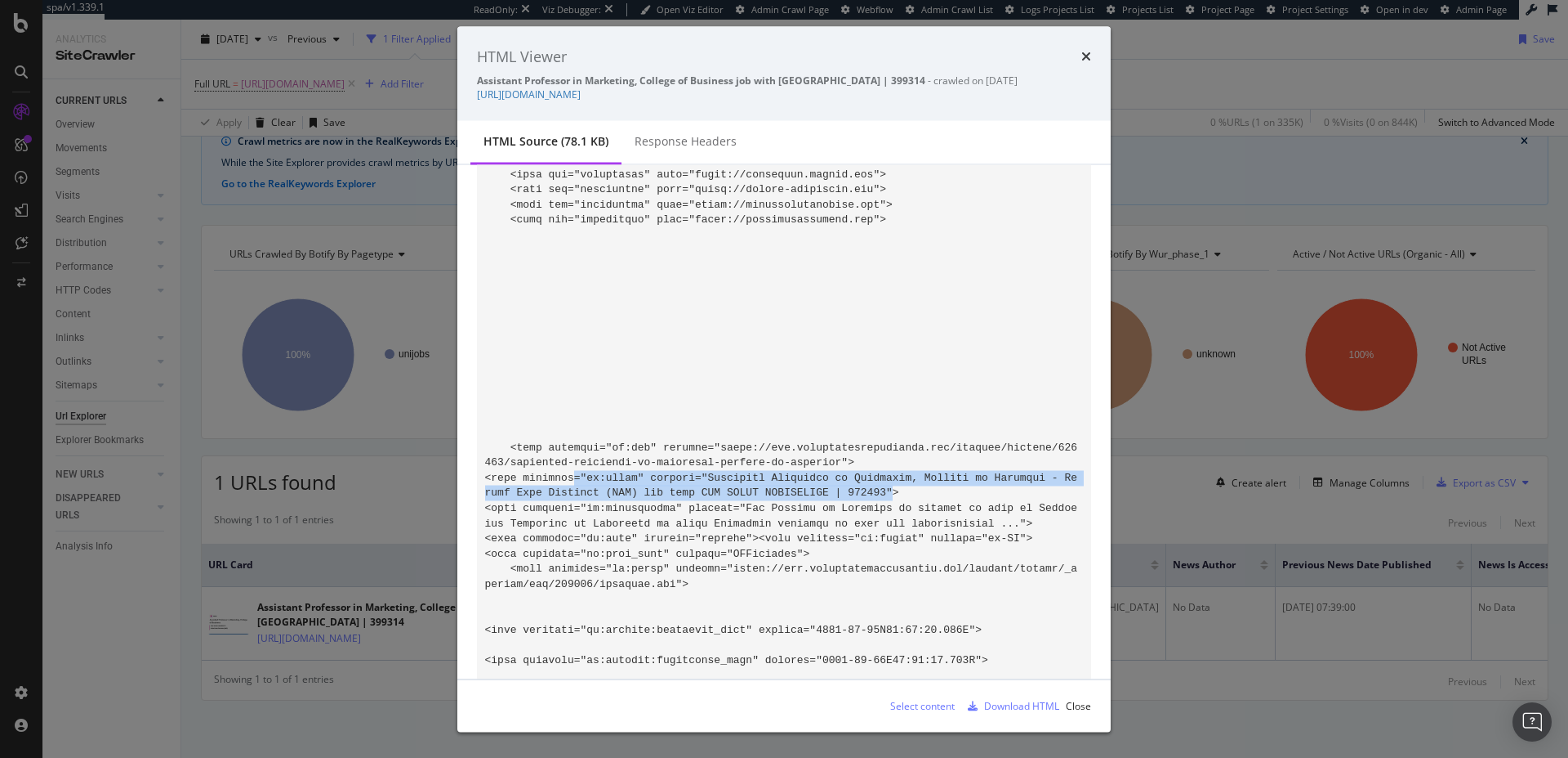
drag, startPoint x: 575, startPoint y: 476, endPoint x: 898, endPoint y: 488, distance: 323.2
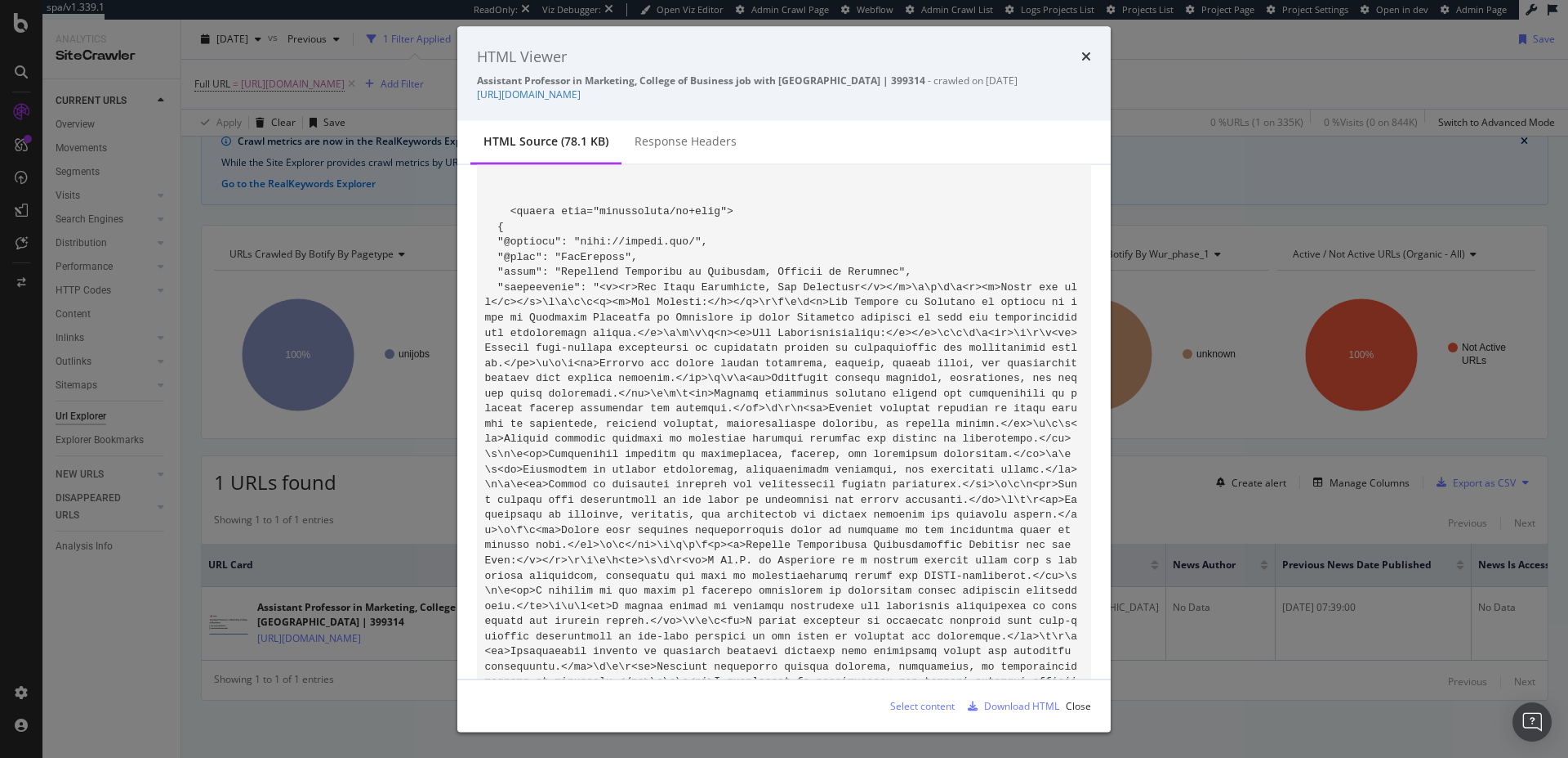
scroll to position [2530, 0]
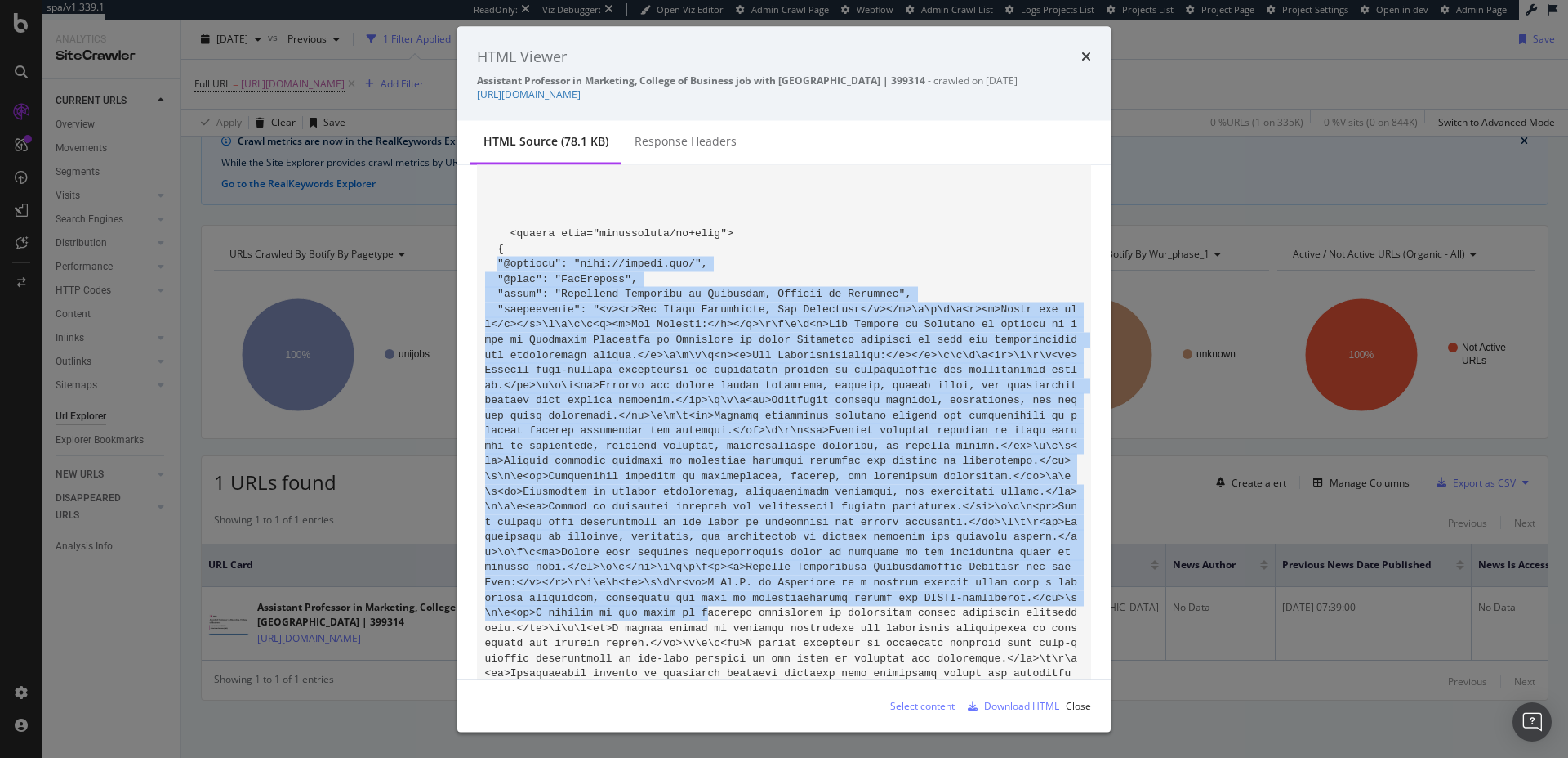
drag, startPoint x: 497, startPoint y: 261, endPoint x: 828, endPoint y: 608, distance: 479.6
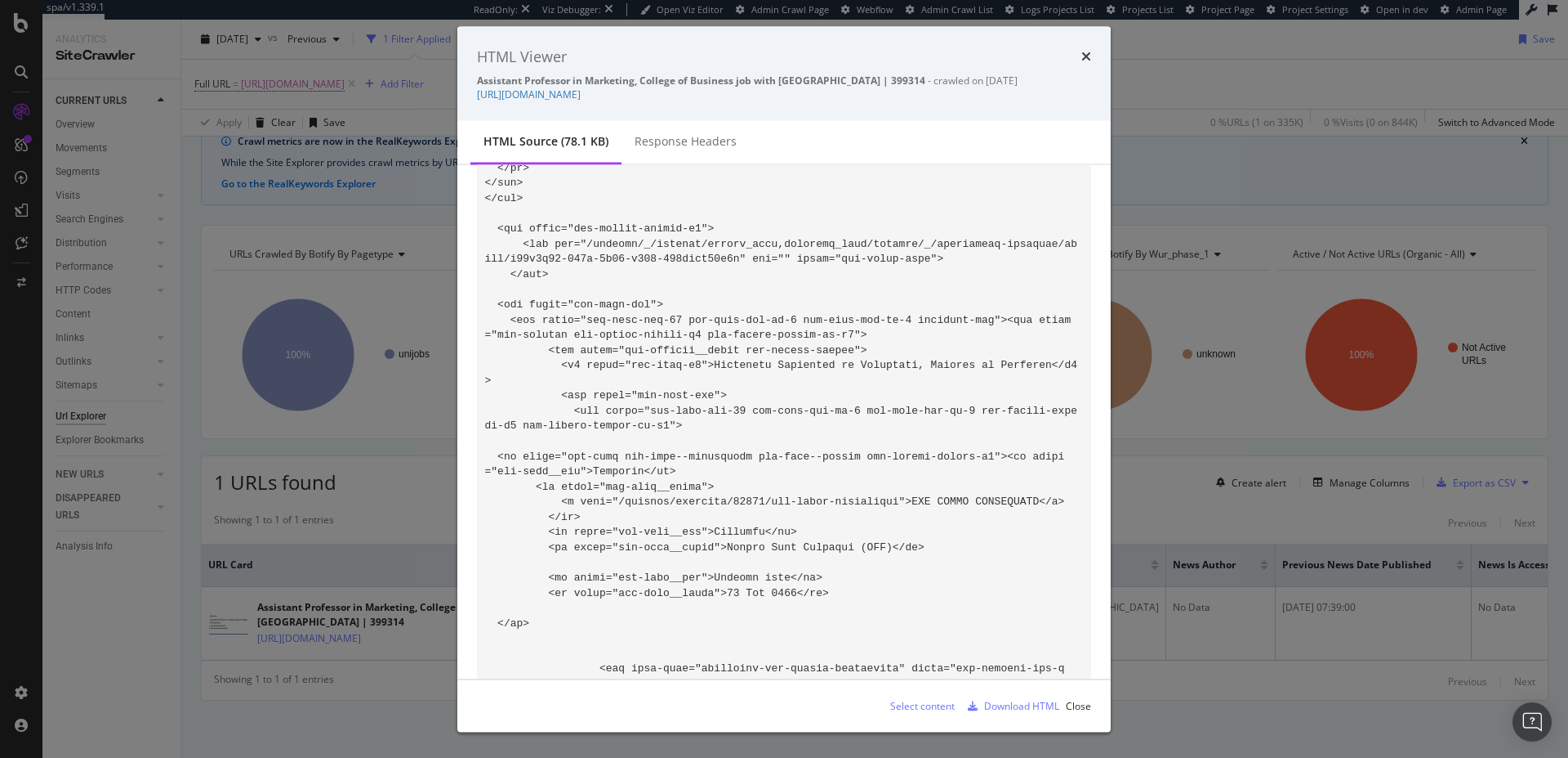
scroll to position [7878, 0]
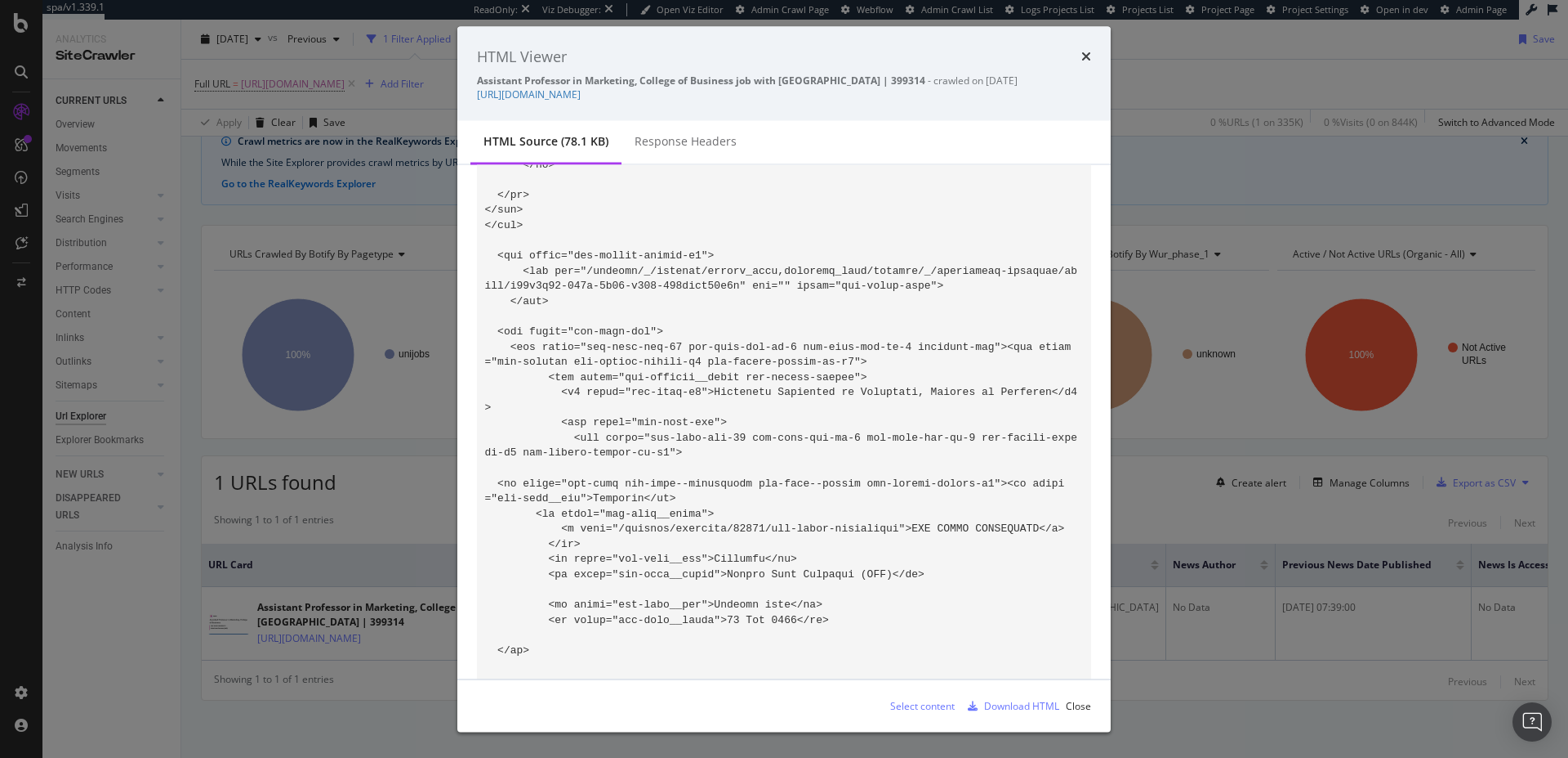
click at [1252, 685] on div "HTML Viewer Assistant Professor in Marketing, College of Business job with [GEO…" at bounding box center [784, 379] width 1568 height 758
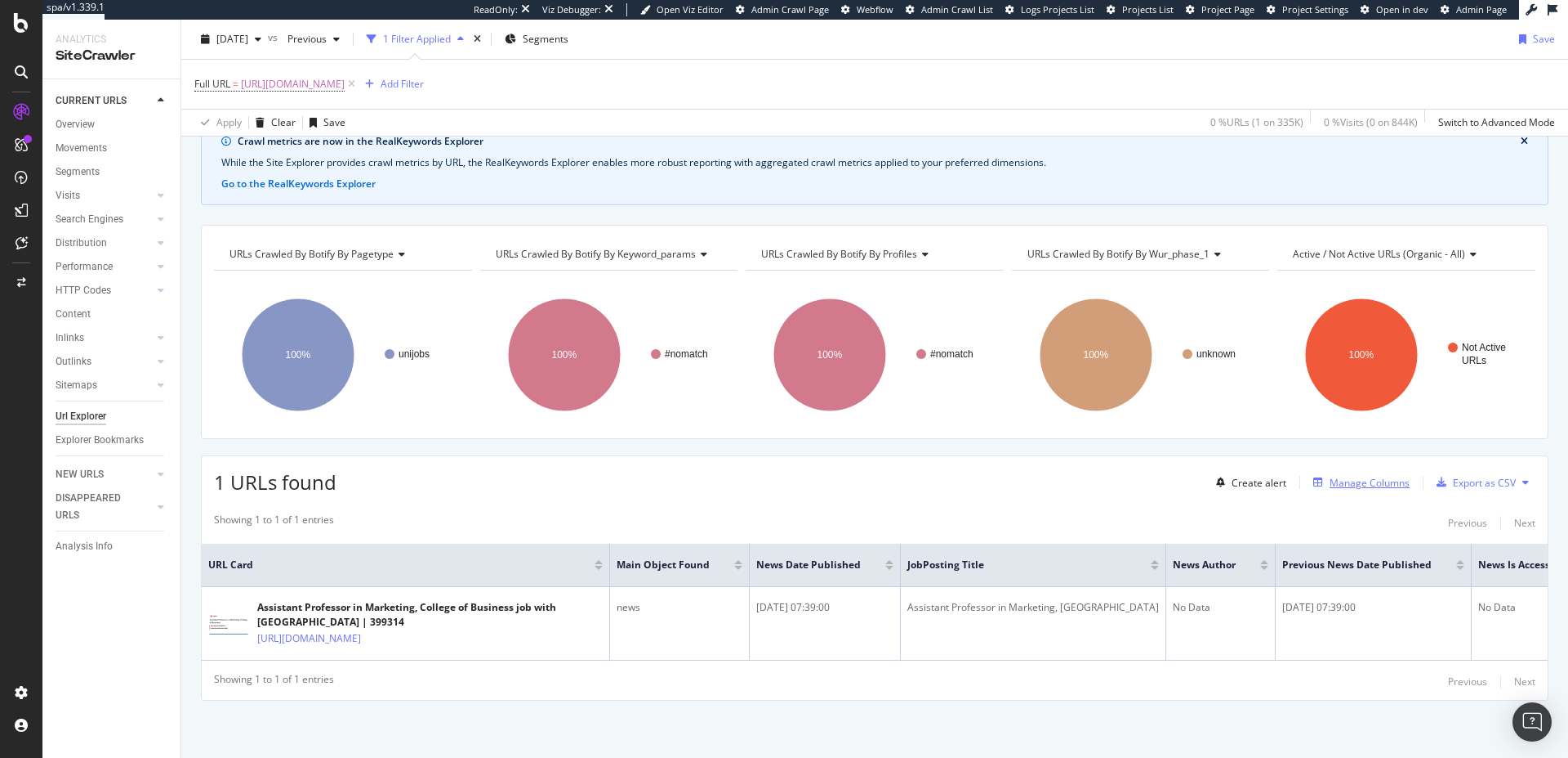
click at [1334, 476] on div "Manage Columns" at bounding box center [1370, 483] width 80 height 14
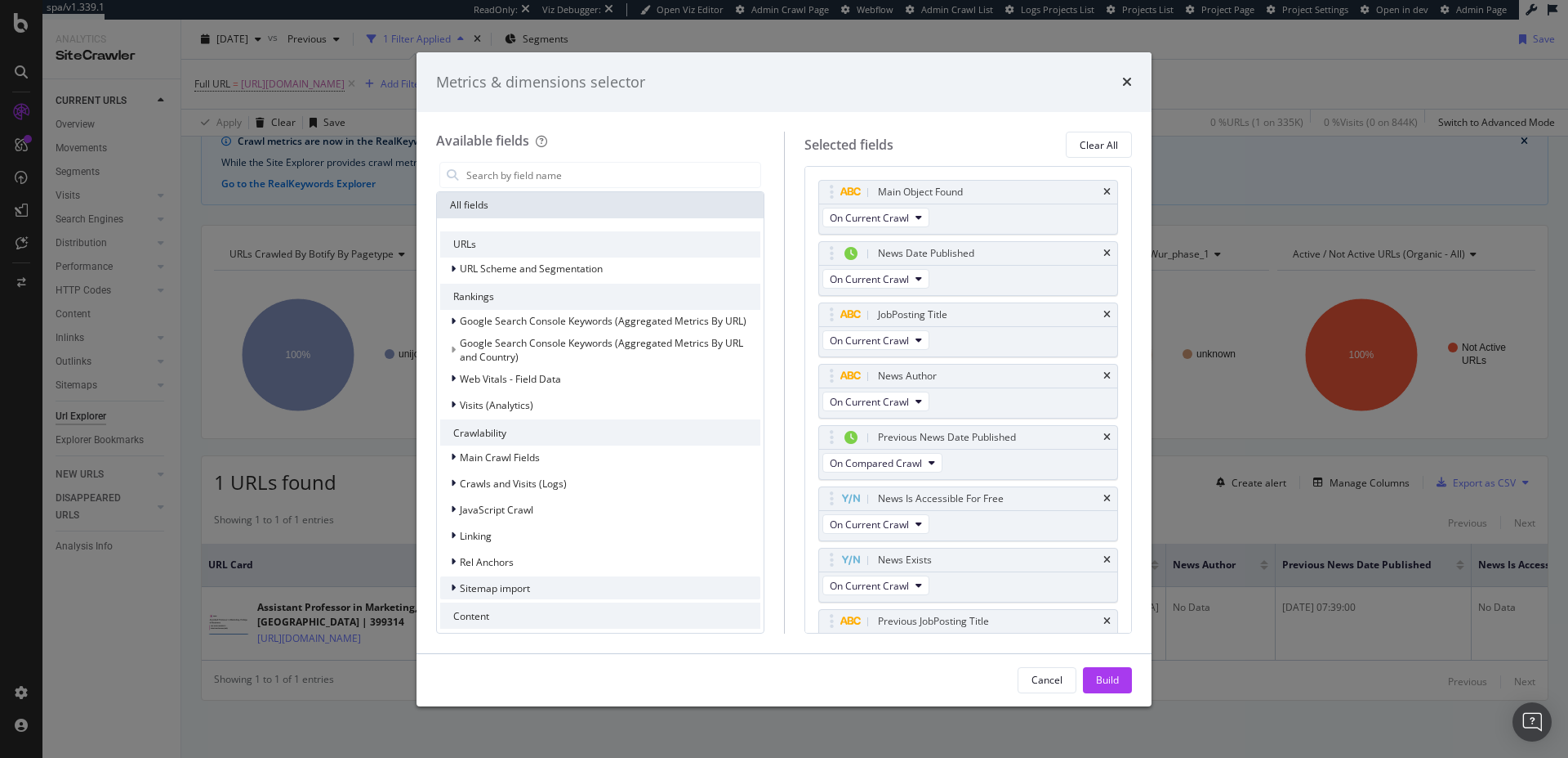
scroll to position [189, 0]
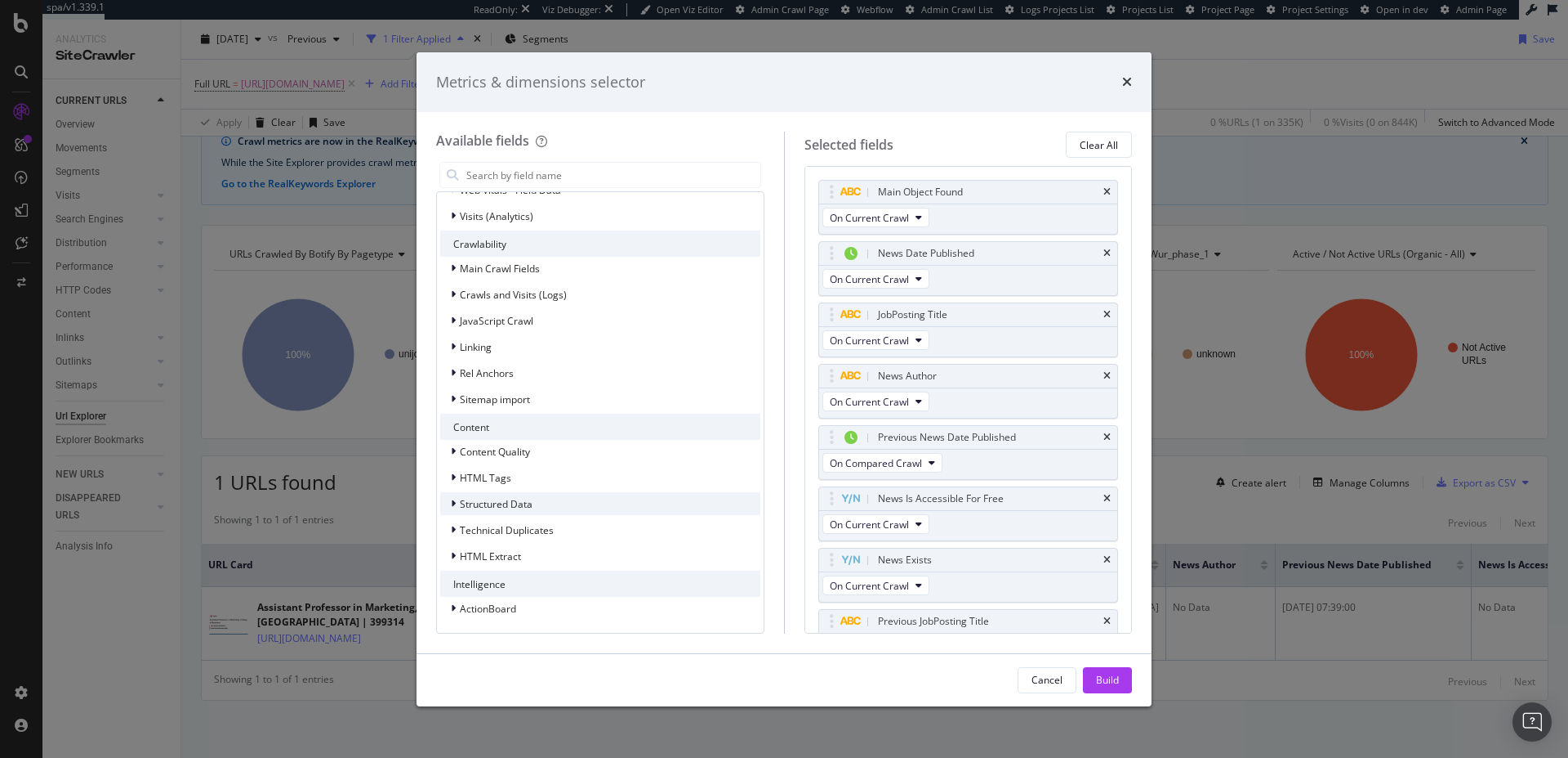
click at [450, 497] on div "modal" at bounding box center [454, 503] width 9 height 16
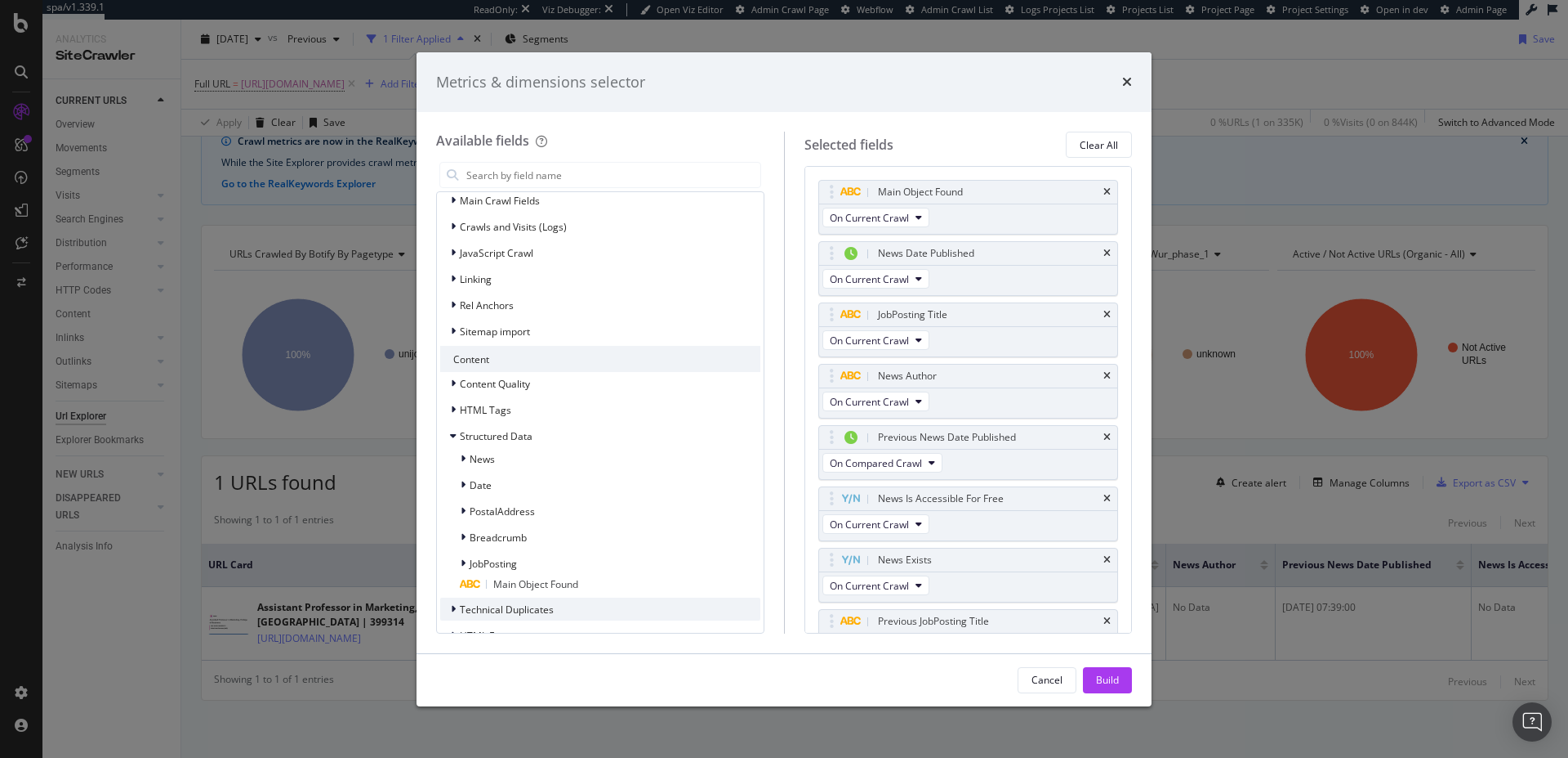
scroll to position [336, 0]
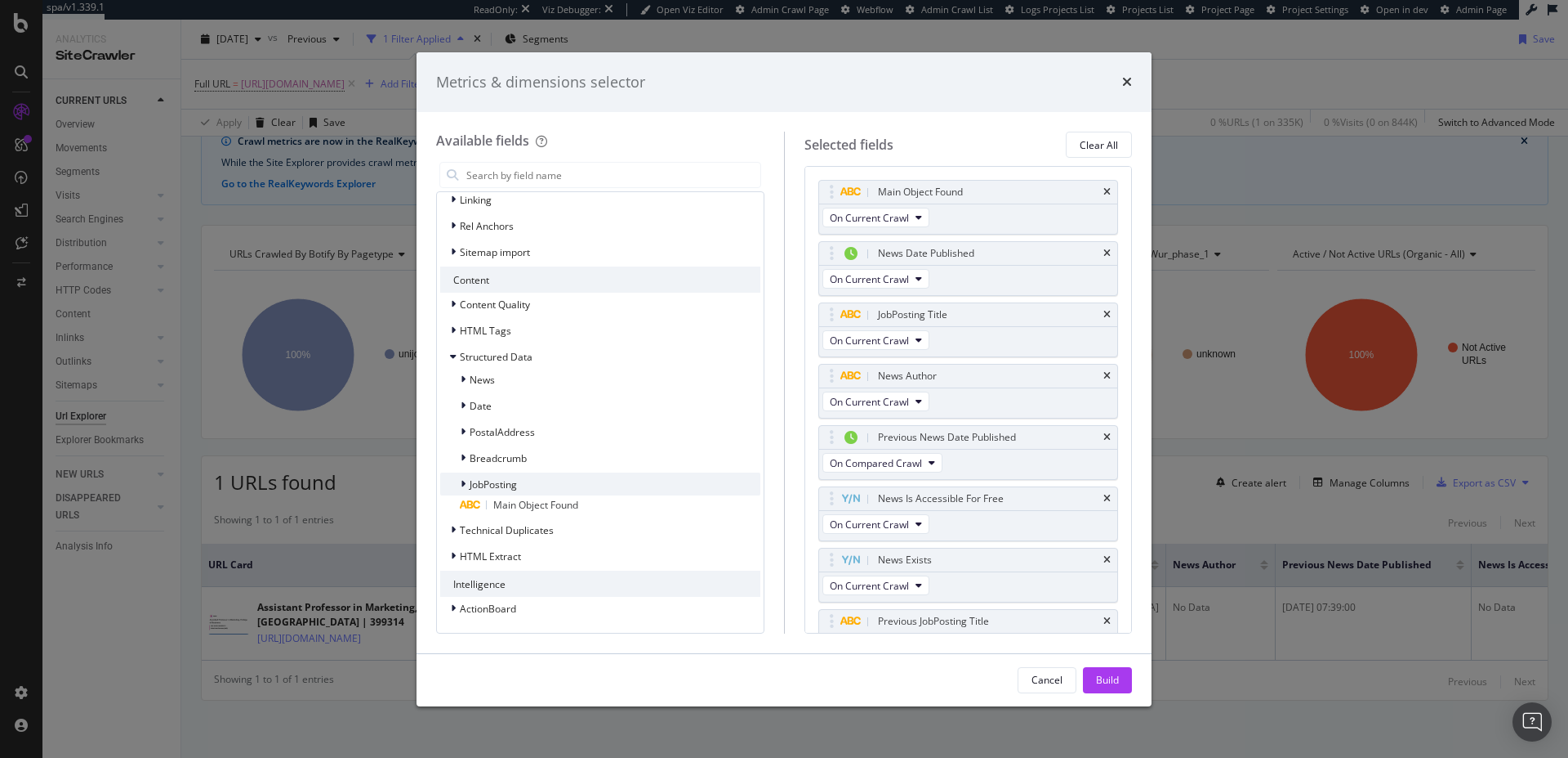
click at [454, 483] on div "JobPosting" at bounding box center [478, 484] width 77 height 16
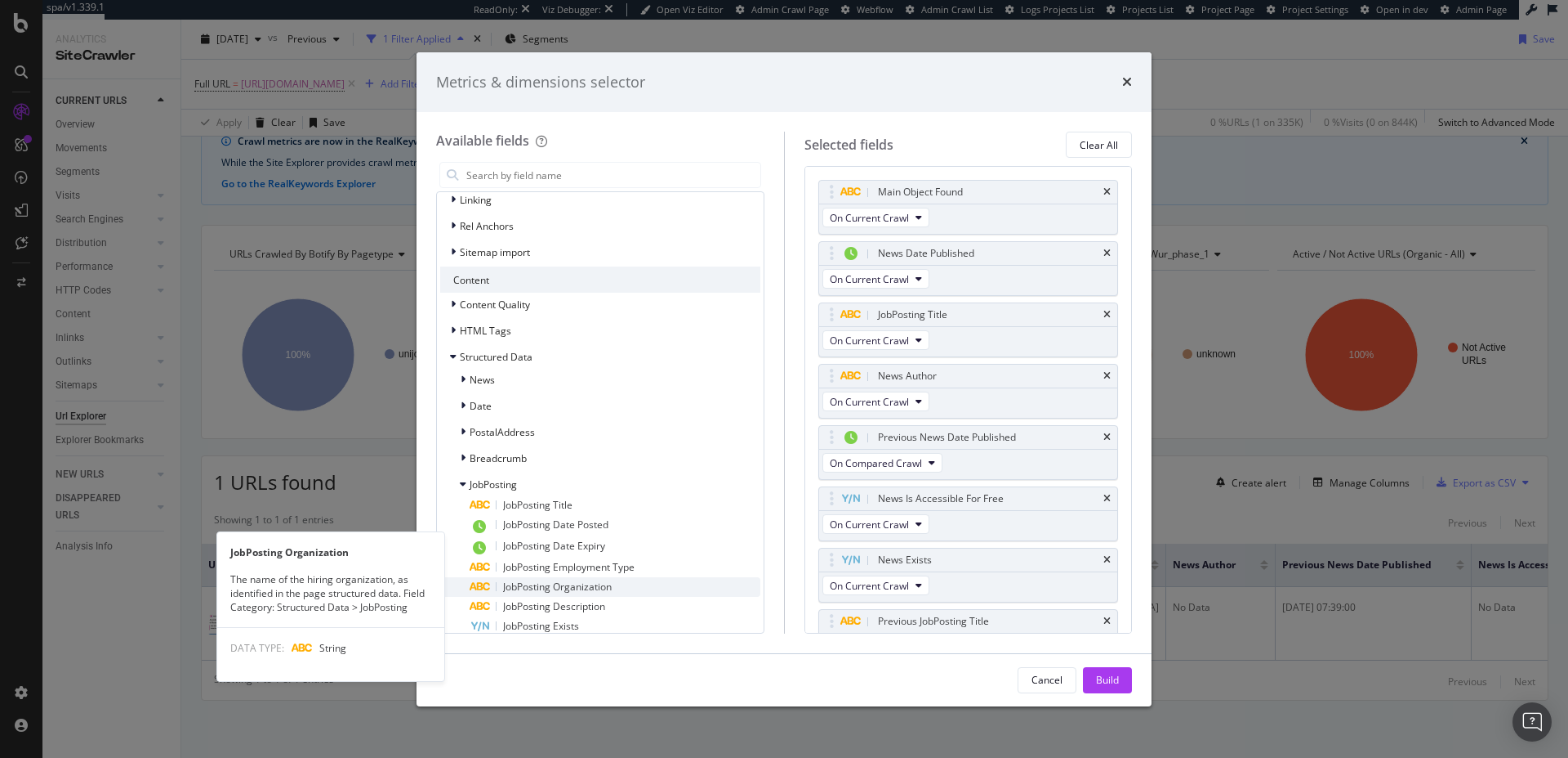
scroll to position [477, 0]
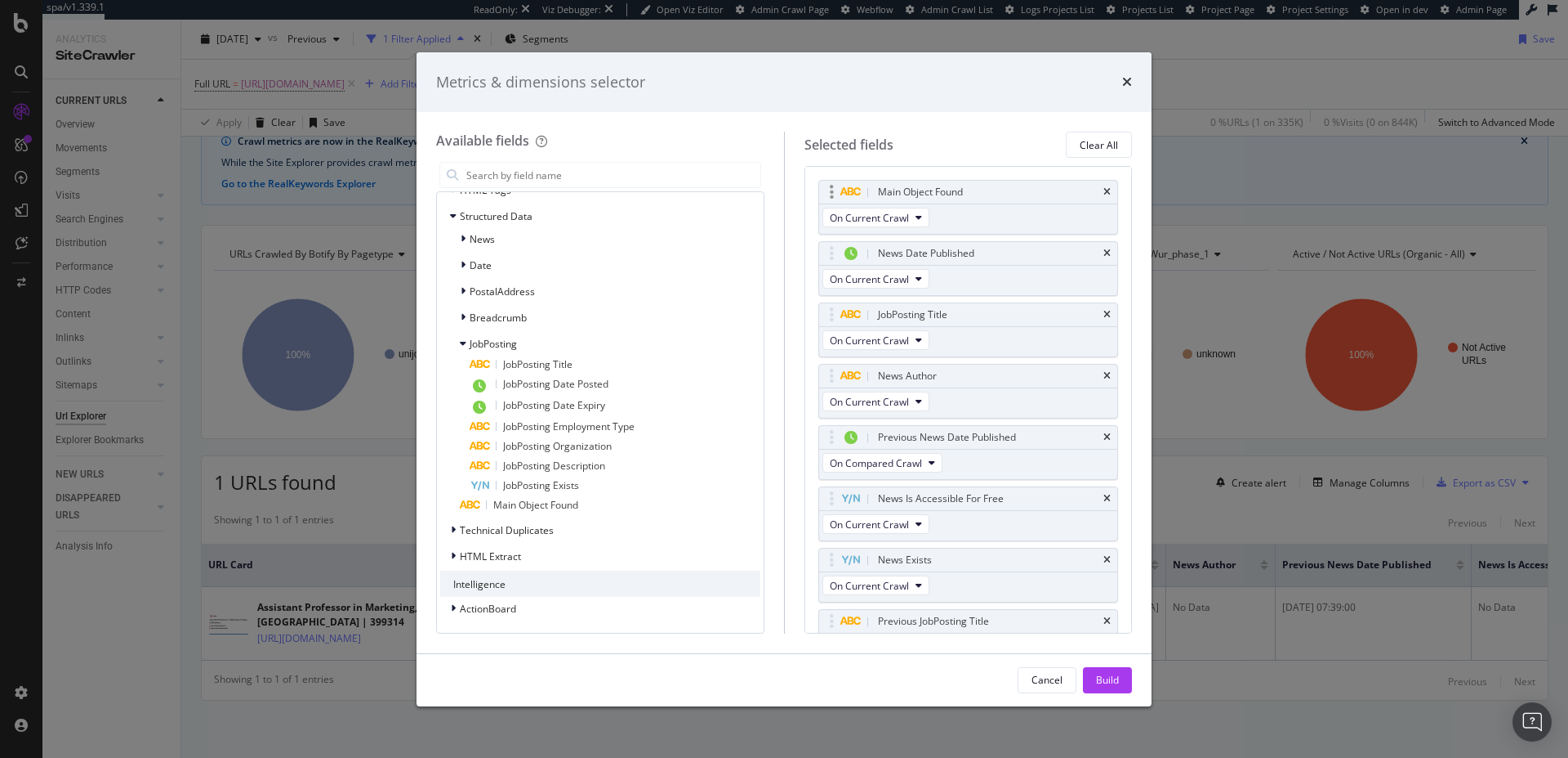
click at [1100, 191] on div "Main Object Found" at bounding box center [968, 191] width 299 height 23
click at [1103, 250] on icon "times" at bounding box center [1107, 253] width 8 height 9
click at [1094, 307] on div "Previous News Date Published" at bounding box center [987, 314] width 226 height 16
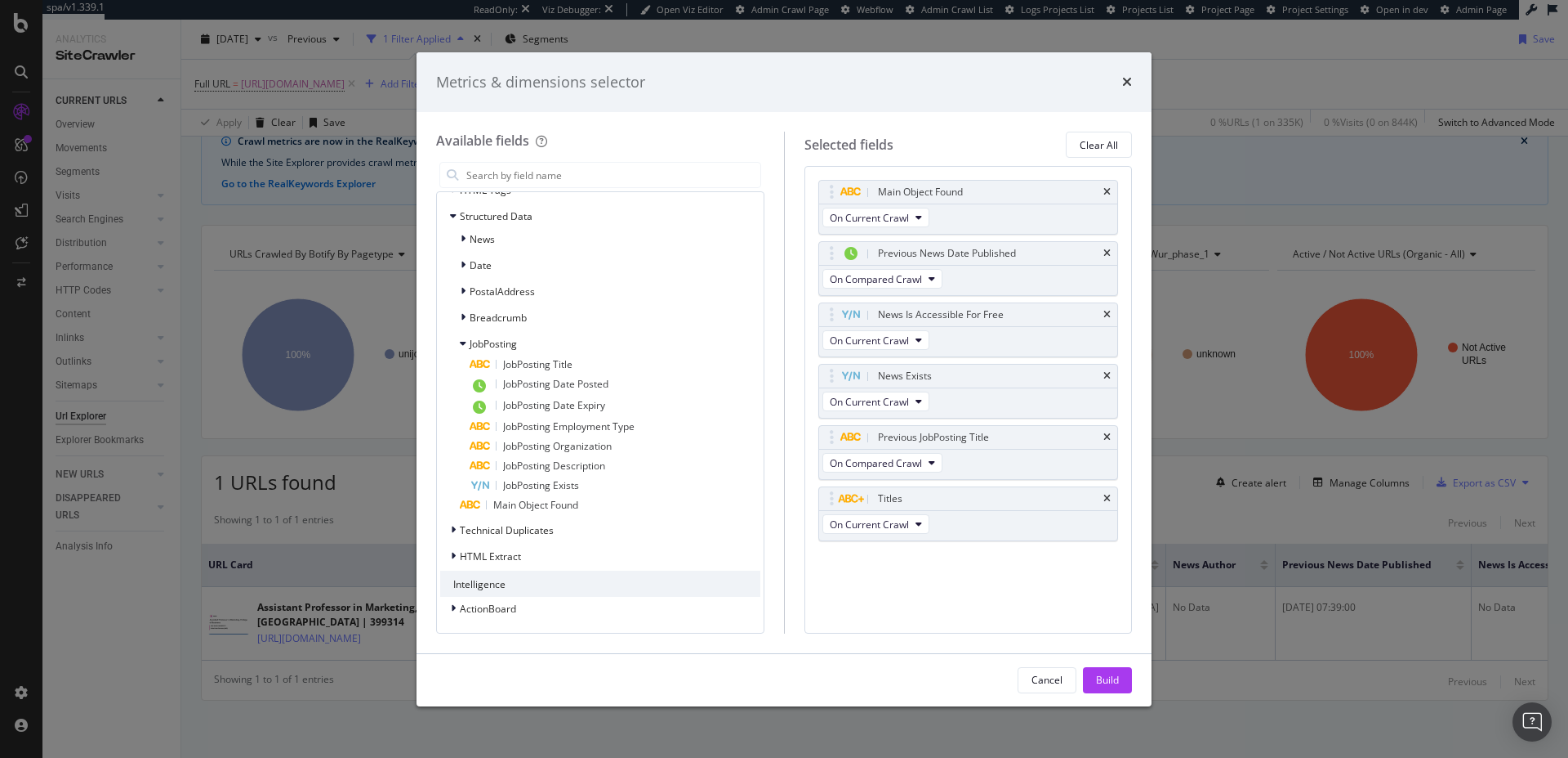
click at [1094, 250] on div "Previous News Date Published" at bounding box center [987, 253] width 226 height 16
click at [1103, 251] on icon "times" at bounding box center [1107, 253] width 8 height 9
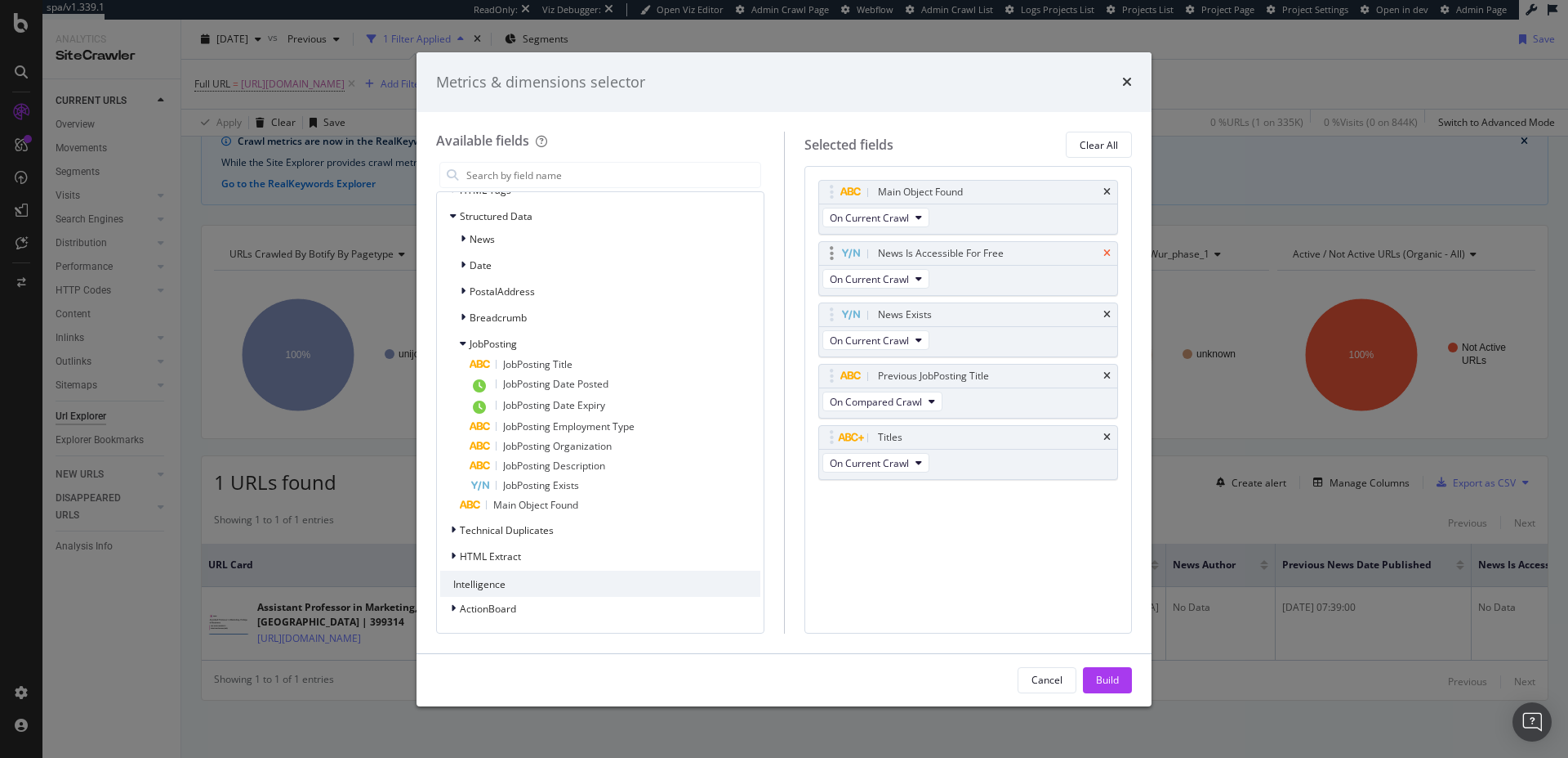
click at [1104, 253] on icon "times" at bounding box center [1107, 253] width 8 height 9
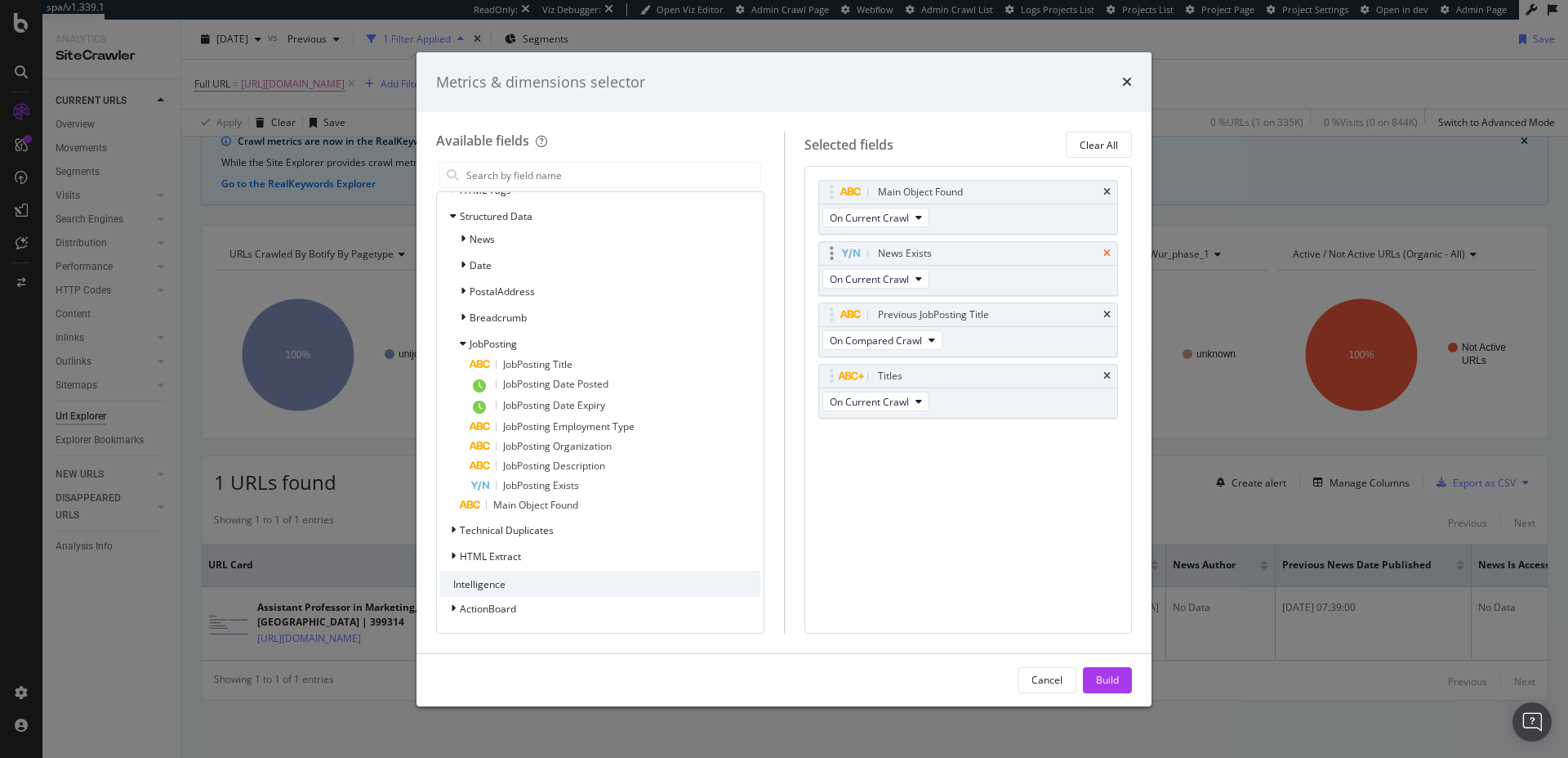
click at [1110, 256] on icon "times" at bounding box center [1107, 253] width 8 height 9
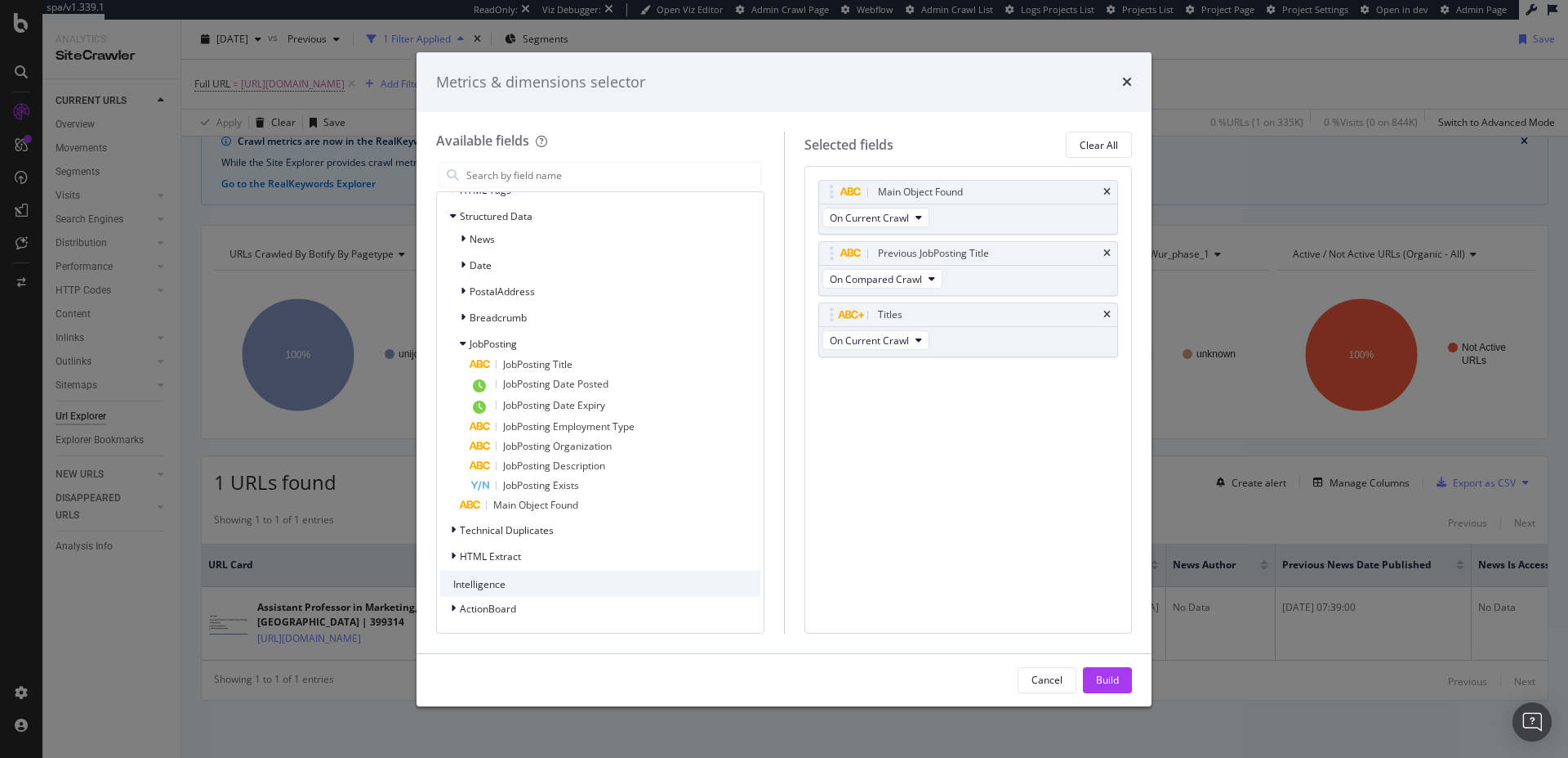
click at [1110, 256] on icon "times" at bounding box center [1107, 253] width 8 height 9
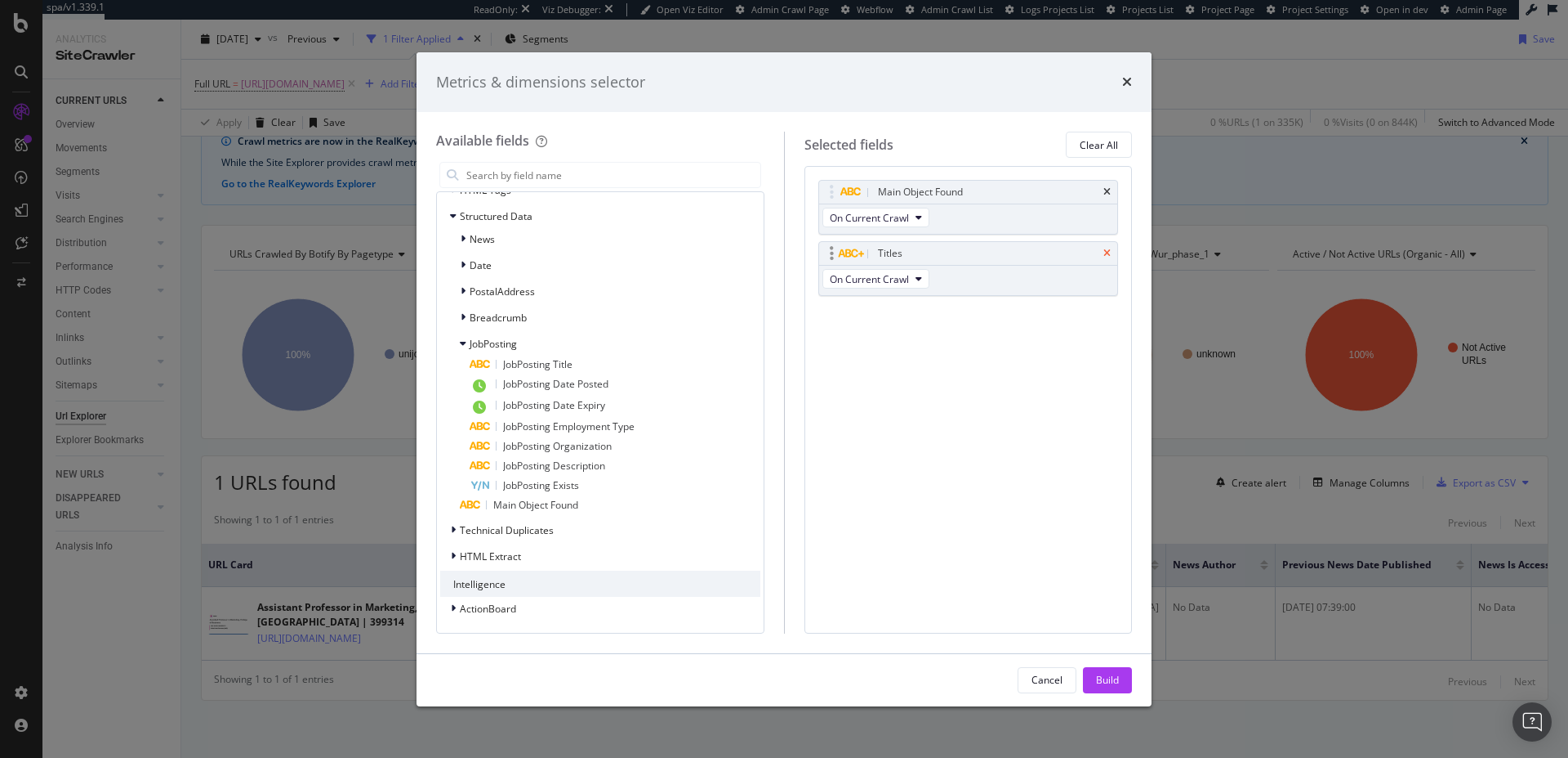
click at [1110, 256] on icon "times" at bounding box center [1107, 253] width 8 height 9
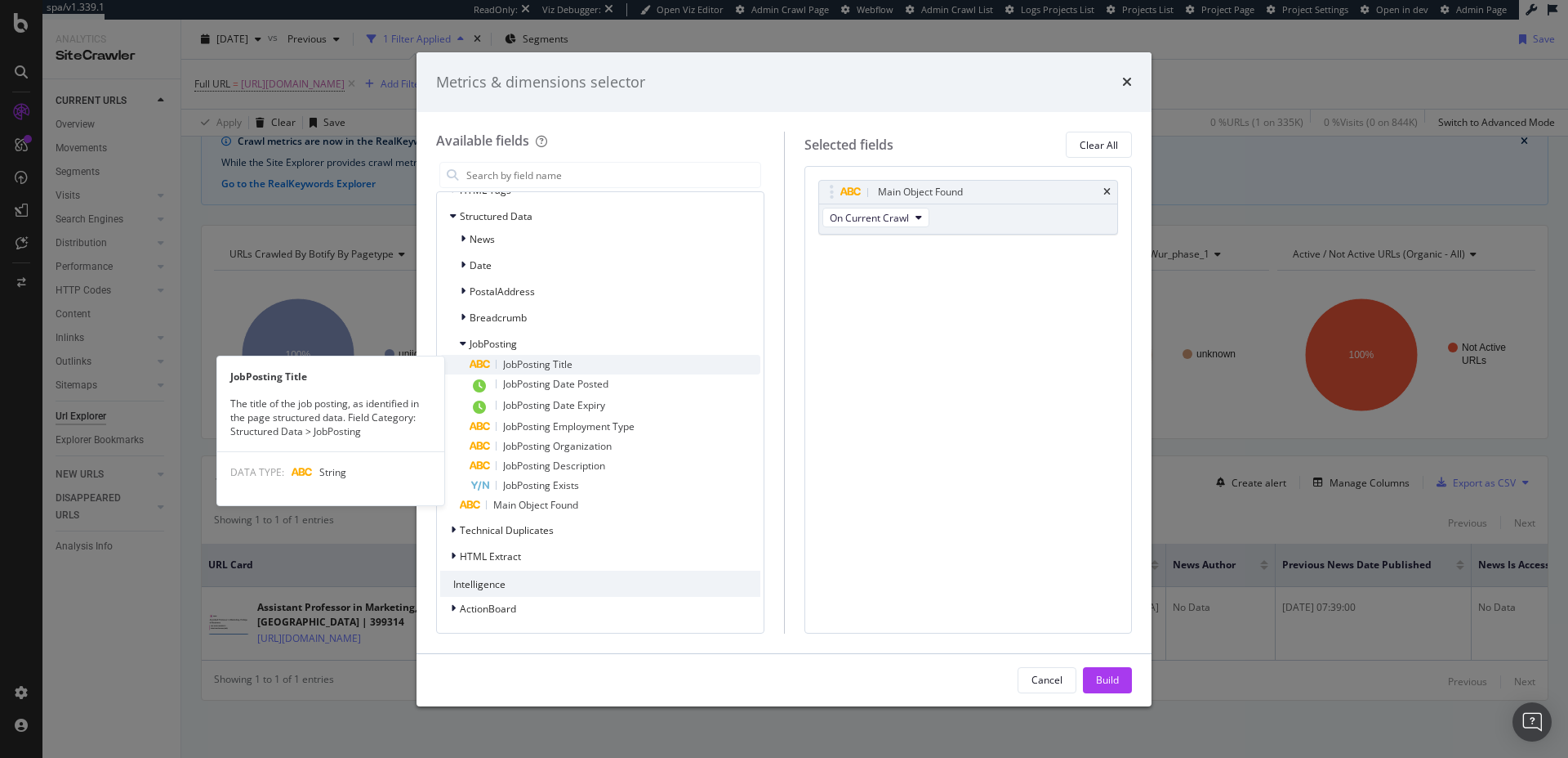
click at [536, 368] on span "JobPosting Title" at bounding box center [537, 364] width 69 height 14
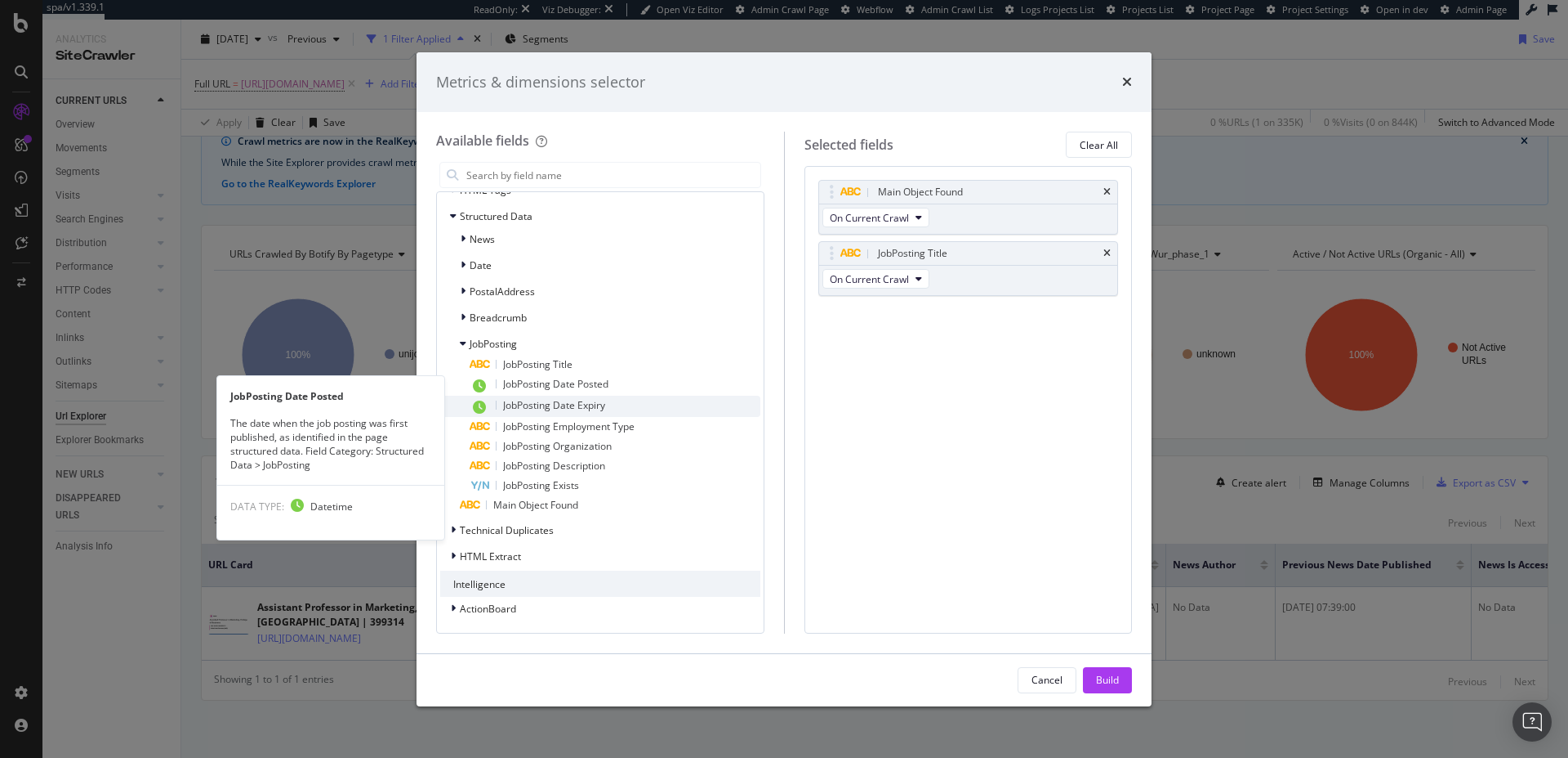
click at [547, 396] on div "JobPosting Date Expiry" at bounding box center [615, 406] width 290 height 21
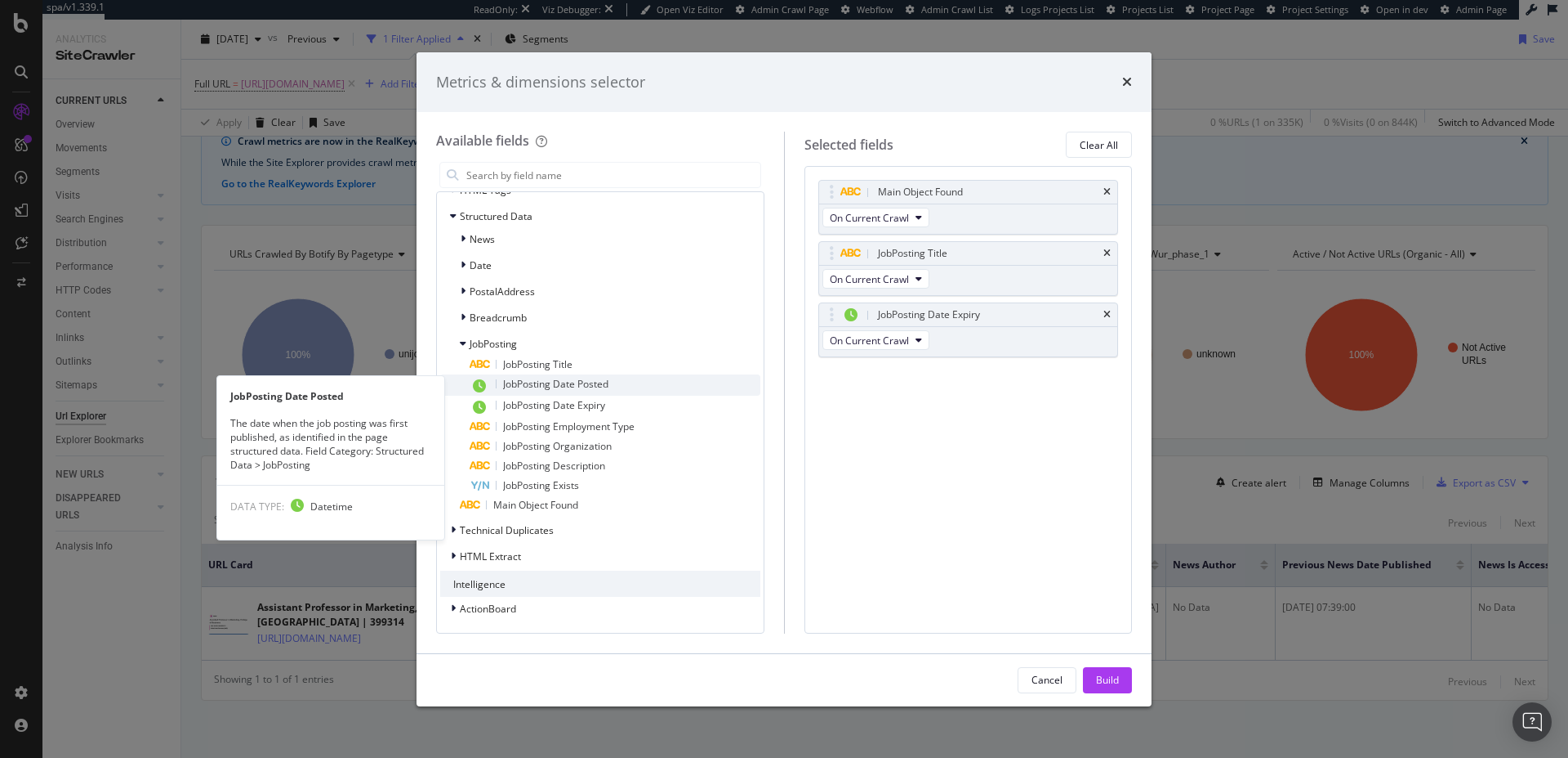
click at [555, 387] on span "JobPosting Date Posted" at bounding box center [555, 384] width 105 height 14
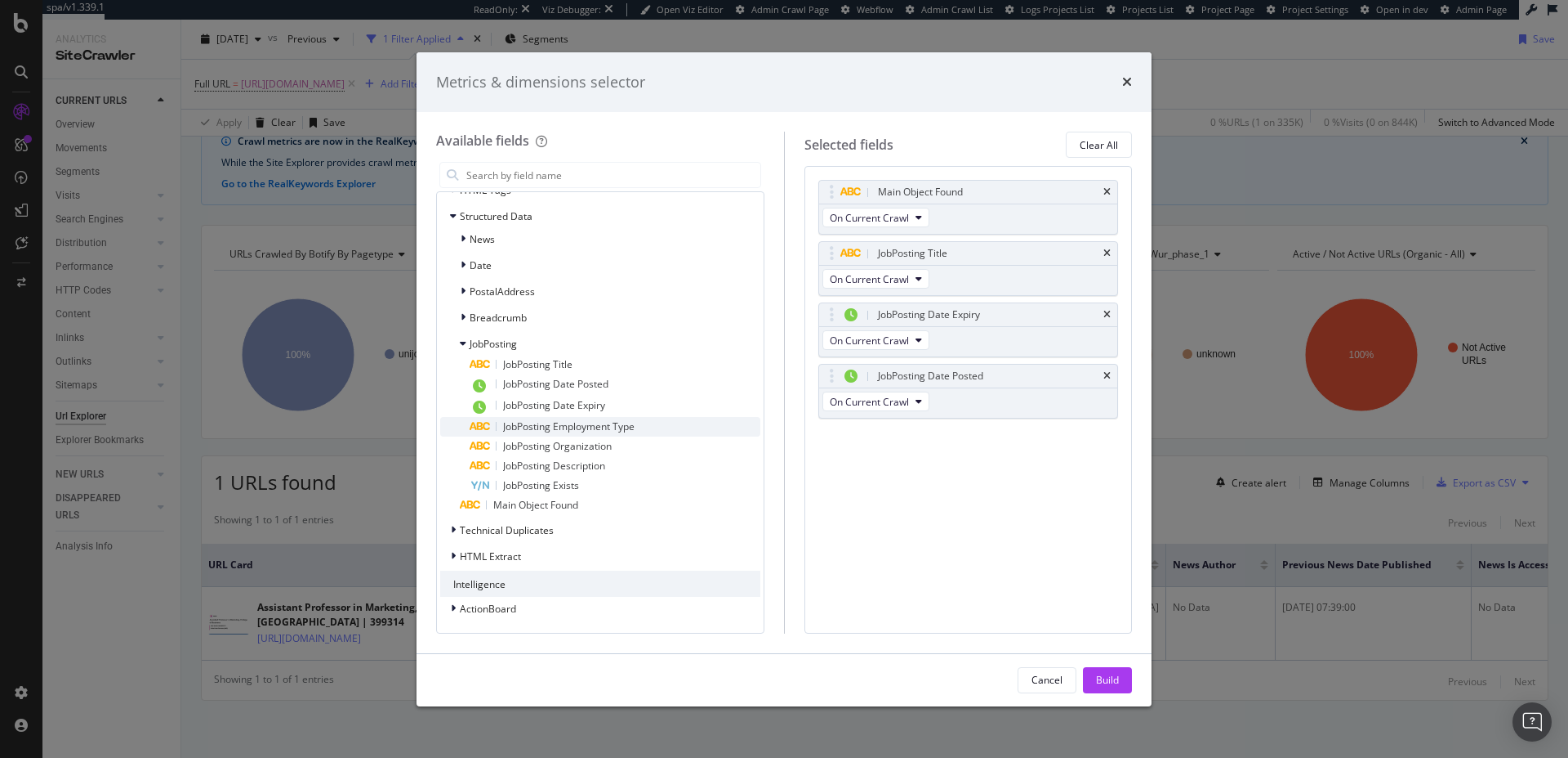
click at [560, 426] on span "JobPosting Employment Type" at bounding box center [569, 426] width 132 height 14
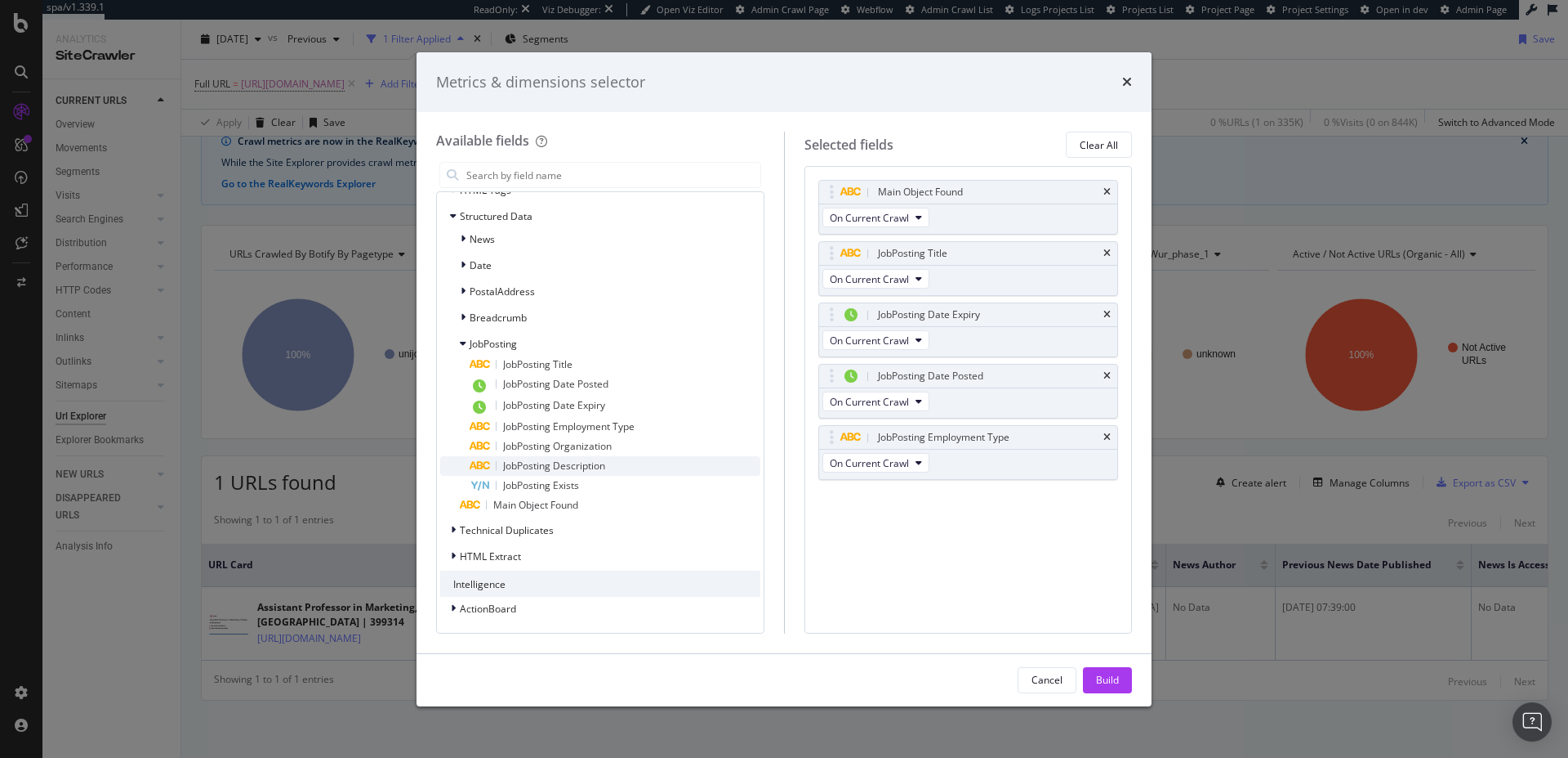
click at [570, 459] on span "JobPosting Description" at bounding box center [554, 466] width 102 height 14
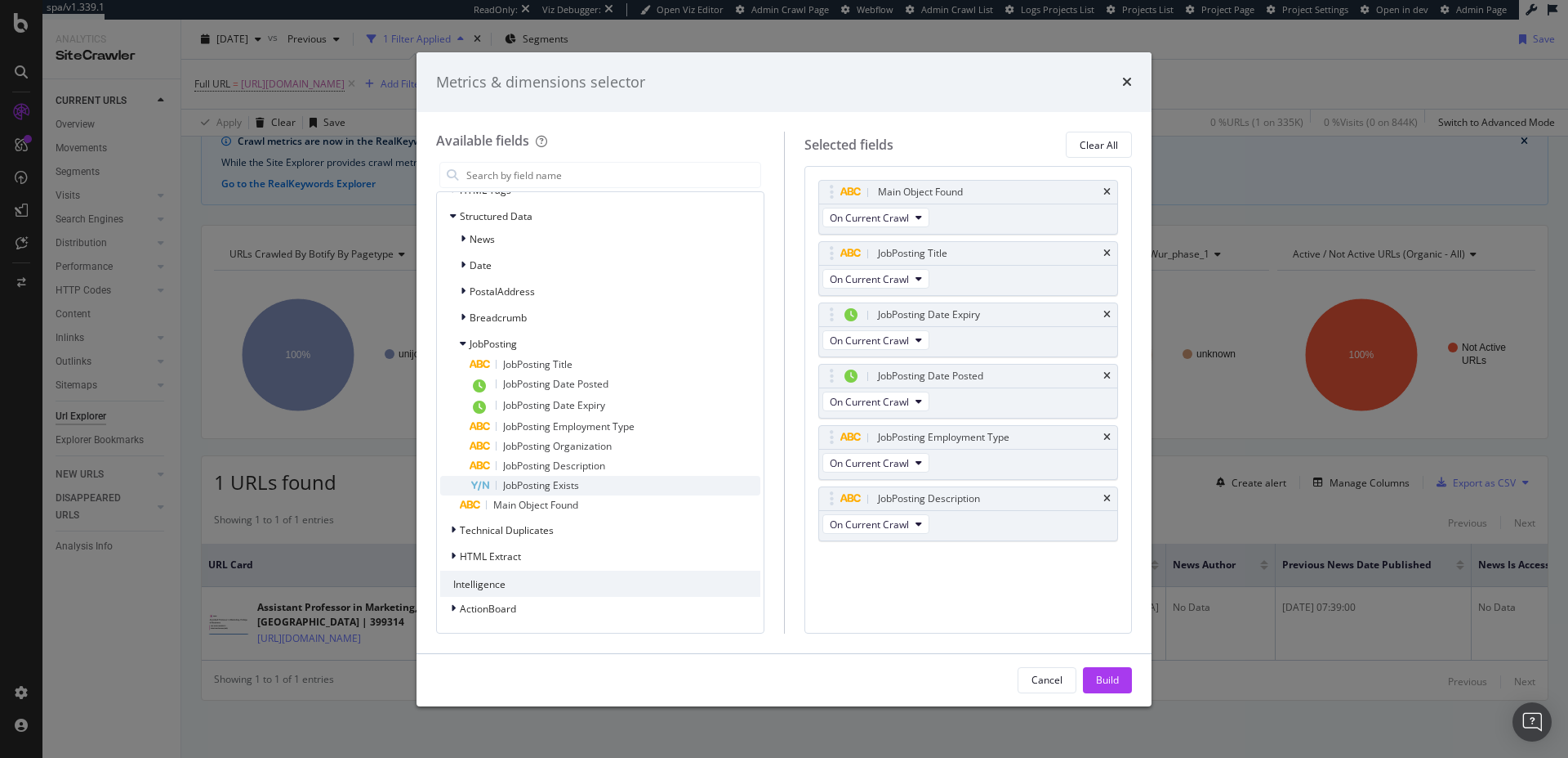
click at [574, 484] on span "JobPosting Exists" at bounding box center [541, 485] width 76 height 14
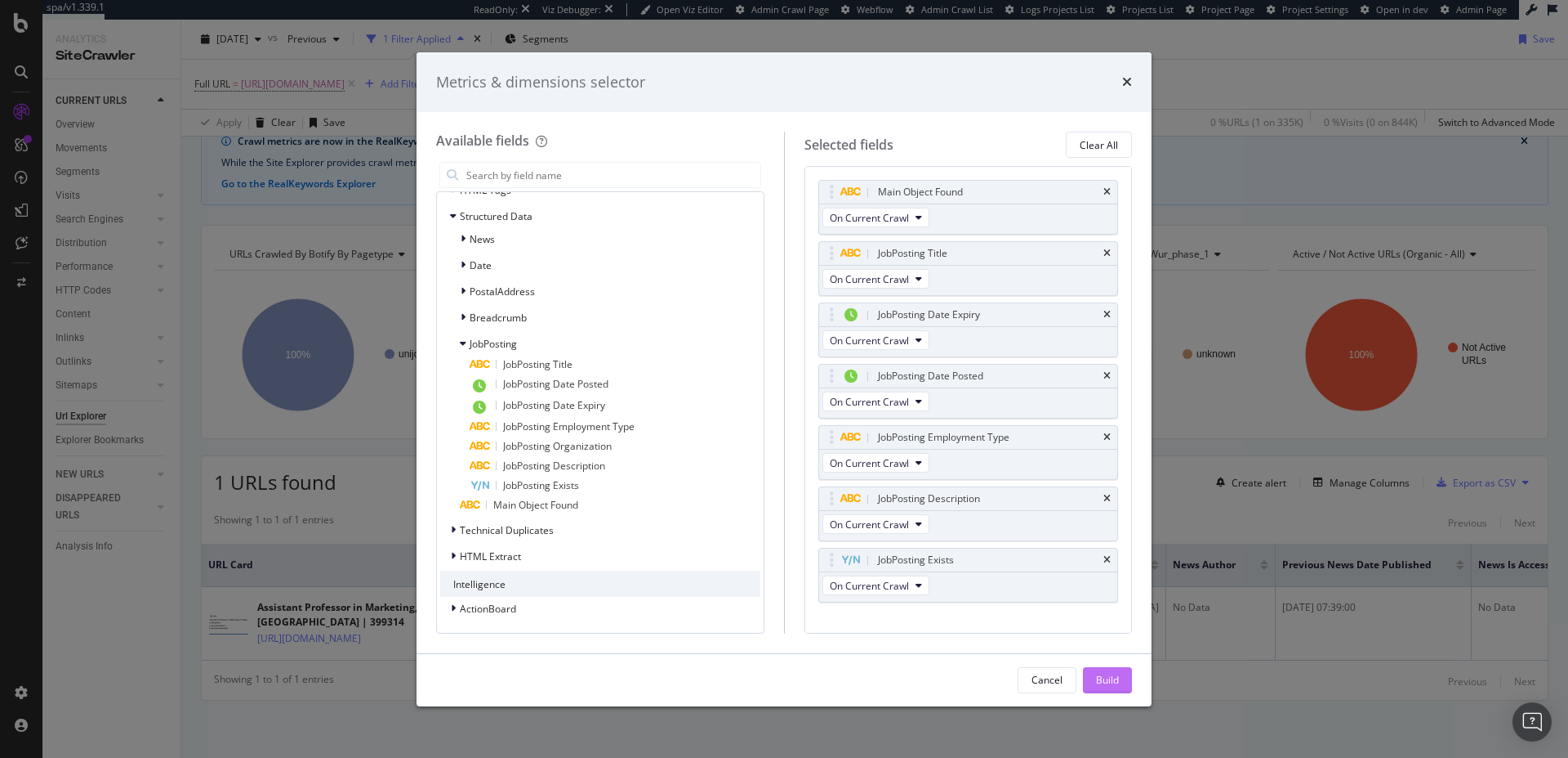
click at [1119, 690] on button "Build" at bounding box center [1107, 679] width 49 height 26
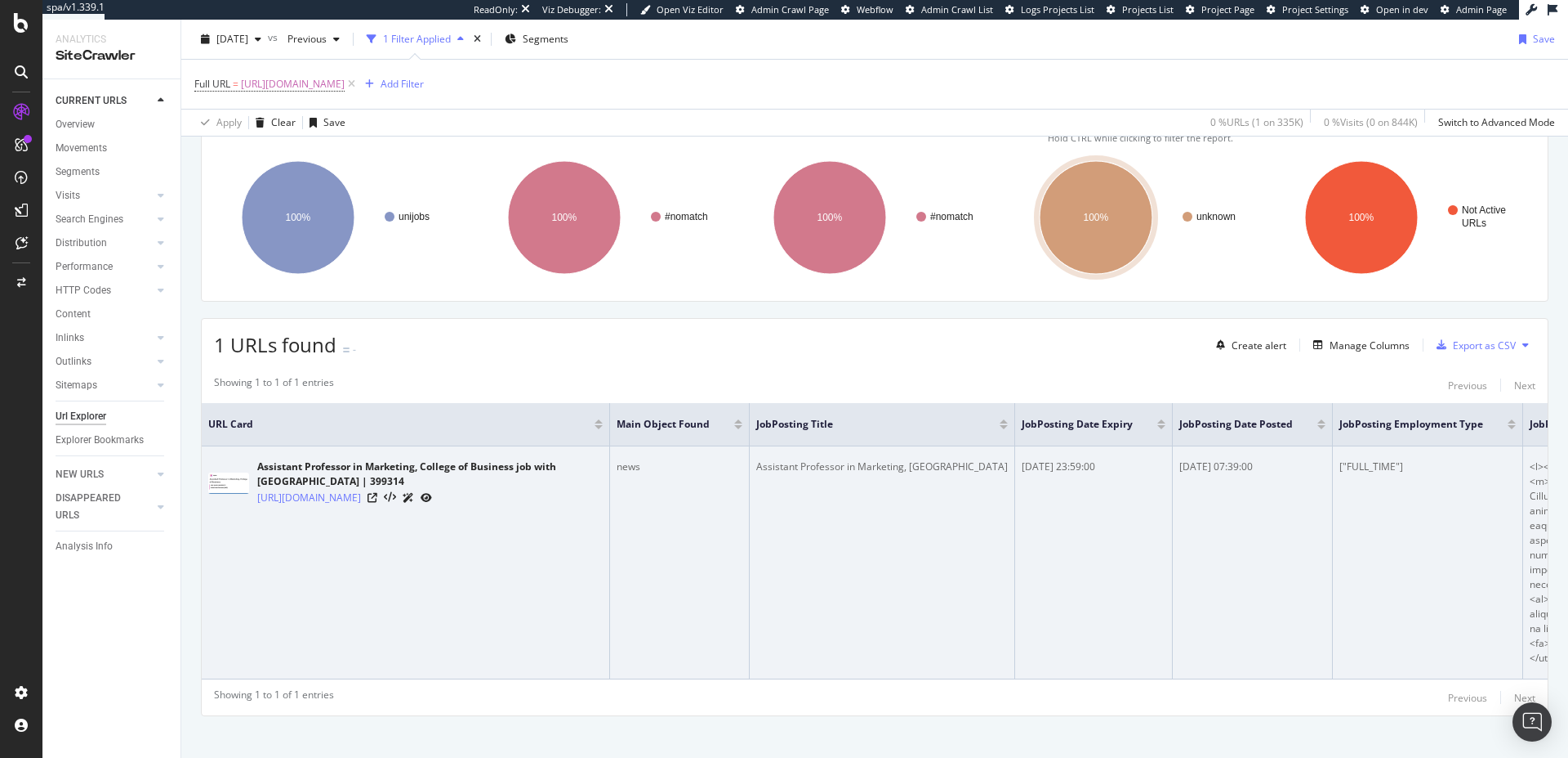
click at [432, 504] on div at bounding box center [400, 497] width 65 height 17
click at [396, 501] on icon at bounding box center [389, 497] width 12 height 11
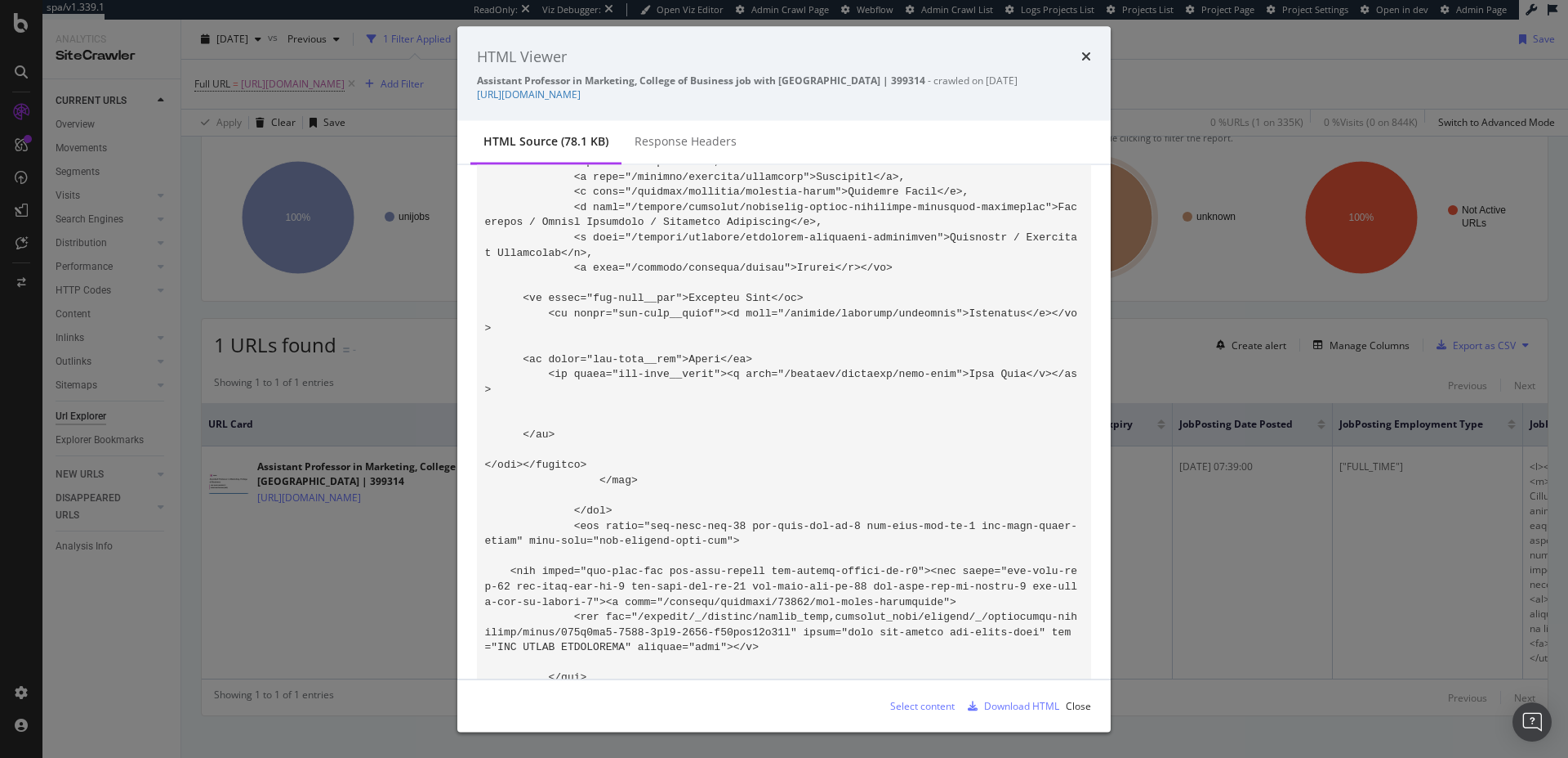
scroll to position [8924, 0]
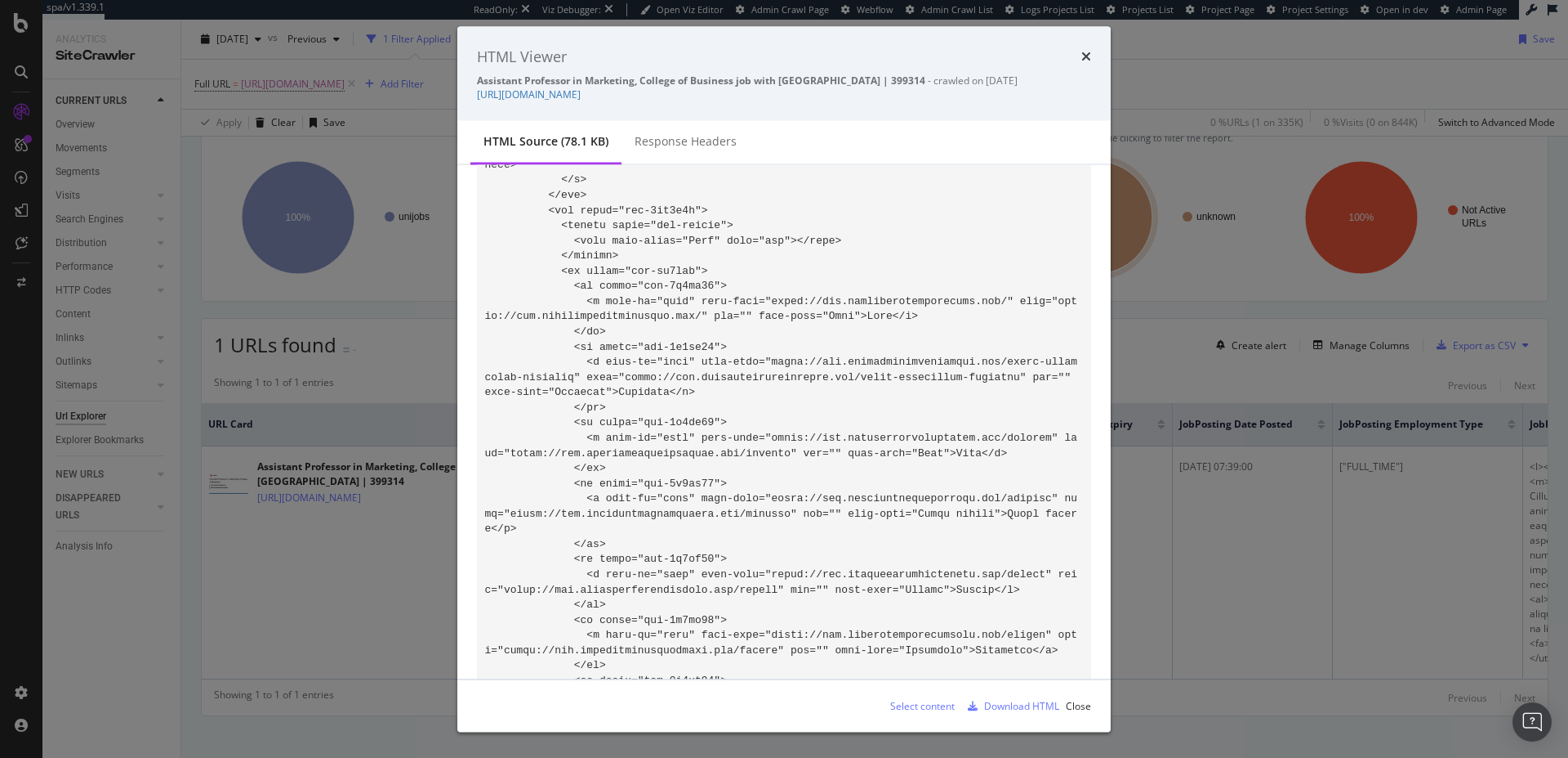
scroll to position [4651, 0]
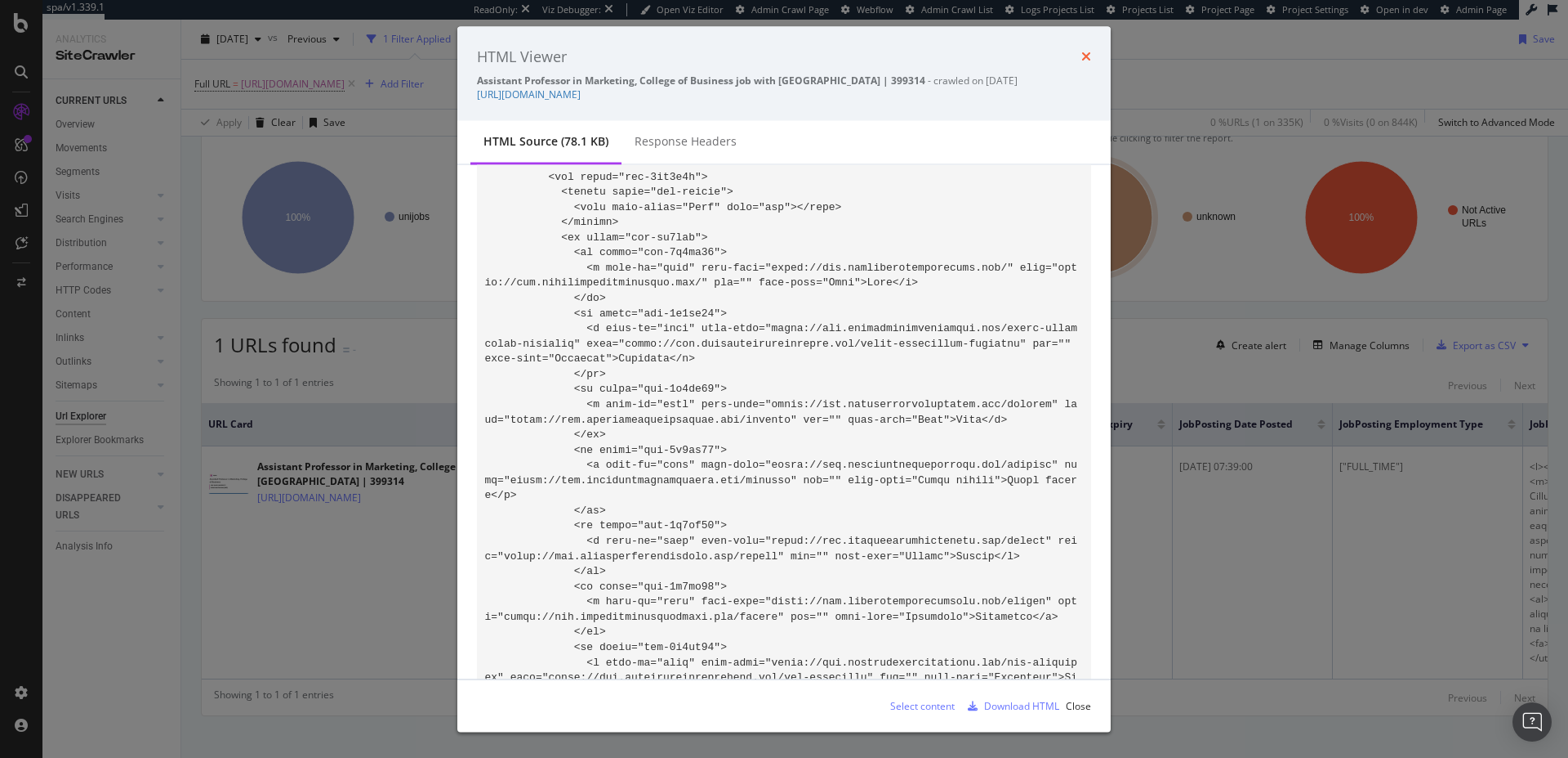
click at [1090, 56] on icon "times" at bounding box center [1085, 56] width 9 height 13
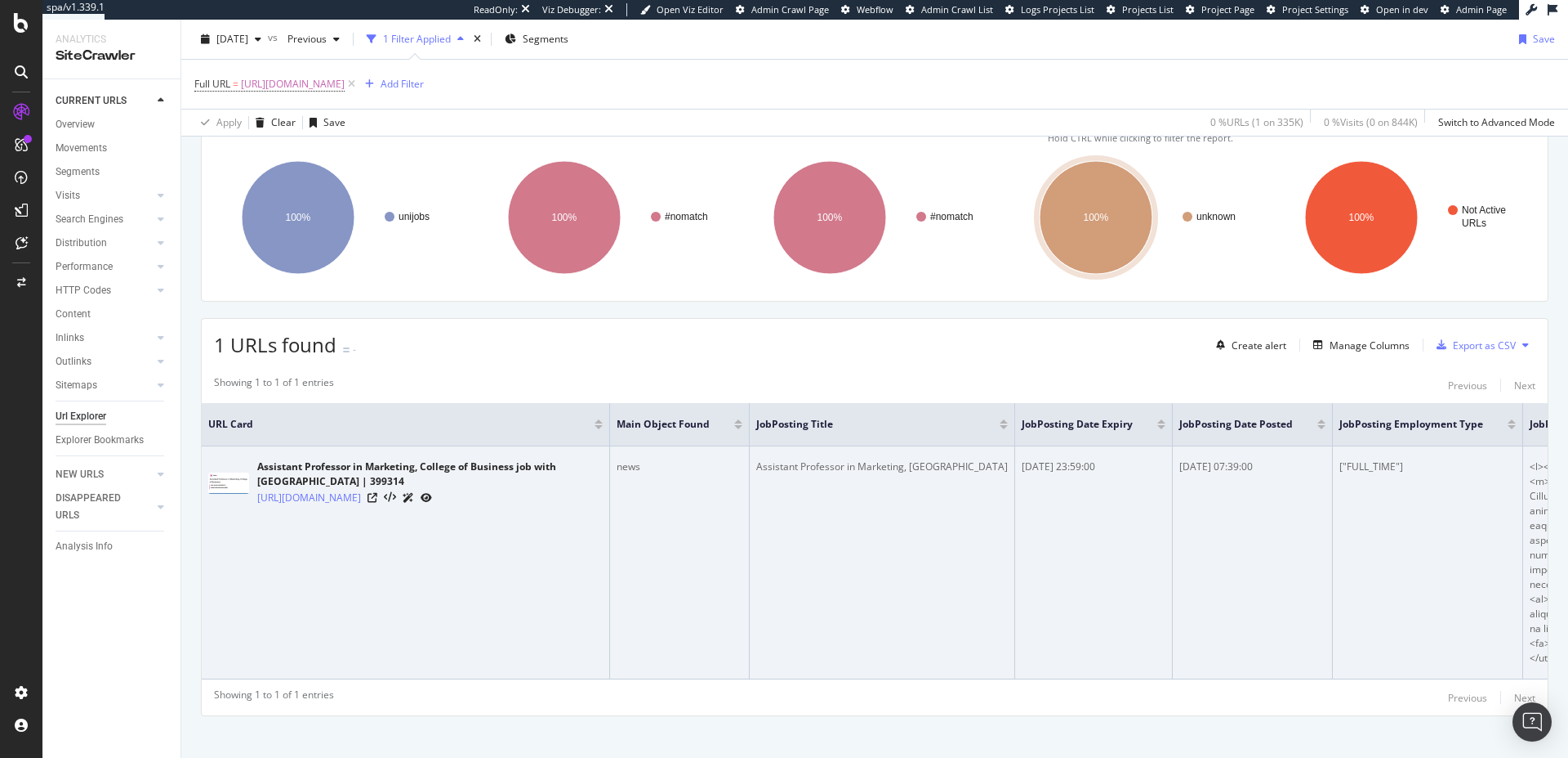
click at [1021, 641] on td "2025-10-26 23:59:00" at bounding box center [1094, 562] width 158 height 233
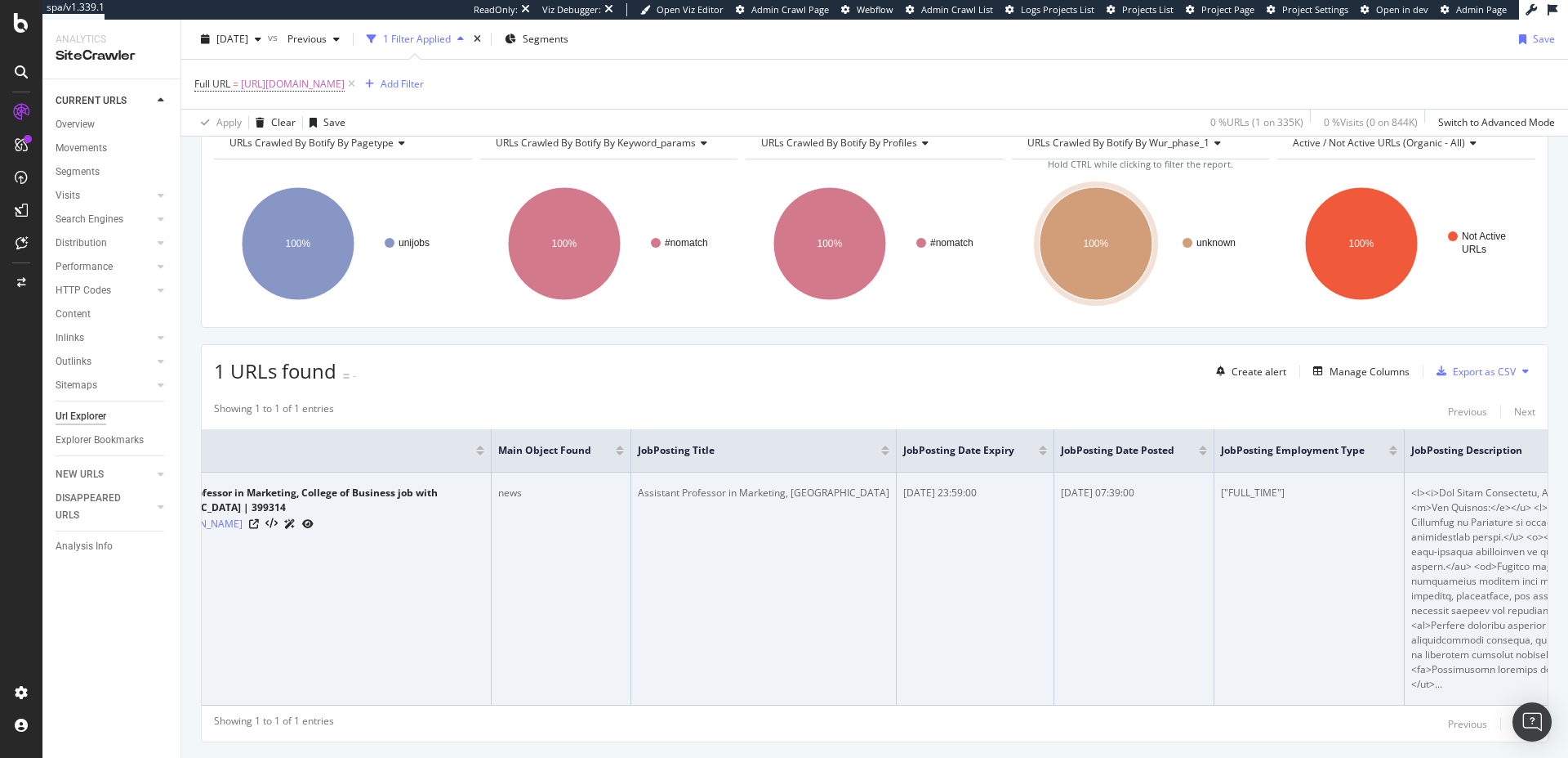
click at [1037, 608] on td "2025-10-26 23:59:00" at bounding box center [975, 589] width 158 height 233
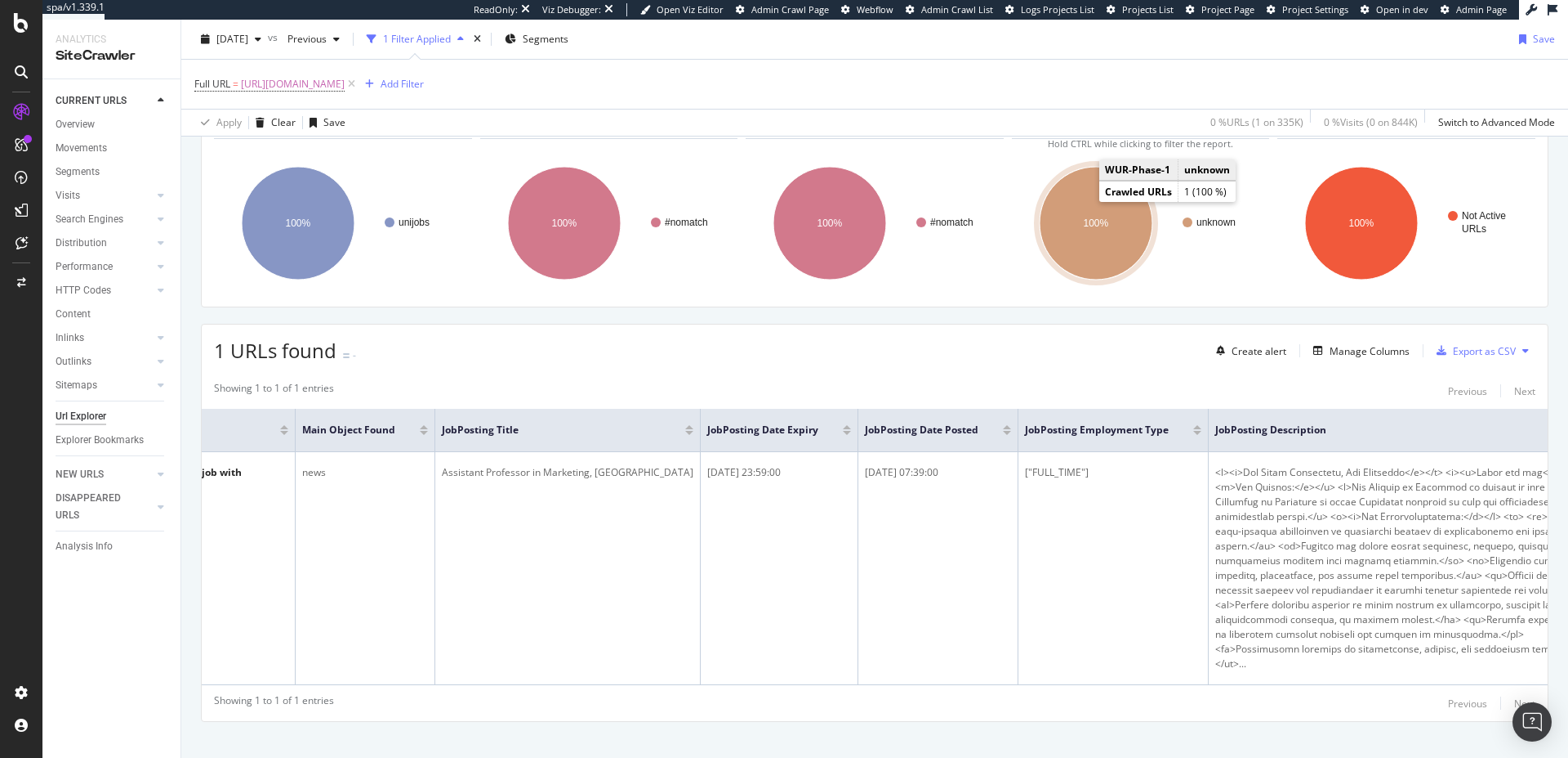
scroll to position [228, 0]
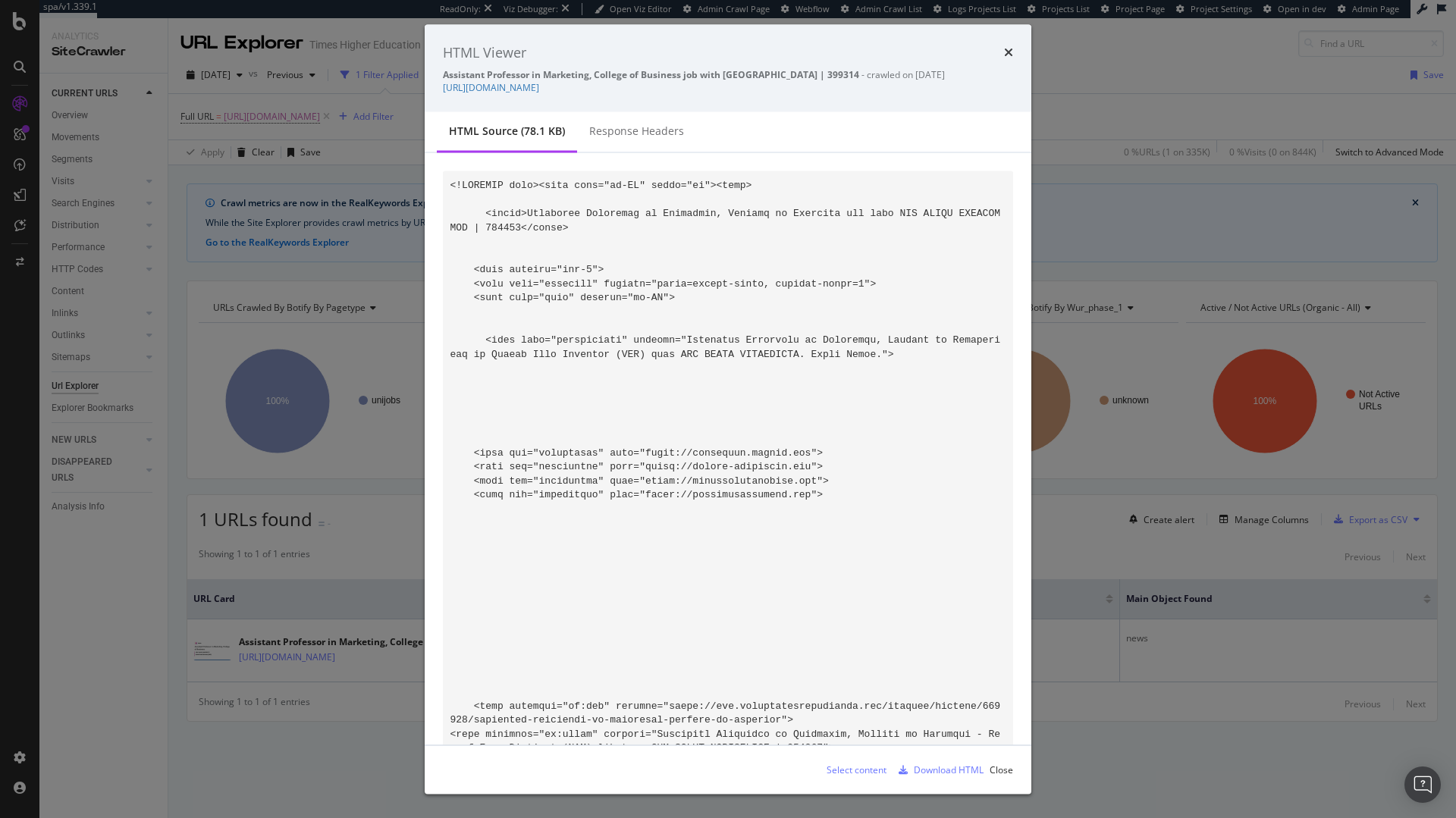
scroll to position [357, 0]
